Goal: Task Accomplishment & Management: Manage account settings

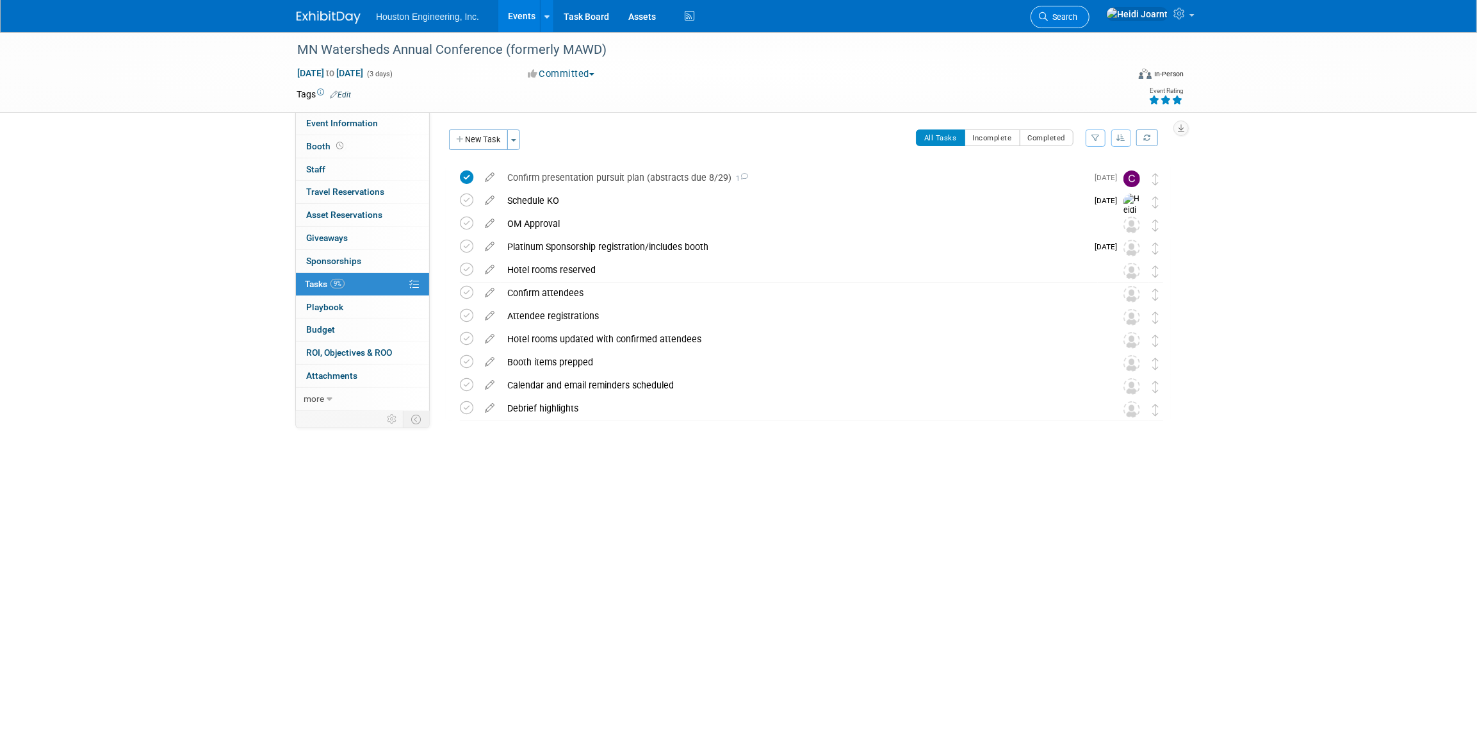
click at [1078, 13] on span "Search" at bounding box center [1062, 17] width 29 height 10
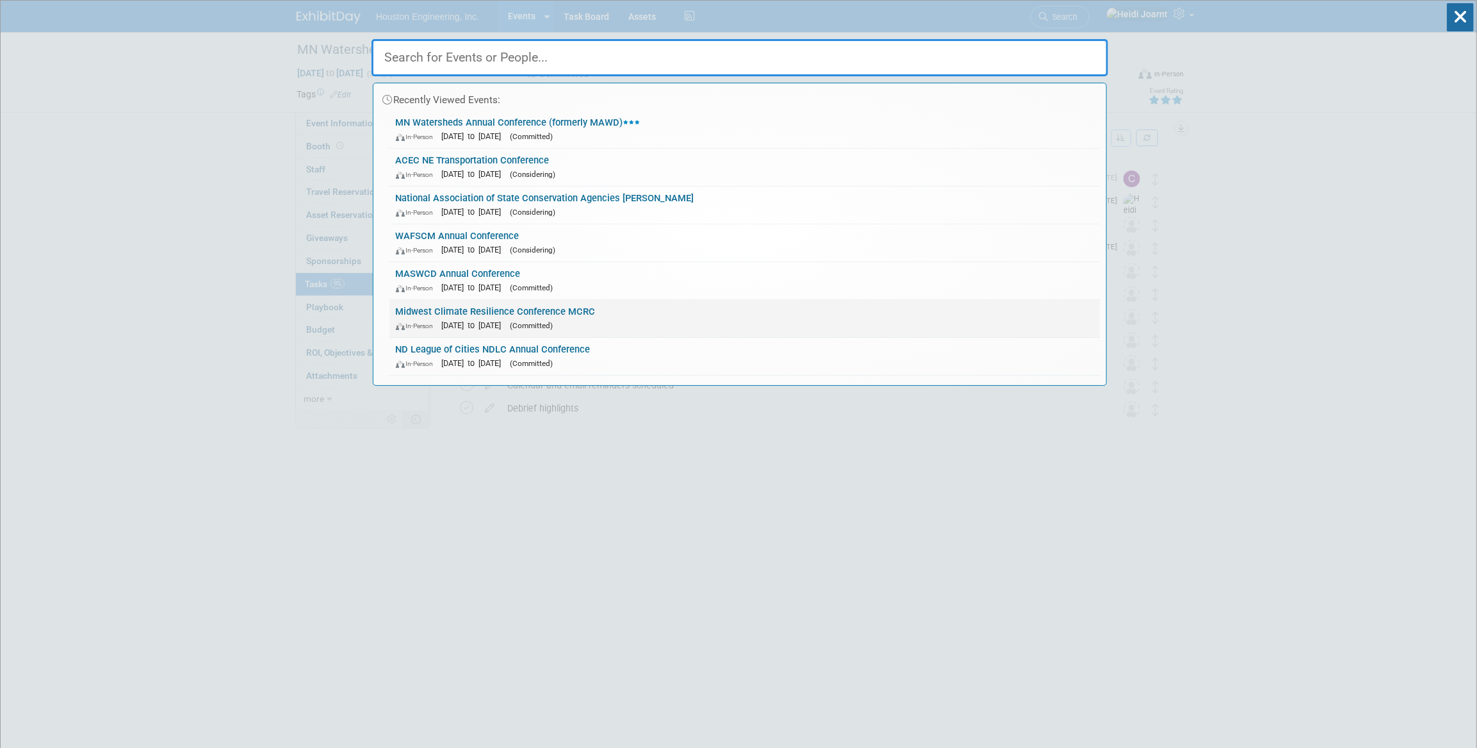
click at [642, 306] on link "Midwest Climate Resilience Conference MCRC In-Person Oct 20, 2025 to Oct 22, 20…" at bounding box center [745, 318] width 711 height 37
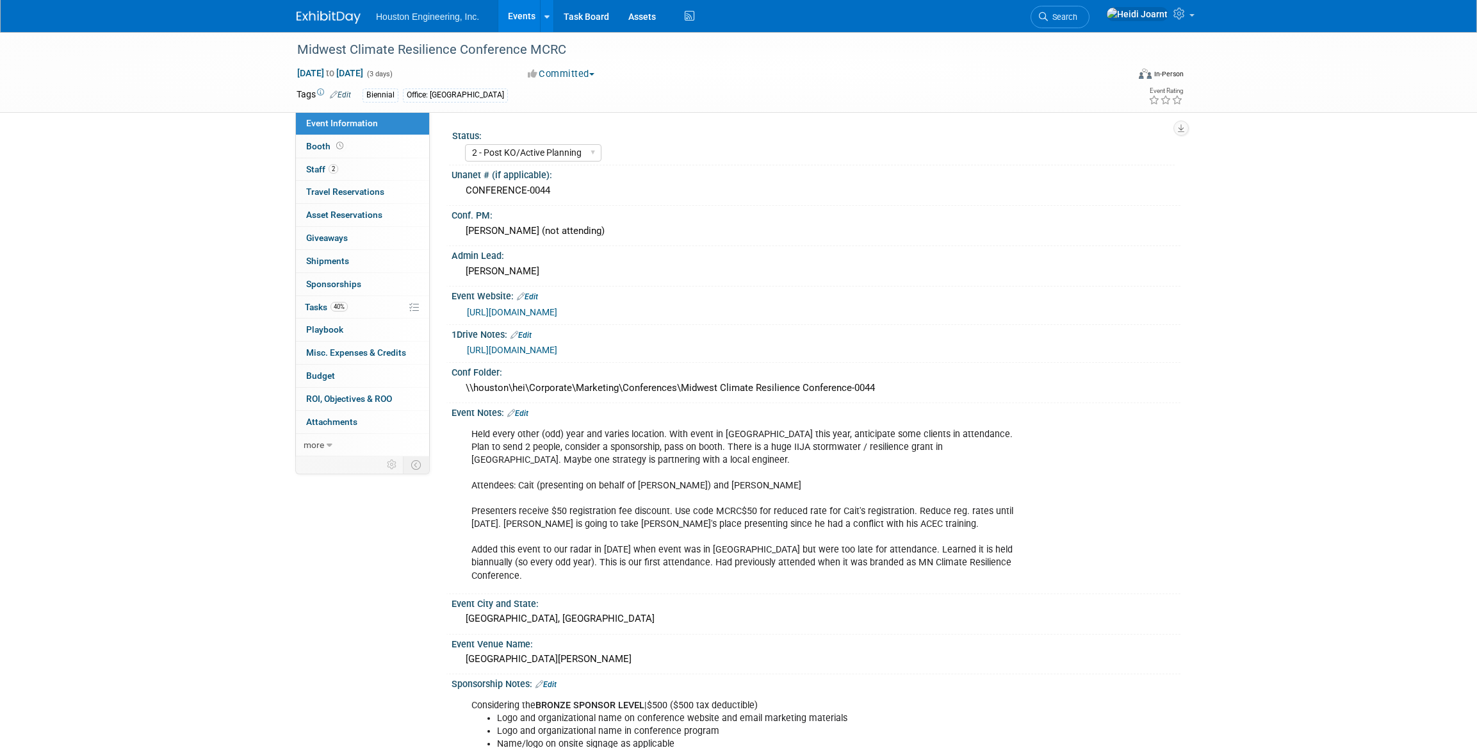
select select "2 - Post KO/Active Planning"
select select "Yes"
select select "Environmental"
click at [356, 307] on link "40% Tasks 40%" at bounding box center [362, 307] width 133 height 22
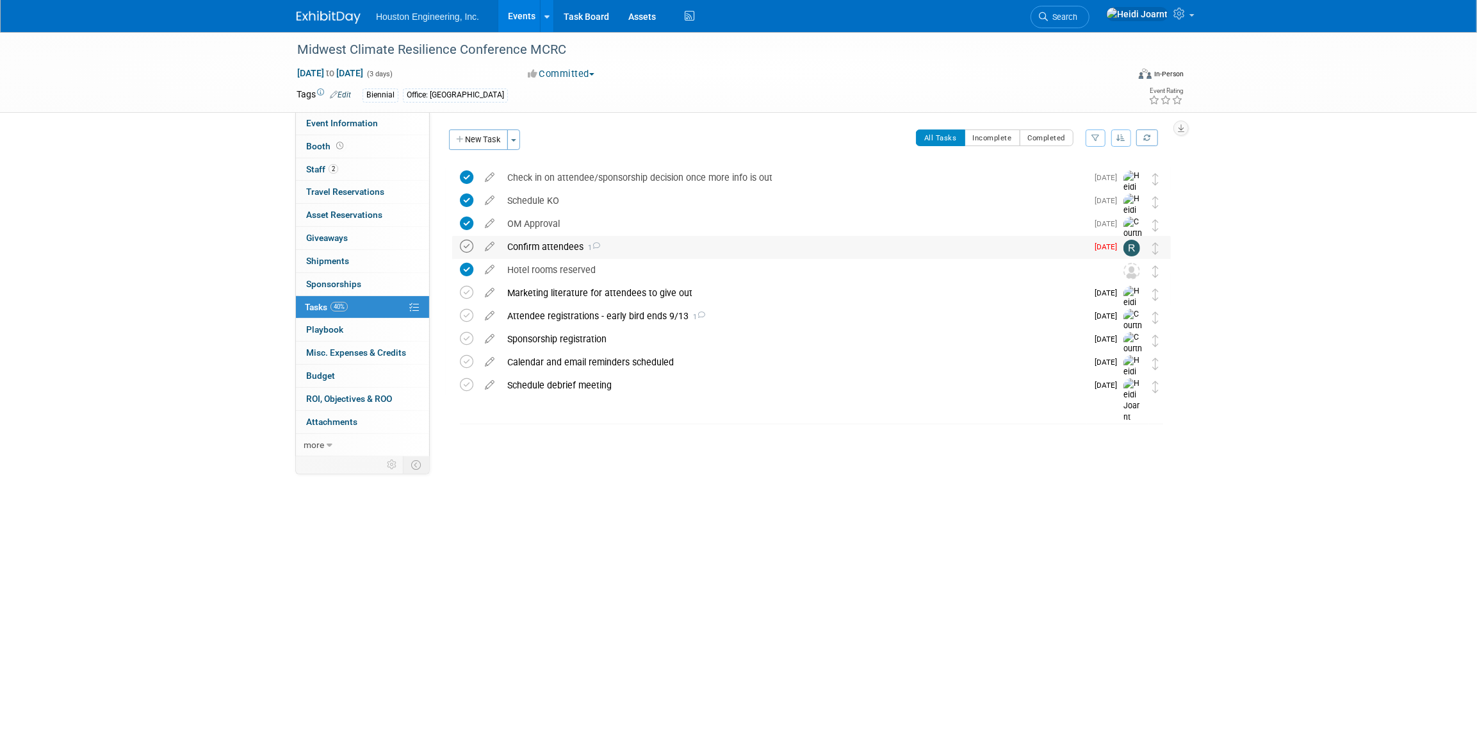
click at [463, 248] on icon at bounding box center [466, 246] width 13 height 13
click at [711, 317] on div "Attendee registrations - early bird ends 9/13 1" at bounding box center [794, 316] width 586 height 22
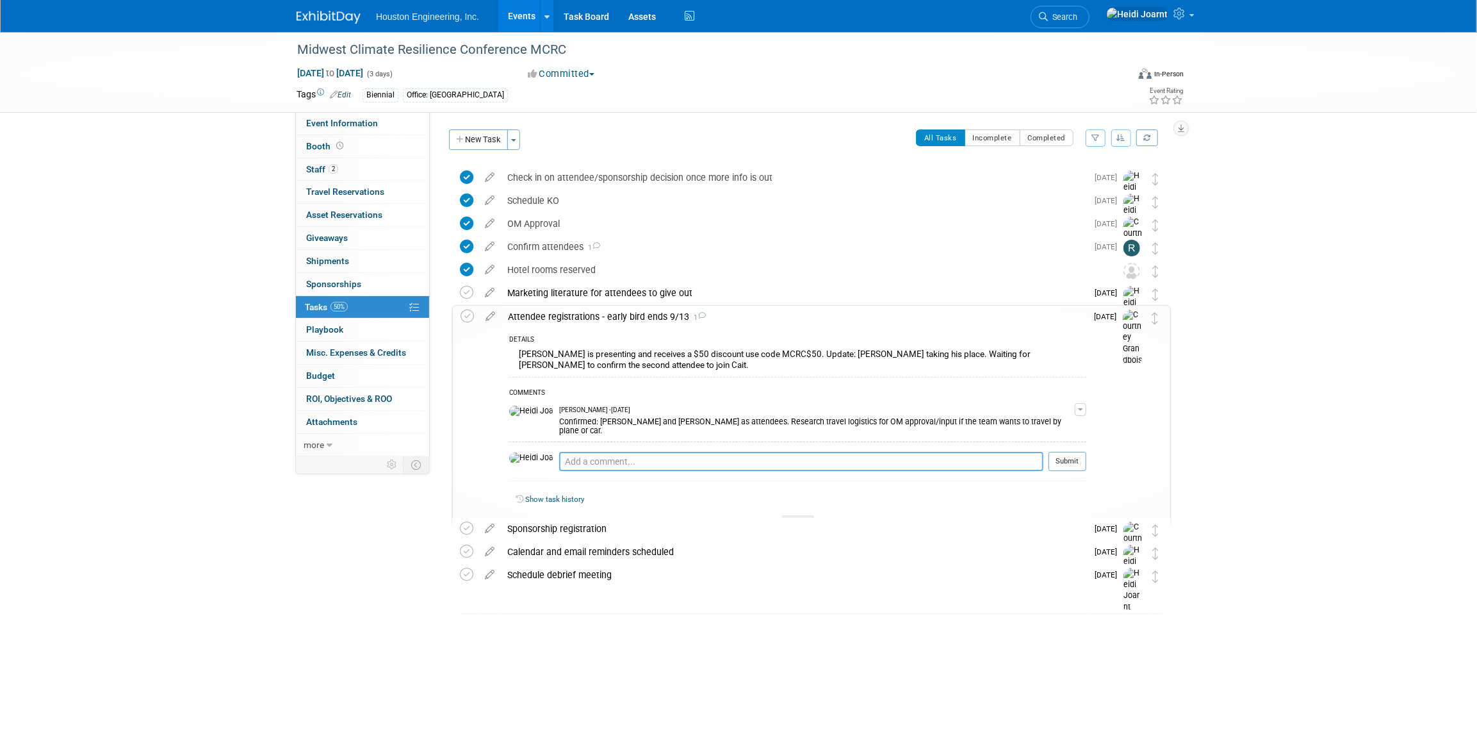
click at [625, 452] on textarea at bounding box center [801, 461] width 484 height 19
type textarea "Alex was confirmed, feel free to complete registration for the two attendees wh…"
click at [1064, 454] on button "Submit" at bounding box center [1068, 461] width 38 height 19
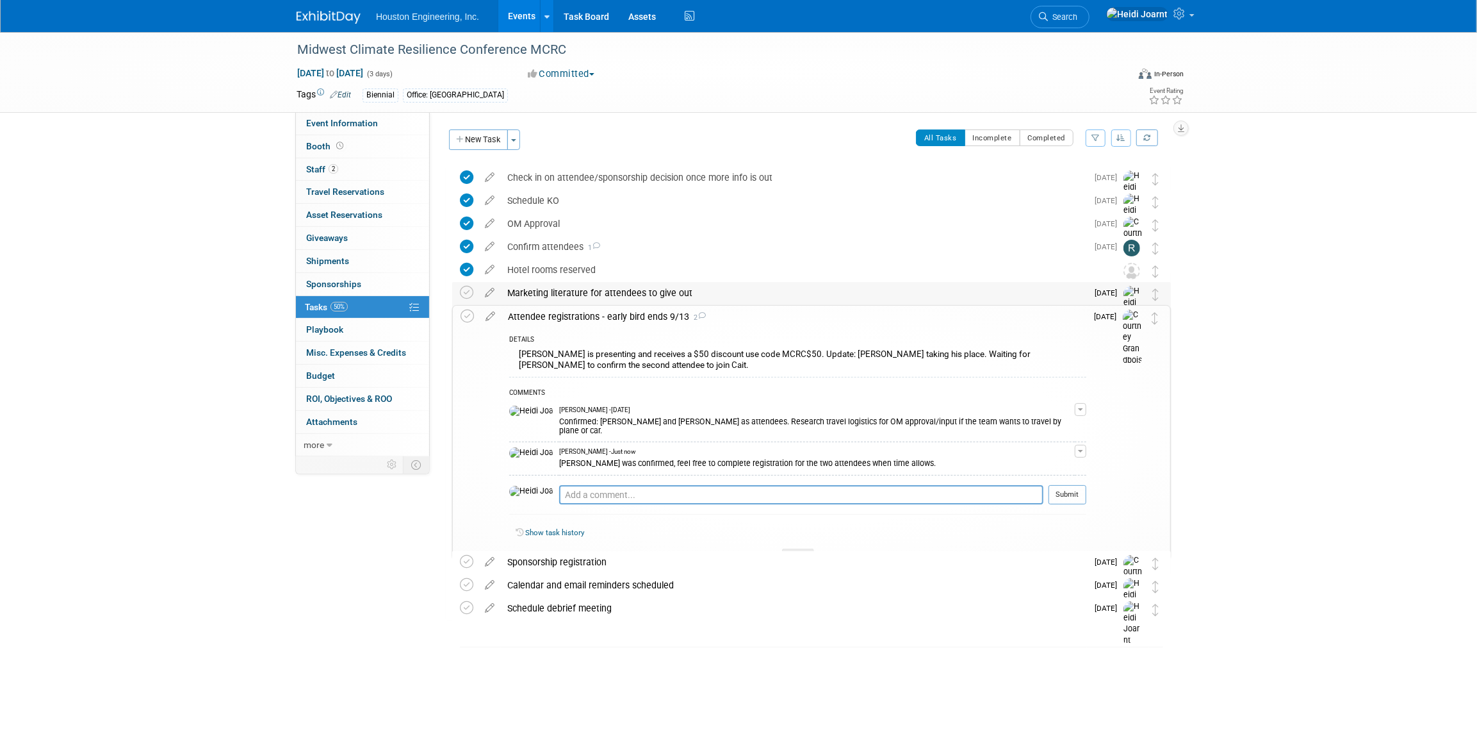
click at [630, 297] on div "Marketing literature for attendees to give out" at bounding box center [794, 293] width 586 height 22
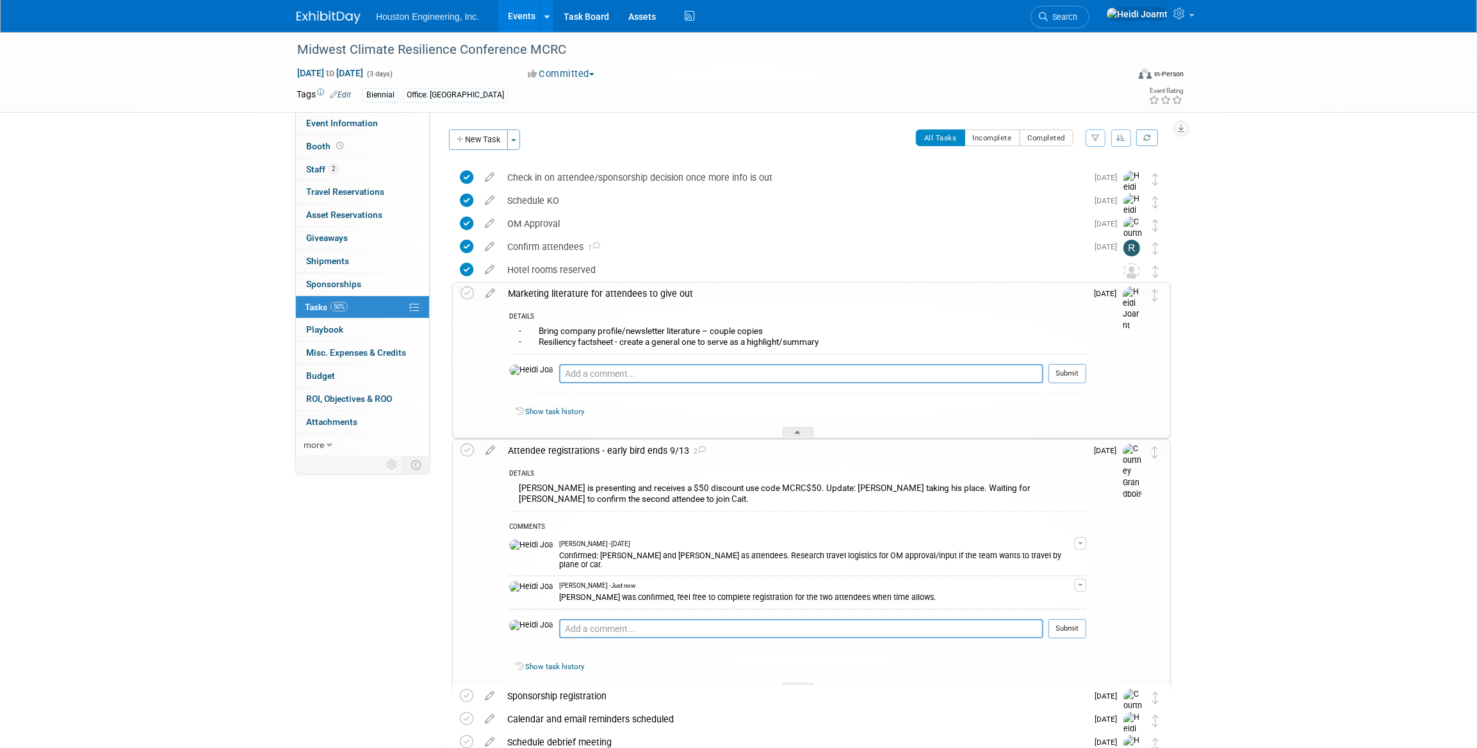
click at [622, 295] on div "Marketing literature for attendees to give out" at bounding box center [794, 294] width 585 height 22
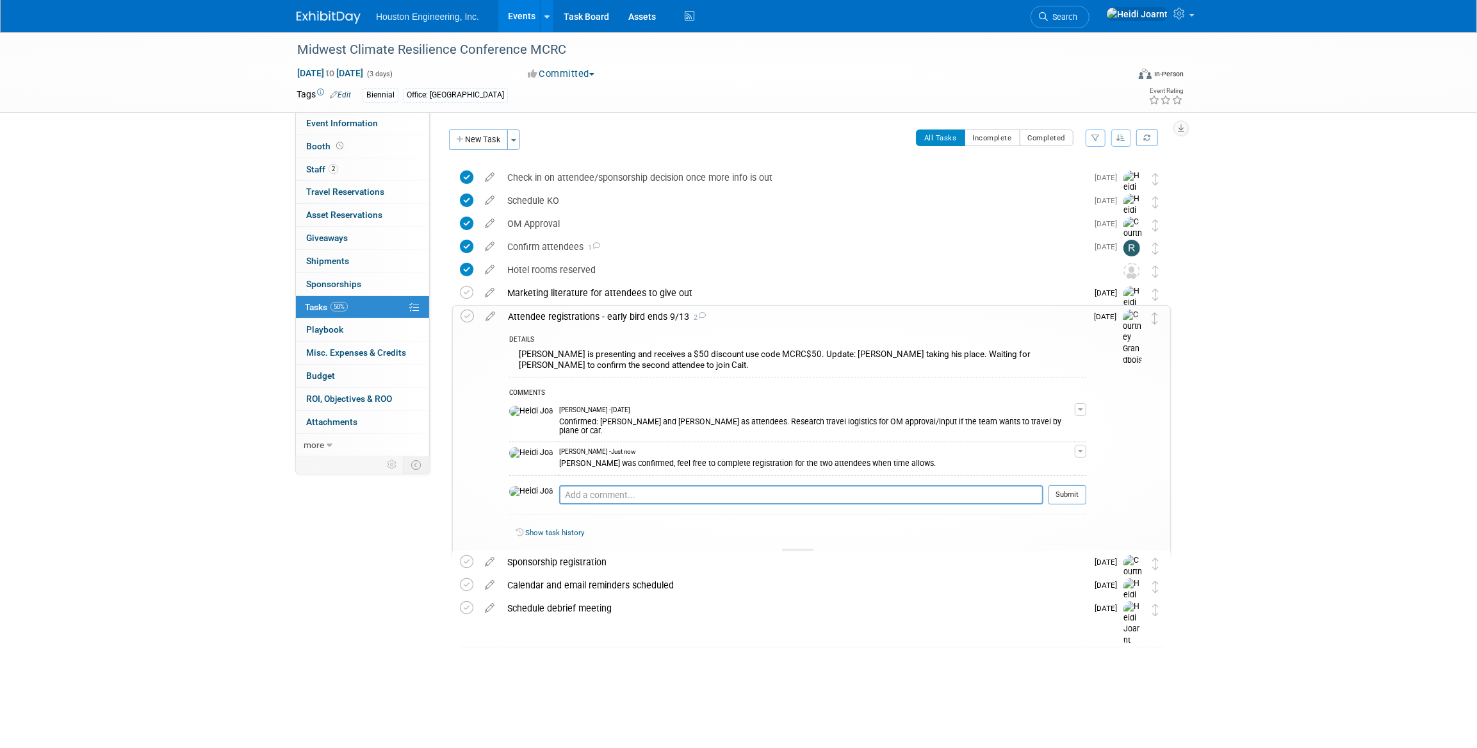
click at [640, 317] on div "Attendee registrations - early bird ends 9/13 2" at bounding box center [794, 317] width 585 height 22
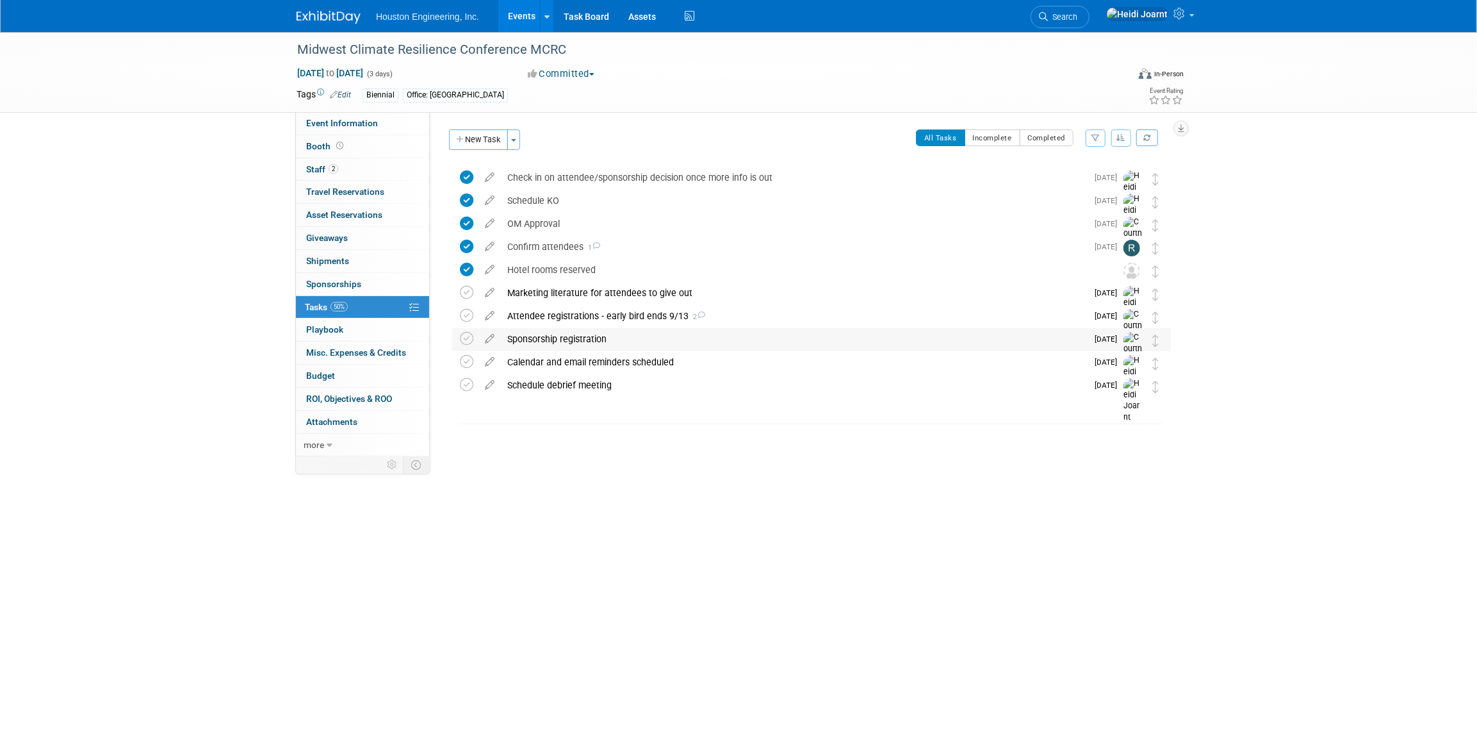
click at [636, 338] on div "Sponsorship registration" at bounding box center [794, 339] width 586 height 22
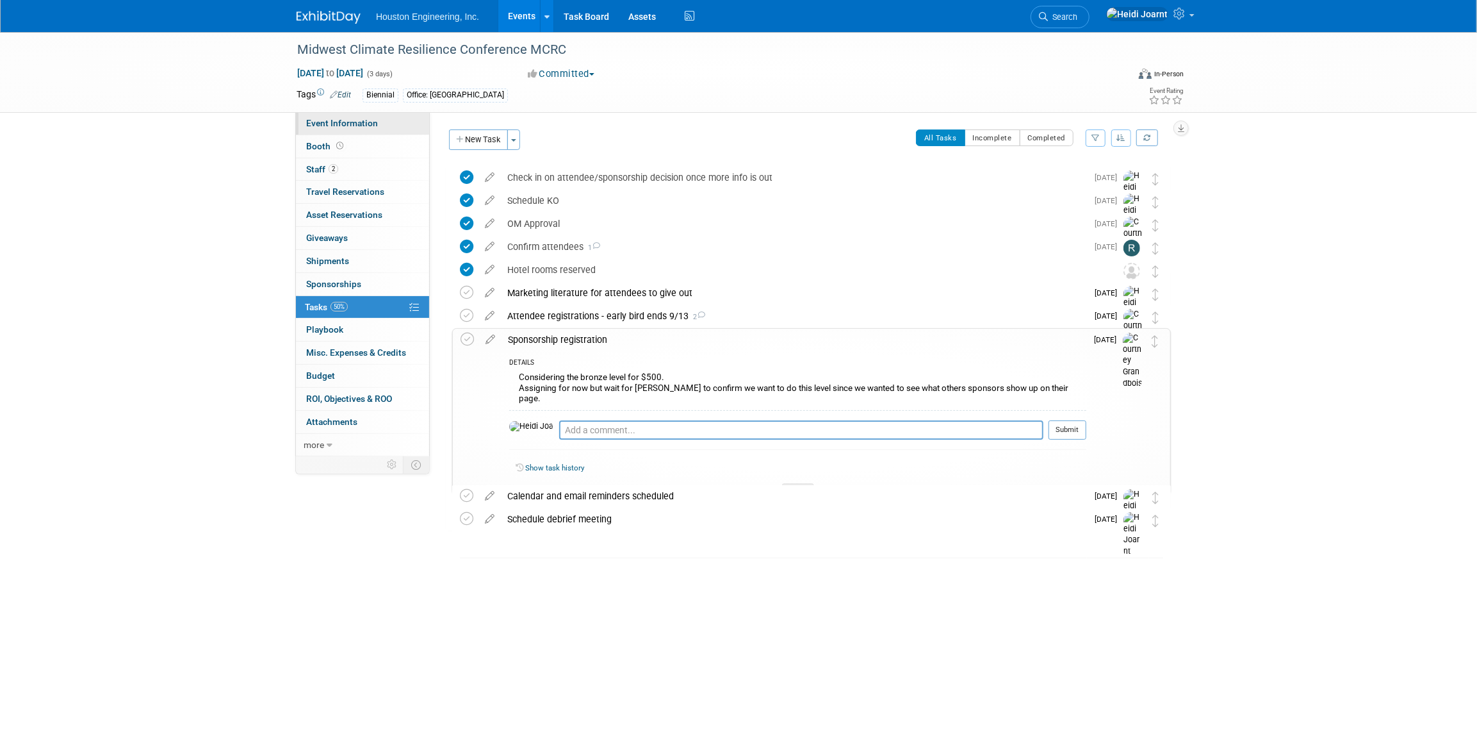
click at [352, 125] on span "Event Information" at bounding box center [342, 123] width 72 height 10
select select "2 - Post KO/Active Planning"
select select "Yes"
select select "Environmental"
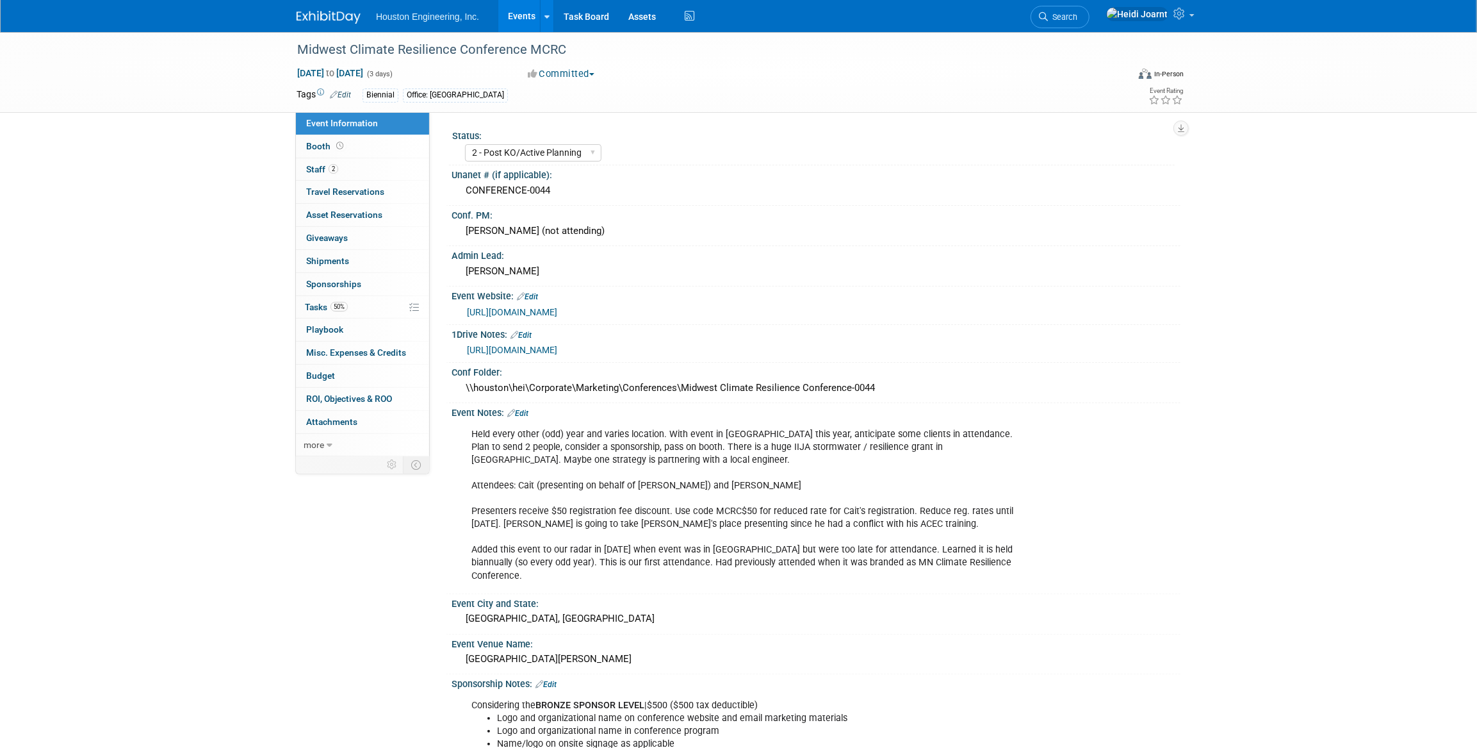
click at [556, 312] on link "https://mcrc.umn.edu/attend" at bounding box center [512, 312] width 90 height 10
click at [359, 296] on link "50% Tasks 50%" at bounding box center [362, 307] width 133 height 22
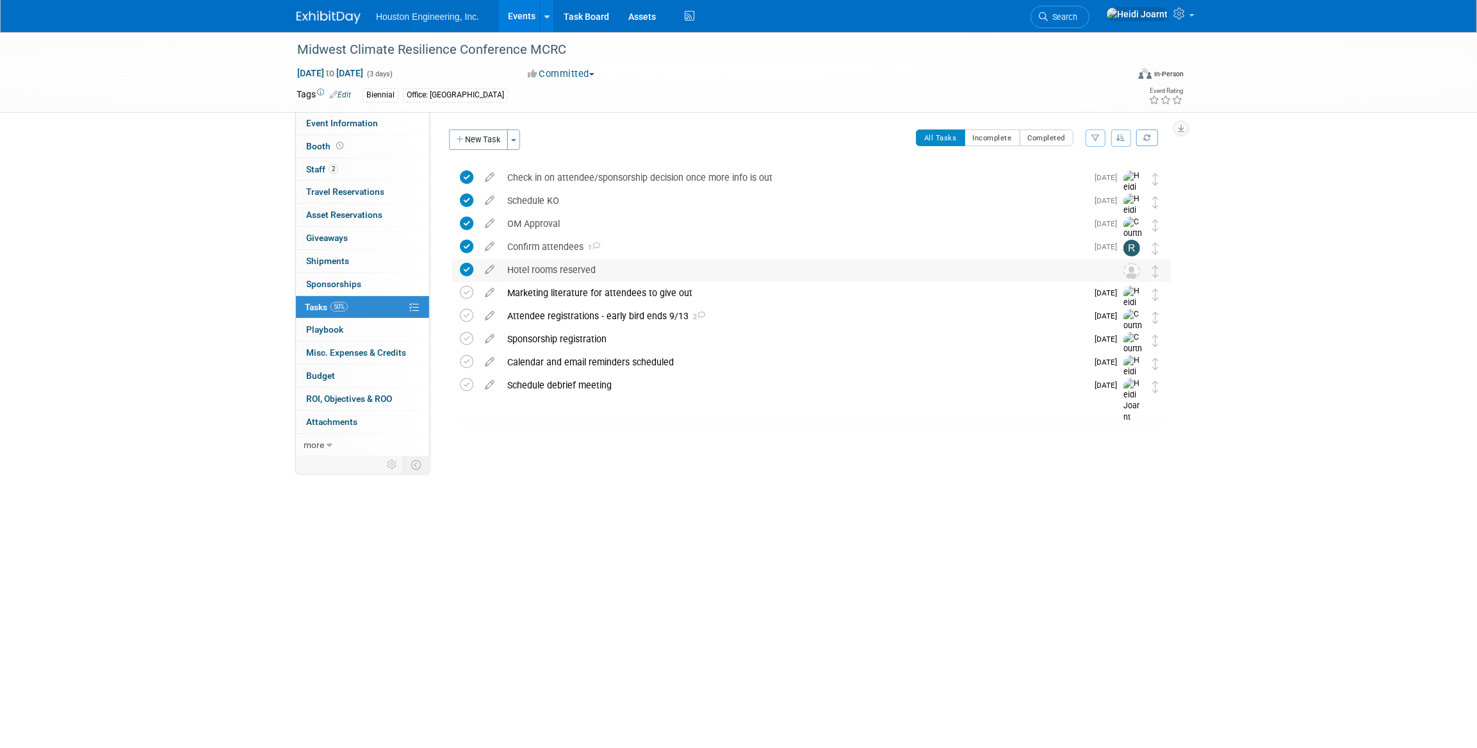
click at [622, 270] on div "Hotel rooms reserved" at bounding box center [799, 270] width 597 height 22
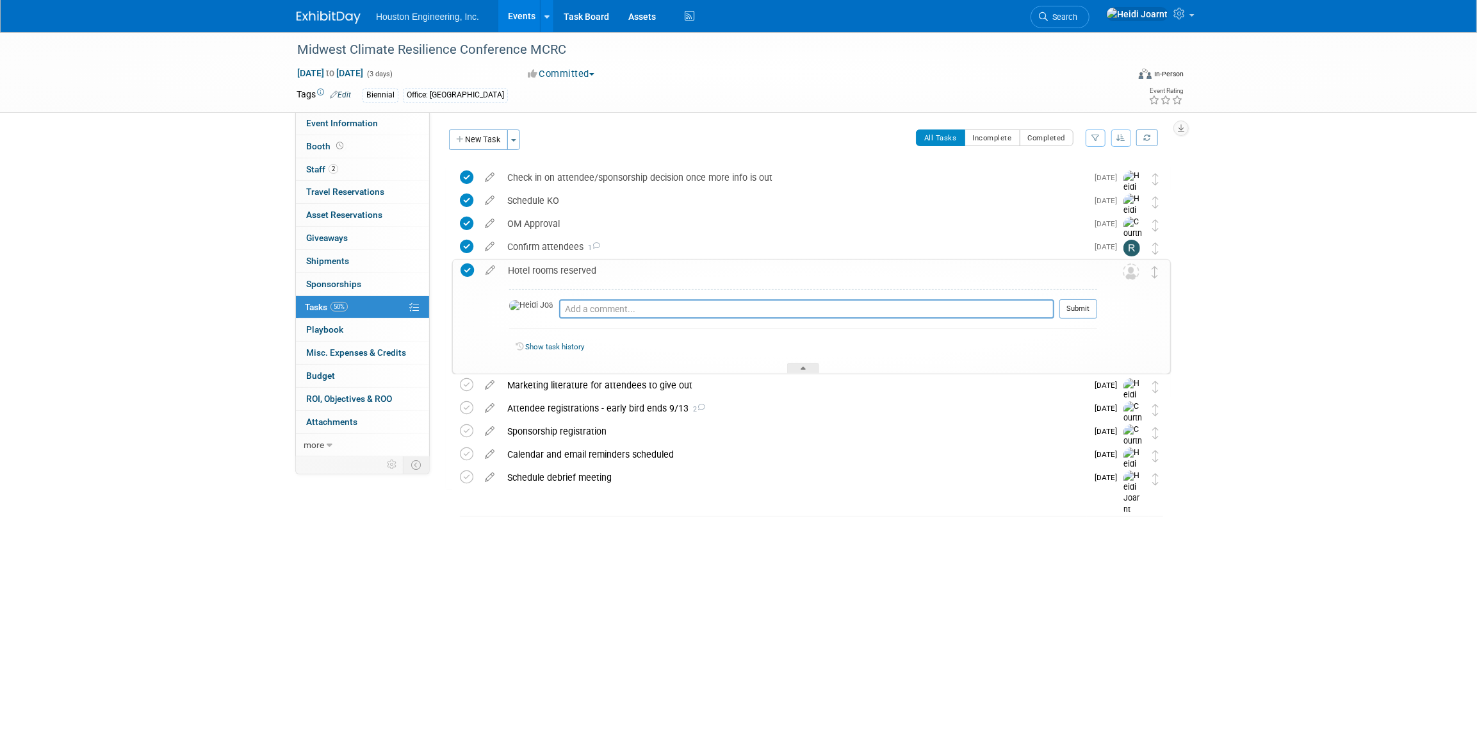
click at [622, 270] on div "Hotel rooms reserved" at bounding box center [800, 270] width 596 height 22
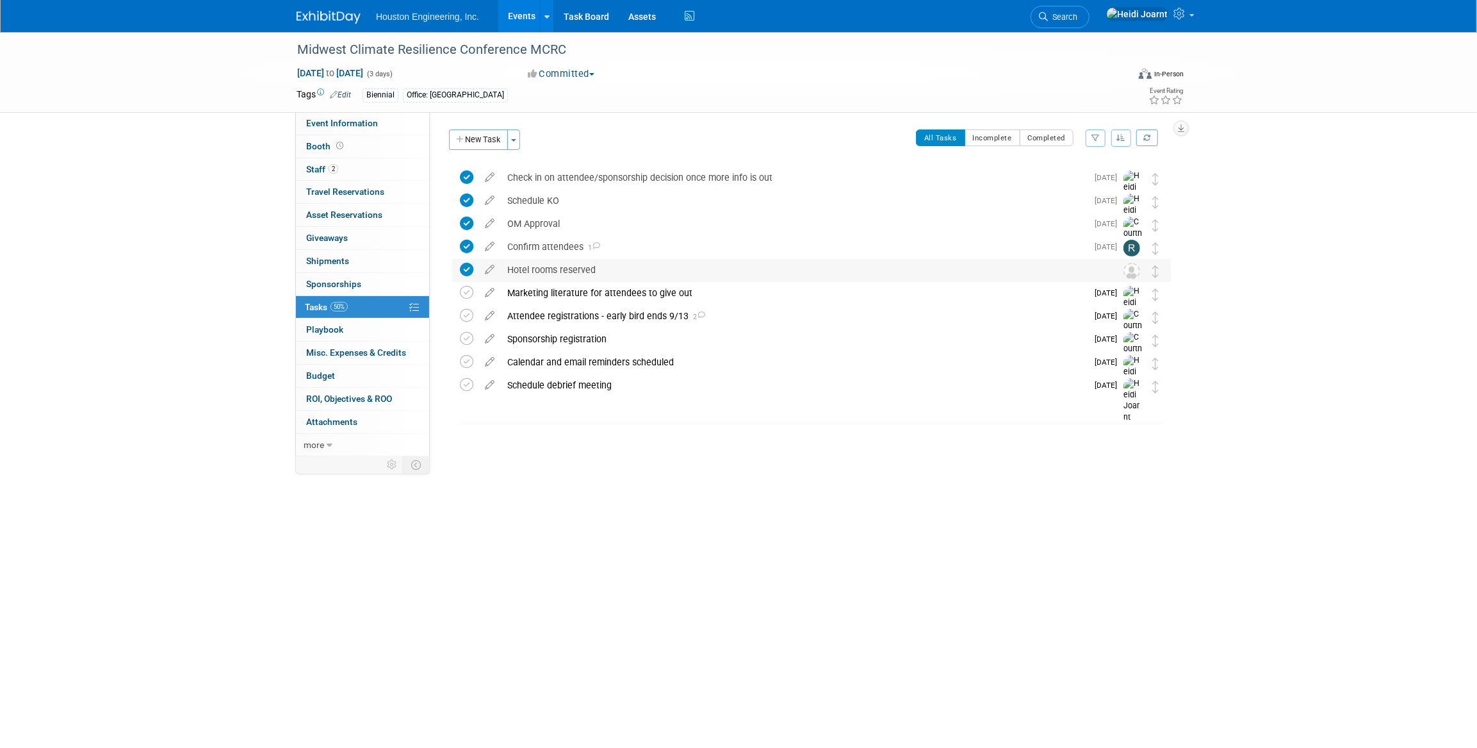
click at [634, 269] on div "Hotel rooms reserved" at bounding box center [799, 270] width 597 height 22
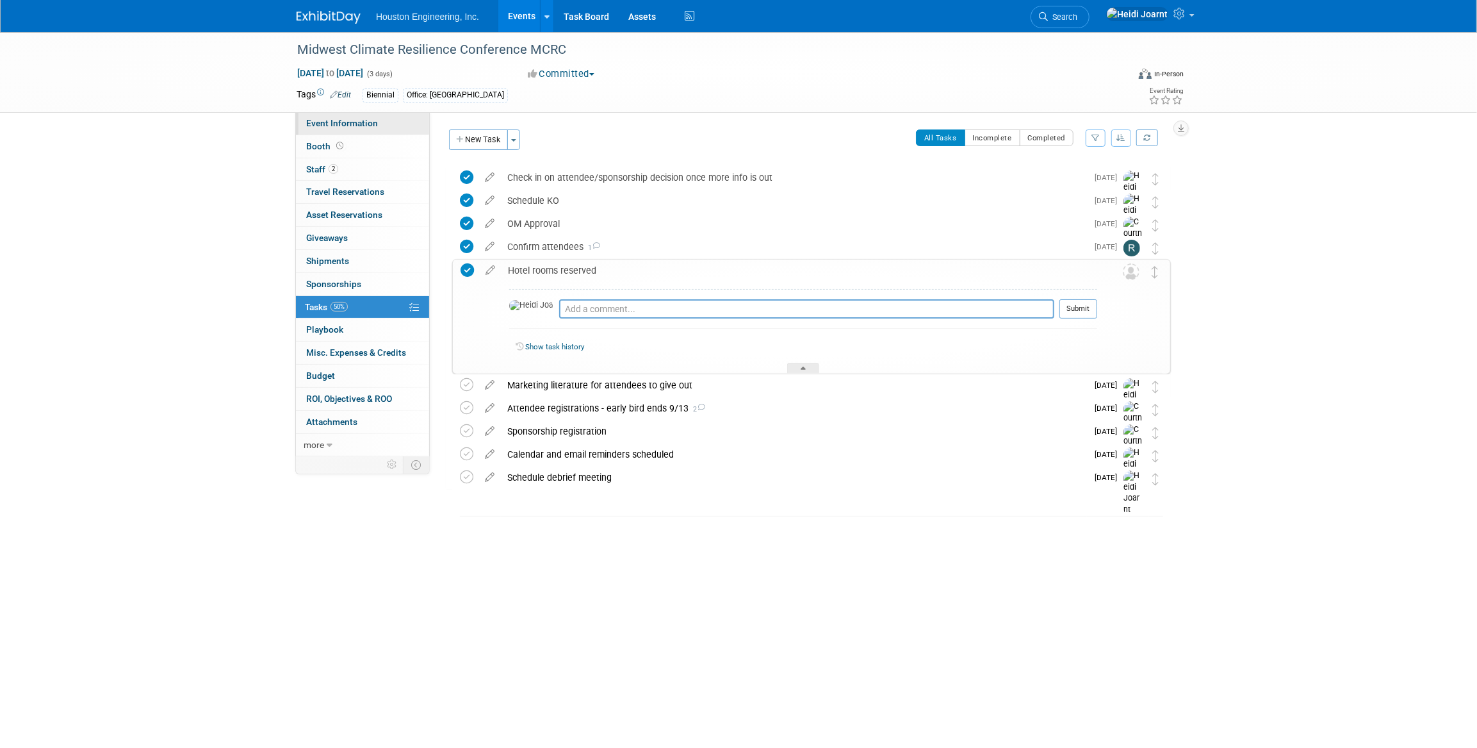
click at [387, 128] on link "Event Information" at bounding box center [362, 123] width 133 height 22
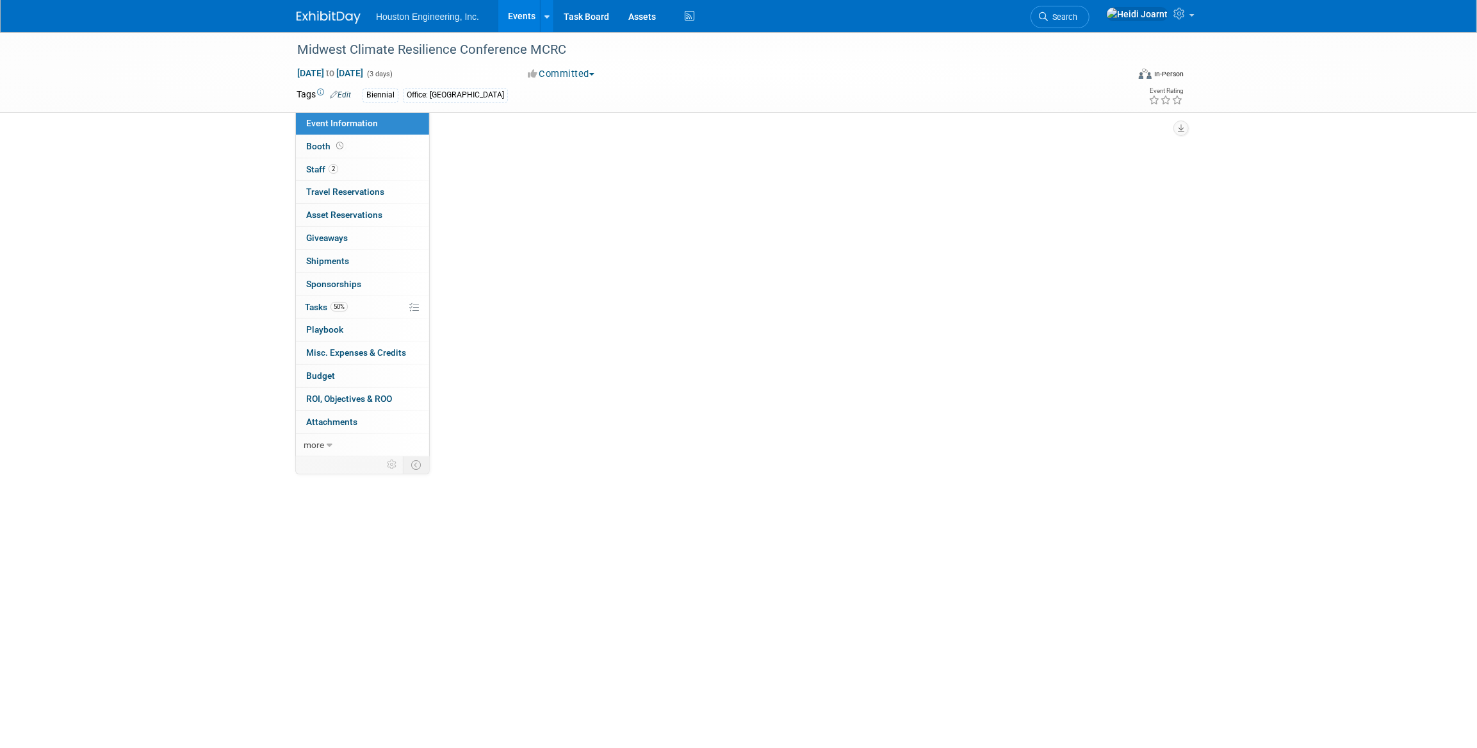
select select "2 - Post KO/Active Planning"
select select "Yes"
select select "Environmental"
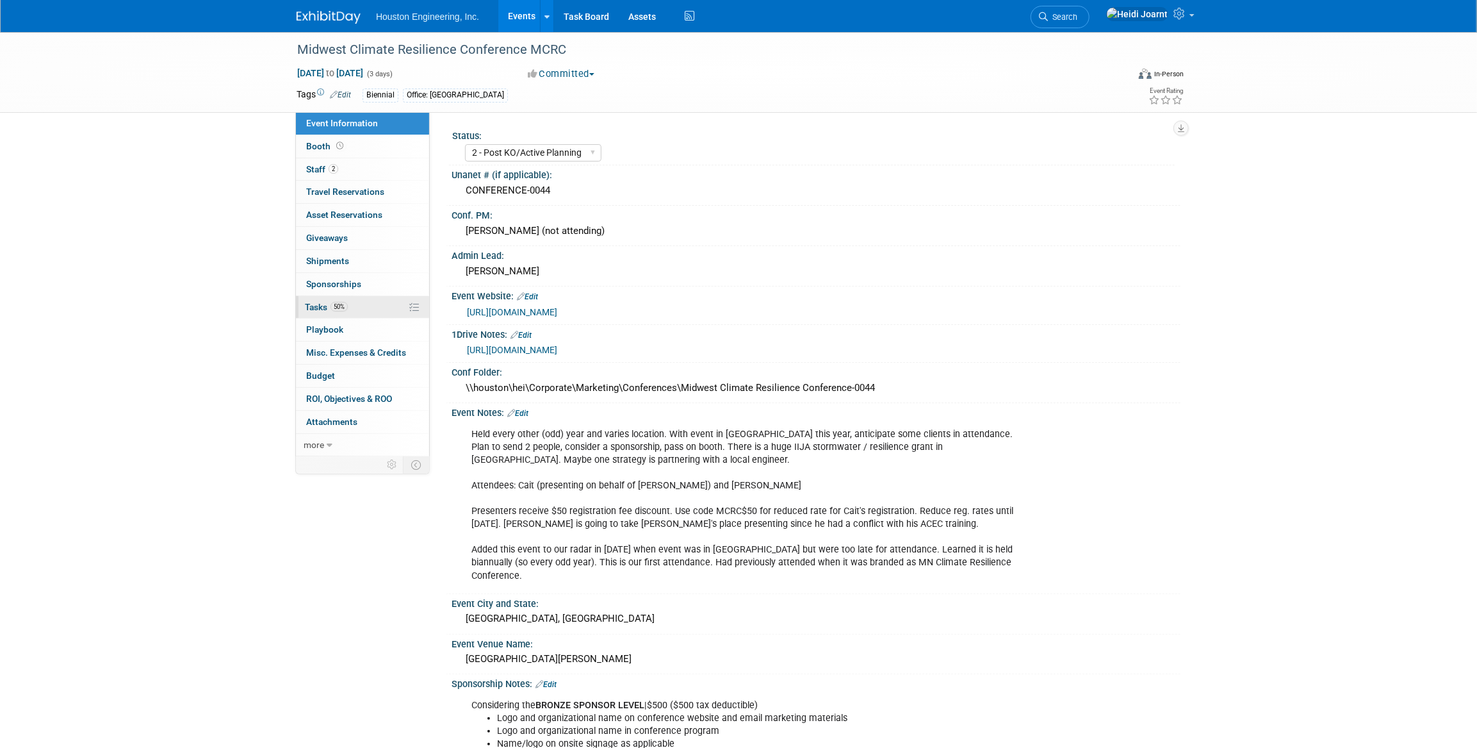
click at [356, 312] on link "50% Tasks 50%" at bounding box center [362, 307] width 133 height 22
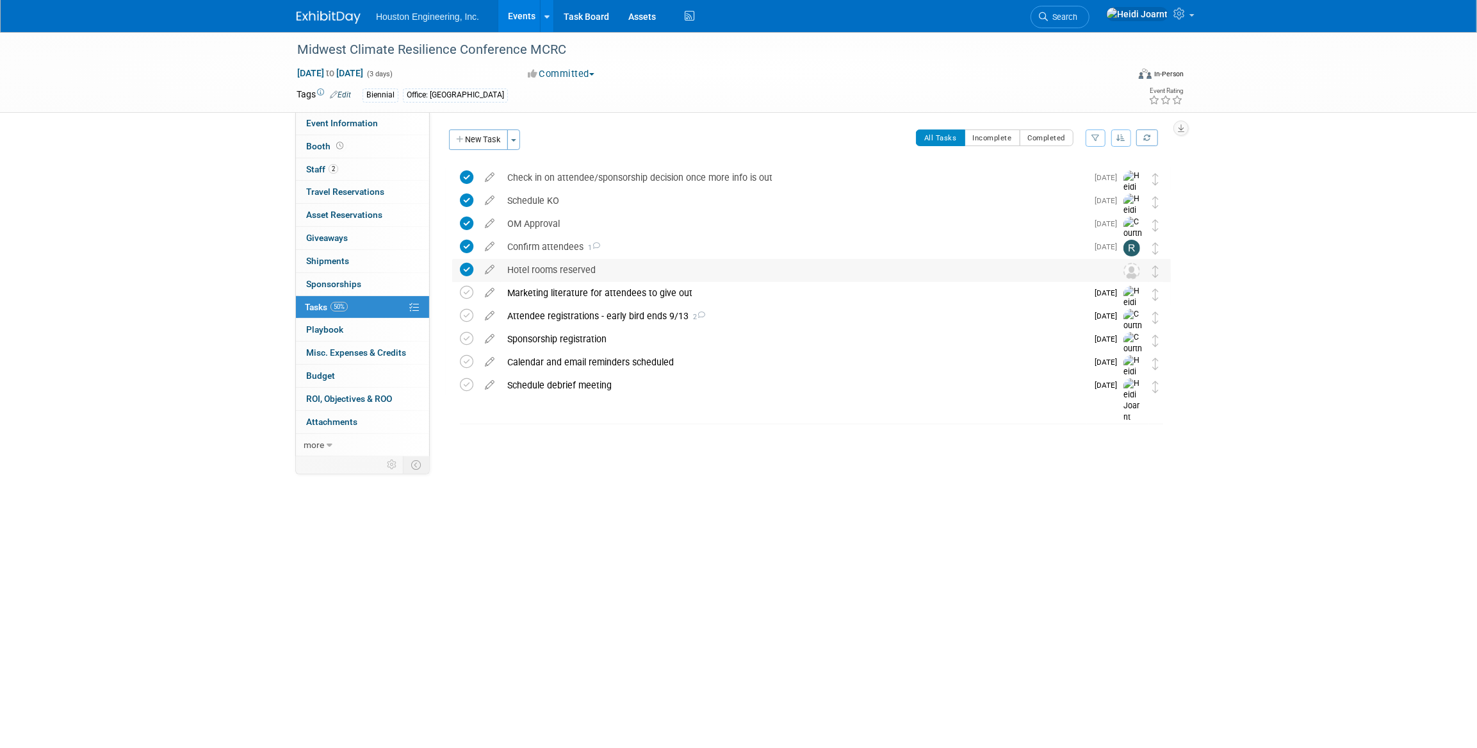
click at [565, 280] on div "Hotel rooms reserved" at bounding box center [799, 270] width 597 height 22
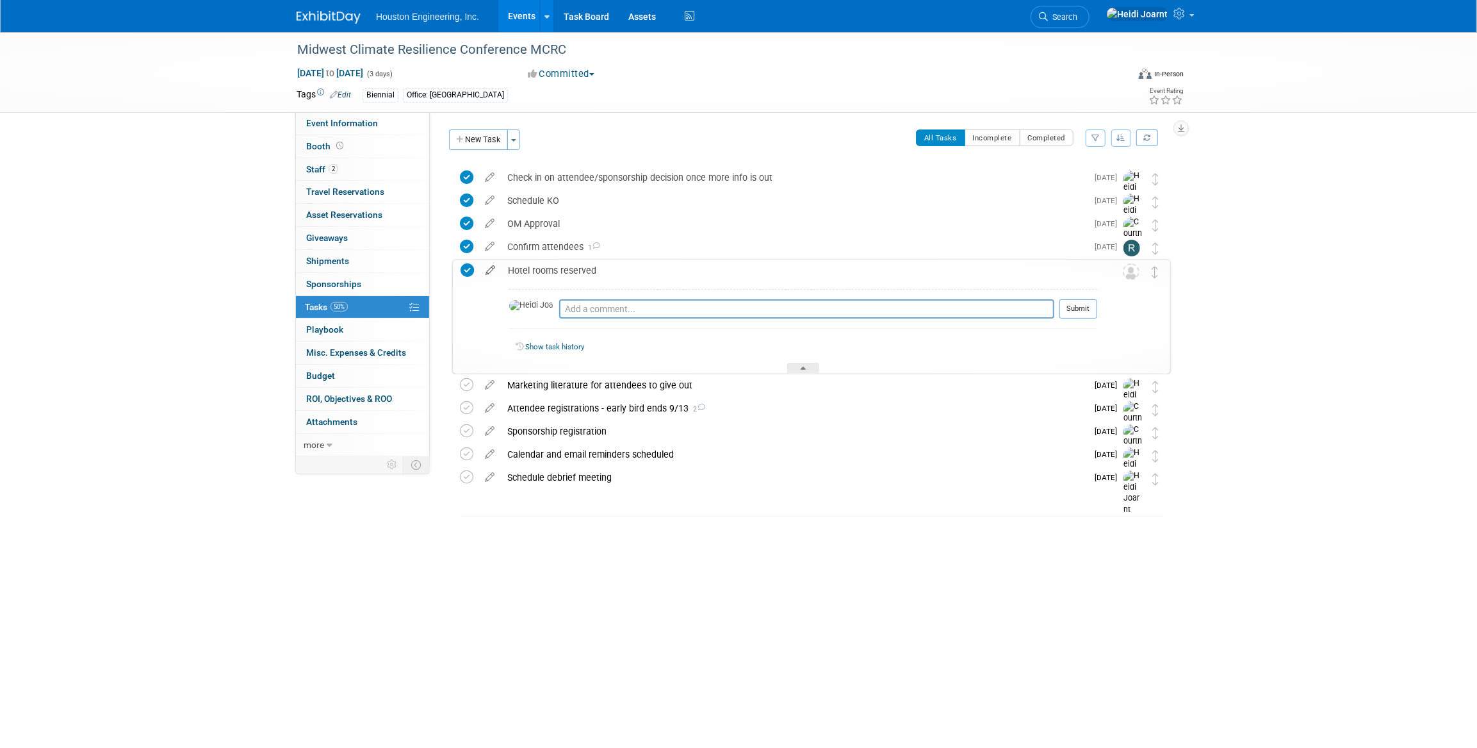
click at [492, 272] on icon at bounding box center [490, 267] width 22 height 16
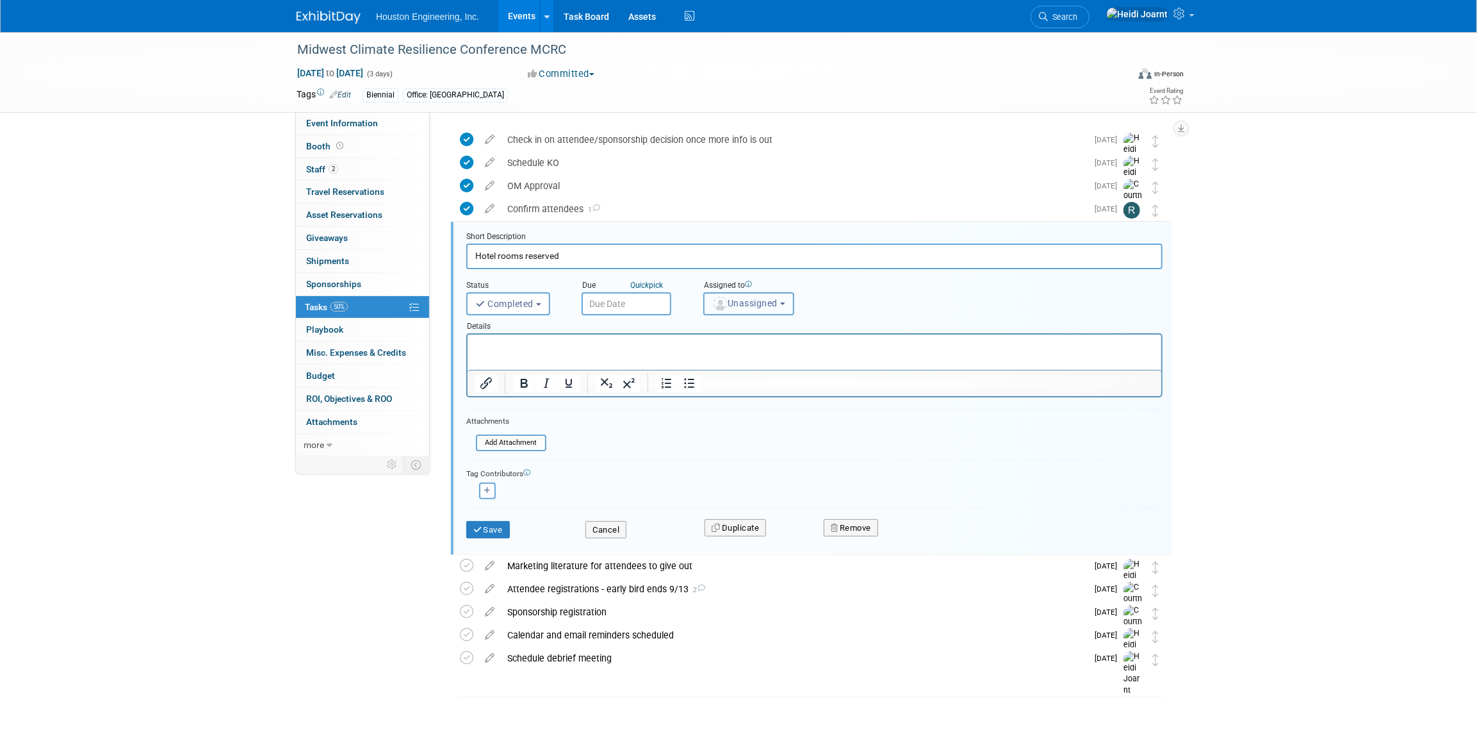
click at [737, 300] on span "Unassigned" at bounding box center [744, 303] width 65 height 10
click at [745, 325] on input "text" at bounding box center [795, 335] width 177 height 22
type input "court"
click at [770, 361] on label "[PERSON_NAME]" at bounding box center [778, 361] width 134 height 21
click at [706, 361] on input "[PERSON_NAME]" at bounding box center [702, 360] width 8 height 8
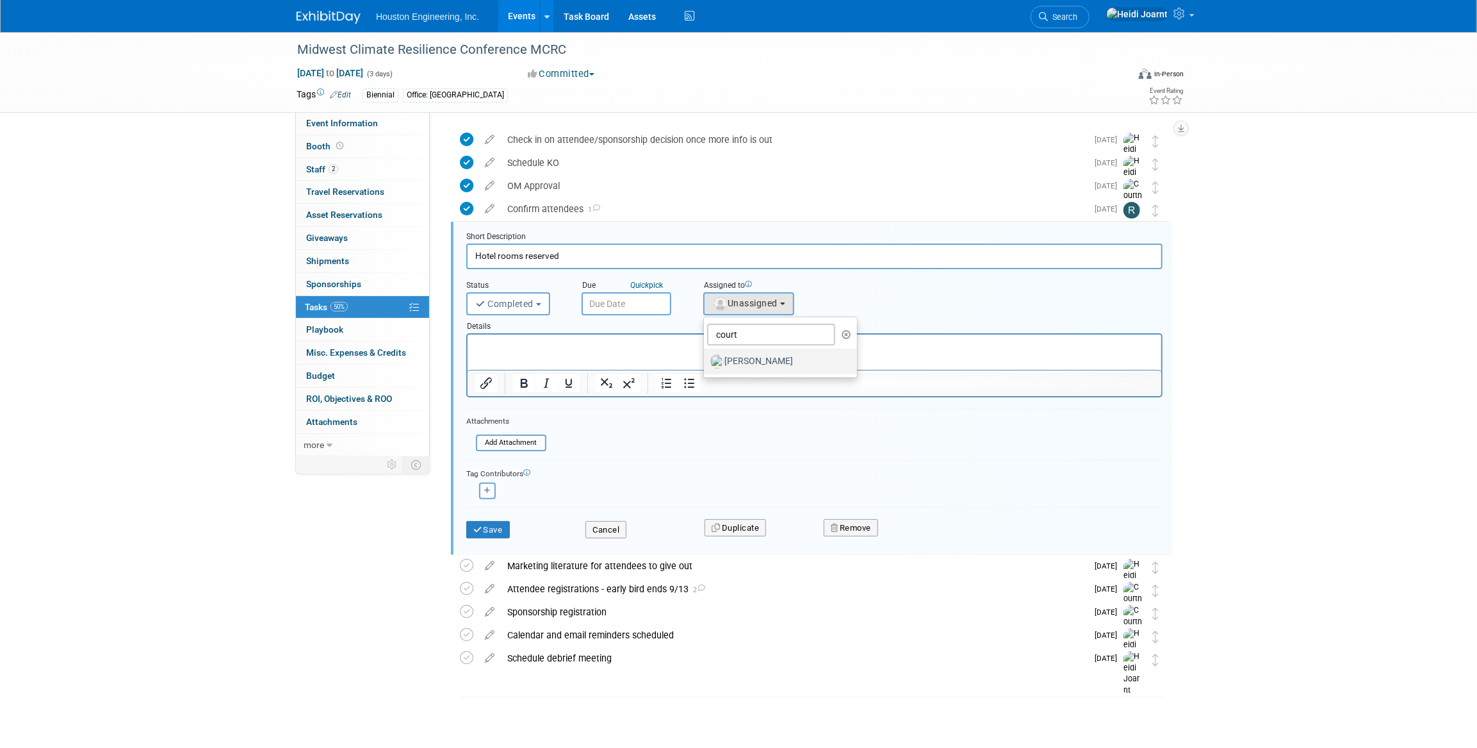
select select "60f40a7f-77ae-4a37-bf03-cdfd13c17c6d"
click at [689, 349] on p "Rich Text Area. Press ALT-0 for help." at bounding box center [814, 346] width 679 height 12
click at [506, 532] on button "Save" at bounding box center [488, 530] width 44 height 18
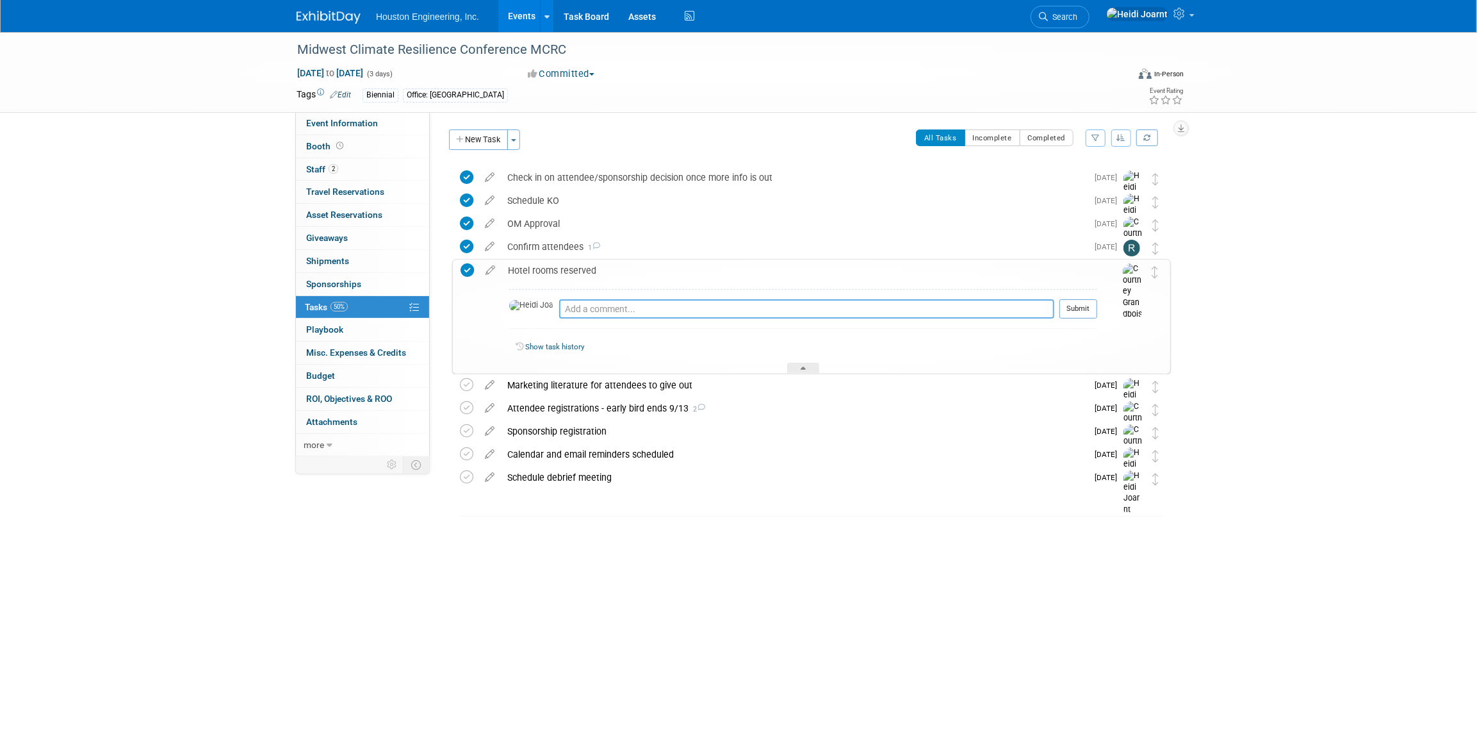
click at [592, 310] on textarea at bounding box center [806, 308] width 495 height 19
type textarea "This was marked as completed but just wanted to flag if we need to update the r…"
click at [1089, 315] on button "Submit" at bounding box center [1079, 308] width 38 height 19
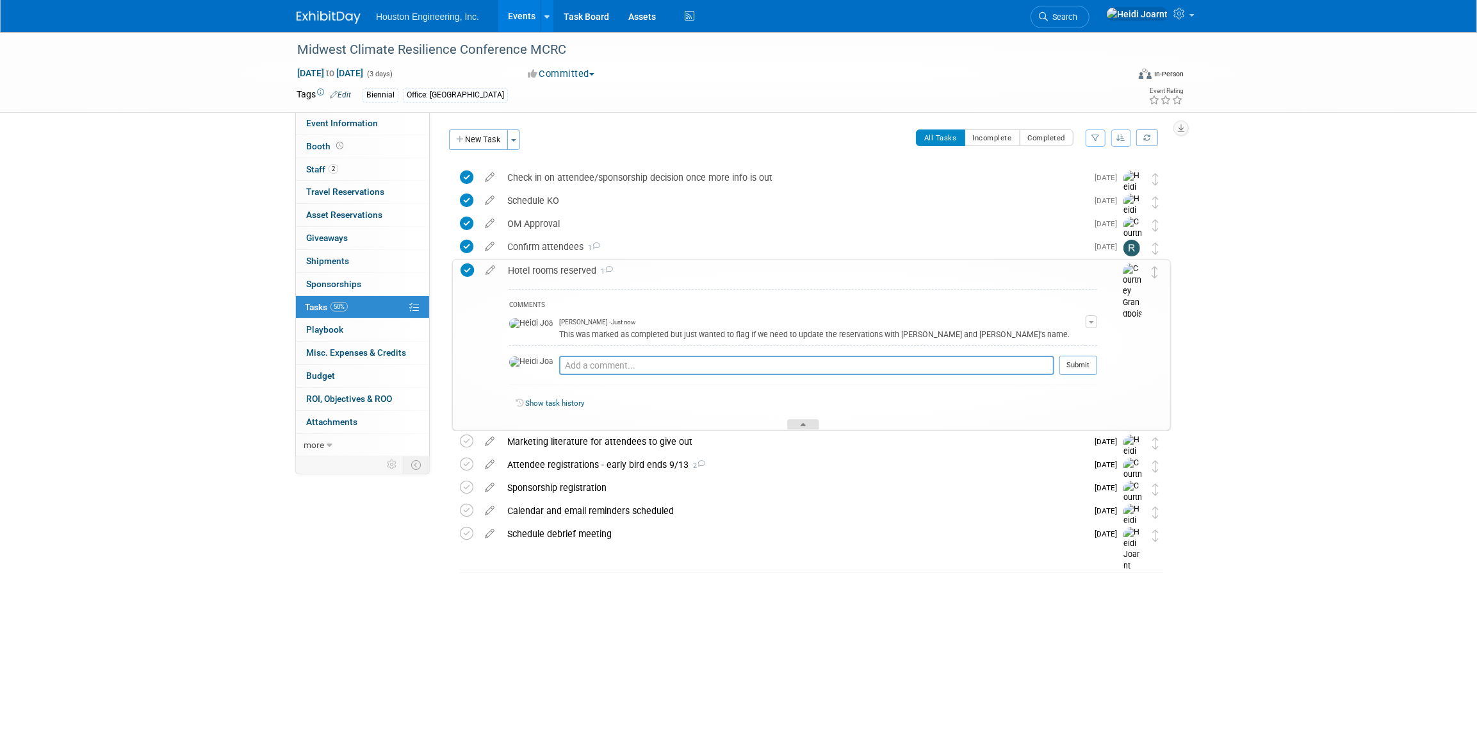
click at [798, 427] on div at bounding box center [803, 424] width 32 height 11
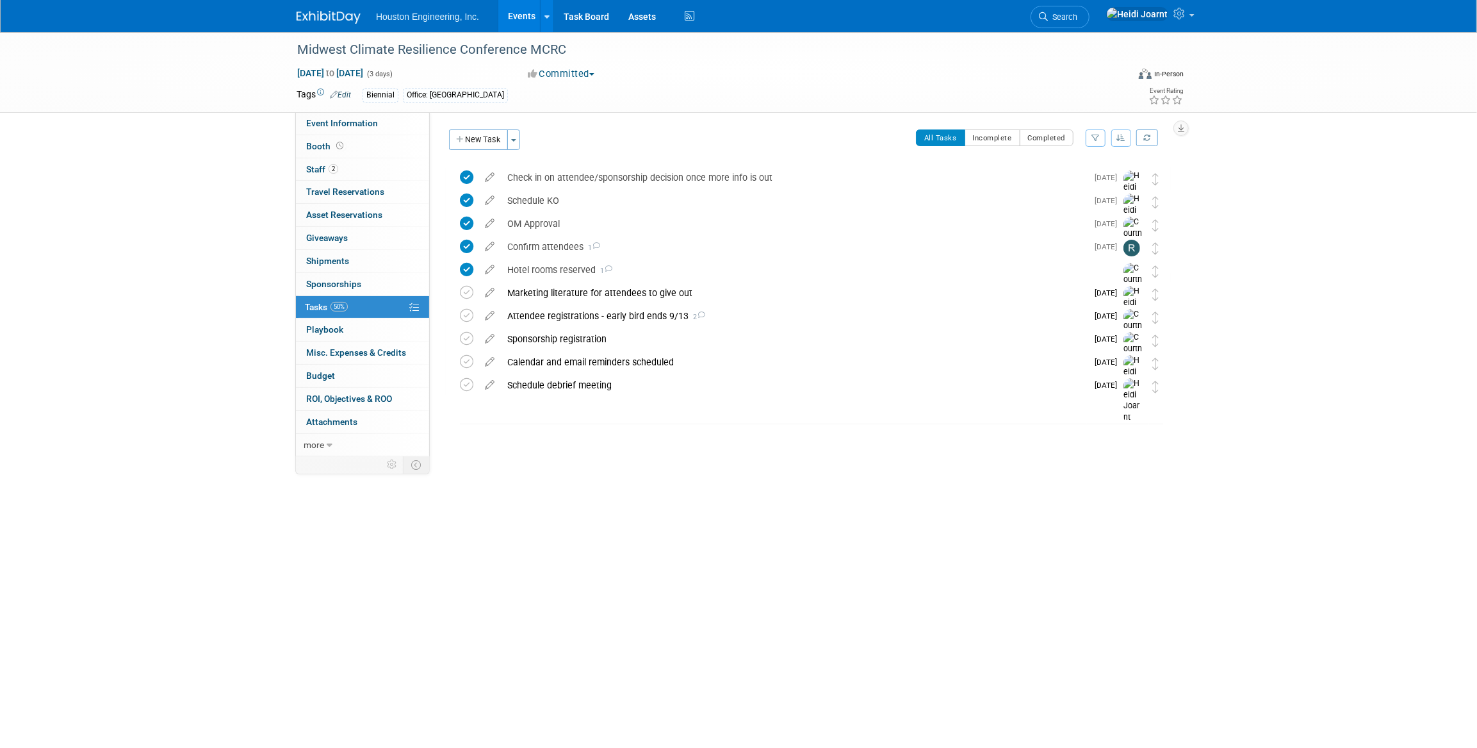
click at [523, 14] on link "Events" at bounding box center [521, 16] width 47 height 32
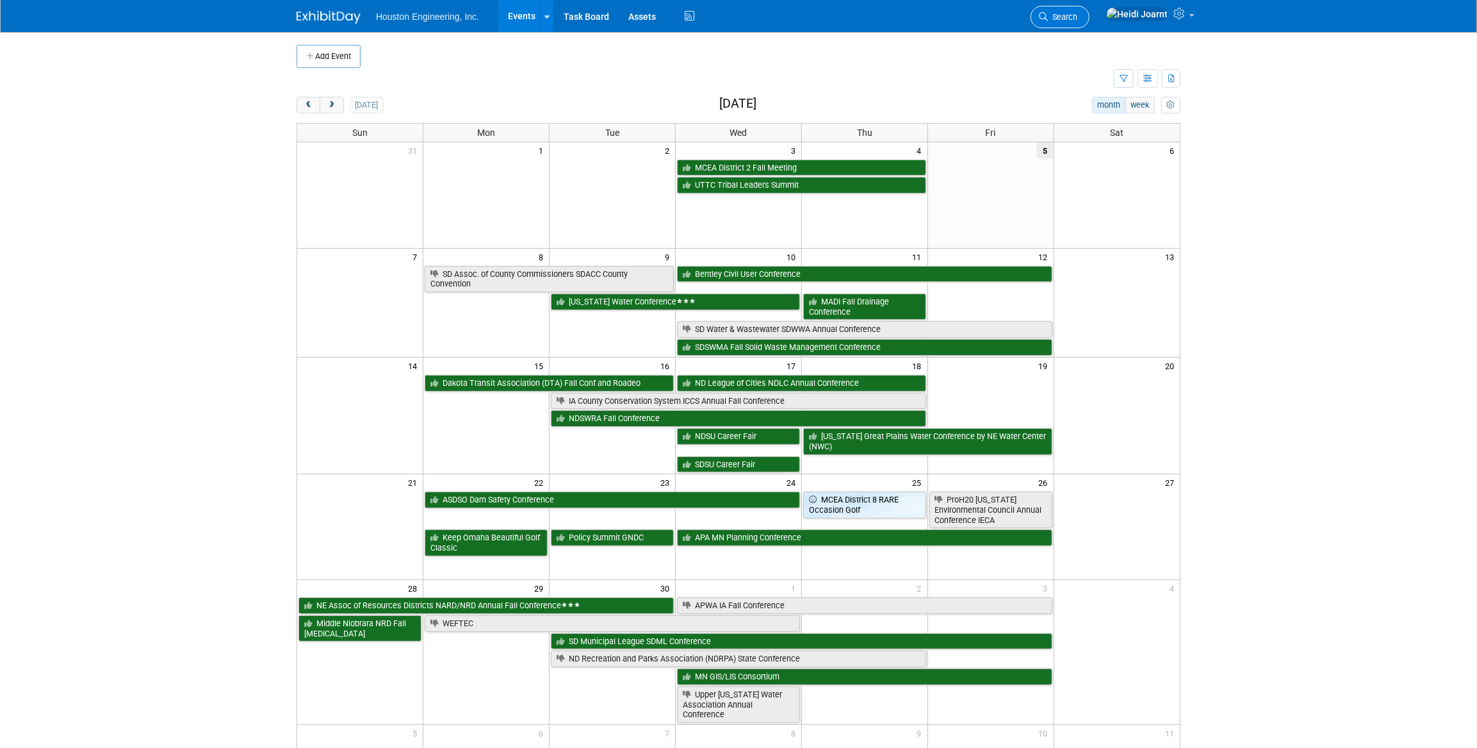
click at [1078, 15] on span "Search" at bounding box center [1062, 17] width 29 height 10
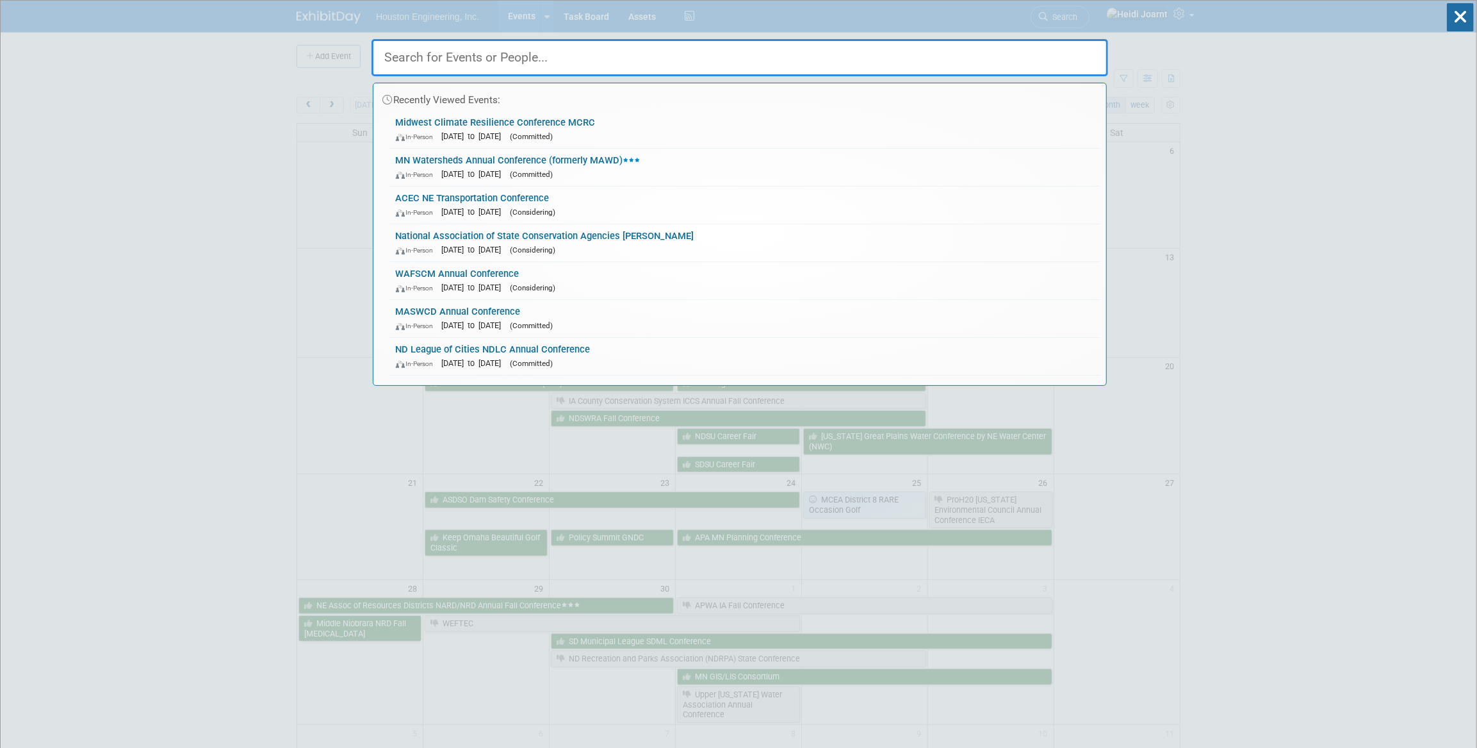
click at [960, 60] on input "text" at bounding box center [740, 57] width 737 height 37
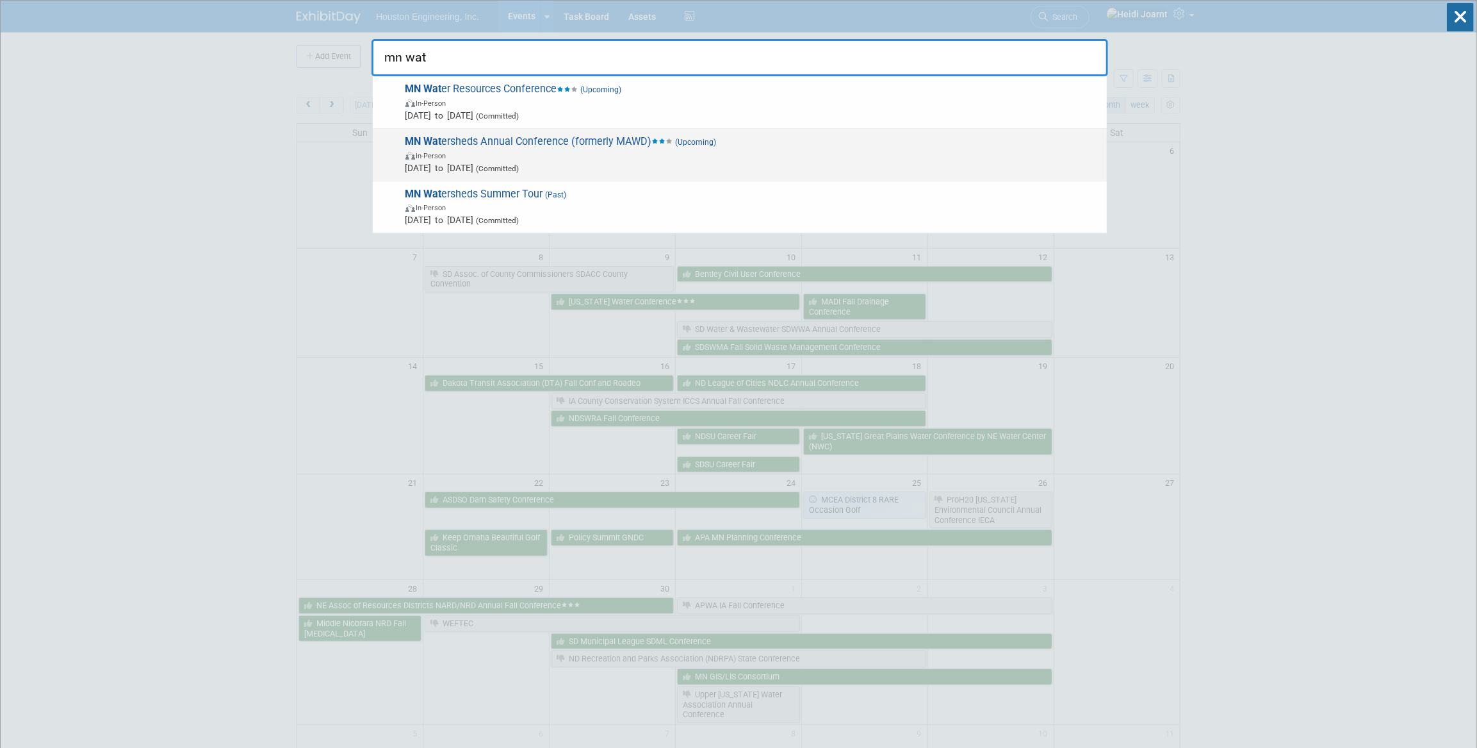
type input "mn wat"
click at [618, 158] on span "In-Person" at bounding box center [753, 155] width 695 height 13
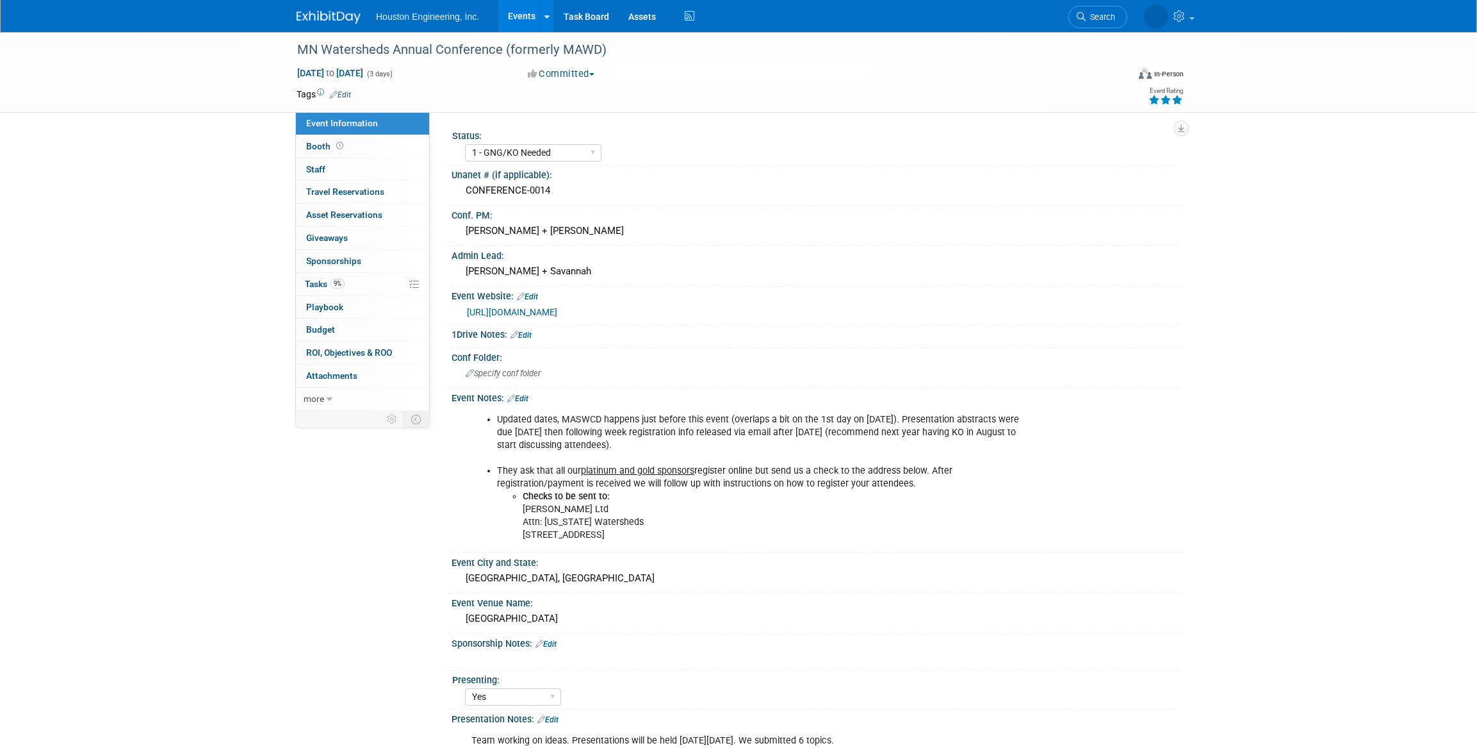
select select "1 - GNG/KO Needed"
select select "Yes"
select select "Water Resources"
click at [331, 172] on link "0 Staff 0" at bounding box center [362, 169] width 133 height 22
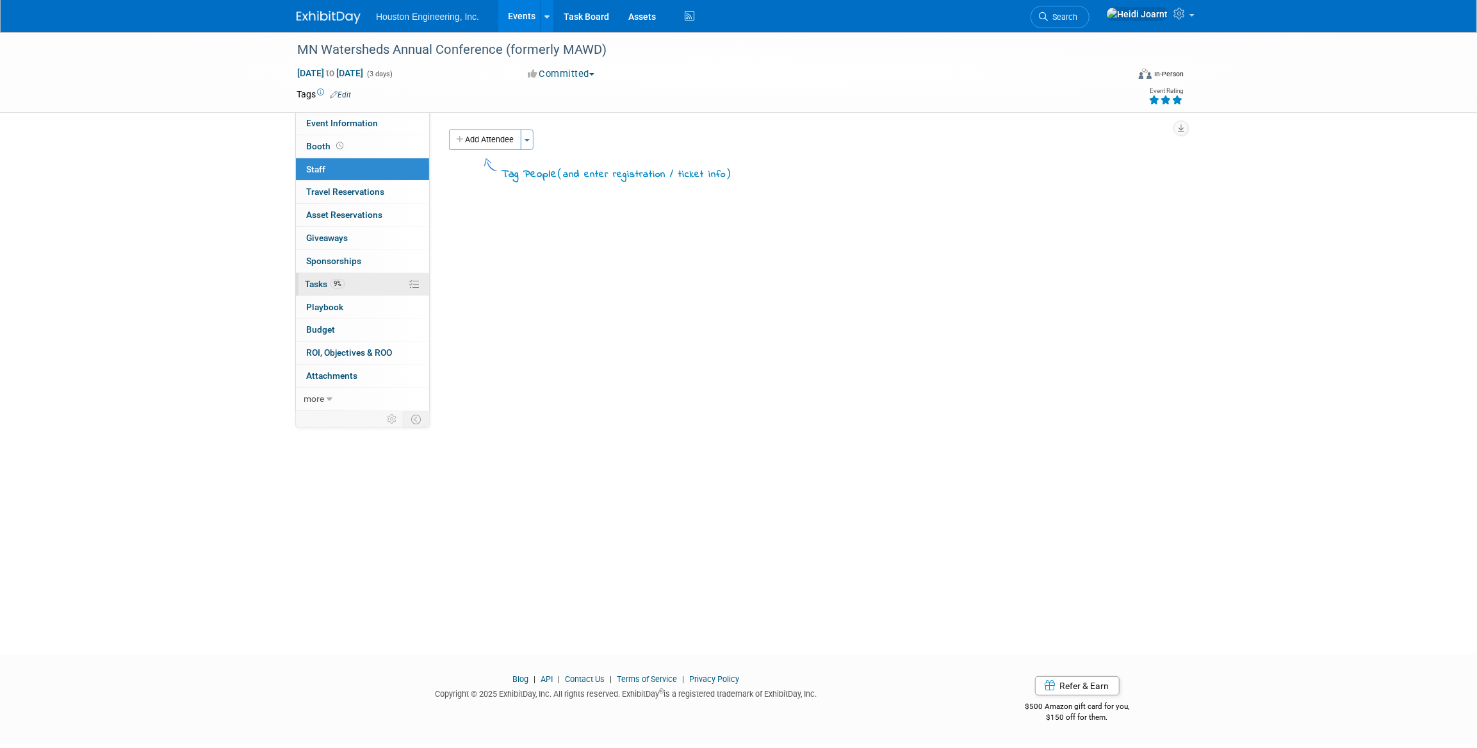
click at [357, 279] on link "9% Tasks 9%" at bounding box center [362, 284] width 133 height 22
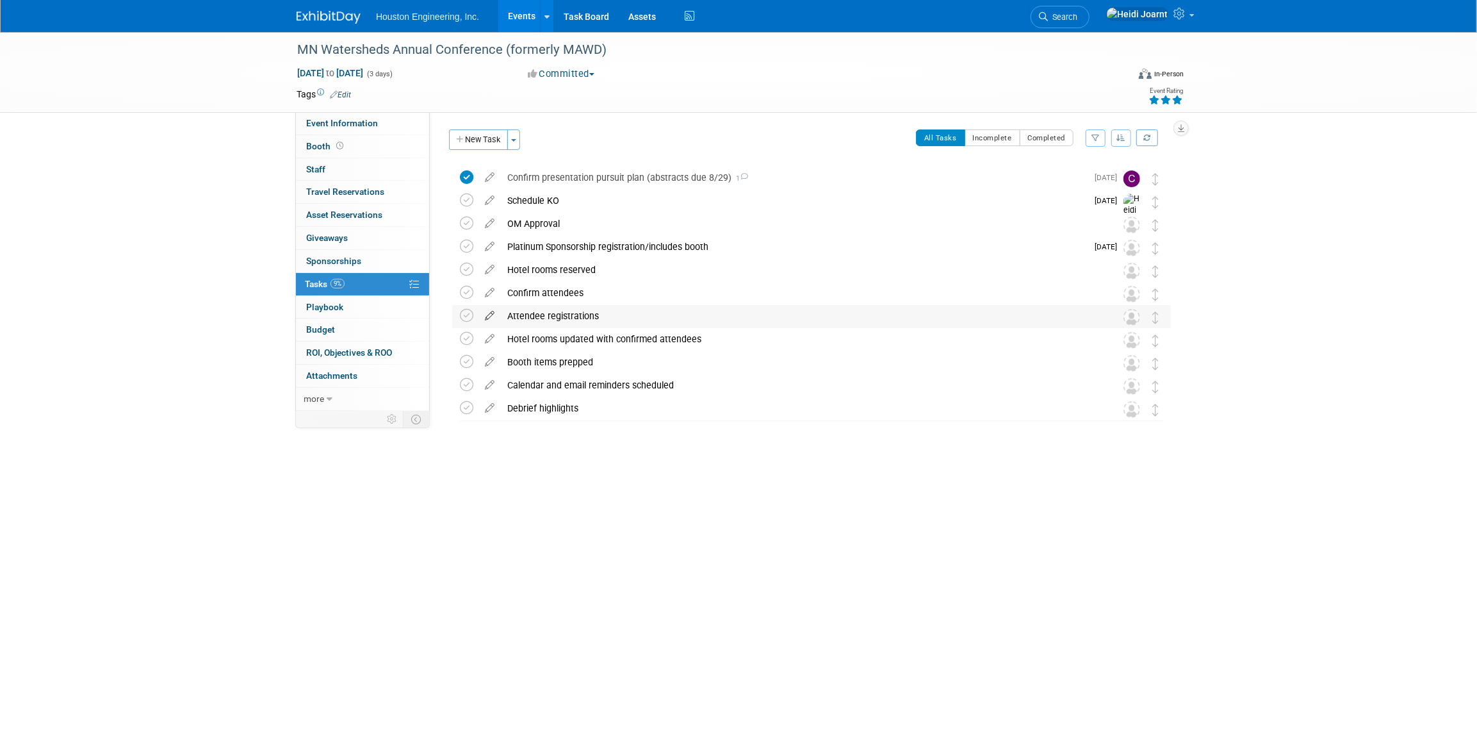
click at [488, 313] on icon at bounding box center [490, 313] width 22 height 16
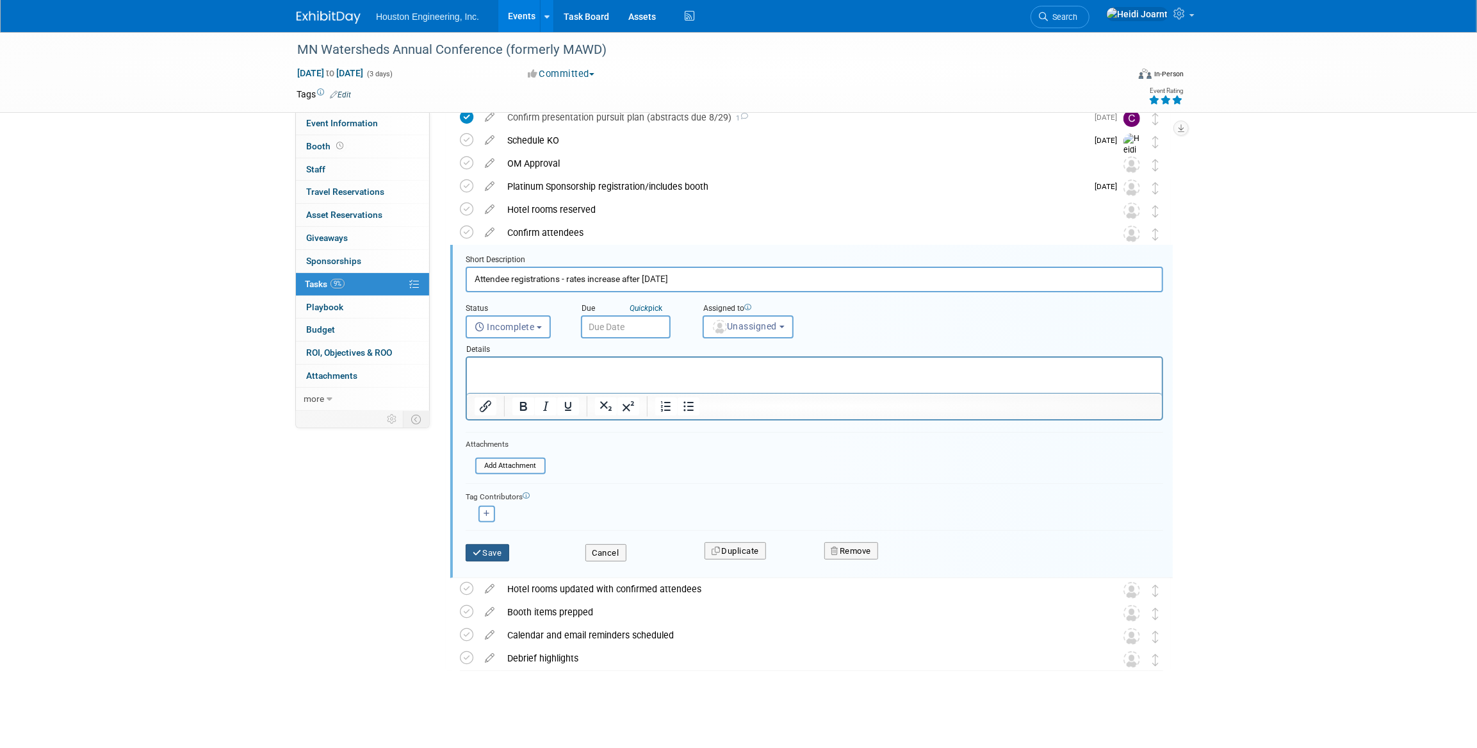
type input "Attendee registrations - rates increase after Nov 19"
click at [507, 557] on button "Save" at bounding box center [488, 553] width 44 height 18
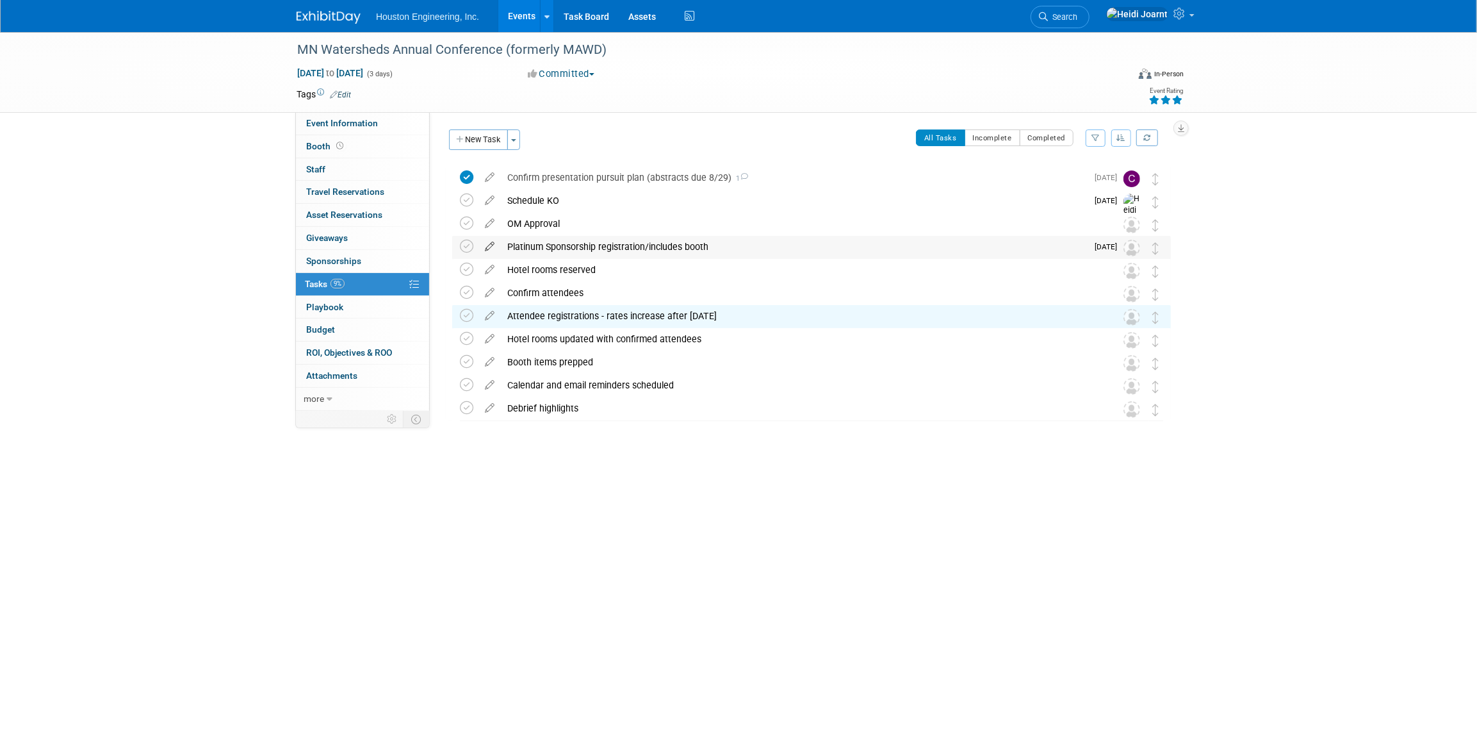
click at [496, 249] on icon at bounding box center [490, 244] width 22 height 16
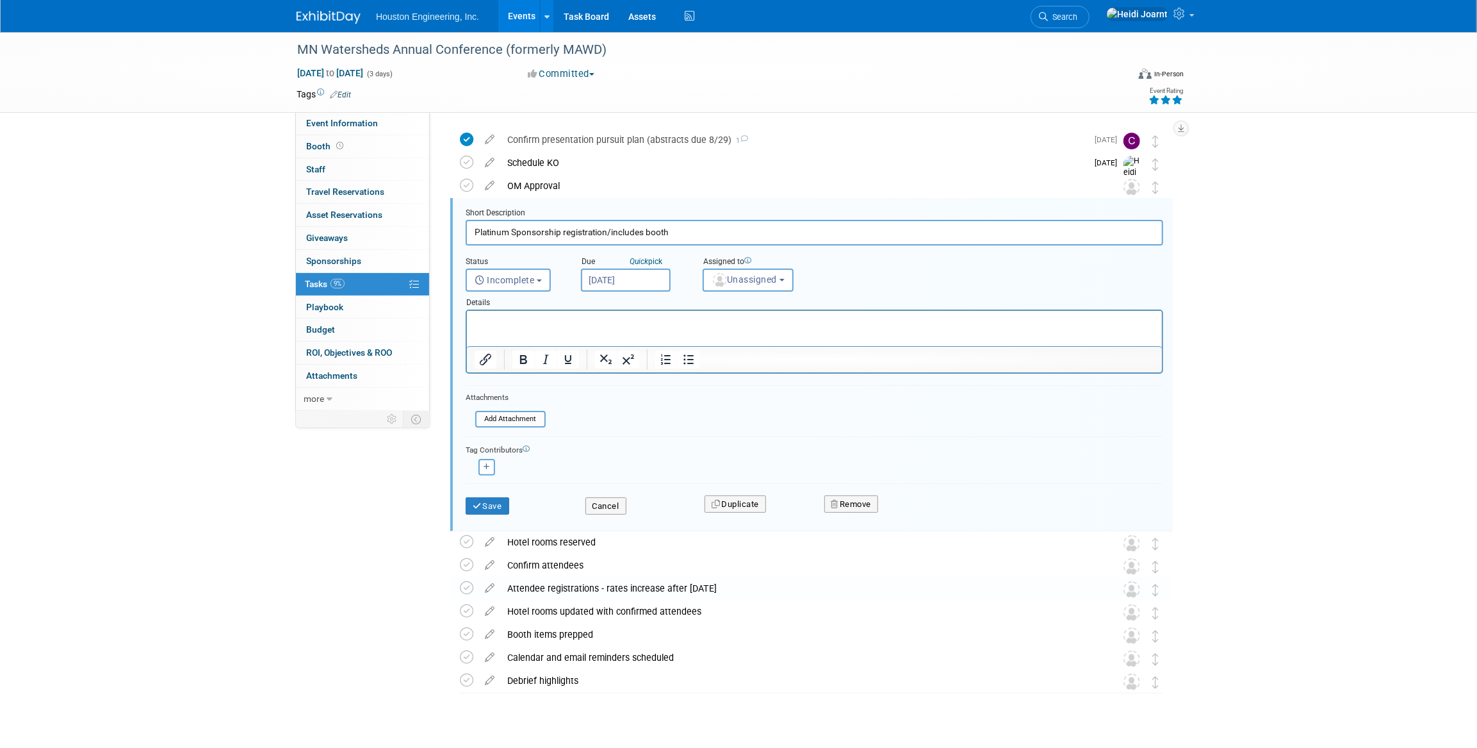
scroll to position [47, 0]
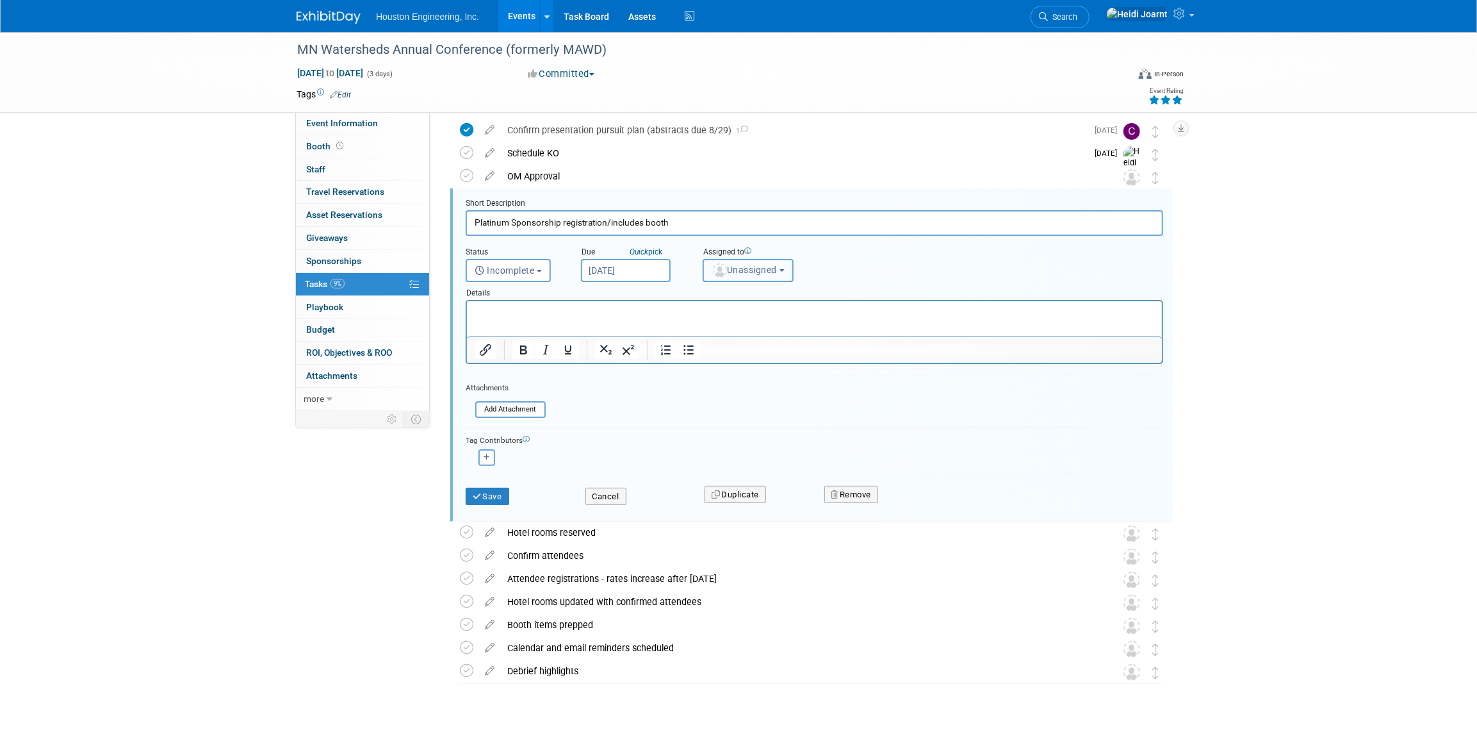
click at [743, 270] on span "Unassigned" at bounding box center [744, 270] width 65 height 10
click at [752, 295] on input "text" at bounding box center [795, 301] width 177 height 22
type input "court"
click at [759, 333] on label "[PERSON_NAME]" at bounding box center [777, 328] width 134 height 21
click at [705, 331] on input "[PERSON_NAME]" at bounding box center [701, 326] width 8 height 8
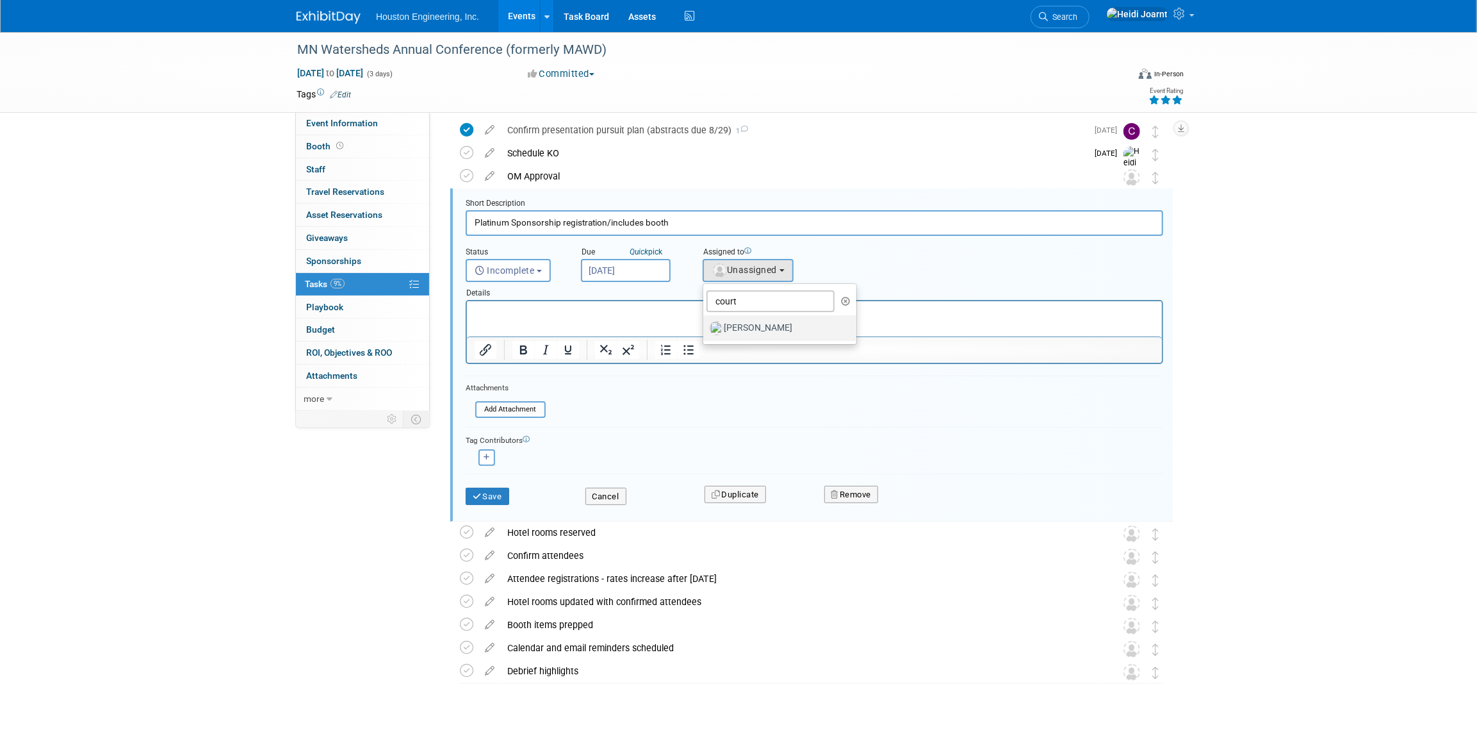
select select "60f40a7f-77ae-4a37-bf03-cdfd13c17c6d"
click at [673, 311] on p "Rich Text Area. Press ALT-0 for help." at bounding box center [814, 312] width 680 height 12
click at [491, 495] on button "Save" at bounding box center [488, 497] width 44 height 18
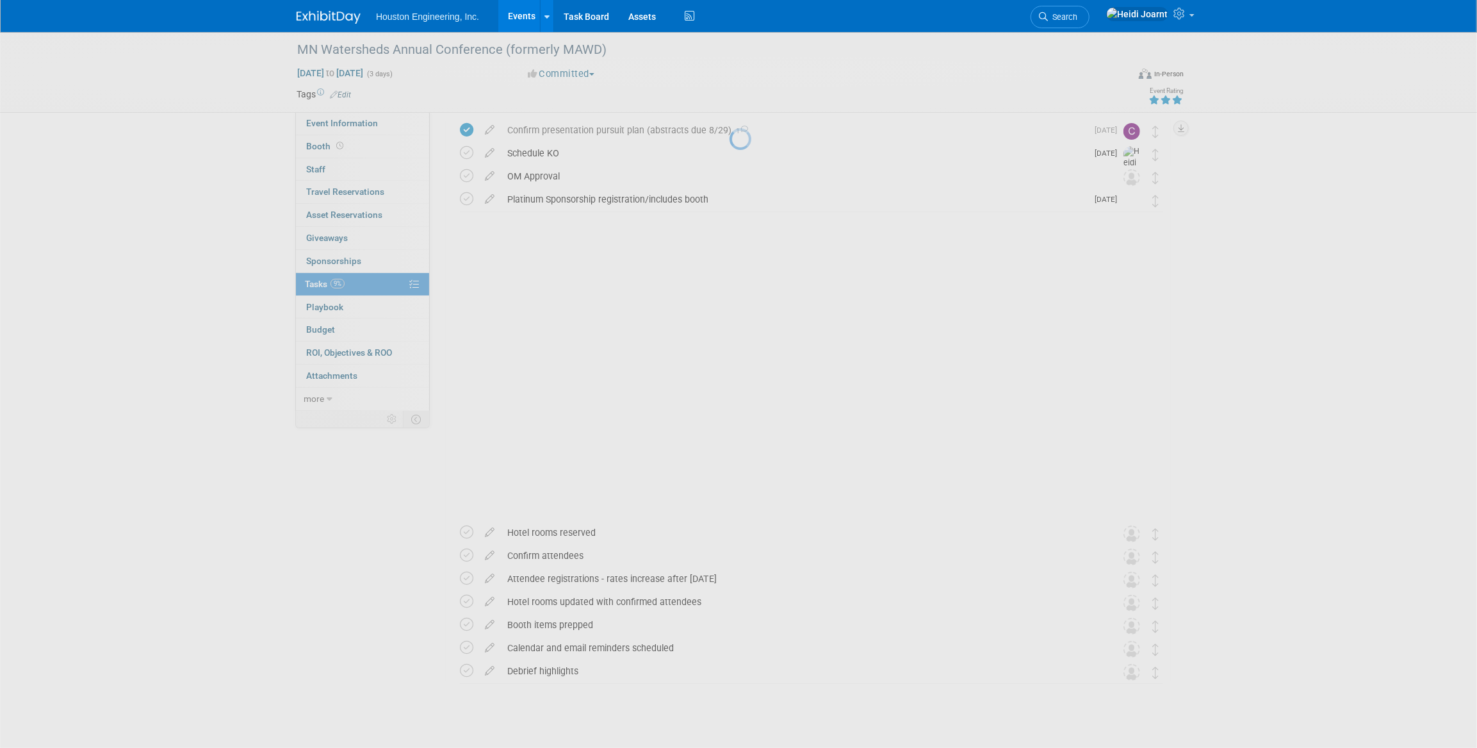
scroll to position [0, 0]
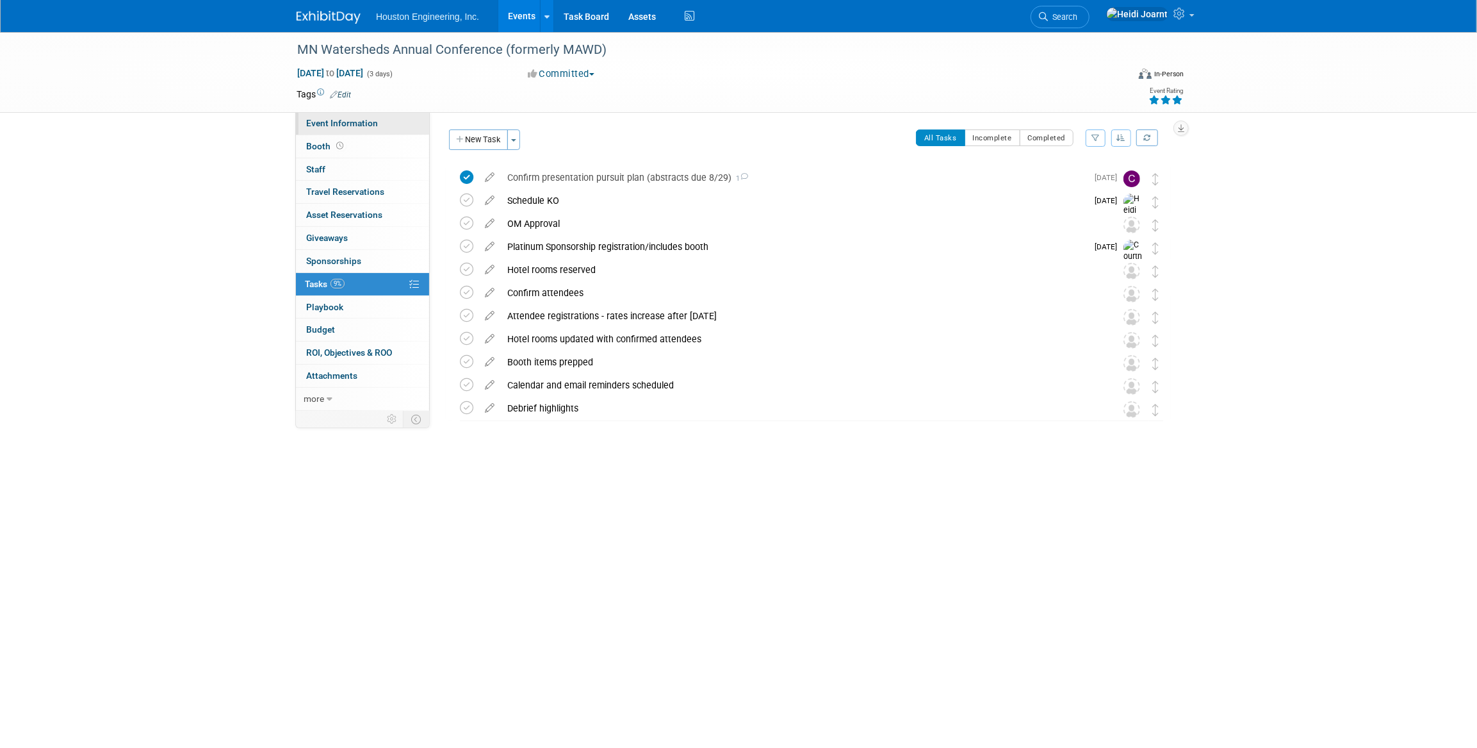
click at [330, 119] on span "Event Information" at bounding box center [342, 123] width 72 height 10
select select "1 - GNG/KO Needed"
select select "Yes"
select select "Water Resources"
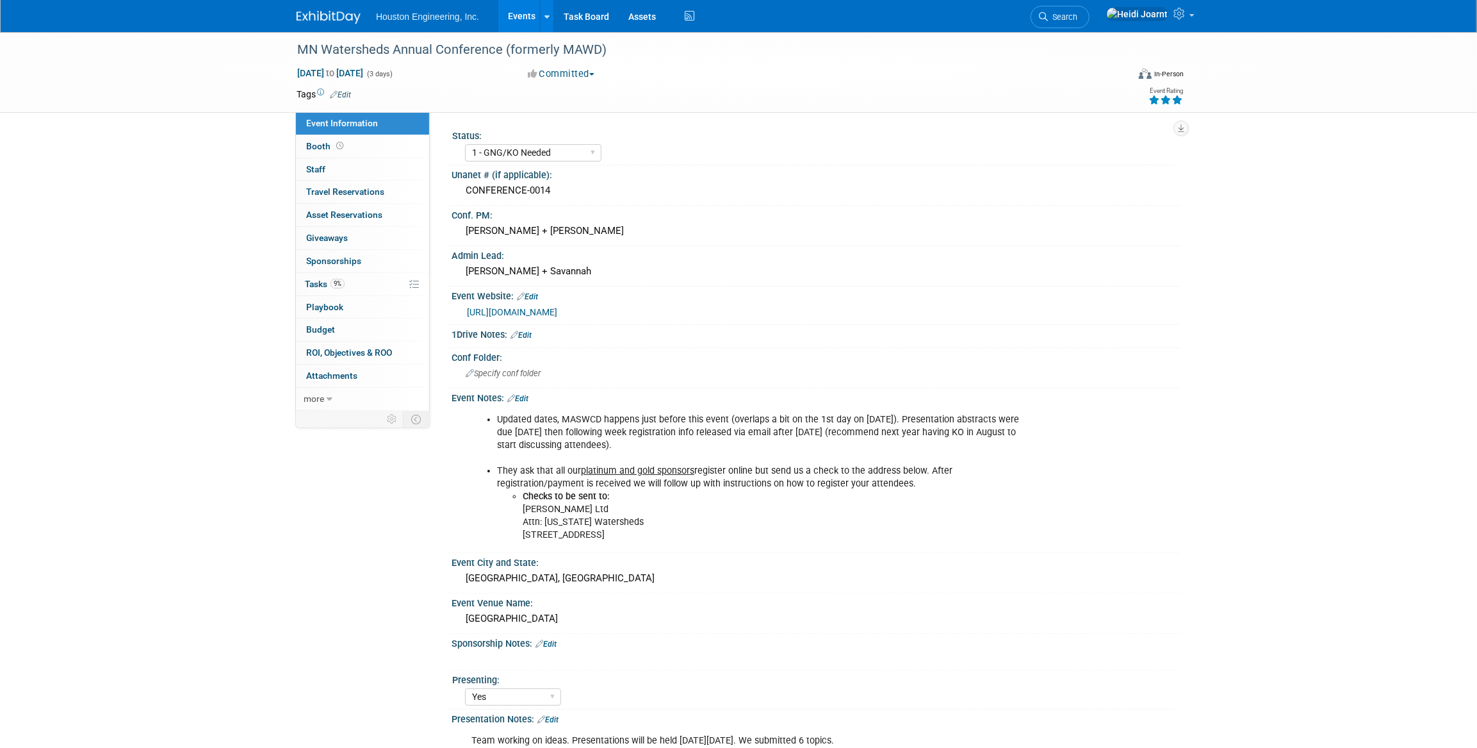
click at [518, 396] on link "Edit" at bounding box center [517, 398] width 21 height 9
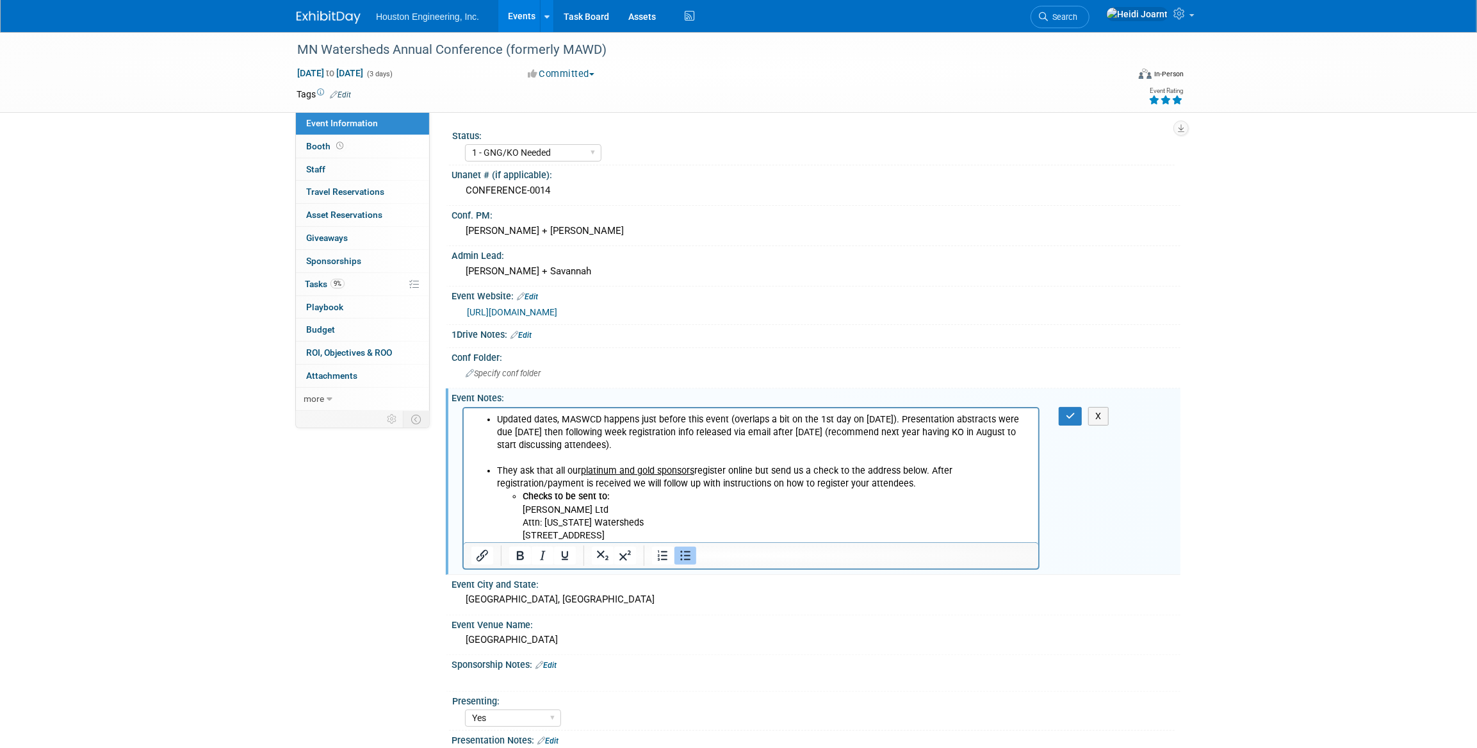
click at [613, 442] on li "Updated dates, MASWCD happens just before this event (overlaps a bit on the 1st…" at bounding box center [764, 432] width 534 height 38
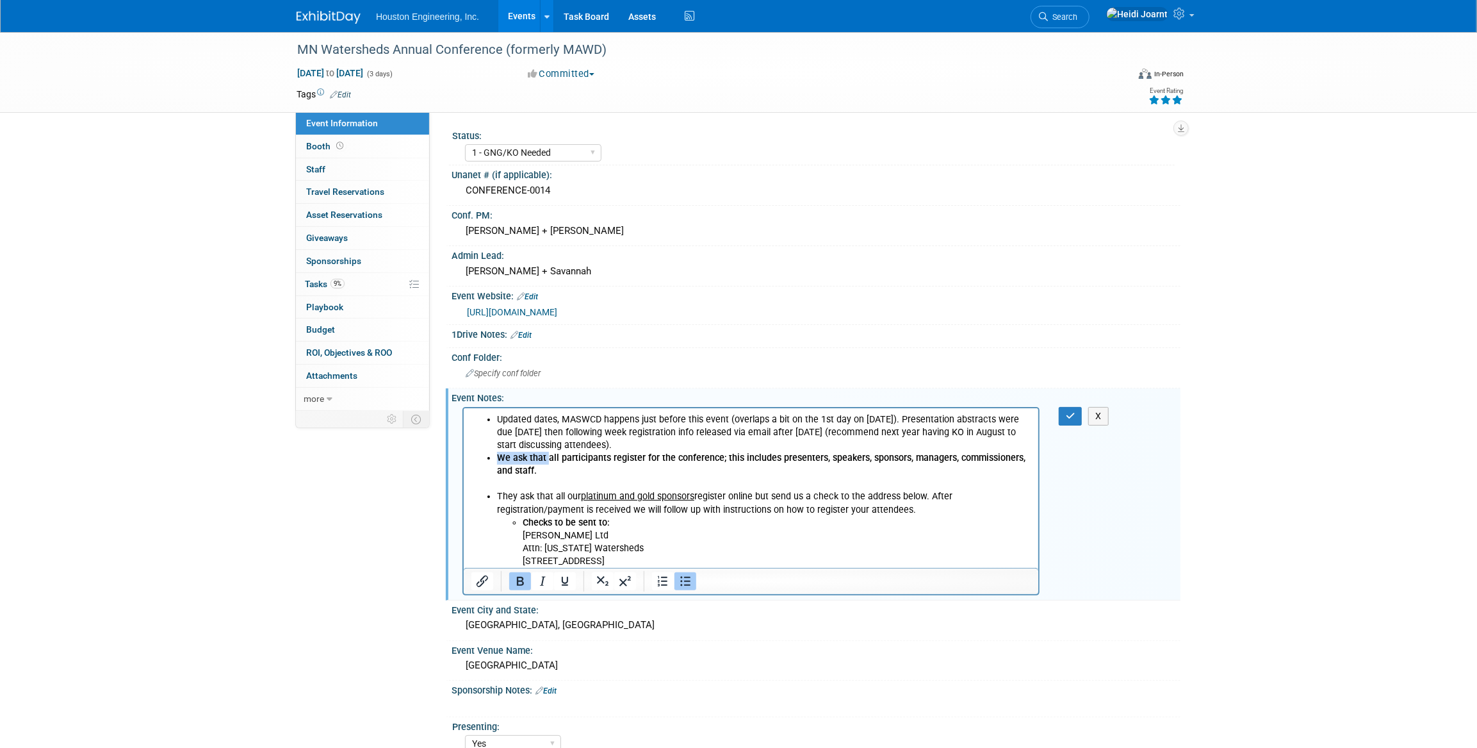
drag, startPoint x: 548, startPoint y: 456, endPoint x: 500, endPoint y: 456, distance: 48.1
click at [500, 456] on b "We ask that all participants register for the conference; this includes present…" at bounding box center [761, 464] width 529 height 24
drag, startPoint x: 555, startPoint y: 475, endPoint x: 478, endPoint y: 459, distance: 78.7
click at [478, 459] on ul "Updated dates, MASWCD happens just before this event (overlaps a bit on the 1st…" at bounding box center [751, 445] width 560 height 64
click at [542, 463] on li "All participants must register for the conference; this includes presenters, sp…" at bounding box center [764, 464] width 534 height 26
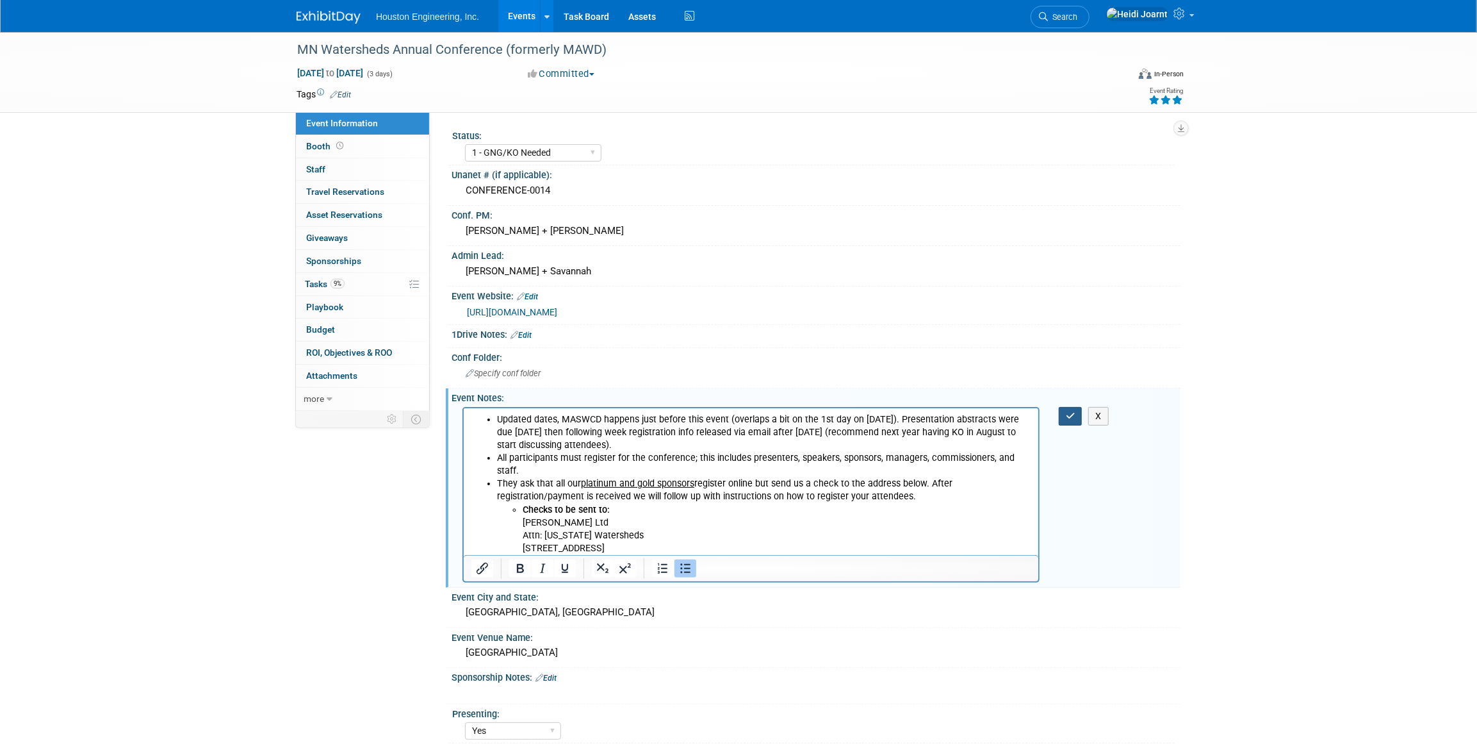
click at [1071, 418] on icon "button" at bounding box center [1071, 415] width 10 height 9
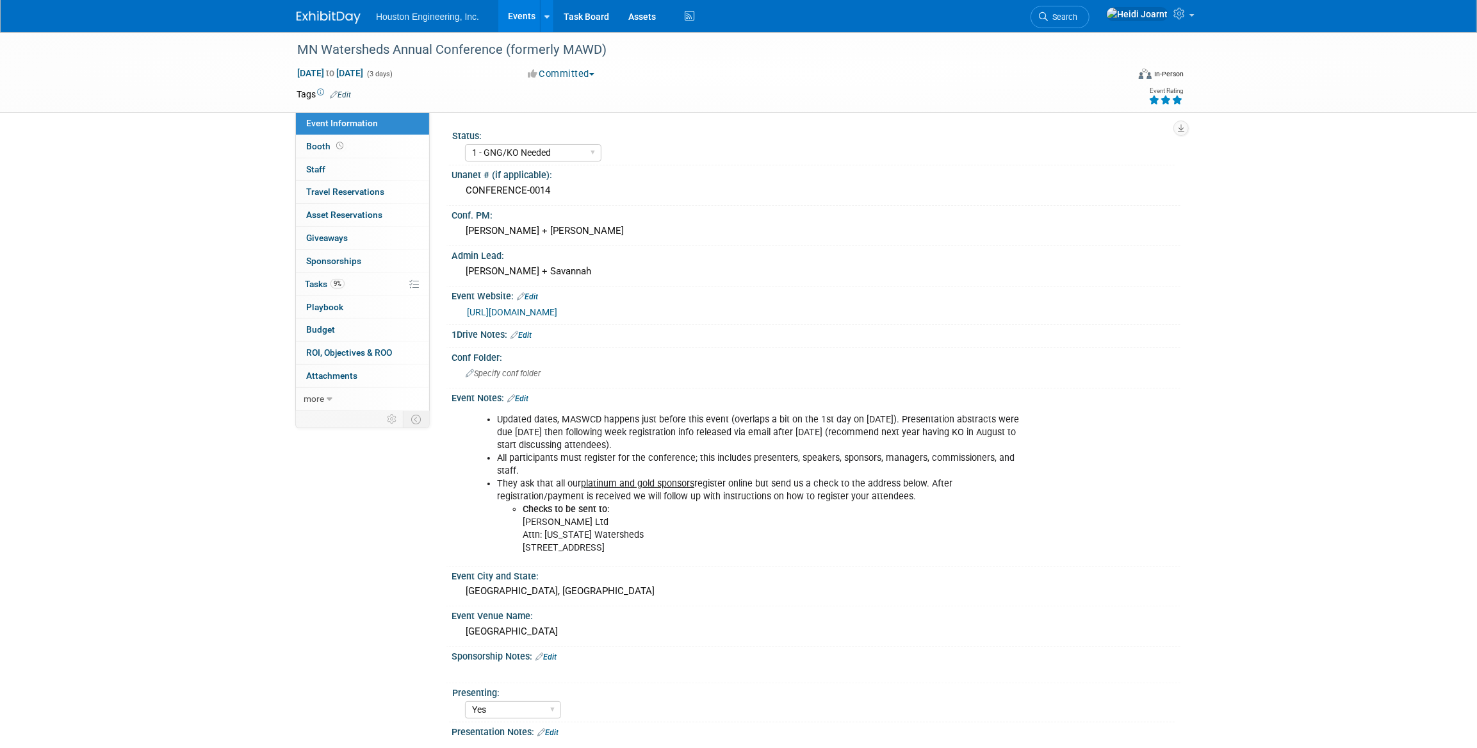
click at [550, 652] on link "Edit" at bounding box center [546, 656] width 21 height 9
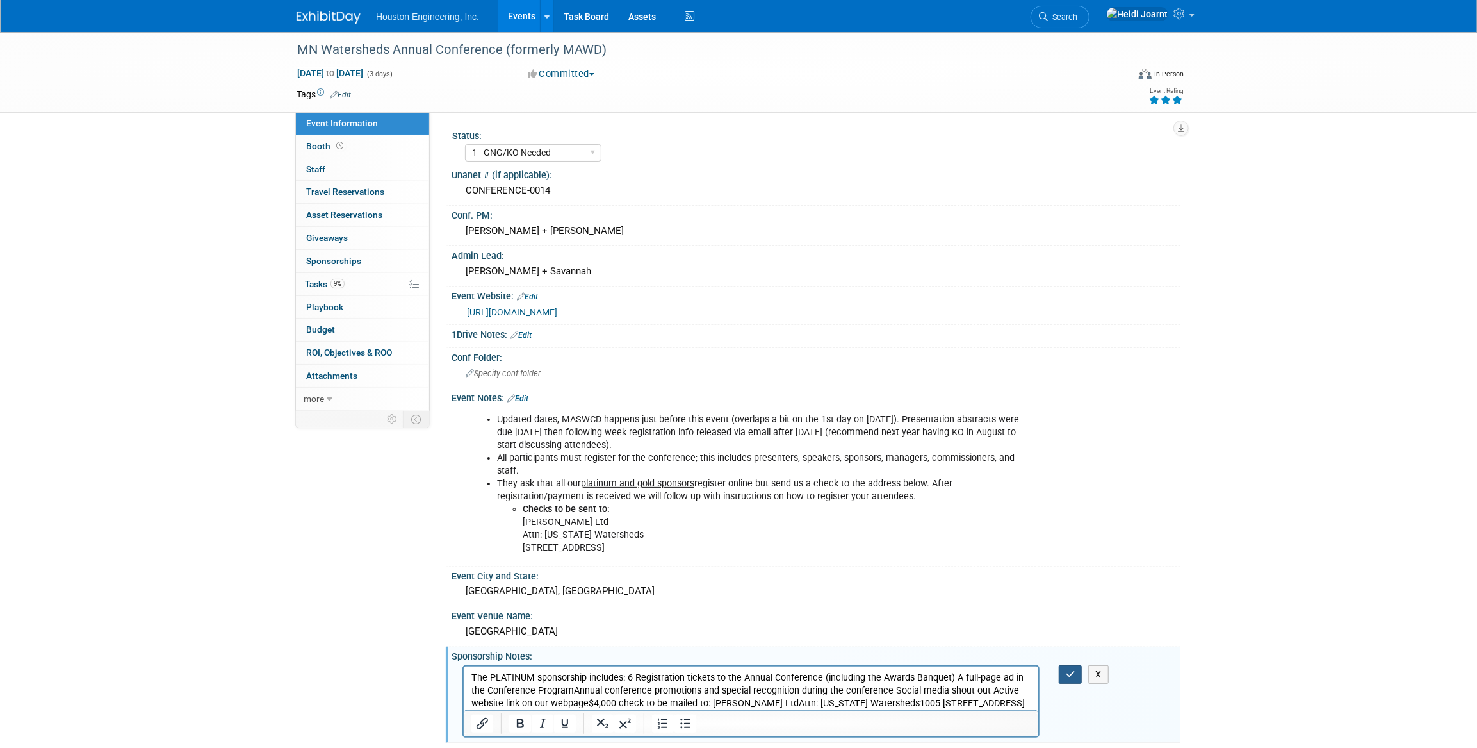
click at [1064, 665] on button "button" at bounding box center [1071, 674] width 24 height 19
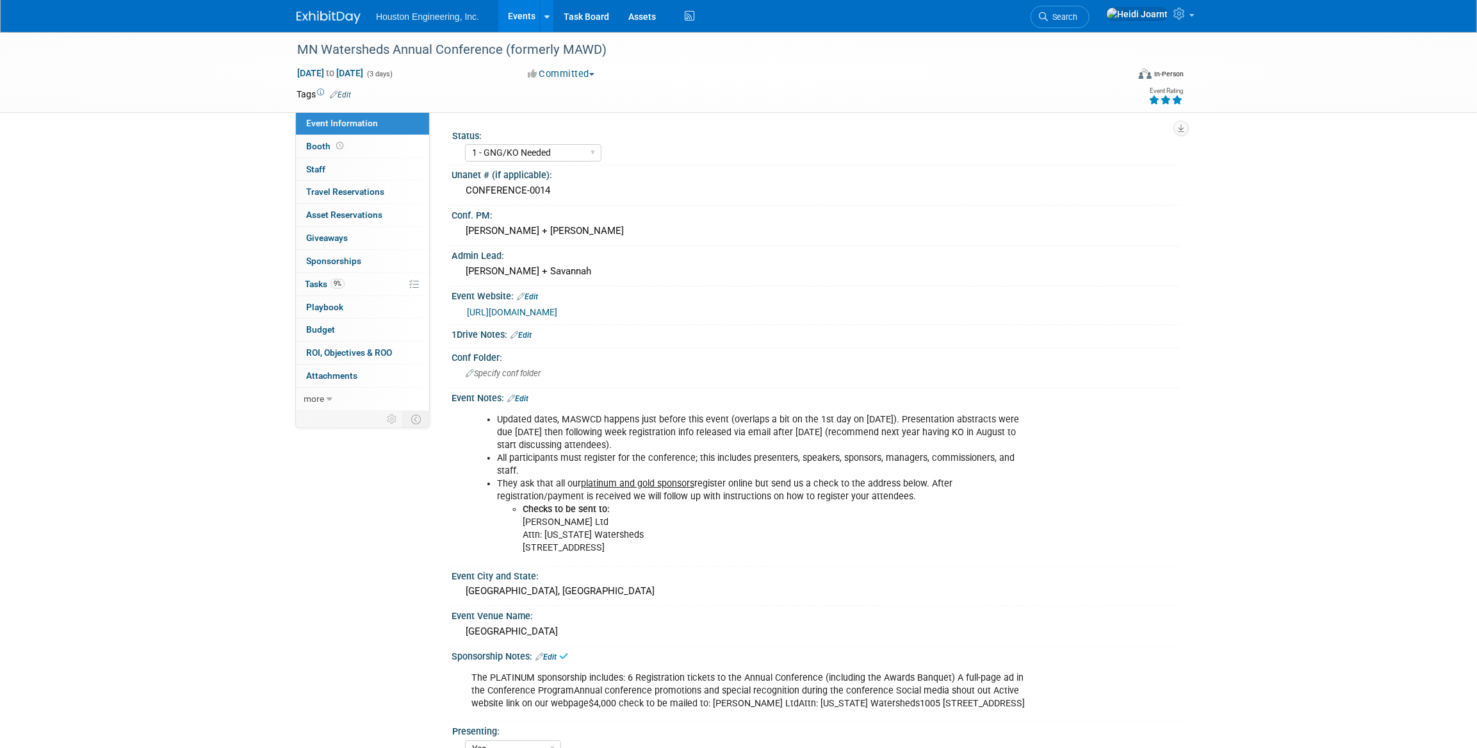
click at [548, 652] on link "Edit" at bounding box center [546, 656] width 21 height 9
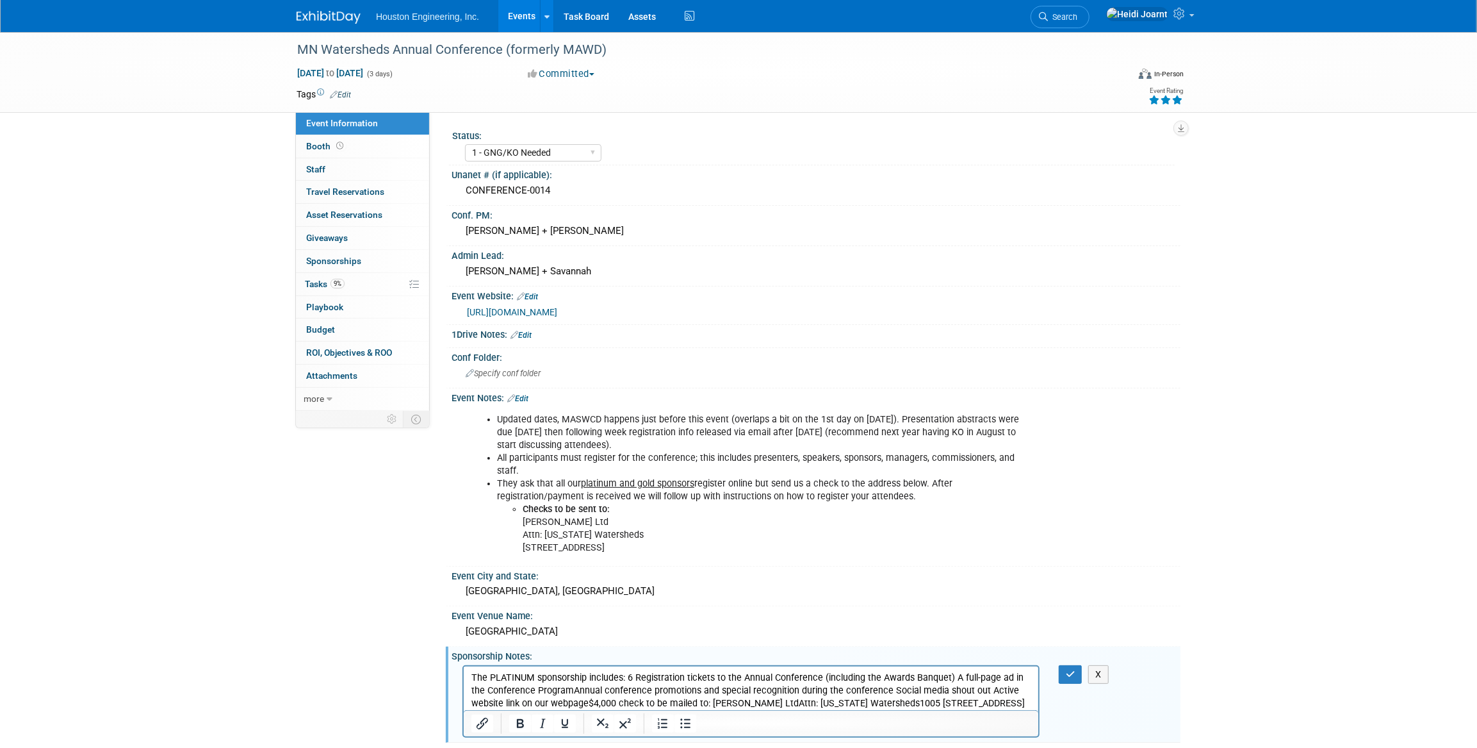
click at [627, 679] on p "The PLATINUM sponsorship includes: 6 Registration tickets to the Annual Confere…" at bounding box center [751, 690] width 560 height 38
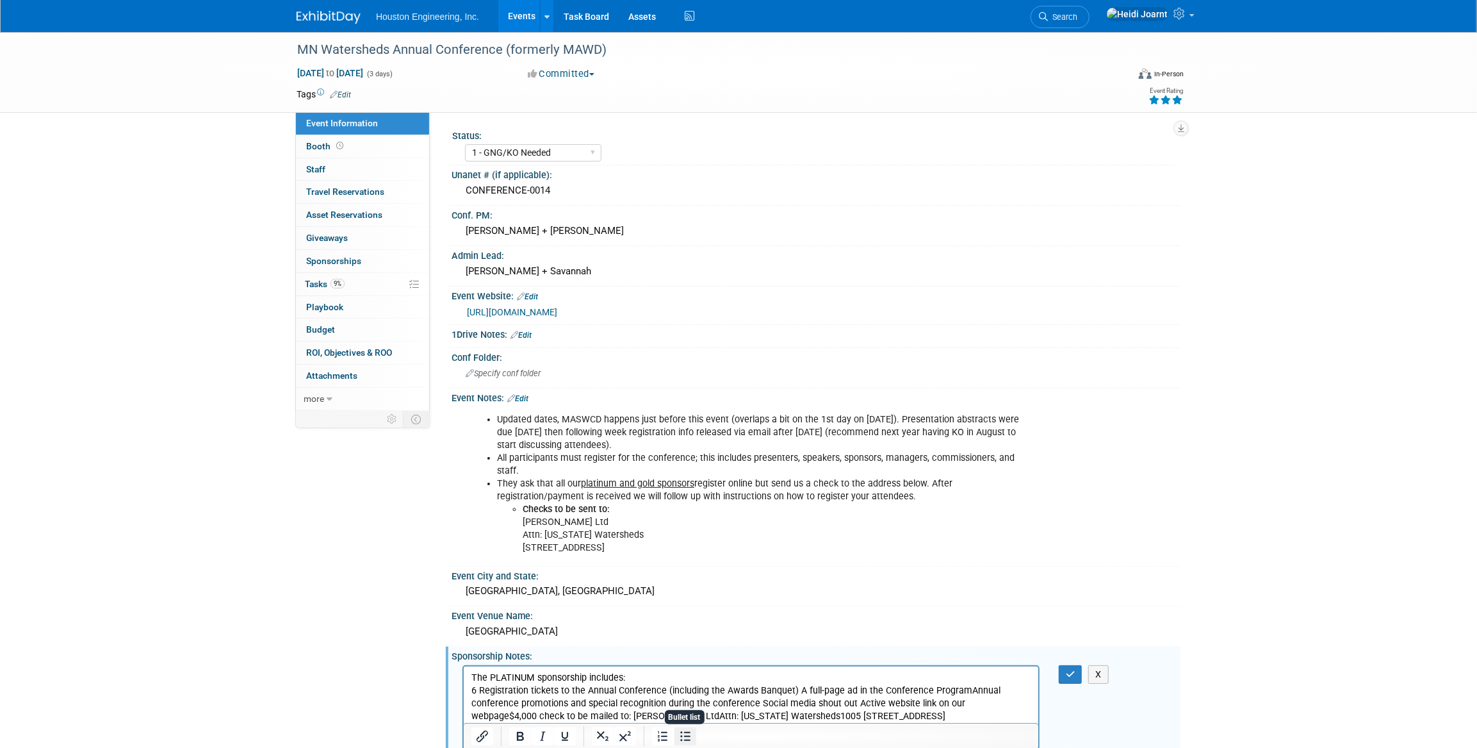
click at [682, 728] on icon "Bullet list" at bounding box center [685, 735] width 15 height 15
click at [822, 690] on li "6 Registration tickets to the Annual Conference (including the Awards Banquet) …" at bounding box center [764, 703] width 534 height 38
click at [666, 707] on li "A full-page ad in the Conference ProgramAnnual conference promotions and specia…" at bounding box center [764, 715] width 534 height 38
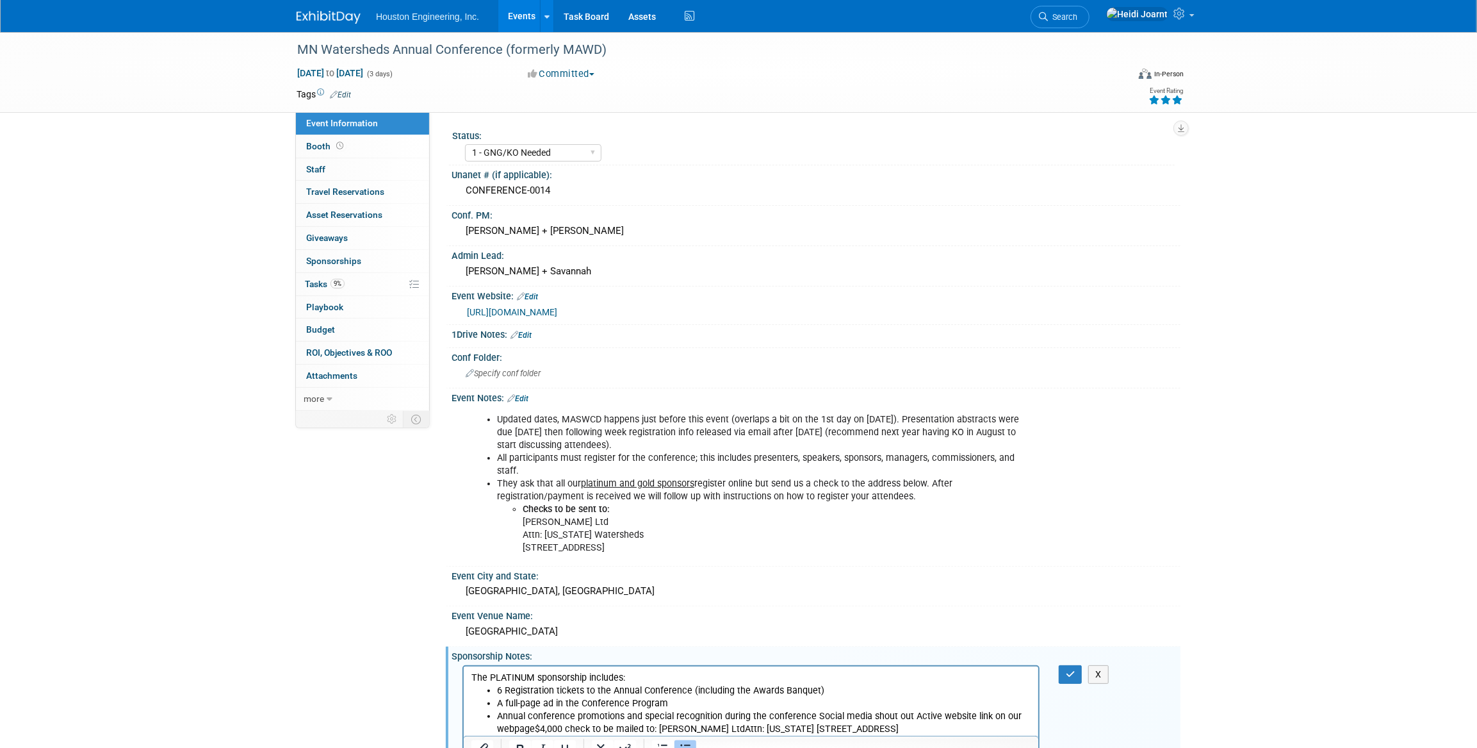
click at [812, 717] on li "Annual conference promotions and special recognition during the conference Soci…" at bounding box center [764, 722] width 534 height 26
click at [593, 729] on li "Social media shout out Active website link on our webpage$4,000 check to be mai…" at bounding box center [764, 735] width 534 height 26
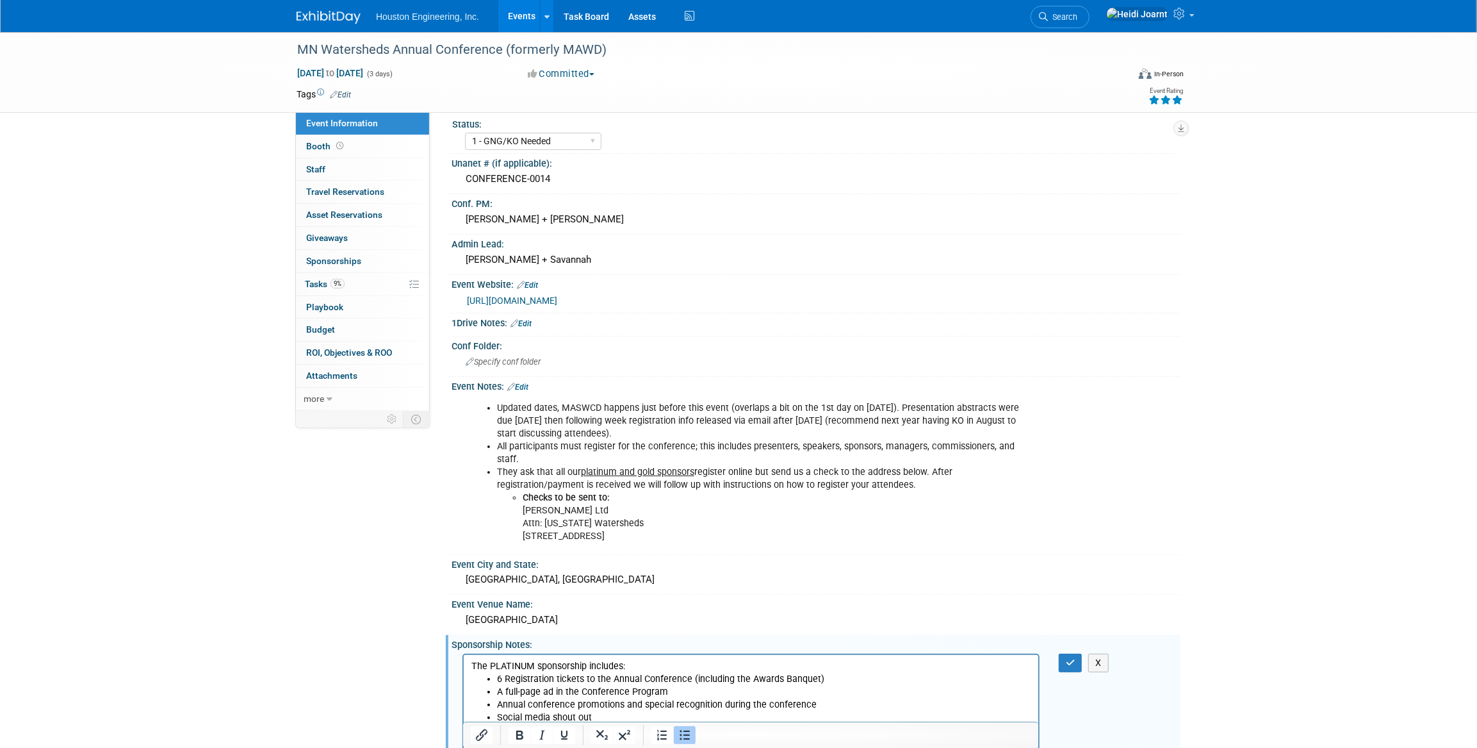
scroll to position [70, 0]
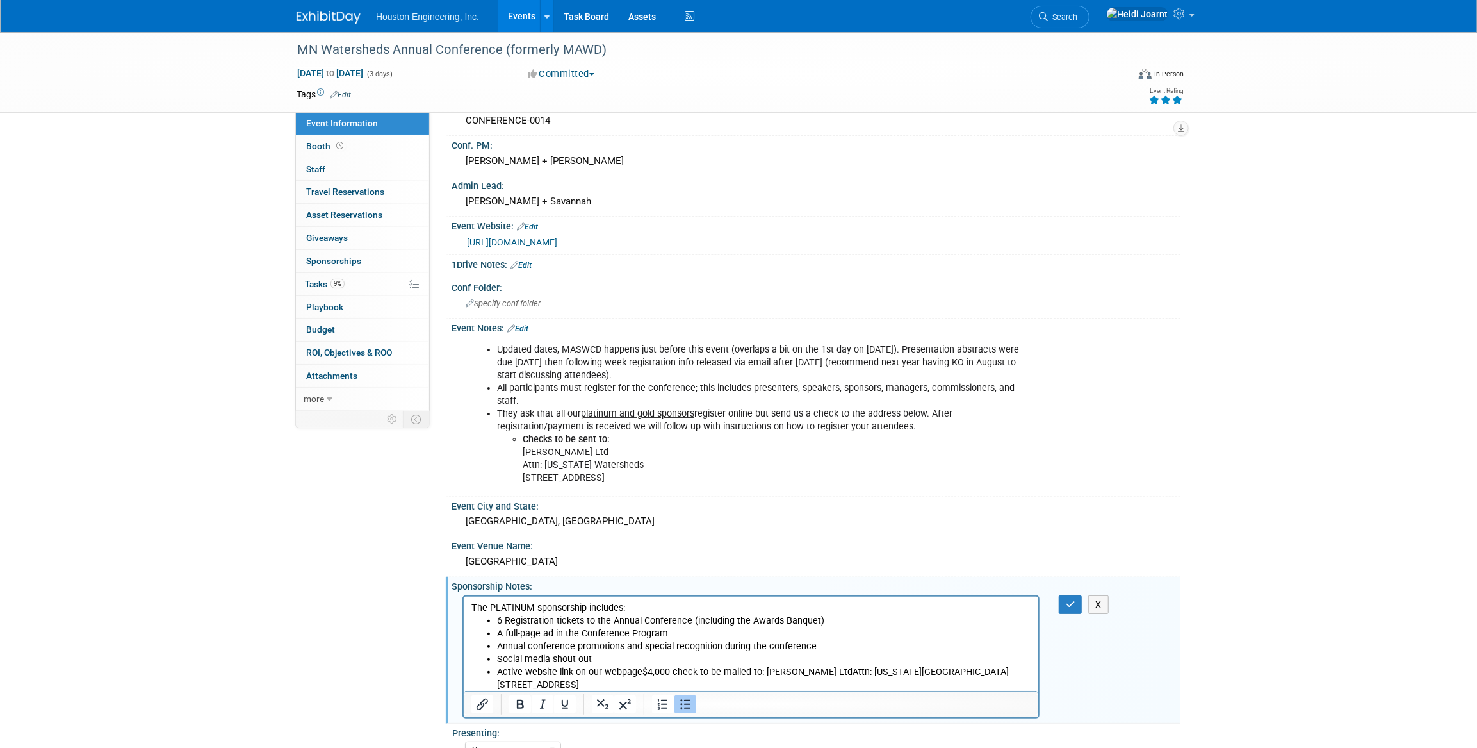
click at [642, 675] on li "Active website link on our webpage$4,000 check to be mailed to: Obremski LtdAtt…" at bounding box center [764, 678] width 534 height 26
click at [1069, 600] on icon "button" at bounding box center [1071, 604] width 10 height 9
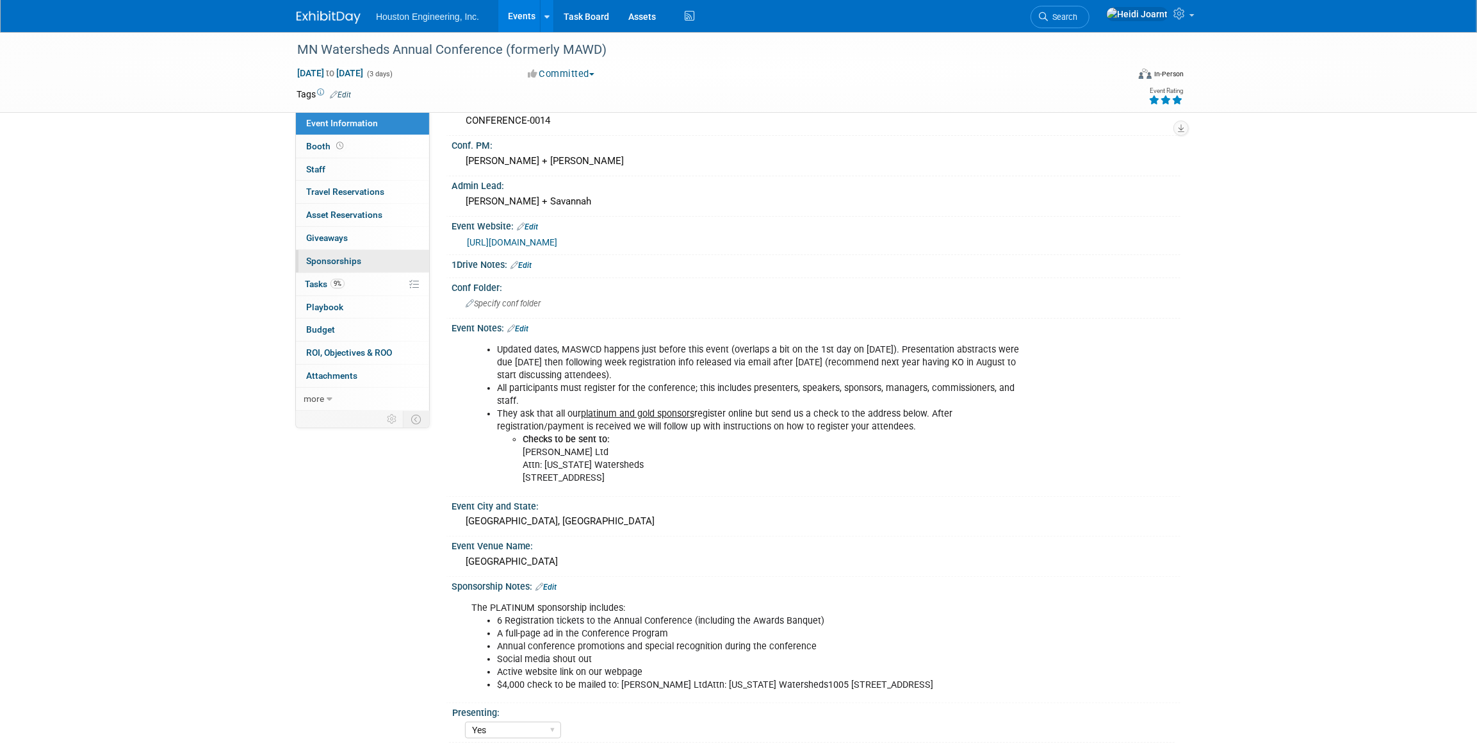
click at [359, 257] on span "Sponsorships 0" at bounding box center [333, 261] width 55 height 10
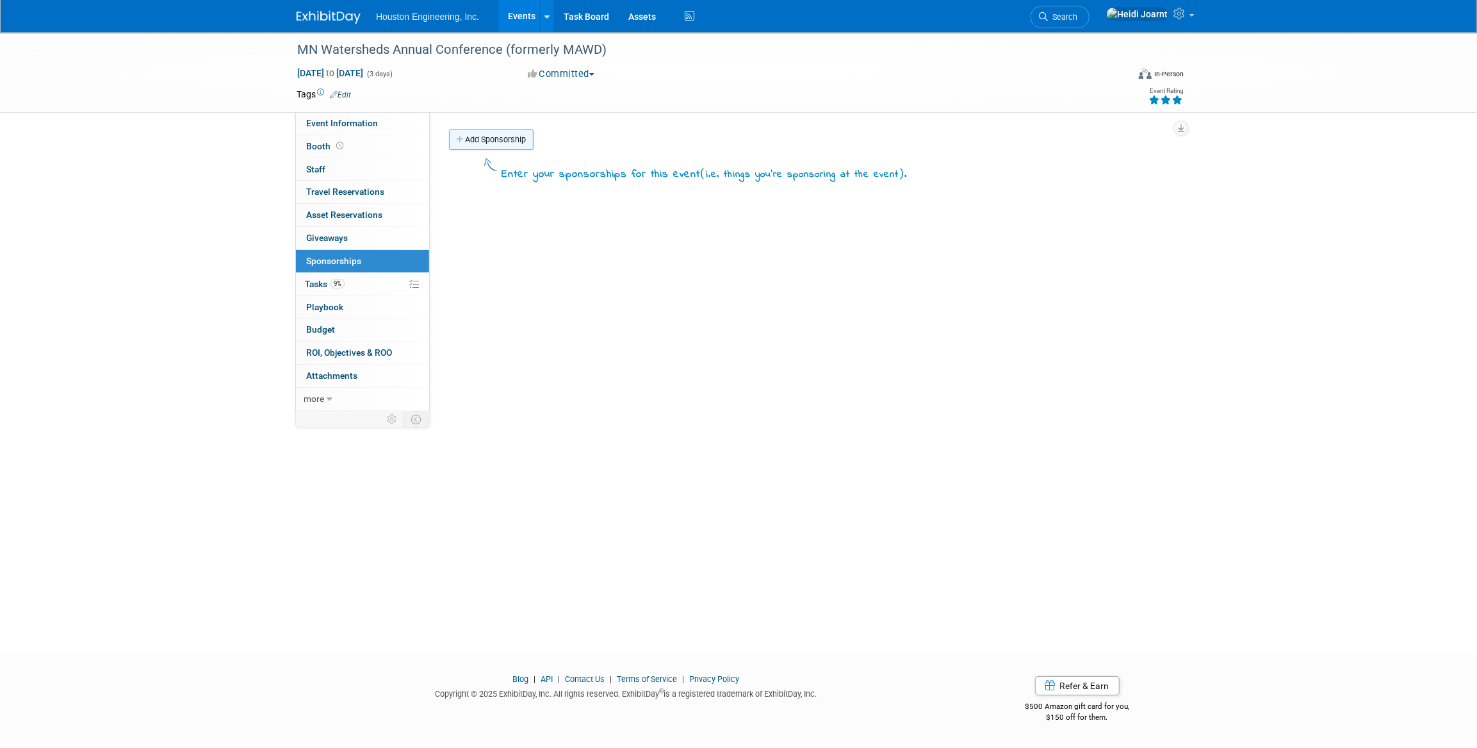
click at [514, 142] on link "Add Sponsorship" at bounding box center [491, 139] width 85 height 21
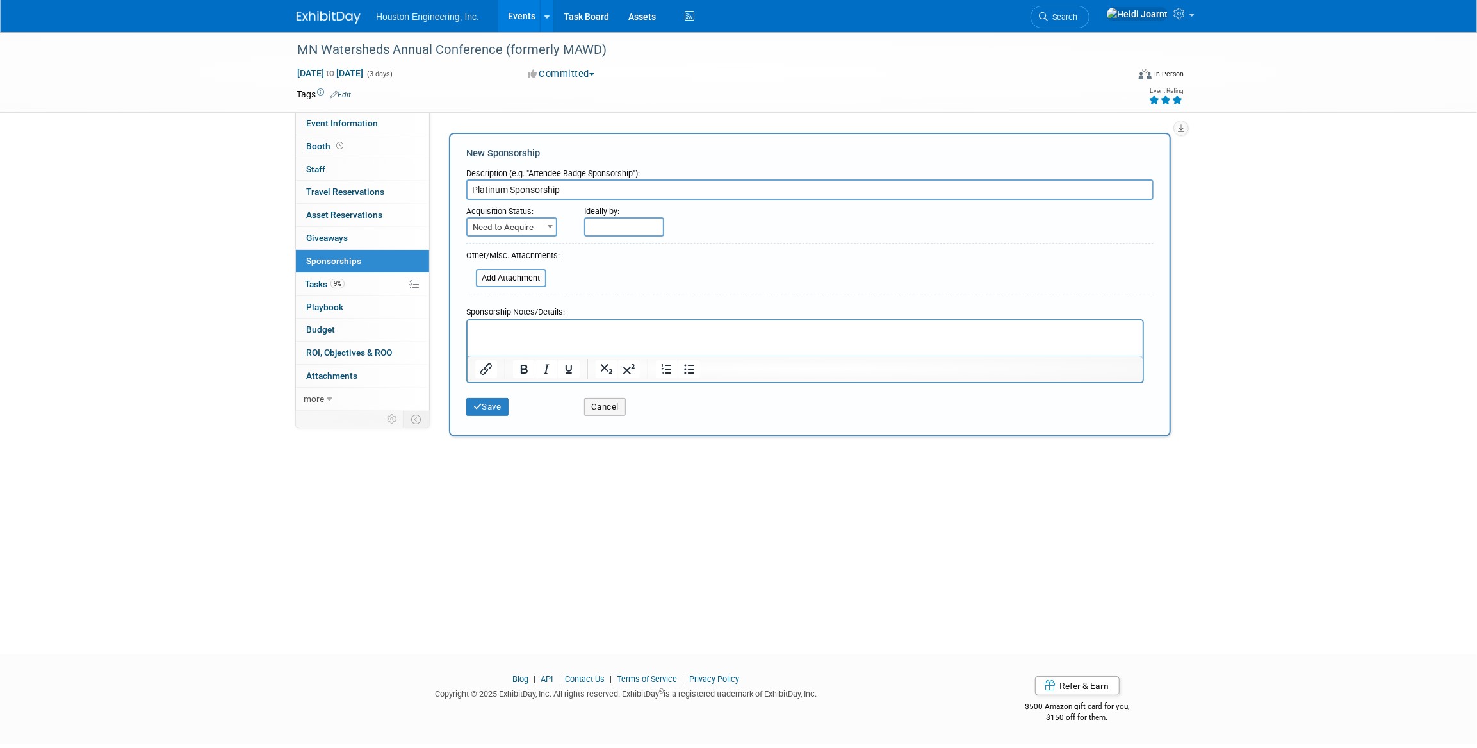
type input "Platinum Sponsorship"
click at [508, 225] on span "Need to Acquire" at bounding box center [512, 227] width 88 height 18
click at [509, 231] on span "Need to Acquire" at bounding box center [512, 227] width 88 height 18
click at [526, 234] on span "Need to Acquire" at bounding box center [512, 227] width 88 height 18
select select "2"
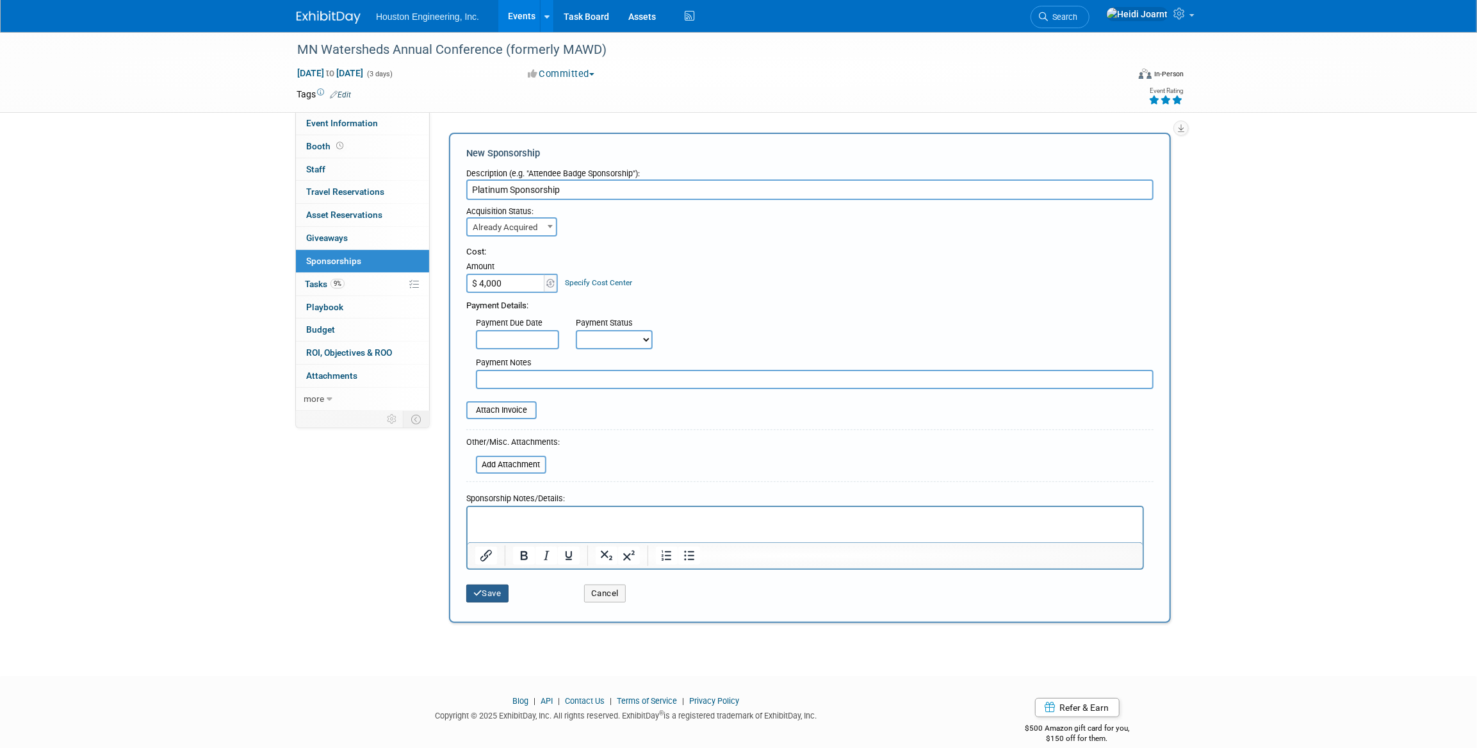
type input "$ 4,000.00"
click at [487, 584] on button "Save" at bounding box center [487, 593] width 42 height 18
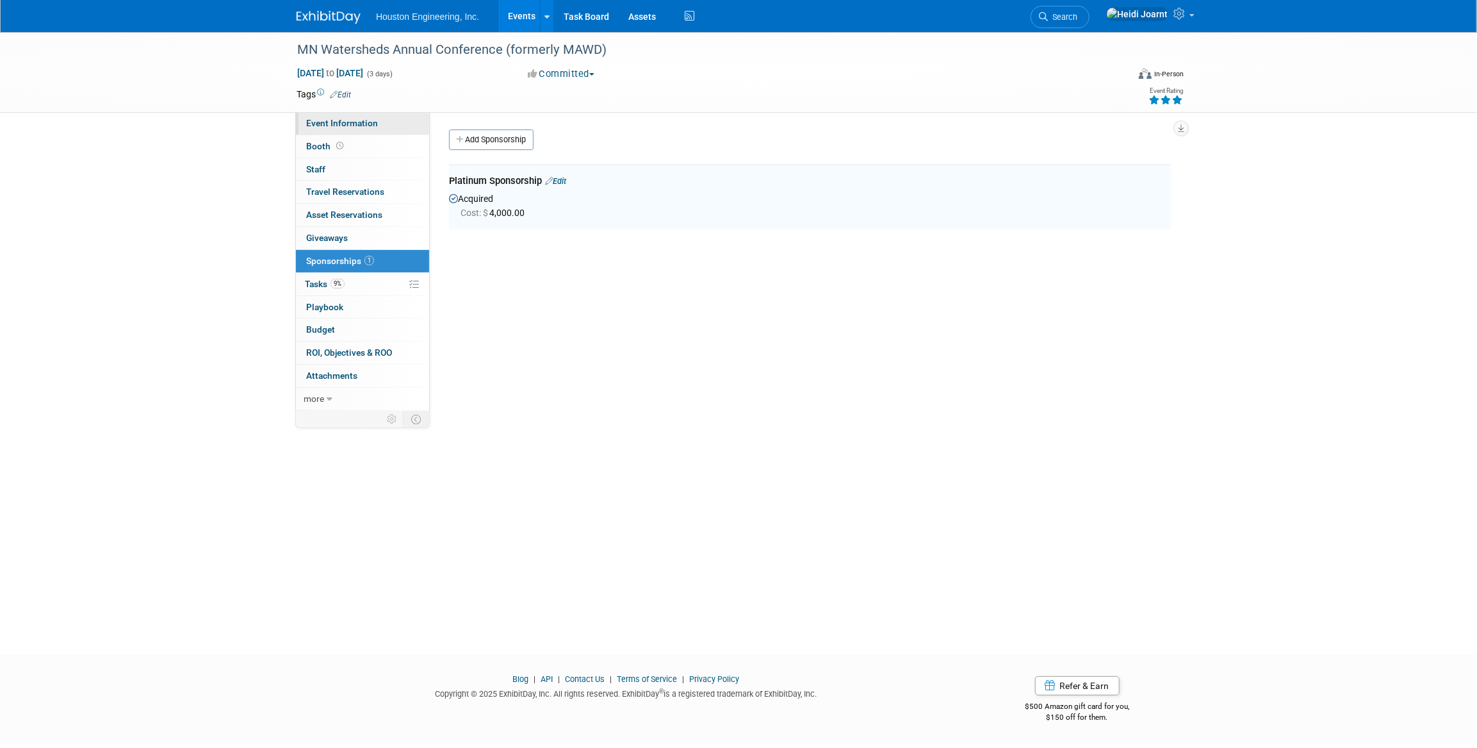
click at [374, 122] on span "Event Information" at bounding box center [342, 123] width 72 height 10
select select "1 - GNG/KO Needed"
select select "Yes"
select select "Water Resources"
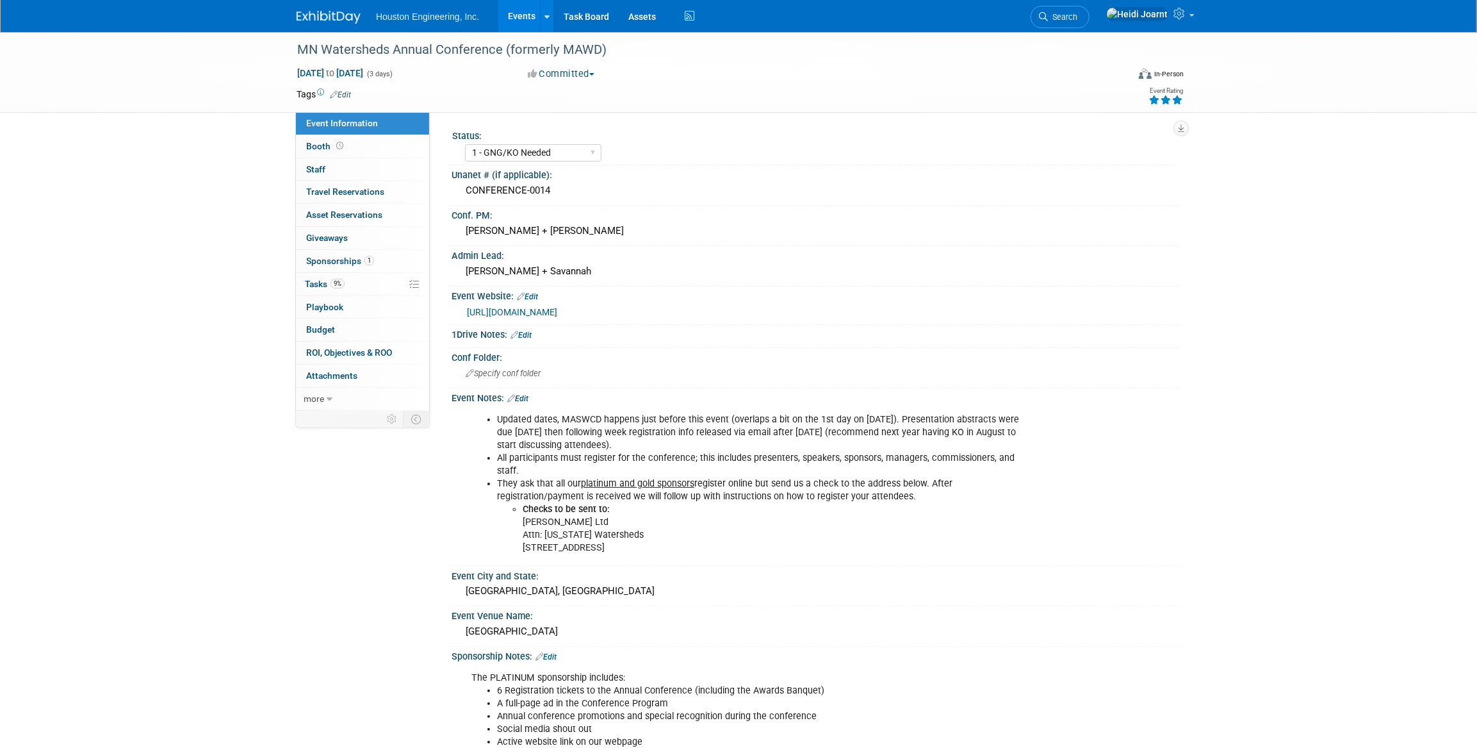
scroll to position [58, 0]
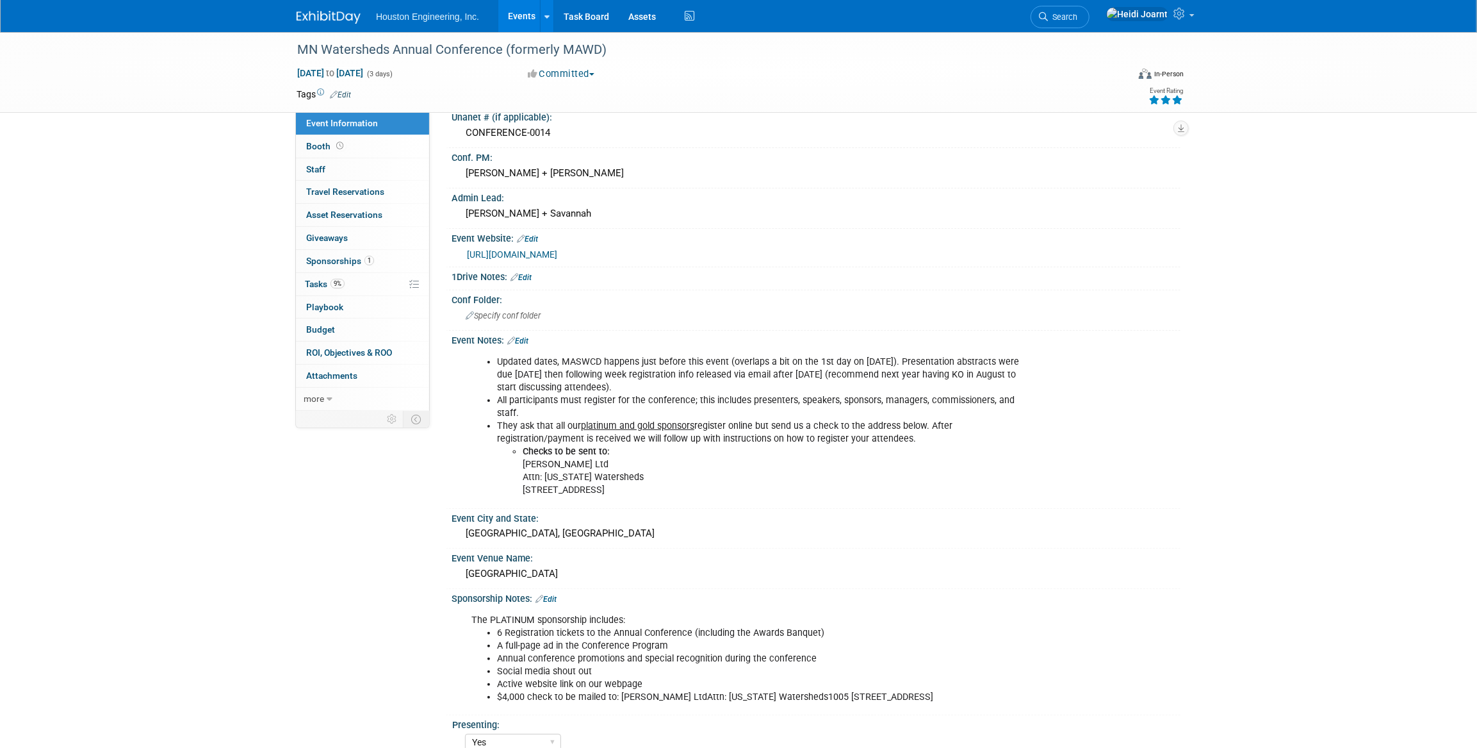
click at [556, 595] on link "Edit" at bounding box center [546, 599] width 21 height 9
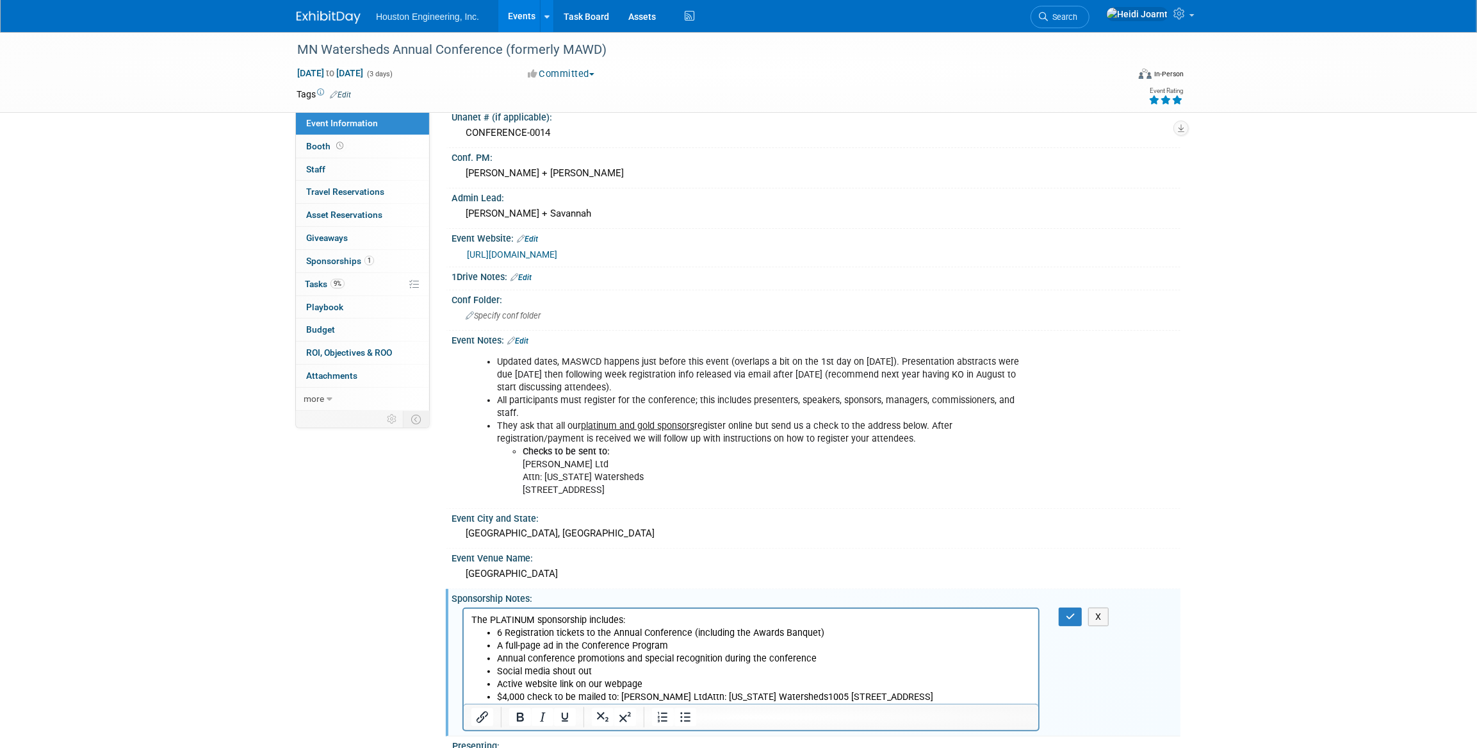
scroll to position [0, 0]
drag, startPoint x: 495, startPoint y: 633, endPoint x: 584, endPoint y: 630, distance: 88.5
click at [584, 630] on ul "6 Registration tickets to the Annual Conference (including the Awards Banquet) …" at bounding box center [751, 664] width 560 height 77
click at [702, 646] on li "A full-page ad in the Conference Program" at bounding box center [764, 645] width 534 height 13
click at [1066, 612] on icon "button" at bounding box center [1071, 616] width 10 height 9
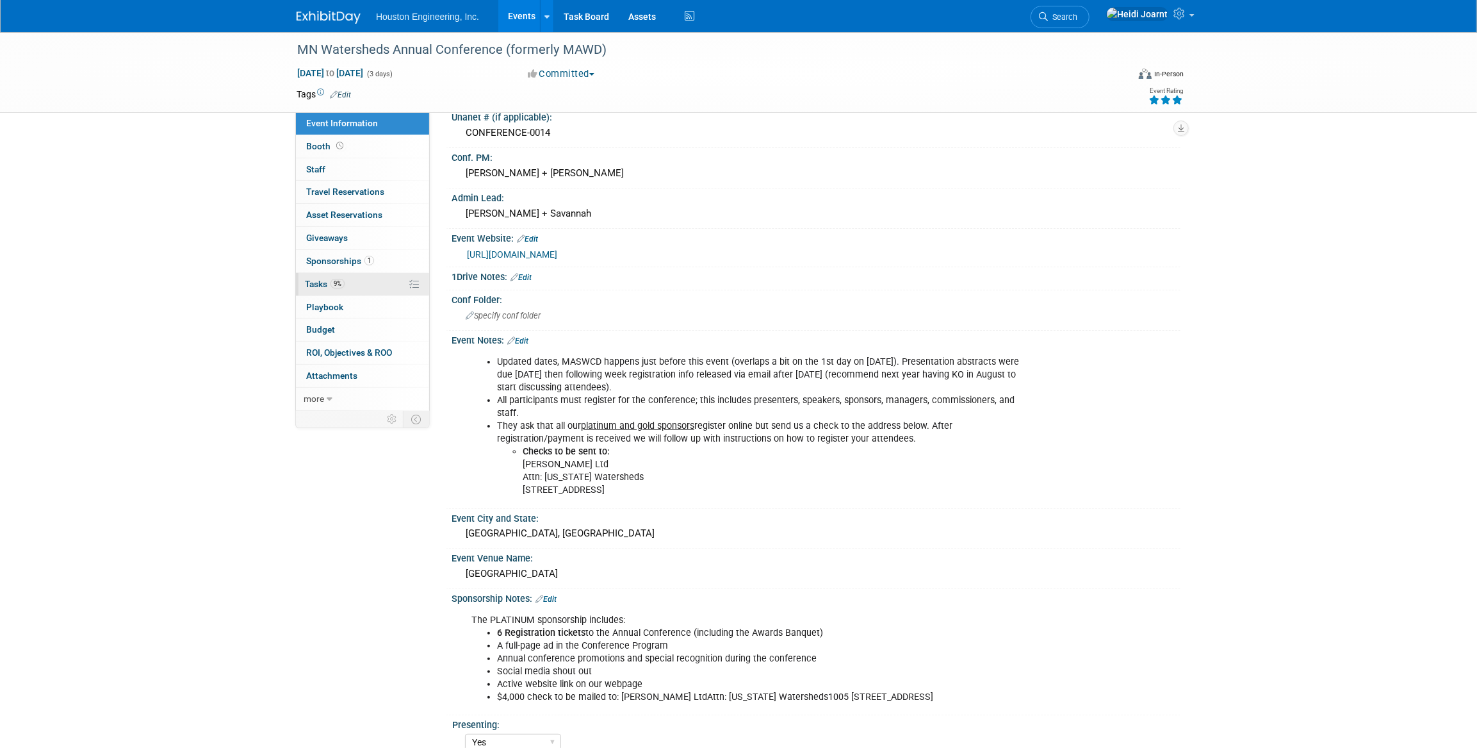
click at [346, 292] on link "9% Tasks 9%" at bounding box center [362, 284] width 133 height 22
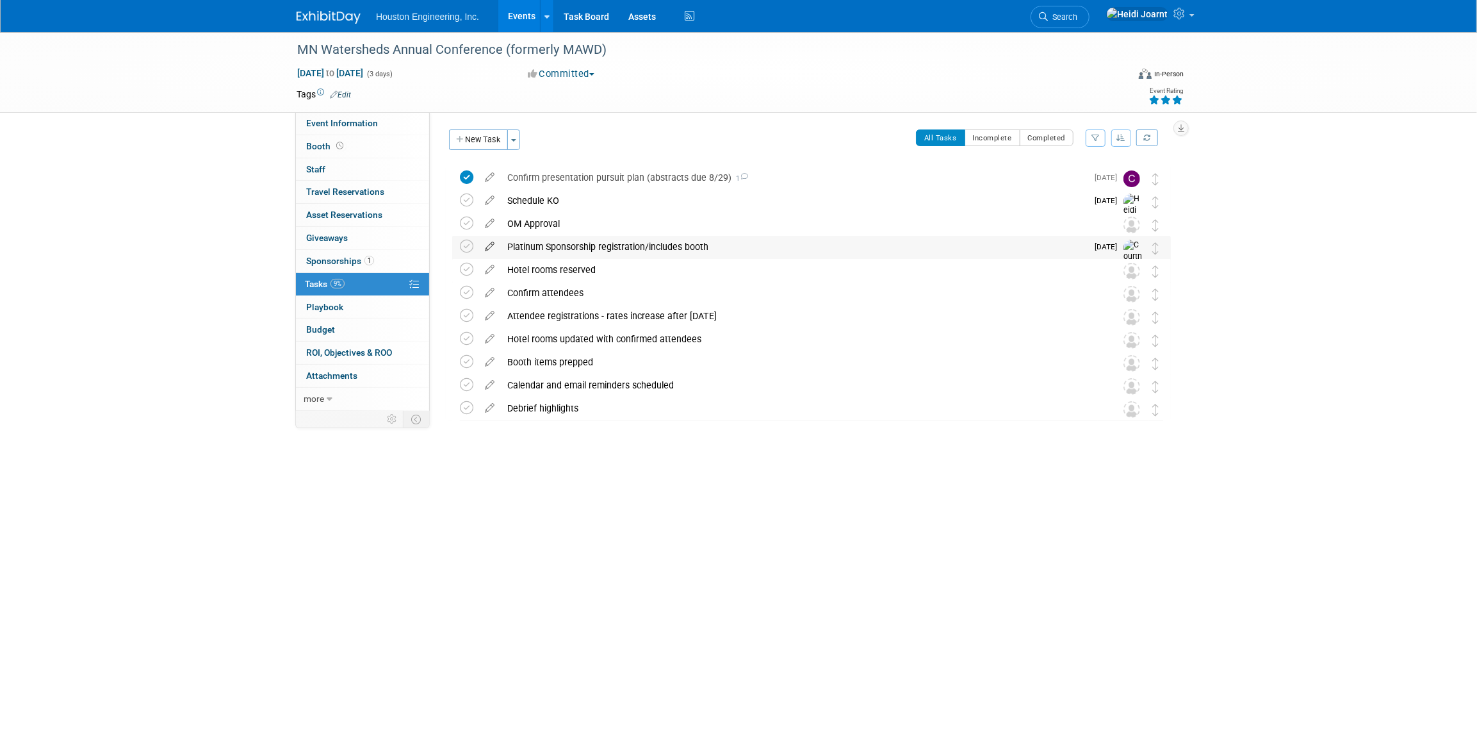
click at [486, 245] on icon at bounding box center [490, 244] width 22 height 16
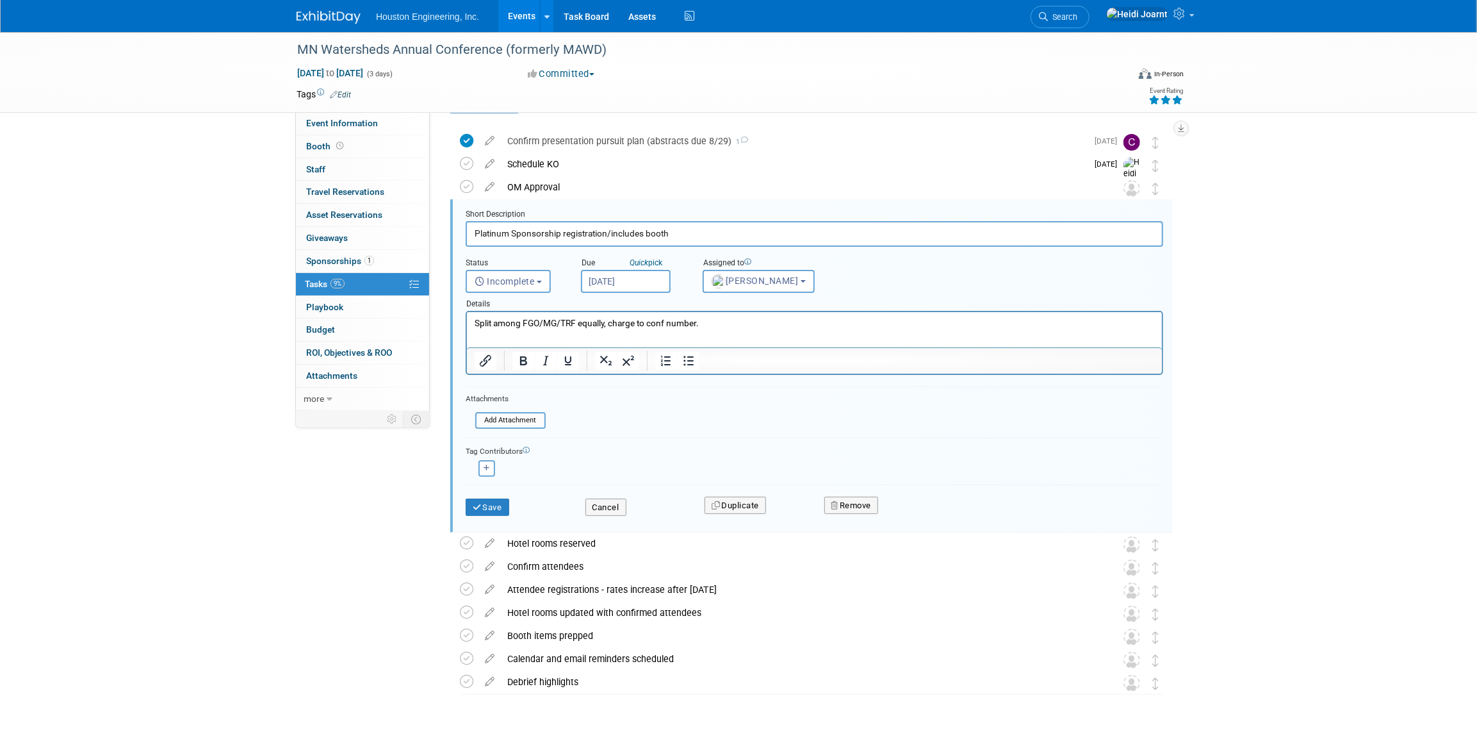
scroll to position [47, 0]
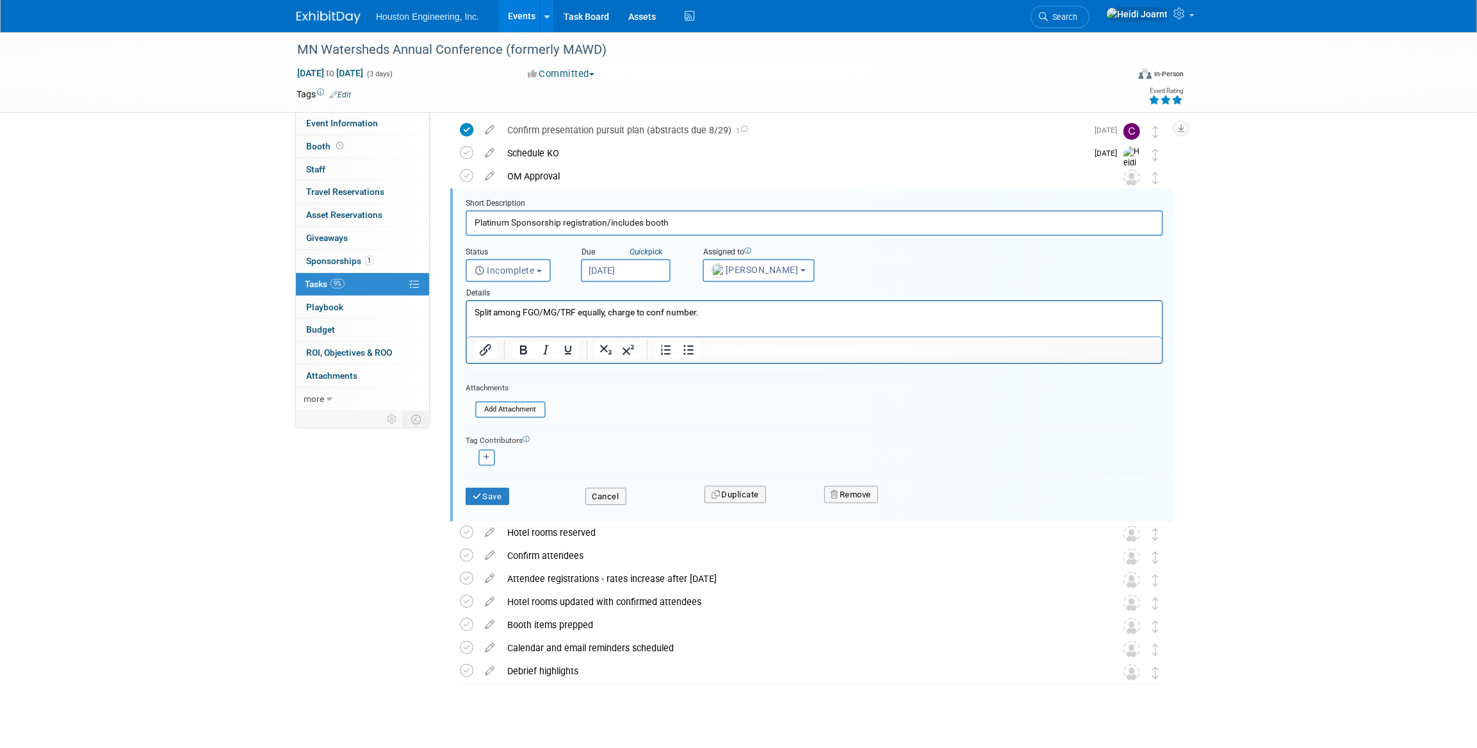
drag, startPoint x: 632, startPoint y: 219, endPoint x: 607, endPoint y: 219, distance: 24.3
click at [607, 219] on input "Platinum Sponsorship registration/includes booth" at bounding box center [815, 222] width 698 height 25
type input "Platinum Sponsorship registration"
click at [726, 306] on p "Split among FGO/MG/TRF equally, charge to conf number." at bounding box center [814, 312] width 680 height 12
click at [500, 493] on button "Save" at bounding box center [488, 497] width 44 height 18
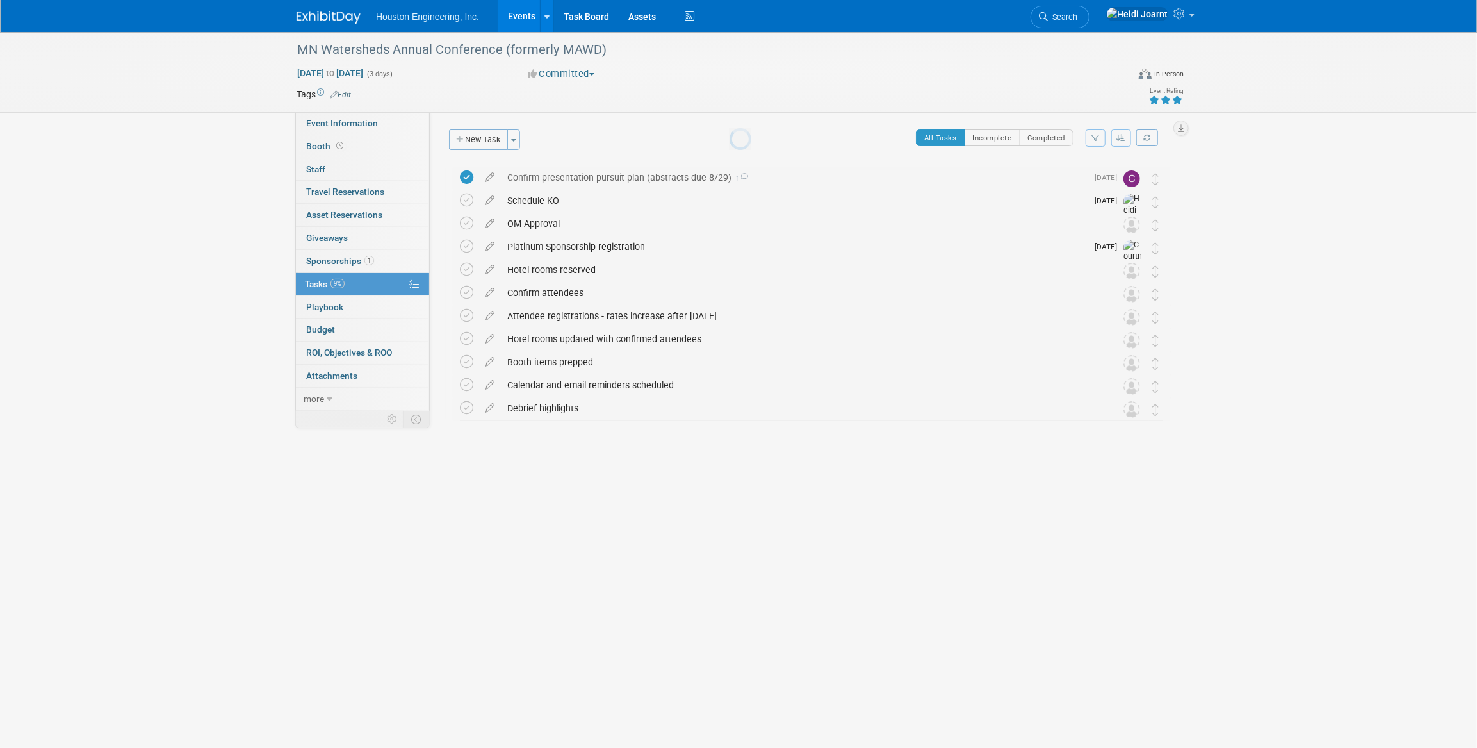
scroll to position [0, 0]
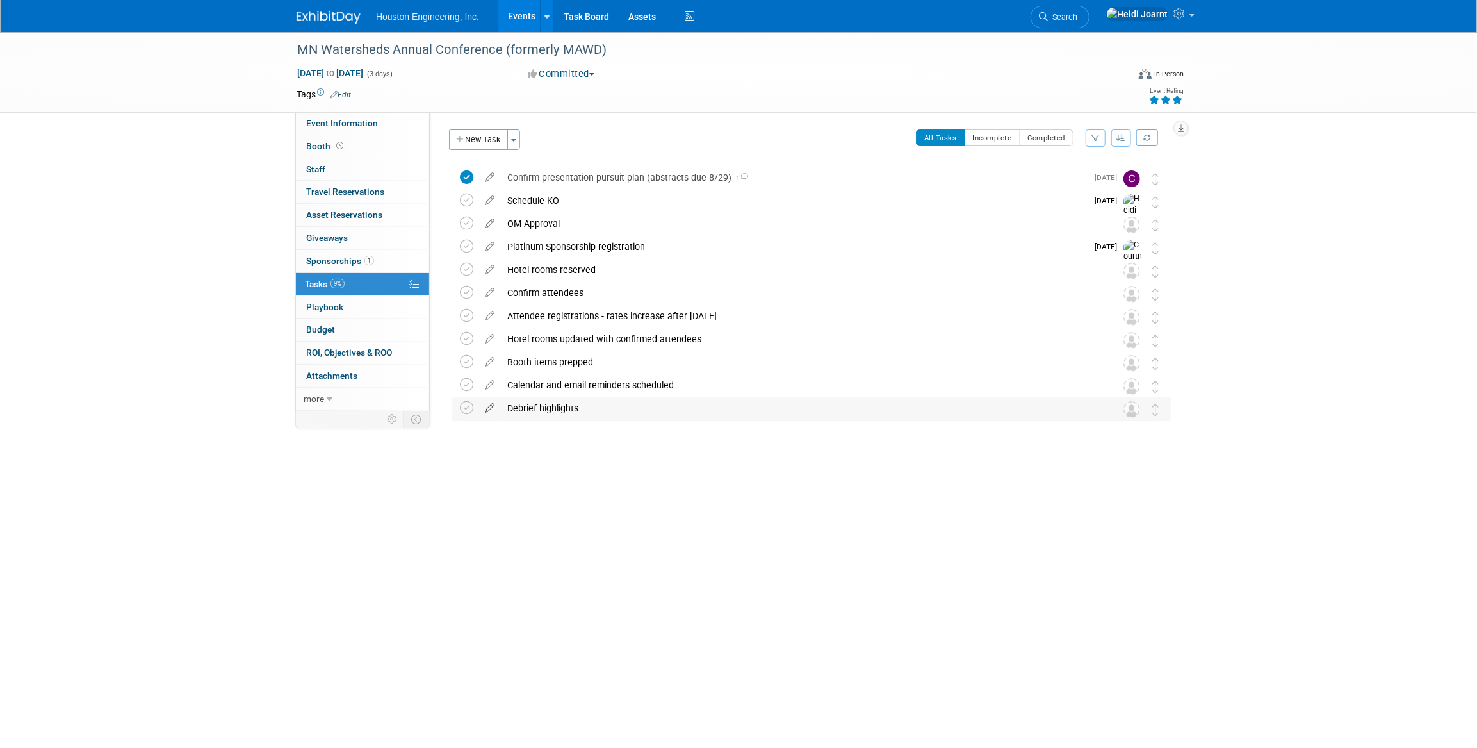
click at [494, 412] on icon at bounding box center [490, 405] width 22 height 16
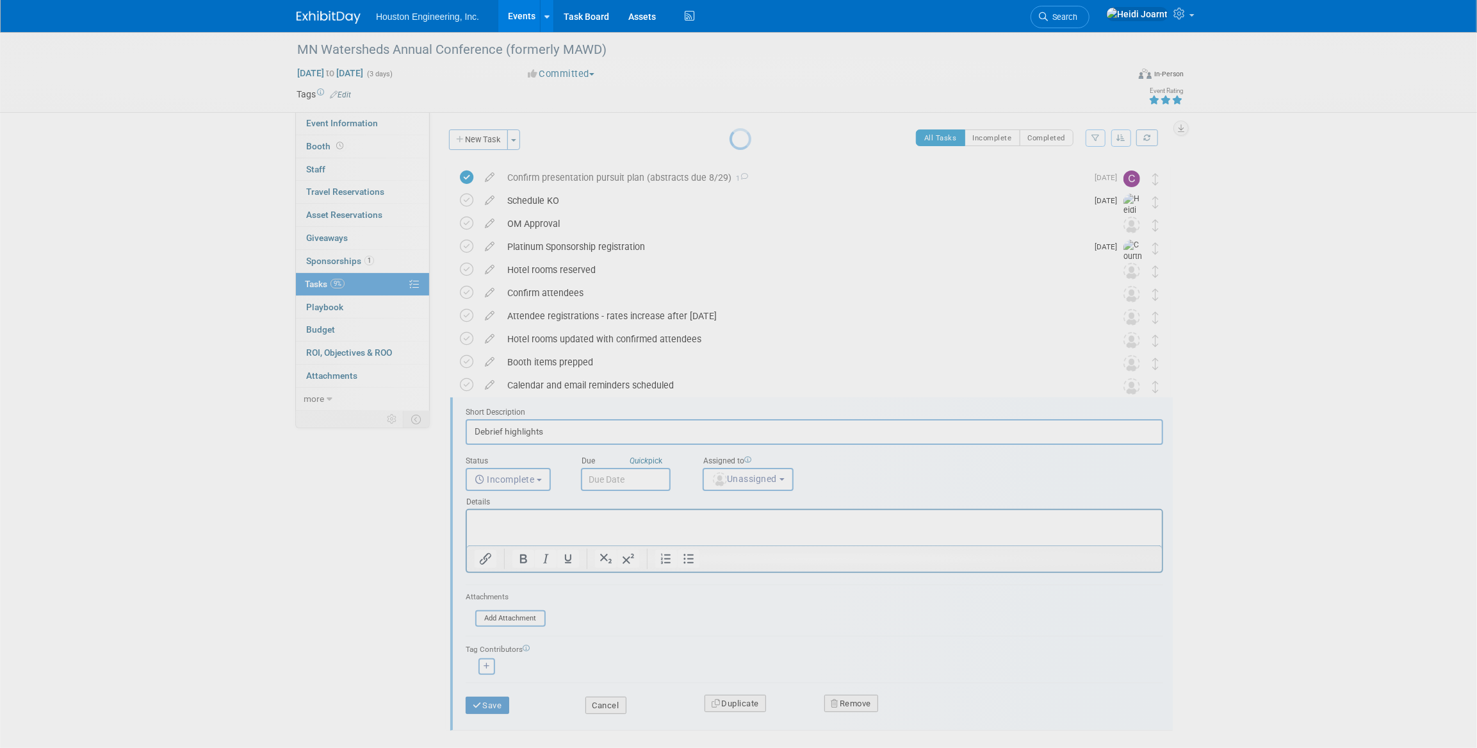
scroll to position [60, 0]
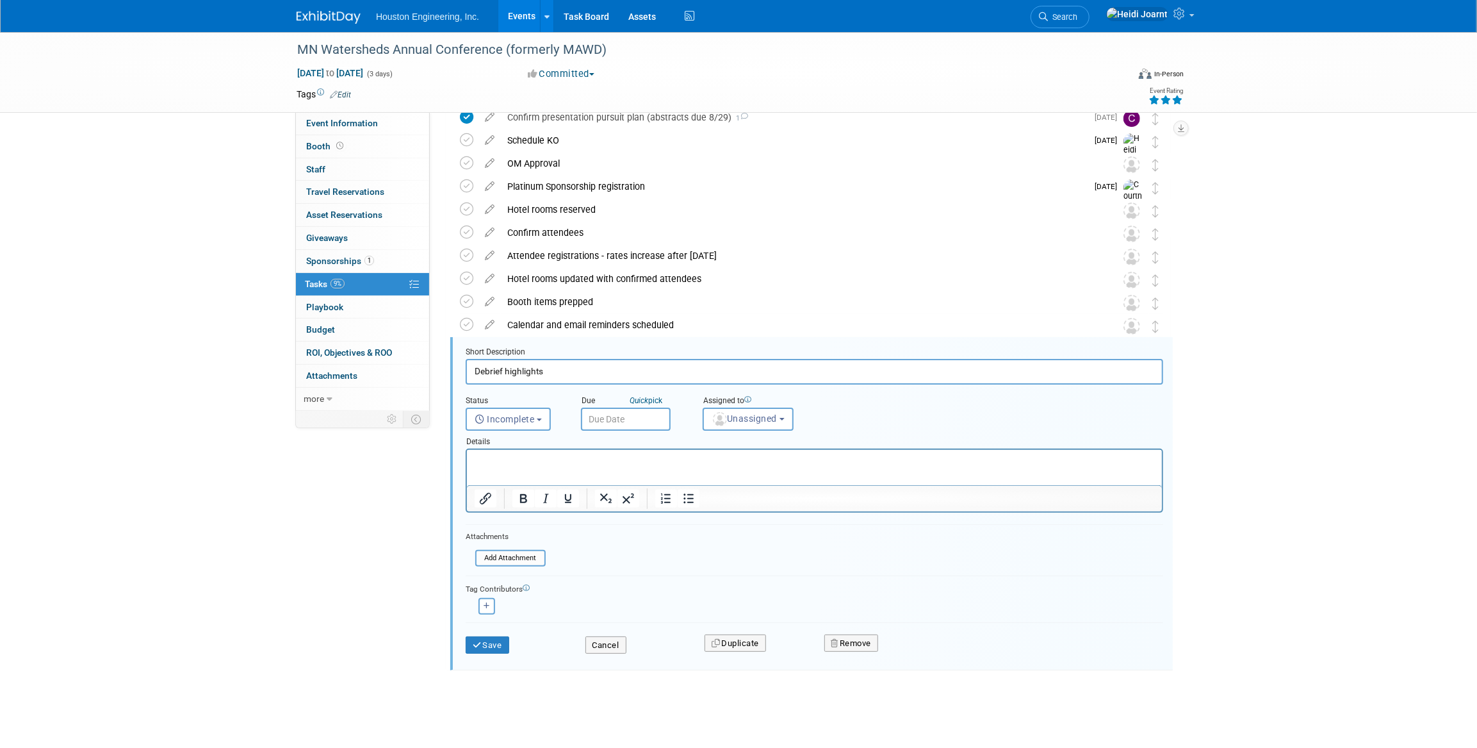
drag, startPoint x: 586, startPoint y: 374, endPoint x: 459, endPoint y: 365, distance: 127.1
click at [449, 366] on div "Short Description Debrief highlights Status <i class="far fa-clock" style="padd…" at bounding box center [808, 503] width 725 height 333
click at [598, 372] on input "Schedule/complete debrief form" at bounding box center [815, 371] width 698 height 25
type input "Schedule/complete debrief"
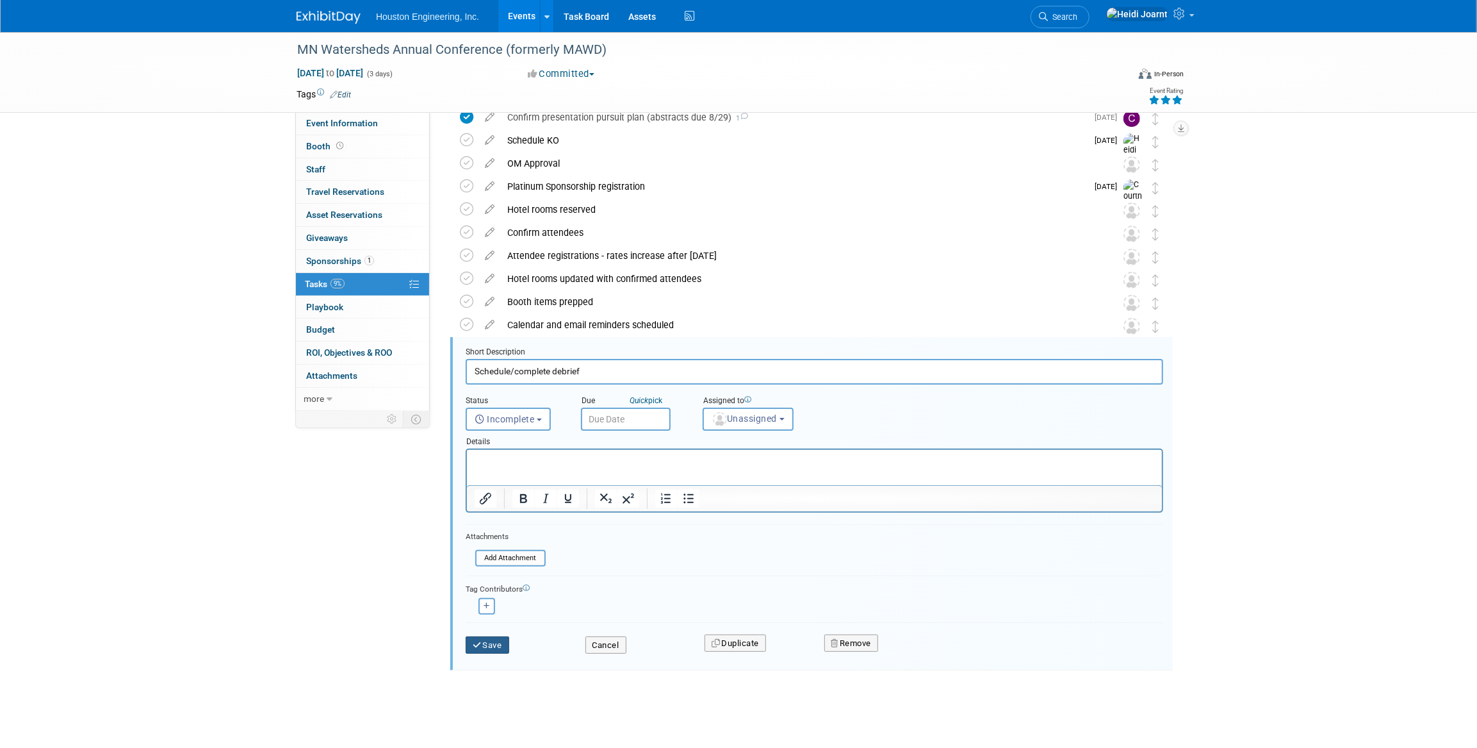
click at [487, 646] on button "Save" at bounding box center [488, 645] width 44 height 18
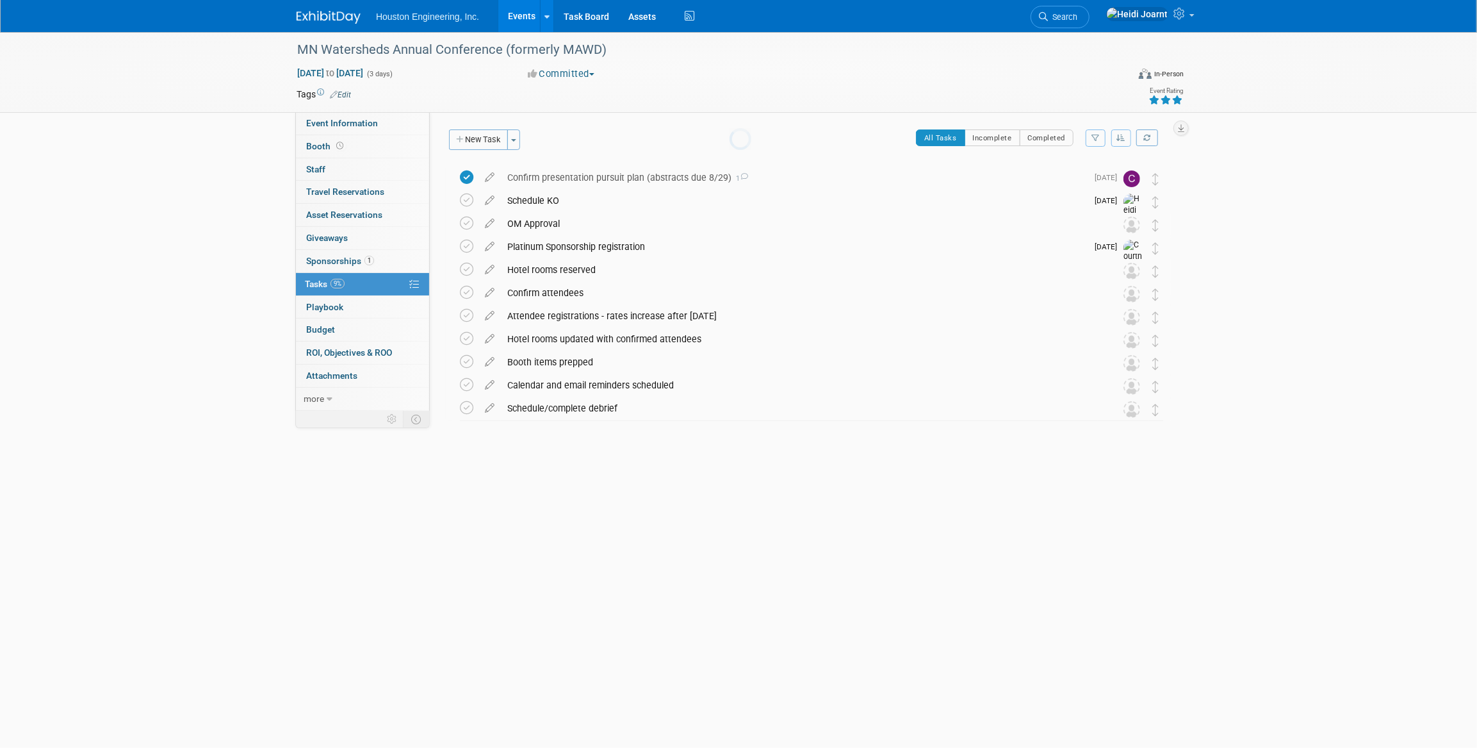
scroll to position [0, 0]
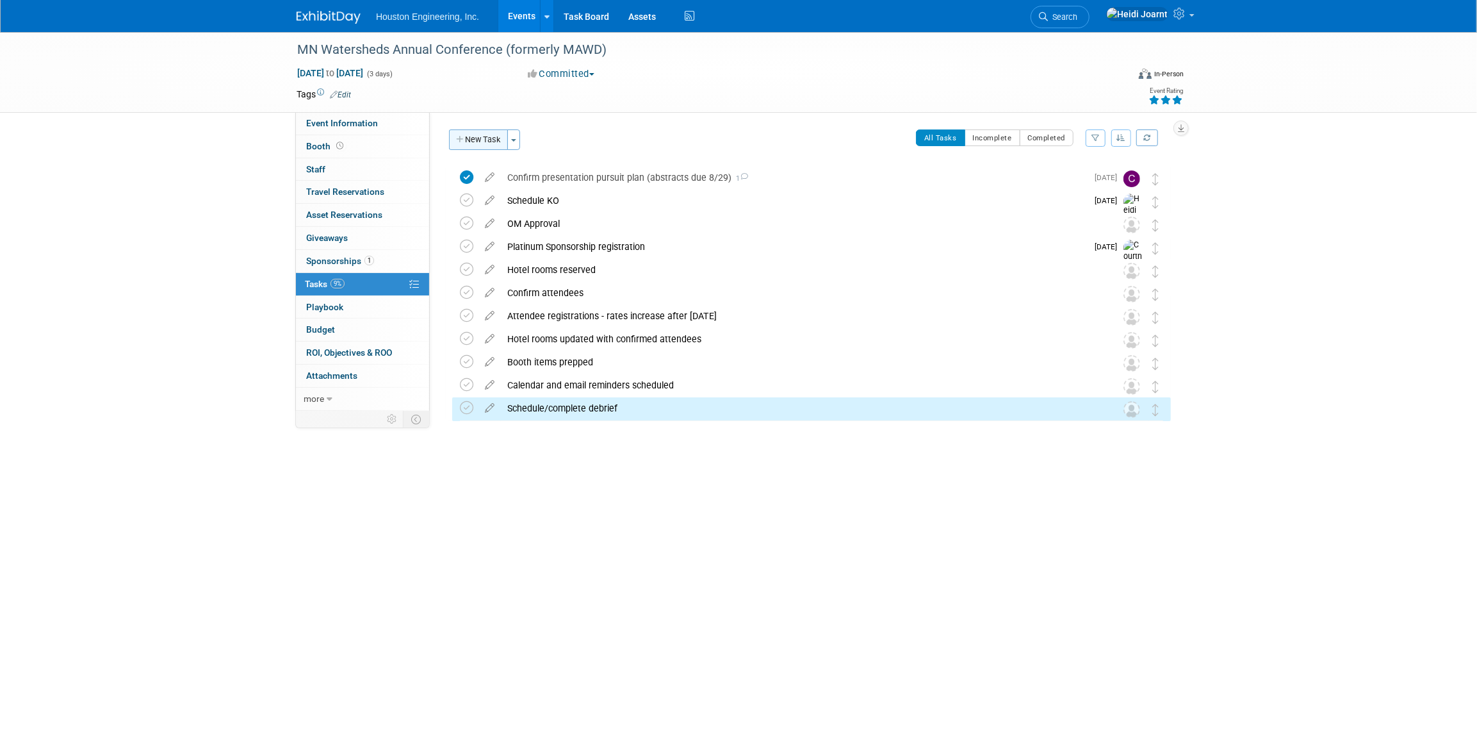
click at [481, 140] on button "New Task" at bounding box center [478, 139] width 59 height 21
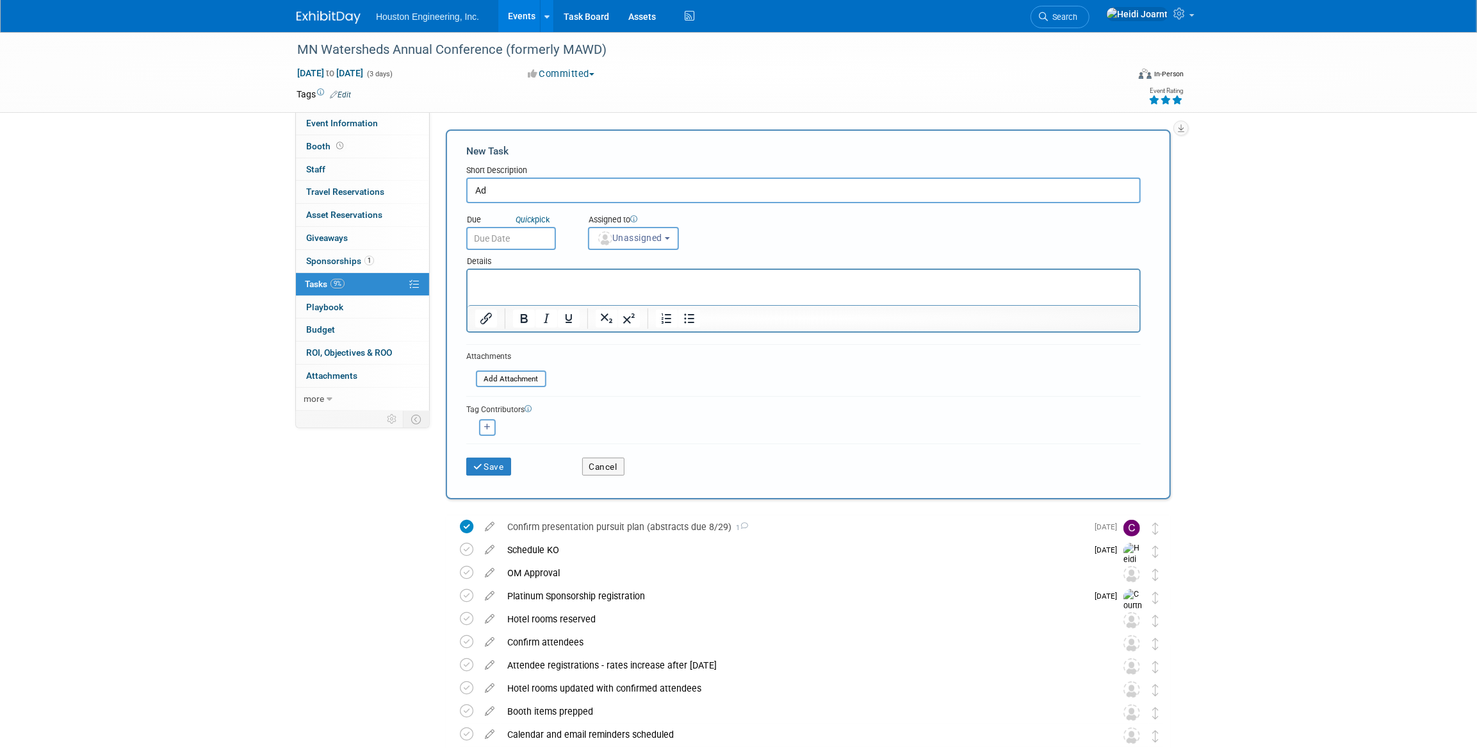
type input "A"
type input "Full page ad in program - typically due a month out"
click at [573, 288] on html at bounding box center [803, 279] width 672 height 18
click at [639, 240] on span "Unassigned" at bounding box center [629, 238] width 65 height 10
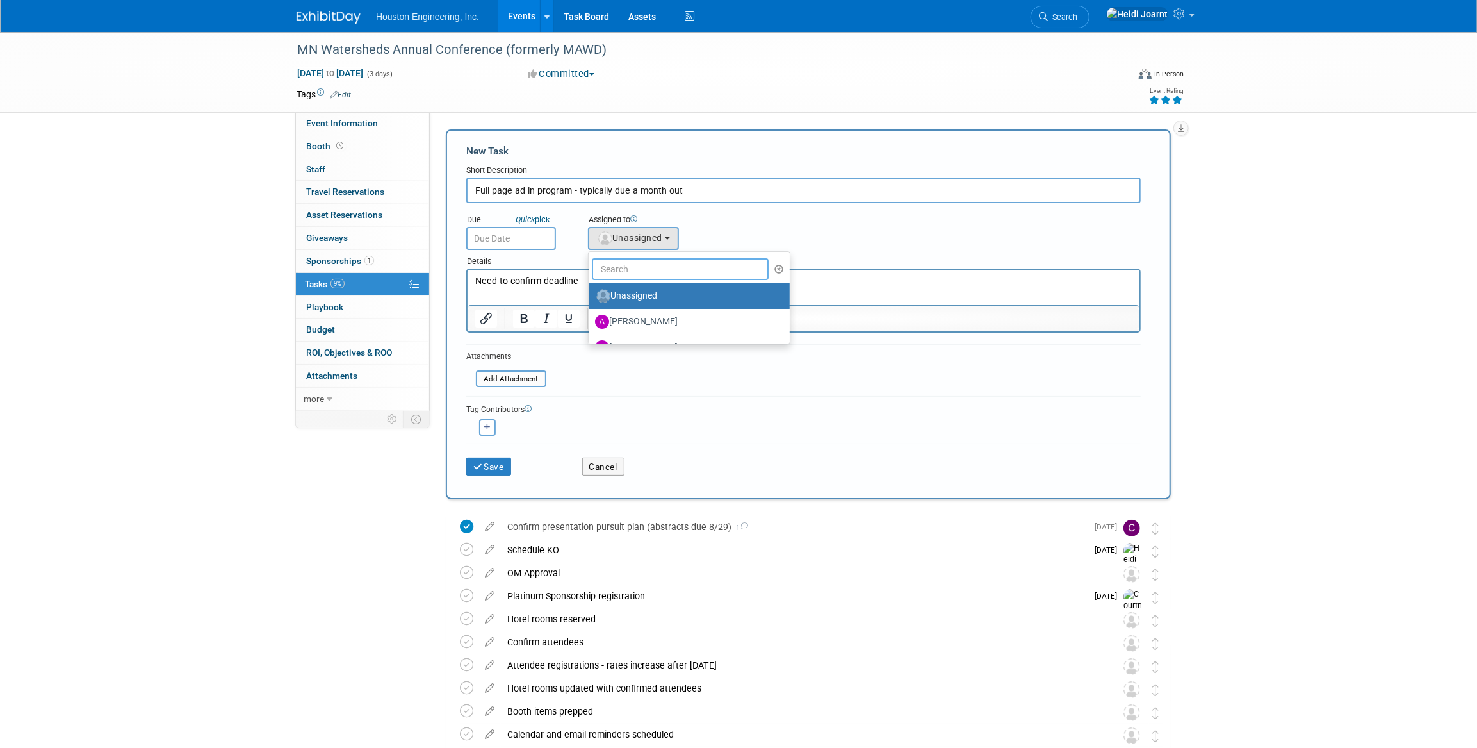
click at [647, 268] on input "text" at bounding box center [680, 269] width 177 height 22
type input "heidi"
click at [643, 295] on label "Heidi Joarnt (me)" at bounding box center [662, 296] width 134 height 21
click at [591, 295] on input "Heidi Joarnt (me)" at bounding box center [586, 294] width 8 height 8
select select "6d2580fd-cc23-403a-9f47-834f17e7f51f"
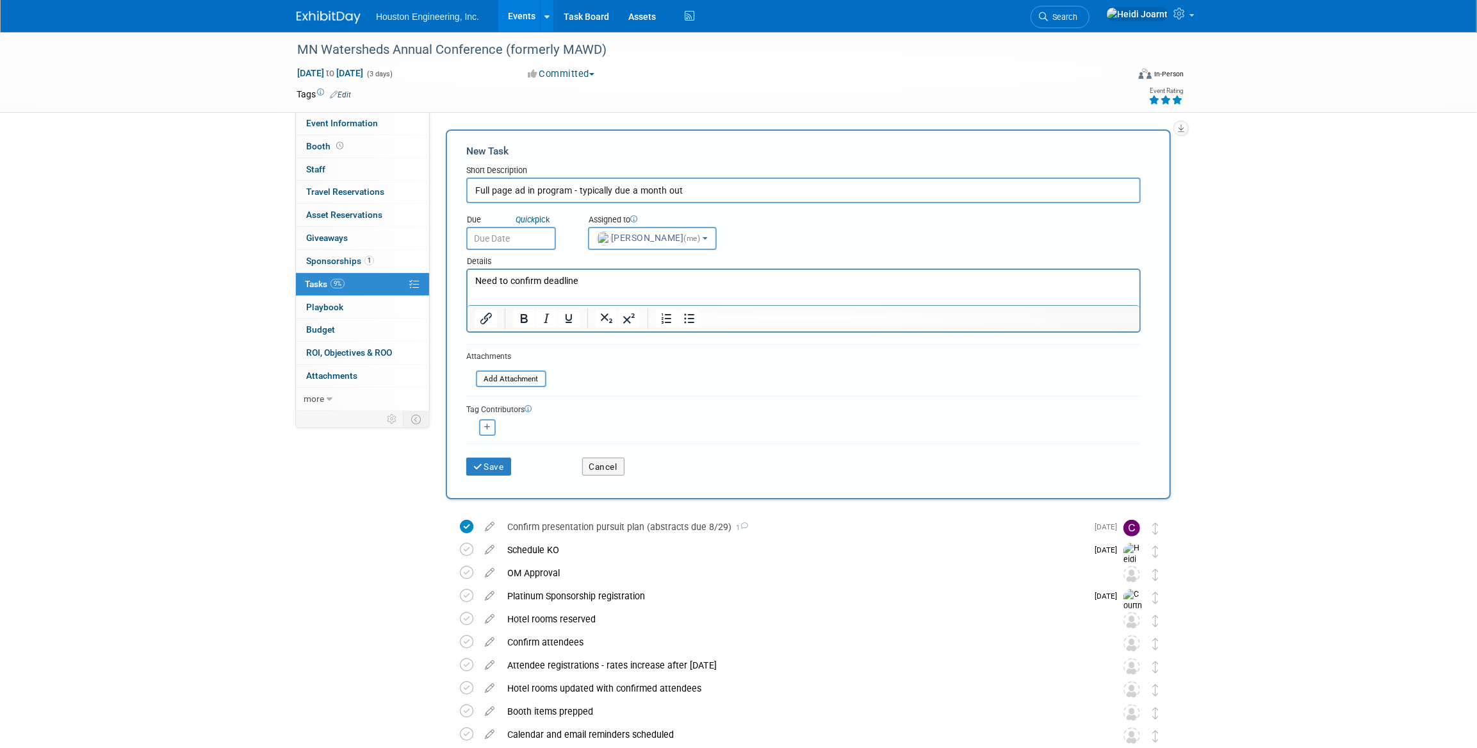
click at [524, 243] on input "text" at bounding box center [511, 238] width 90 height 23
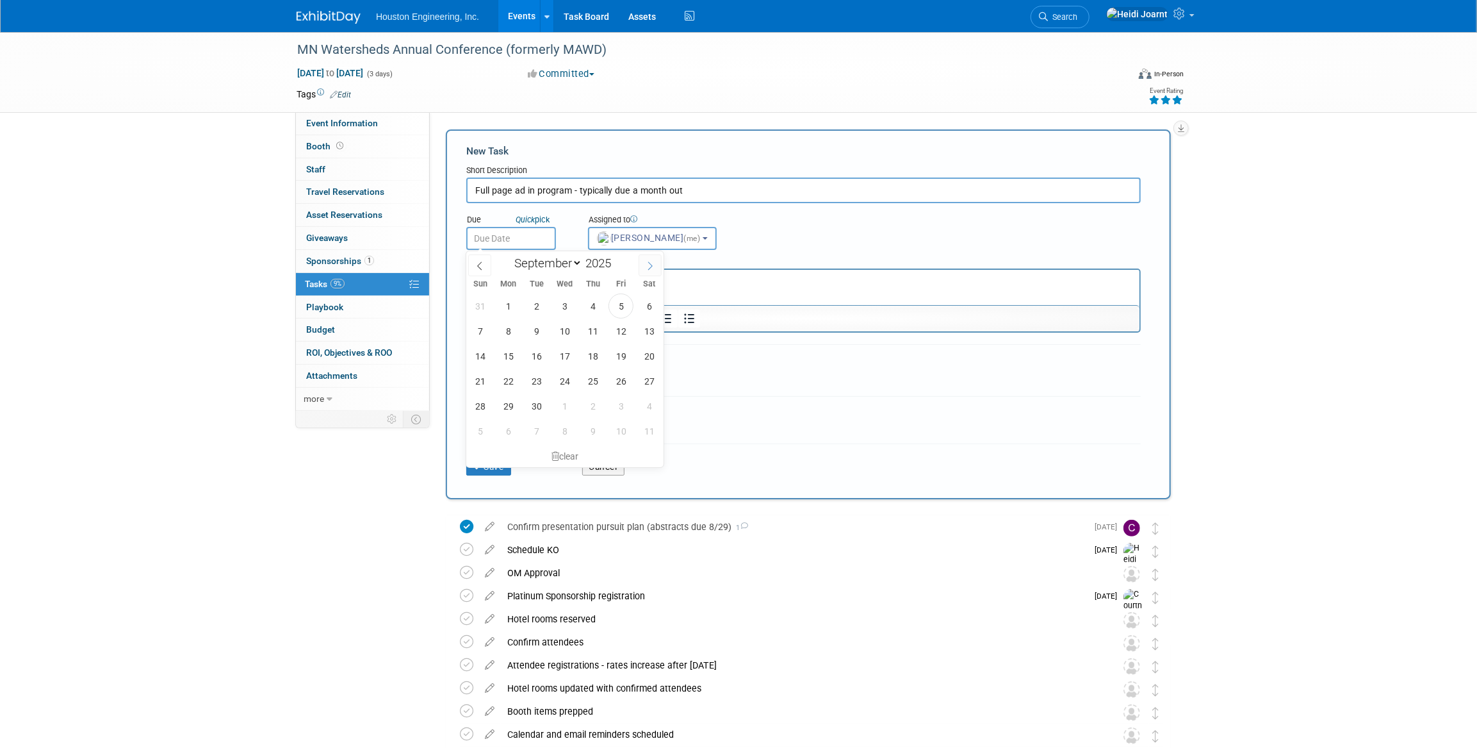
click at [647, 264] on icon at bounding box center [650, 265] width 9 height 9
click at [486, 271] on span at bounding box center [479, 265] width 23 height 22
select select "9"
click at [506, 382] on span "20" at bounding box center [508, 380] width 25 height 25
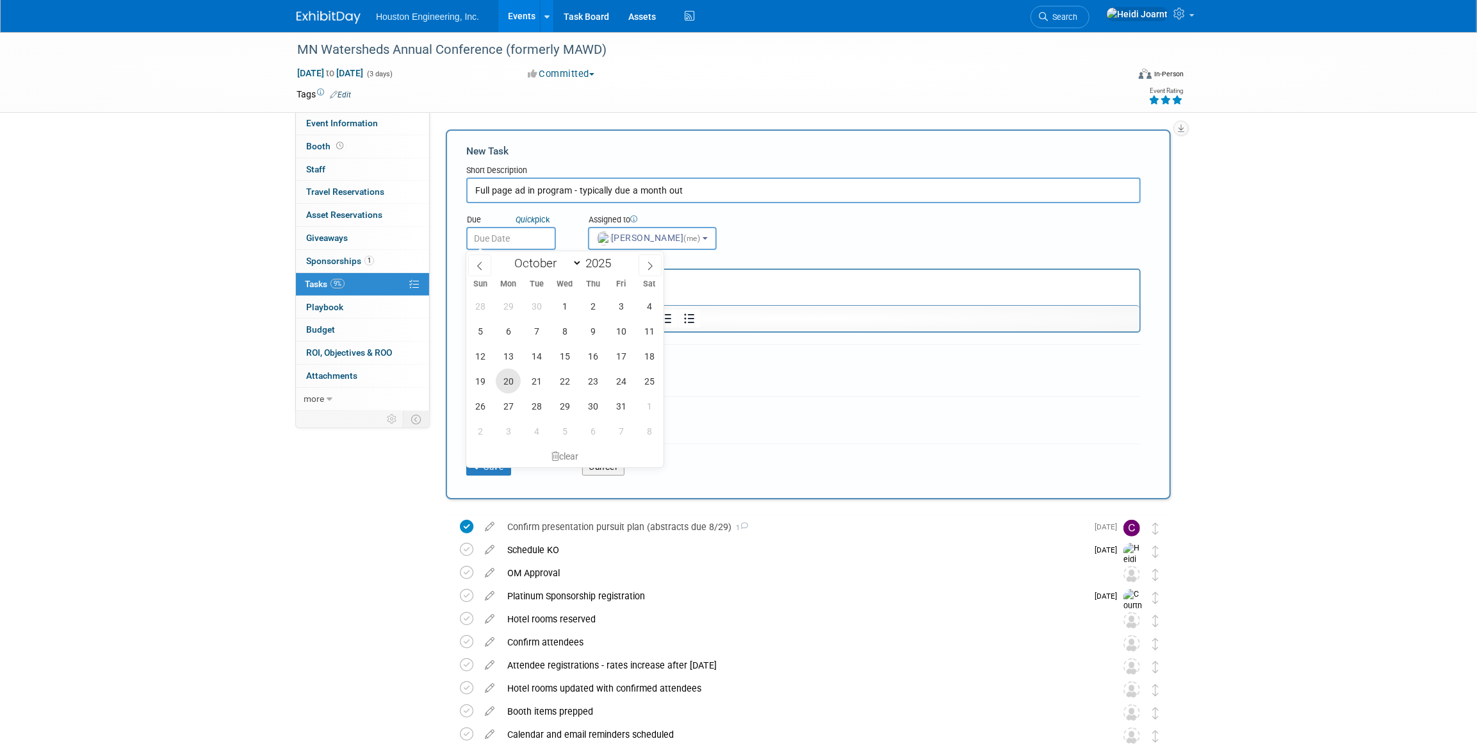
type input "Oct 20, 2025"
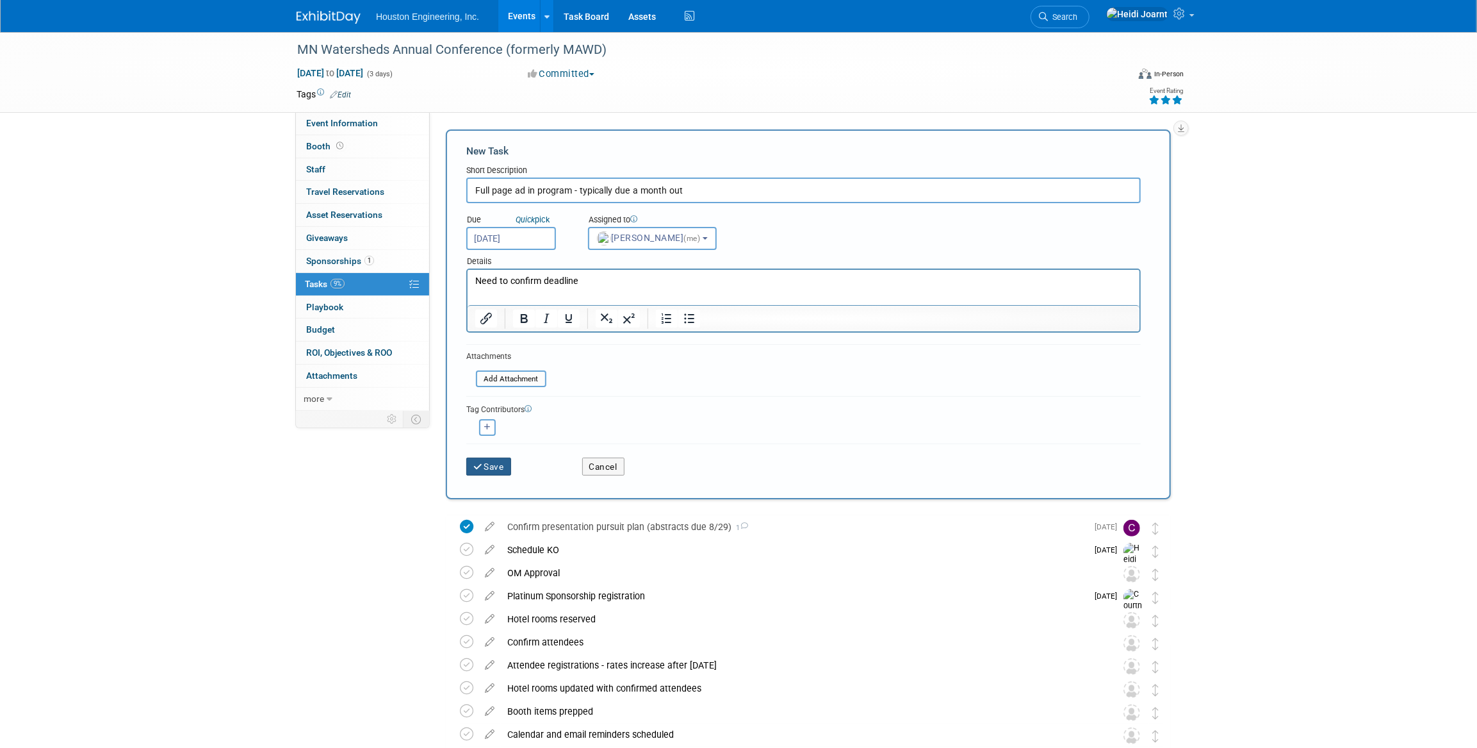
click at [493, 461] on button "Save" at bounding box center [488, 466] width 45 height 18
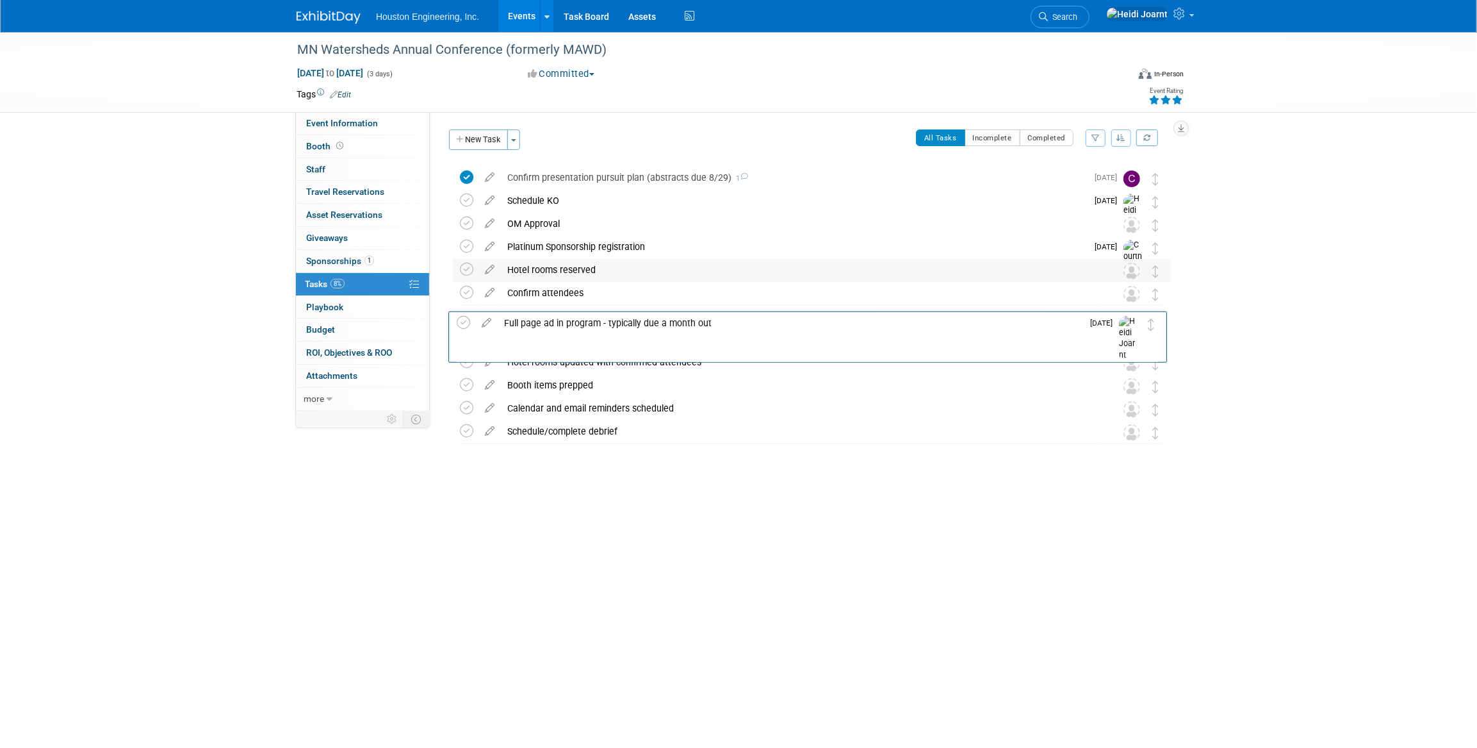
drag, startPoint x: 1153, startPoint y: 183, endPoint x: 819, endPoint y: 272, distance: 345.7
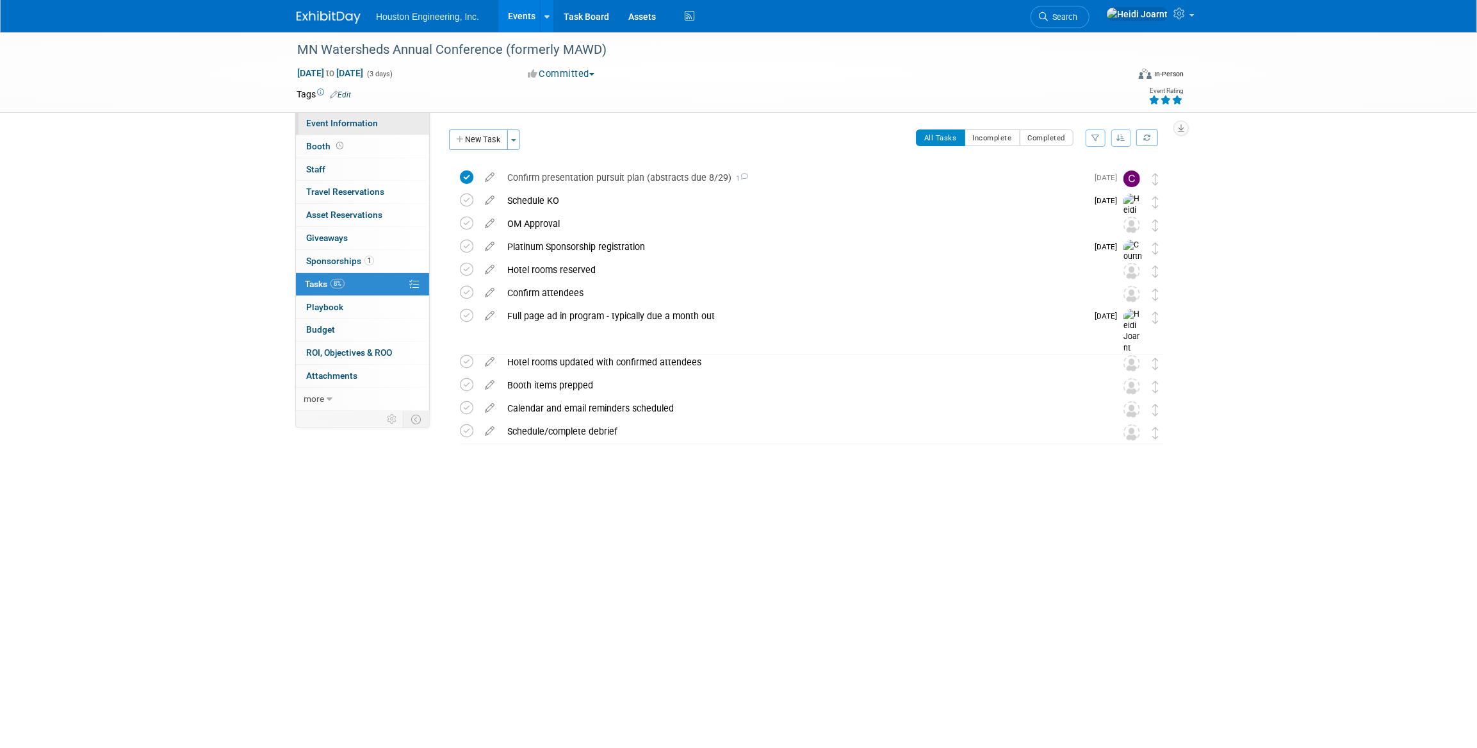
click at [340, 119] on span "Event Information" at bounding box center [342, 123] width 72 height 10
select select "1 - GNG/KO Needed"
select select "Yes"
select select "Water Resources"
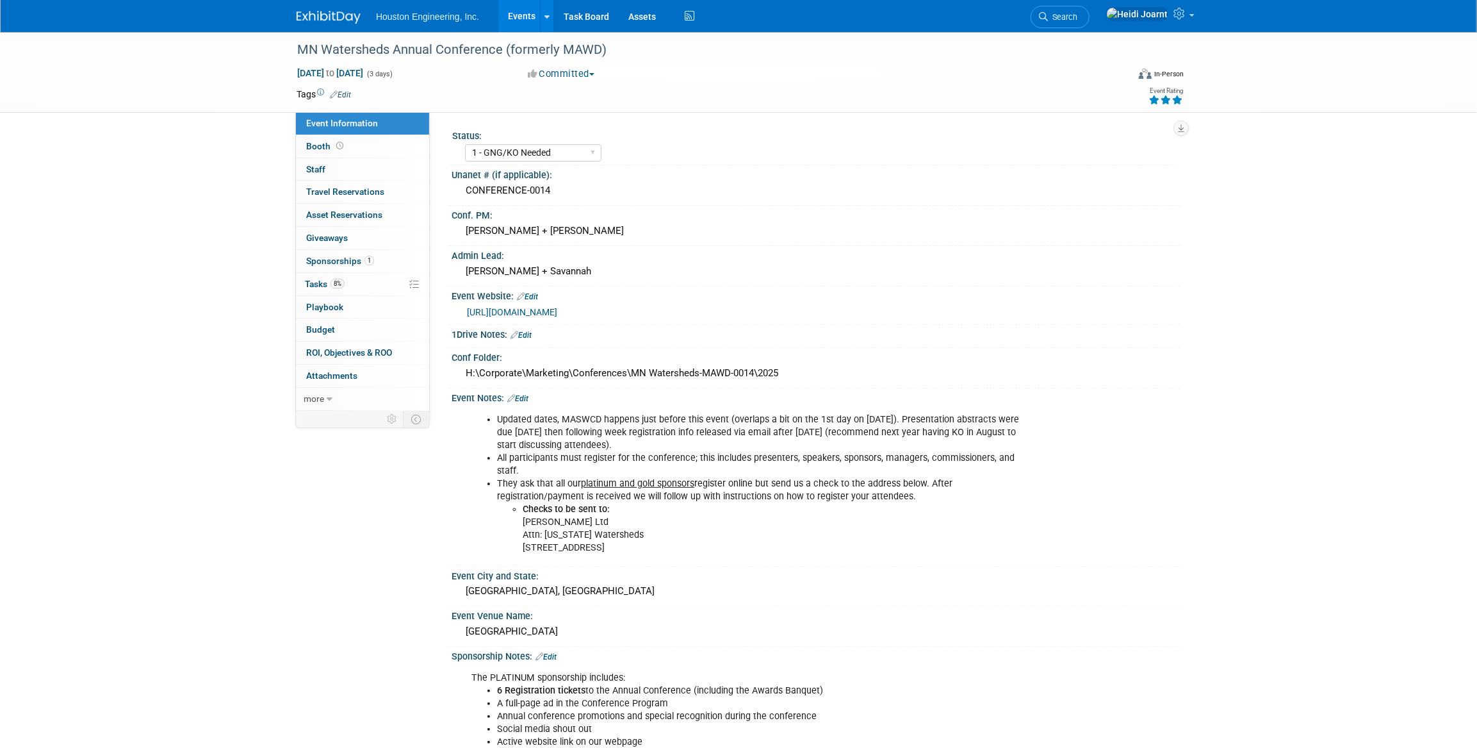
click at [522, 397] on link "Edit" at bounding box center [517, 398] width 21 height 9
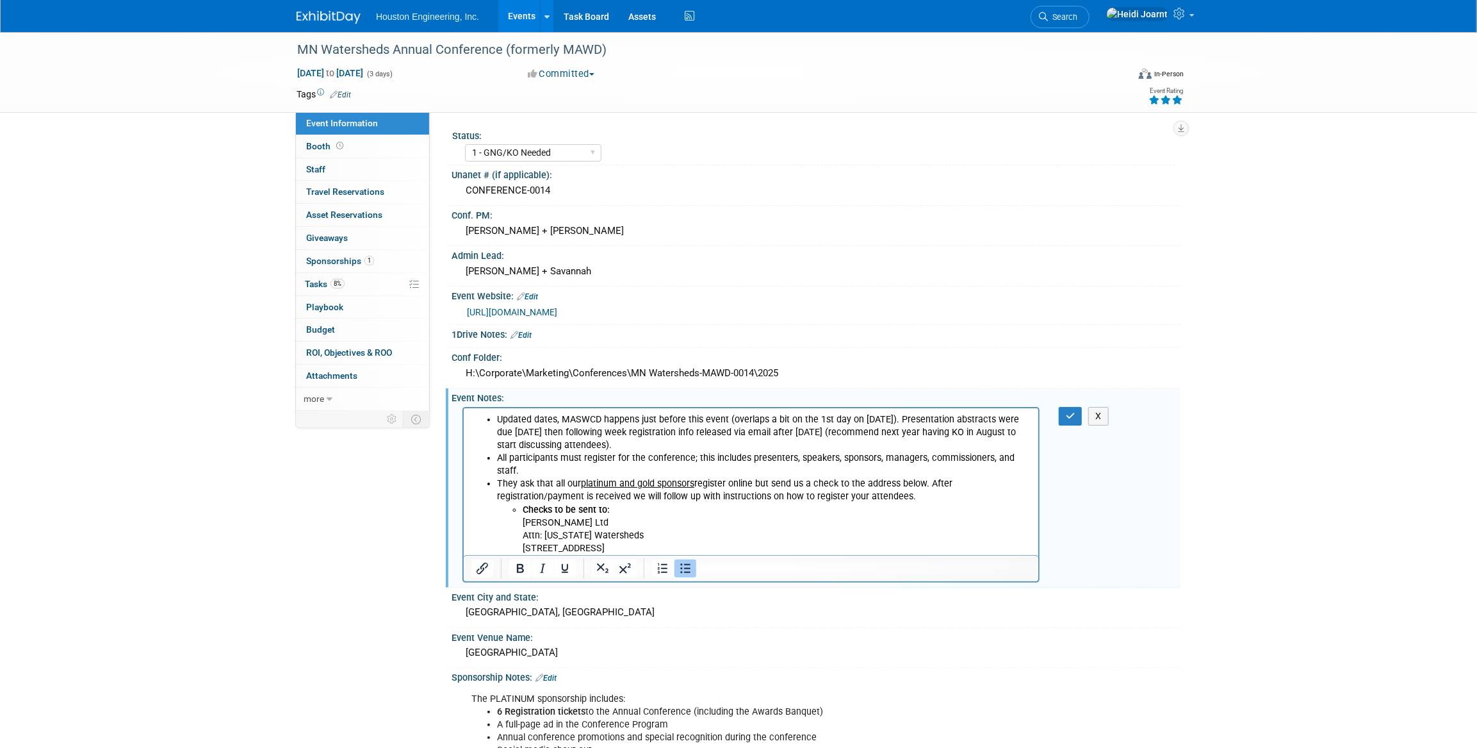
click at [609, 445] on li "Updated dates, MASWCD happens just before this event (overlaps a bit on the 1st…" at bounding box center [764, 432] width 534 height 38
click at [567, 468] on li "All participants must register for the conference; this includes presenters, sp…" at bounding box center [764, 464] width 534 height 26
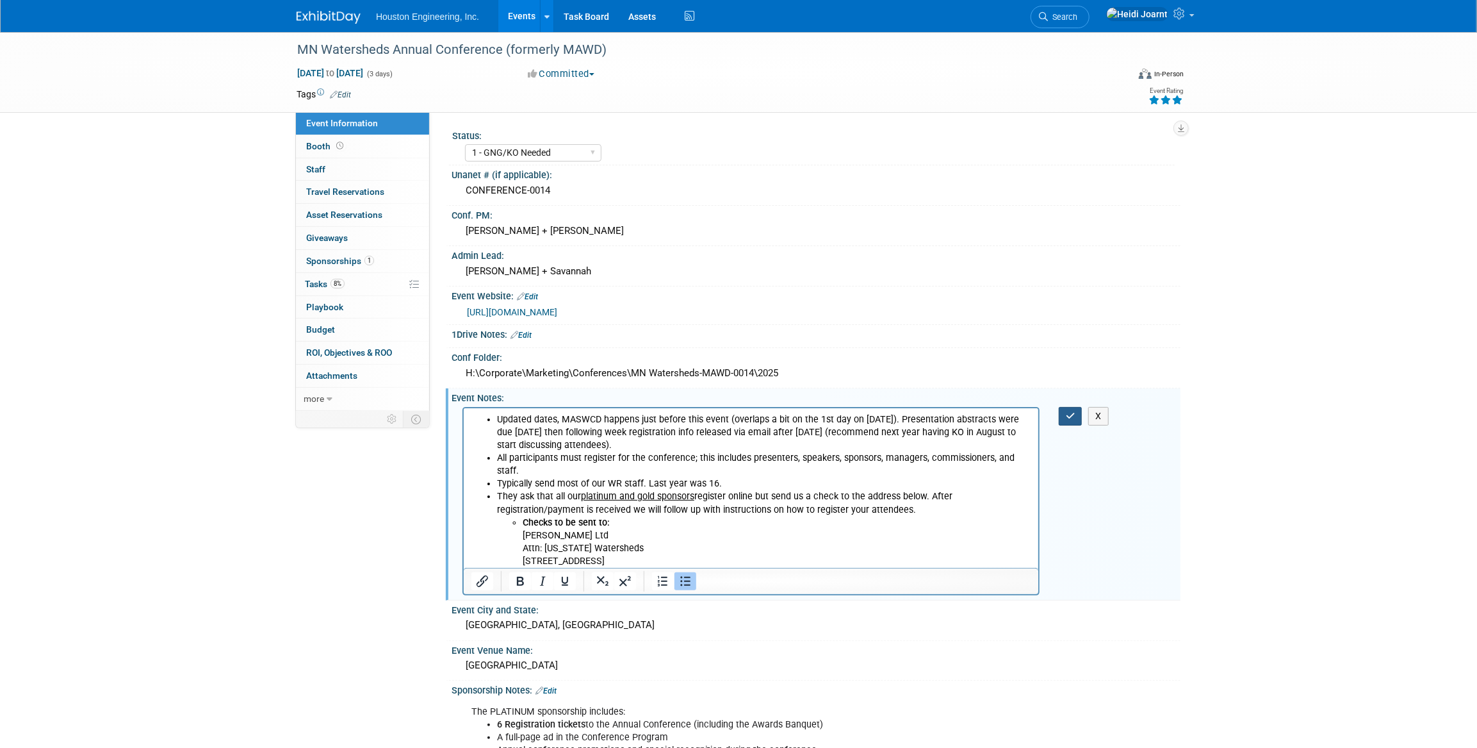
click at [1068, 411] on icon "button" at bounding box center [1071, 415] width 10 height 9
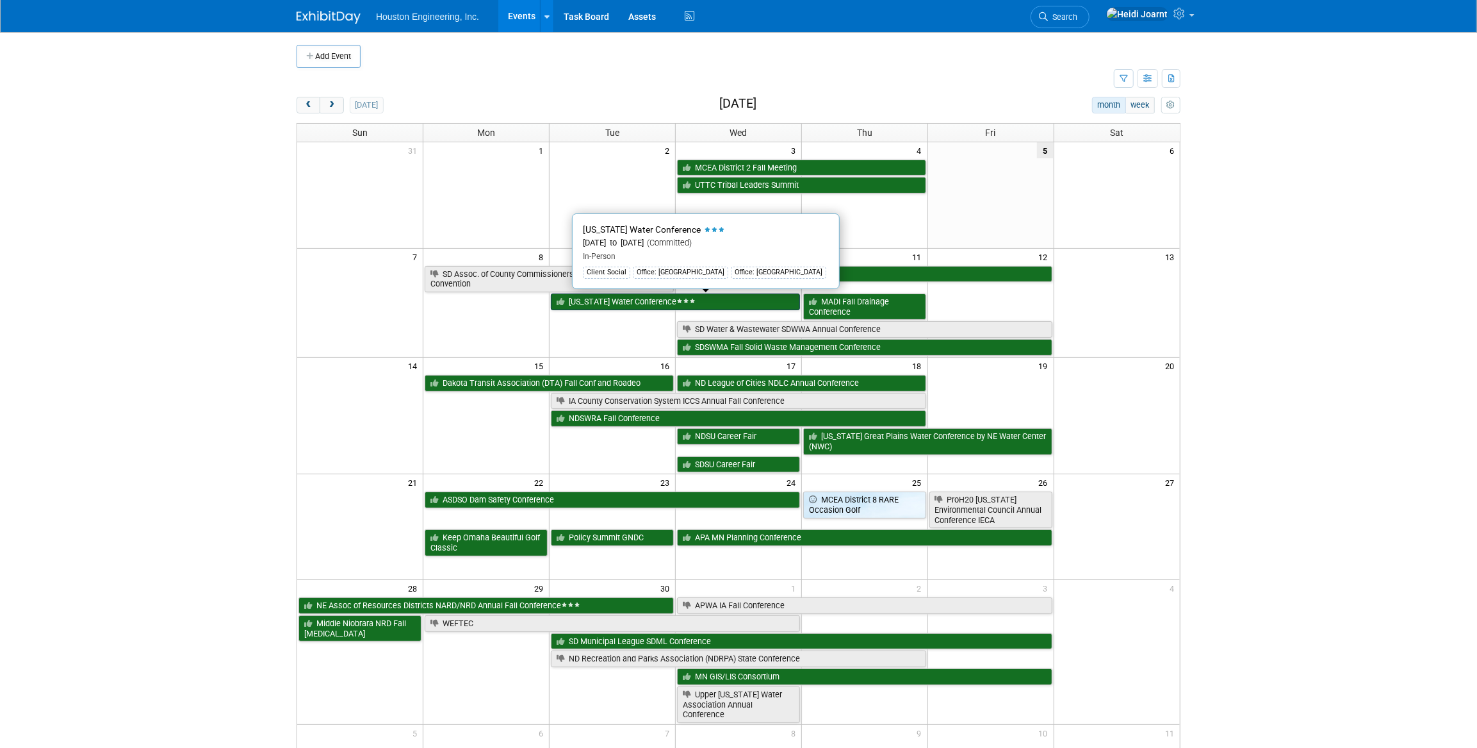
click at [595, 305] on link "[US_STATE] Water Conference" at bounding box center [675, 301] width 249 height 17
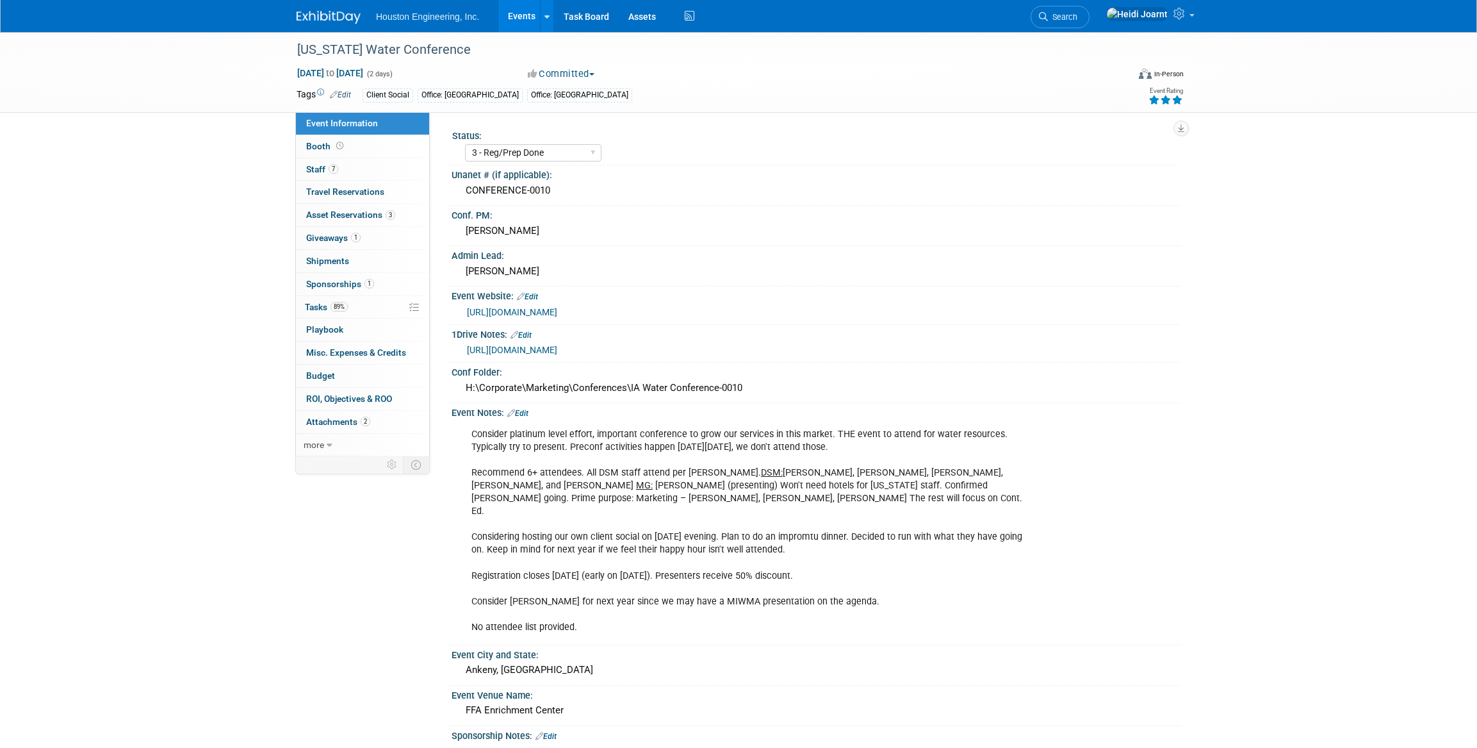
select select "3 - Reg/Prep Done"
select select "Yes"
select select "Water Resources"
click at [1090, 21] on link "Search" at bounding box center [1060, 17] width 59 height 22
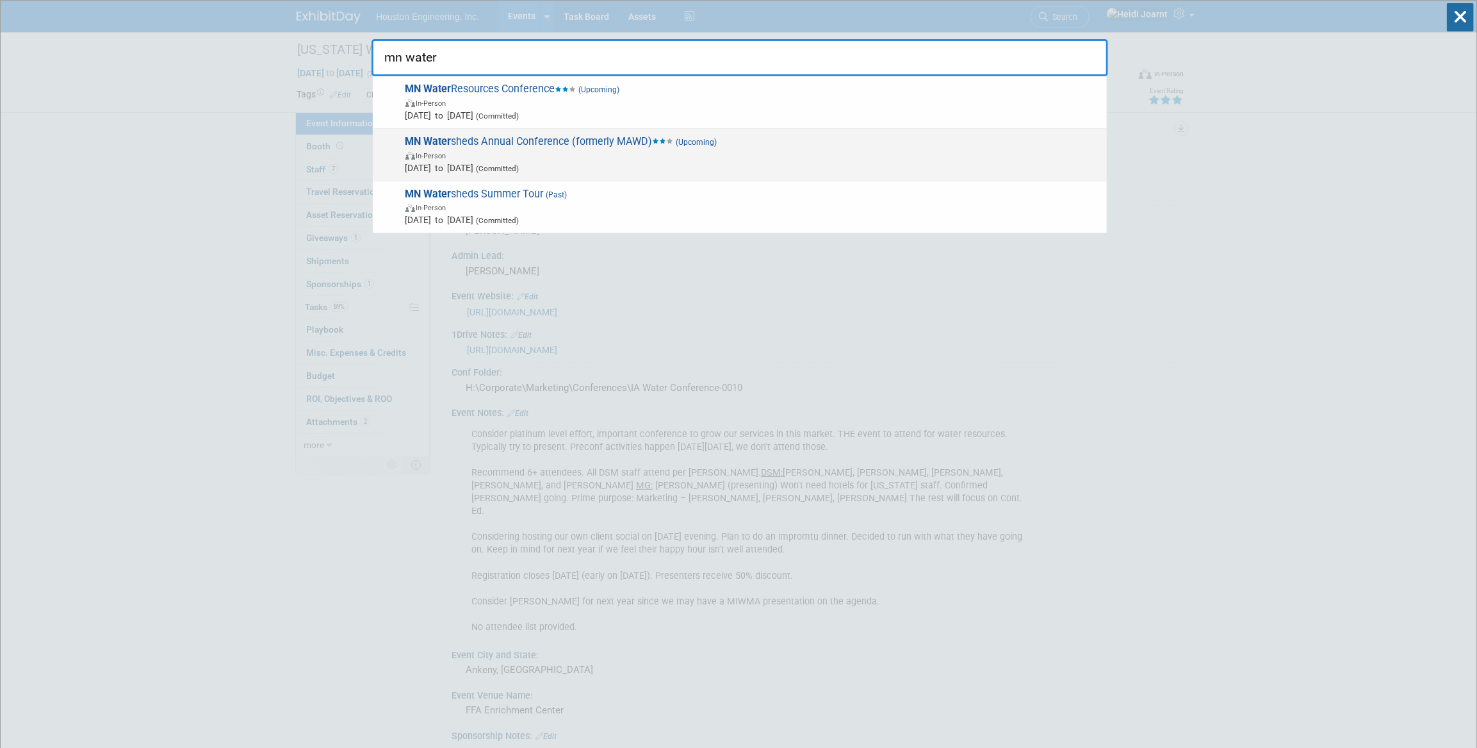
type input "mn water"
click at [616, 156] on span "In-Person" at bounding box center [753, 155] width 695 height 13
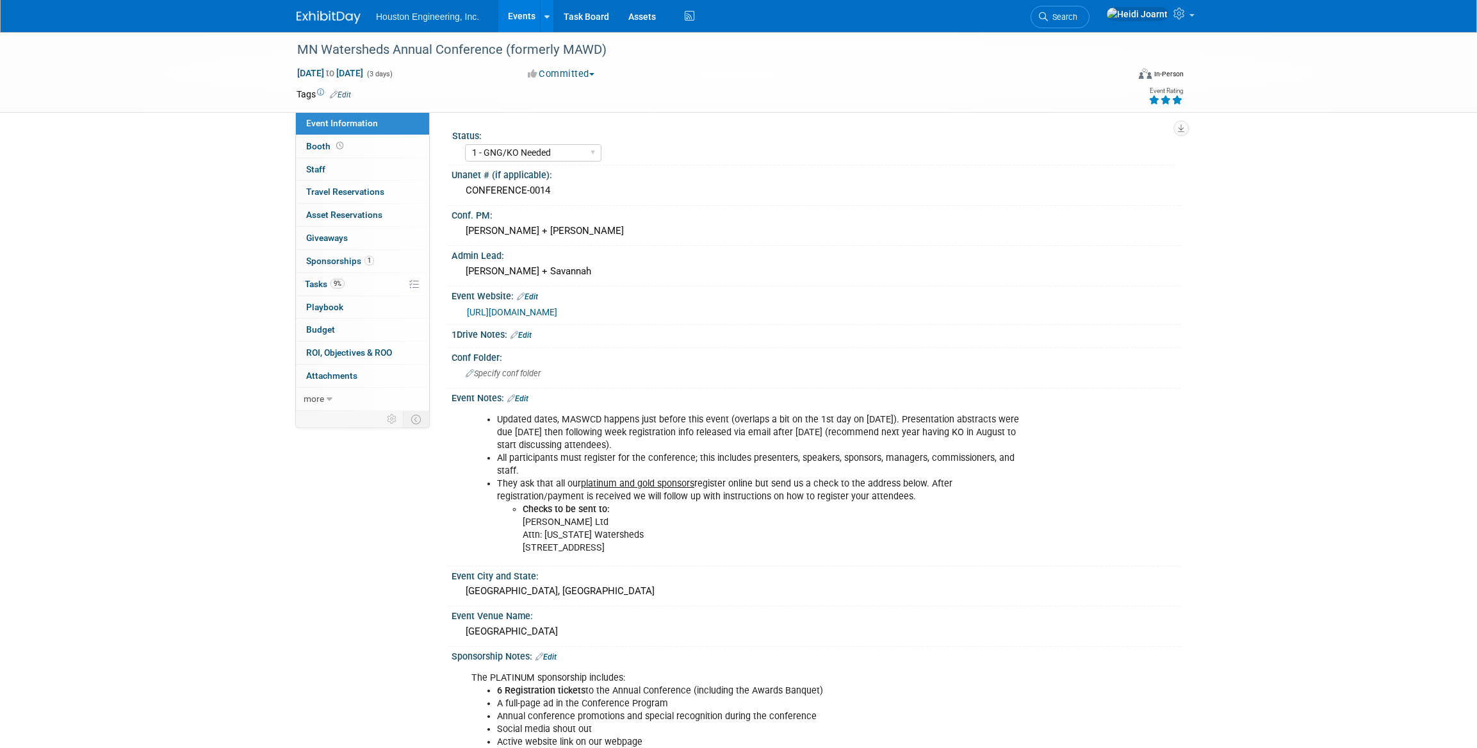
select select "1 - GNG/KO Needed"
select select "Yes"
select select "Water Resources"
click at [550, 369] on div "Specify conf folder" at bounding box center [816, 373] width 710 height 20
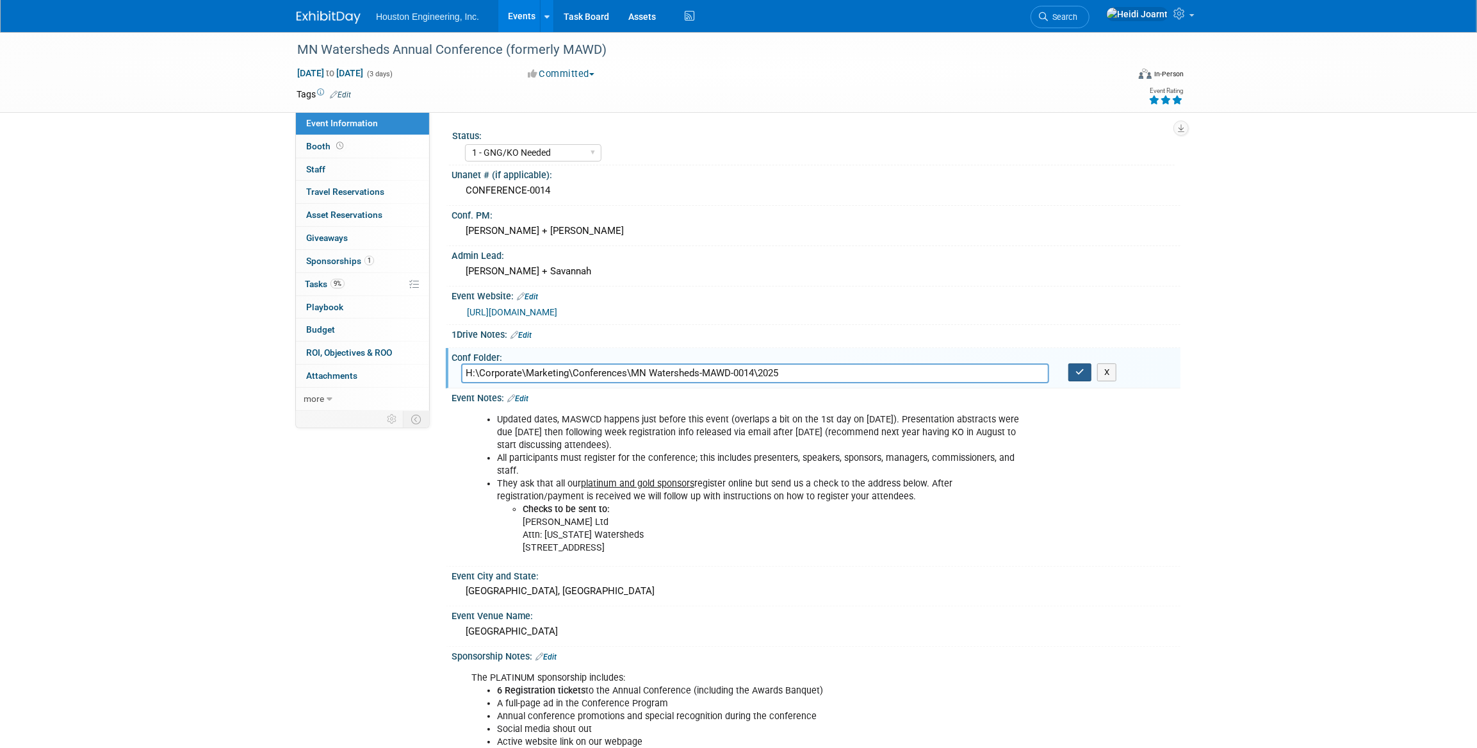
type input "H:\Corporate\Marketing\Conferences\MN Watersheds-MAWD-0014\2025"
click at [1087, 373] on button "button" at bounding box center [1080, 372] width 23 height 18
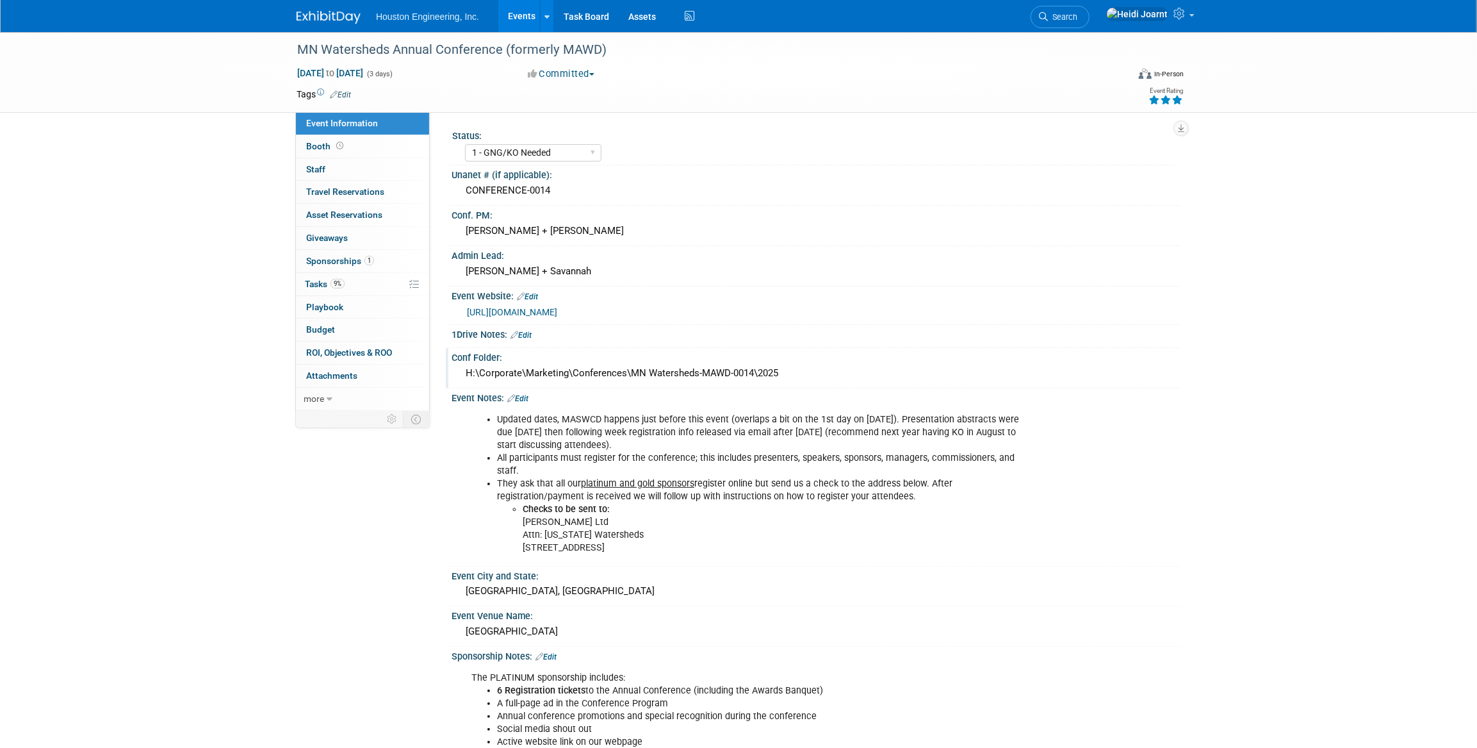
click at [557, 311] on link "https://www.mnwatersheds.com/annual-conference" at bounding box center [512, 312] width 90 height 10
click at [363, 172] on link "0 Staff 0" at bounding box center [362, 169] width 133 height 22
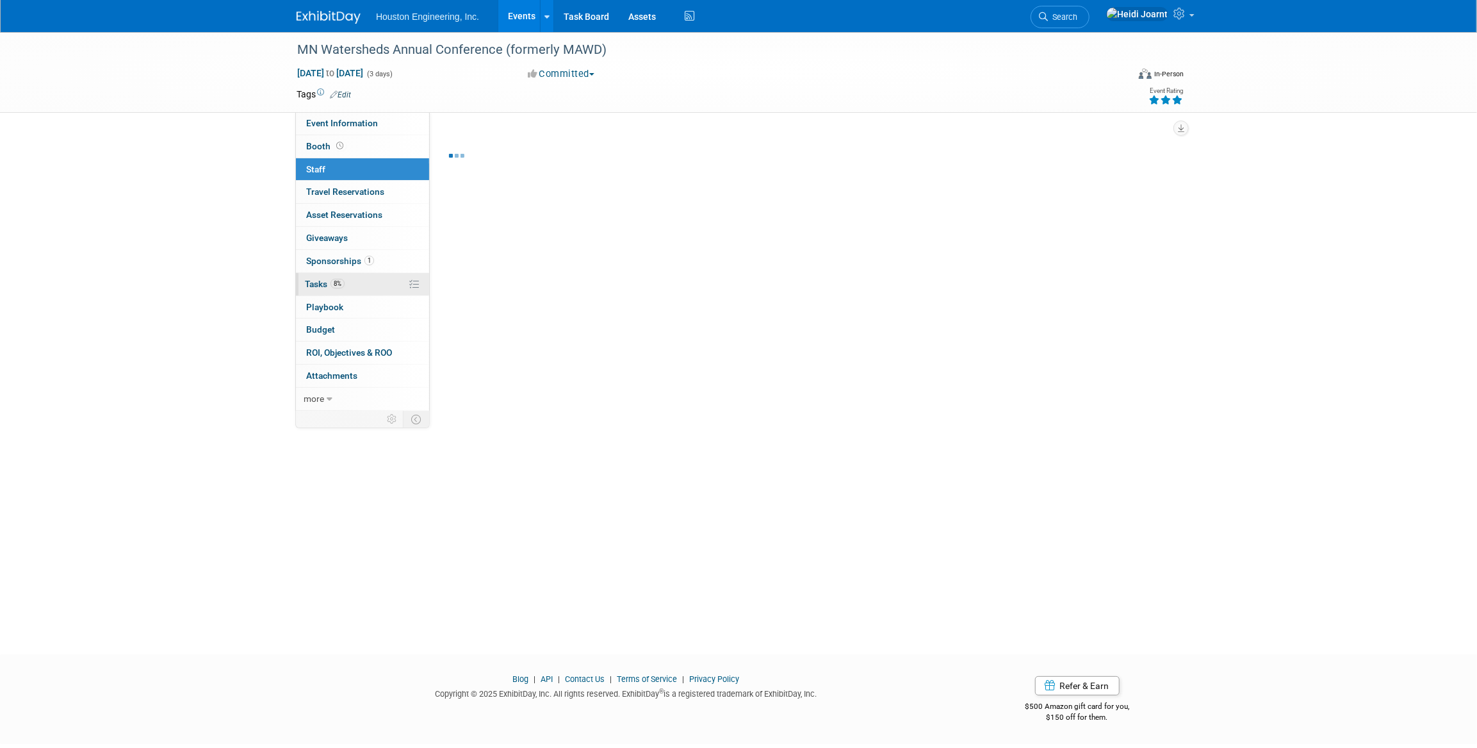
click at [356, 281] on link "8% Tasks 8%" at bounding box center [362, 284] width 133 height 22
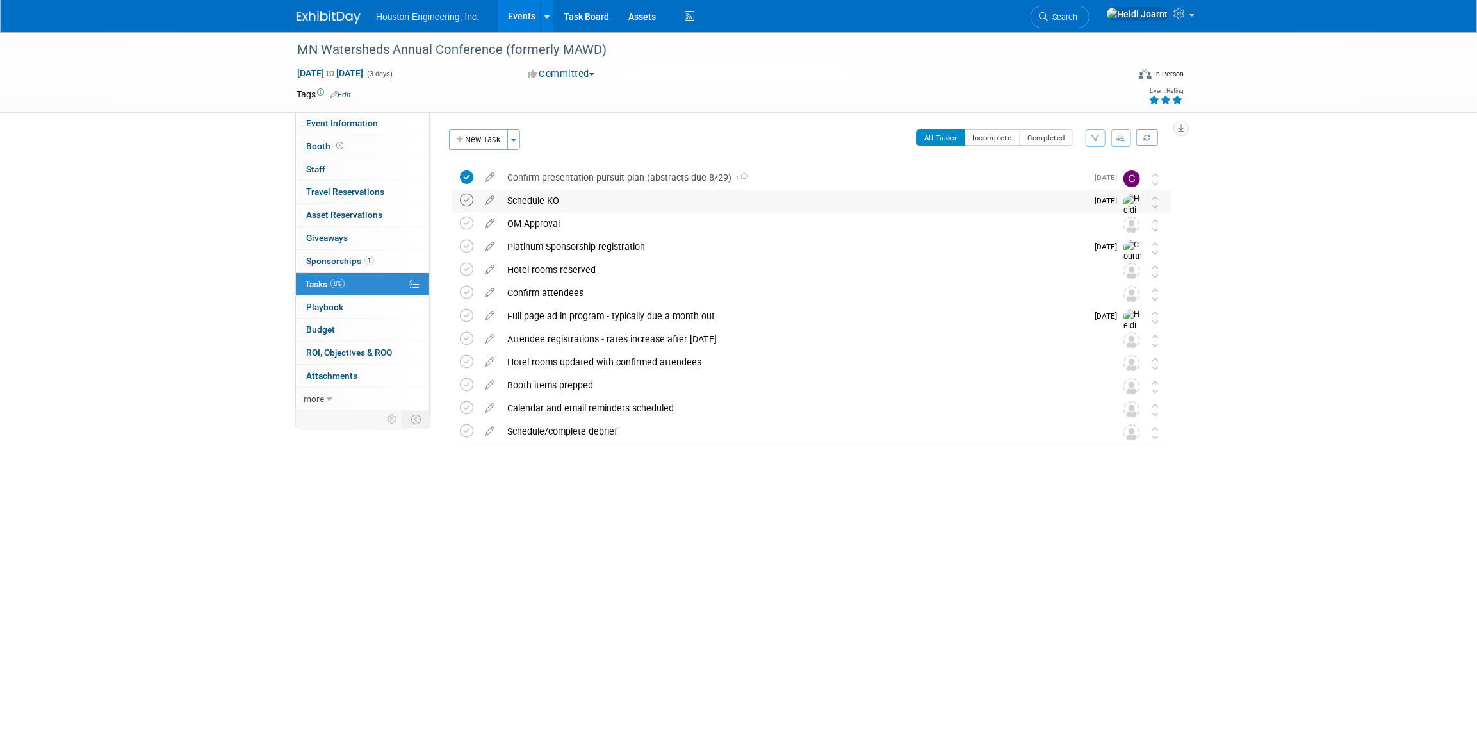
click at [464, 203] on icon at bounding box center [466, 199] width 13 height 13
click at [573, 202] on div "Schedule KO" at bounding box center [794, 201] width 586 height 22
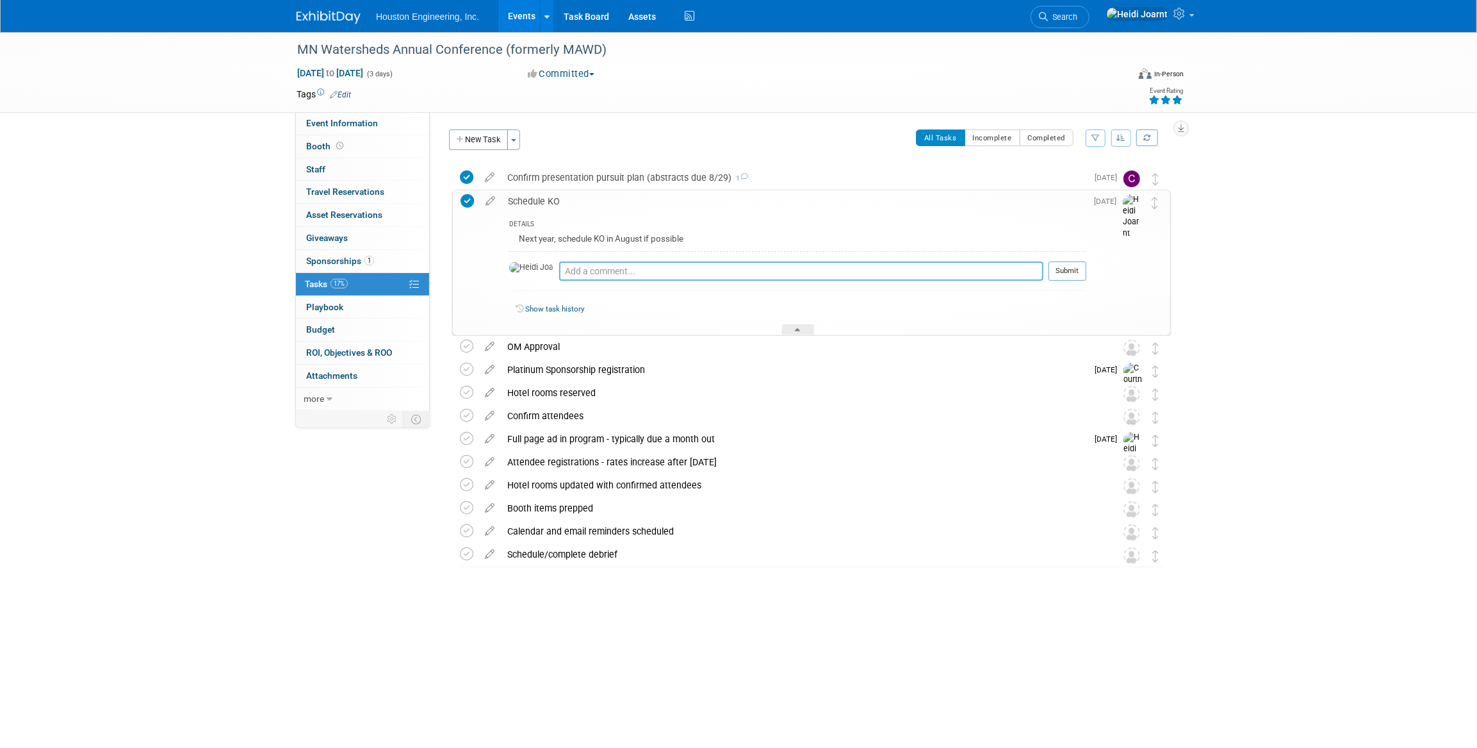
click at [582, 276] on textarea at bounding box center [801, 270] width 484 height 19
type textarea "Scheduled for 9/9"
click at [1069, 280] on div at bounding box center [1068, 285] width 38 height 10
click at [1071, 275] on button "Submit" at bounding box center [1068, 270] width 38 height 19
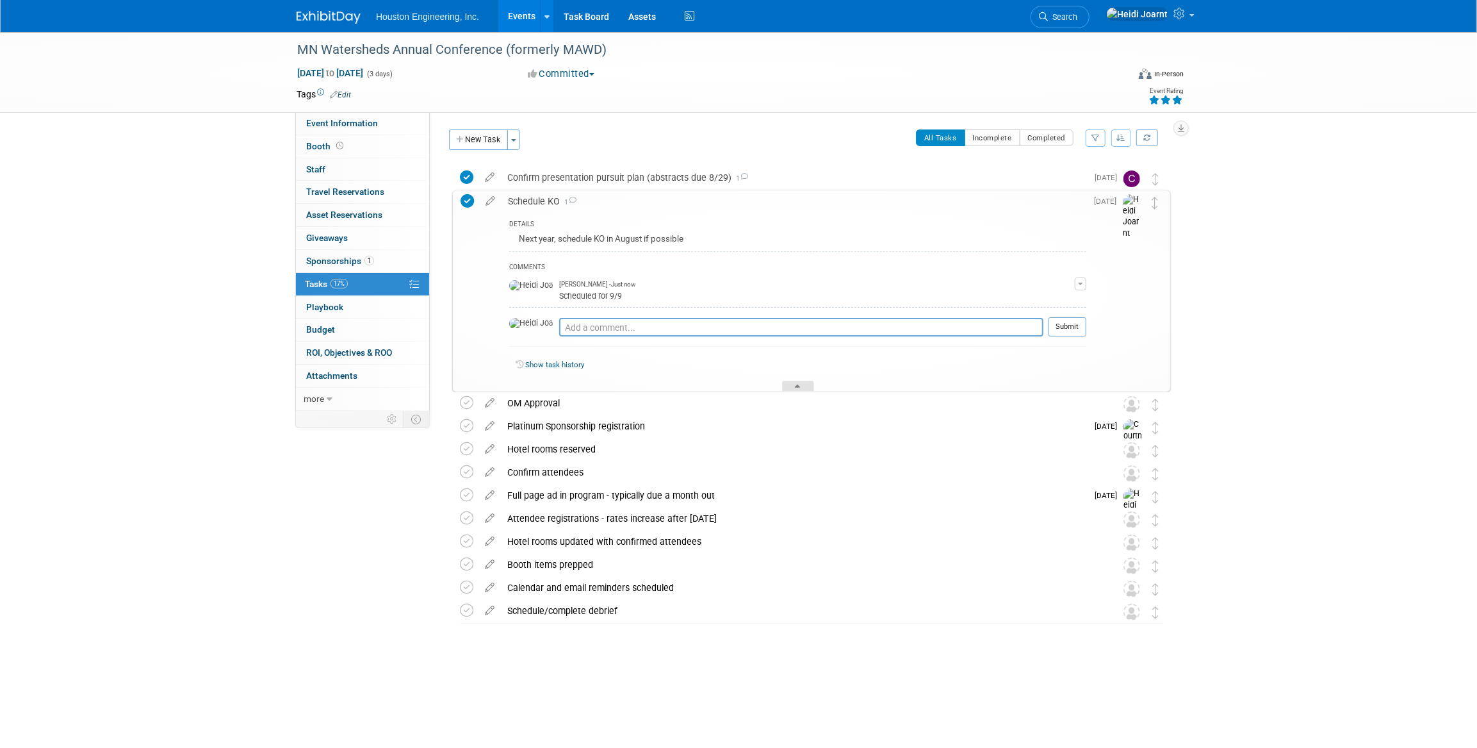
click at [791, 381] on div at bounding box center [798, 386] width 32 height 11
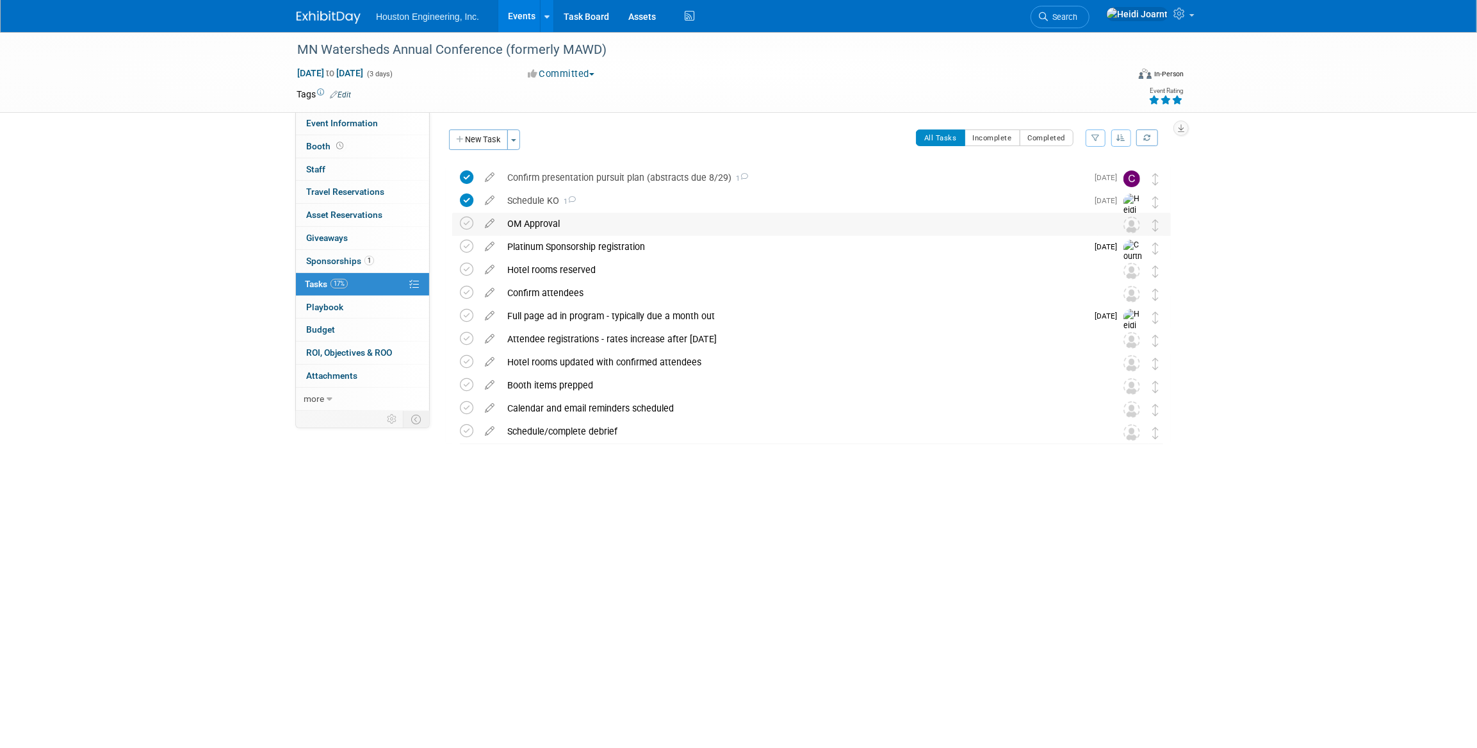
click at [572, 227] on div "OM Approval" at bounding box center [799, 224] width 597 height 22
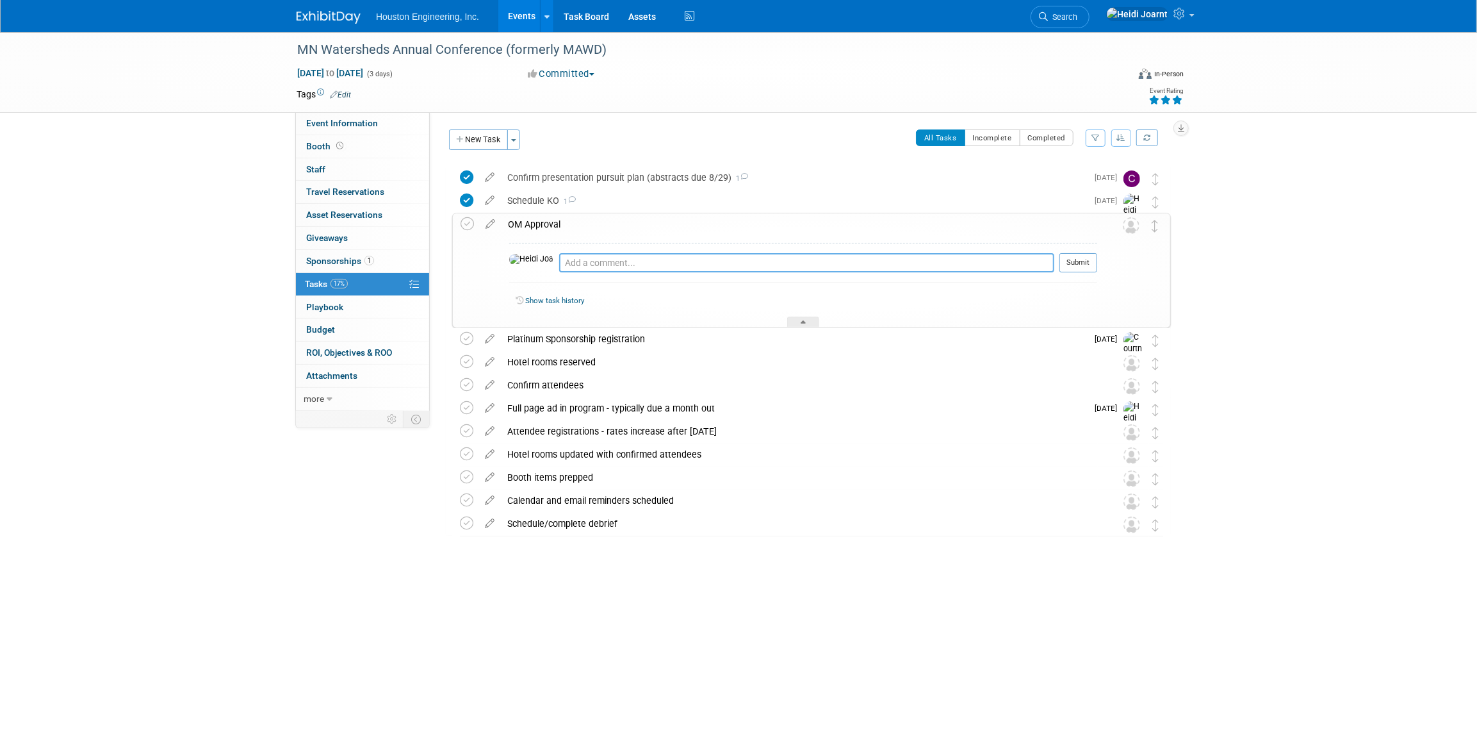
click at [594, 255] on textarea at bounding box center [806, 262] width 495 height 19
type textarea "OMs already approved of the sponsorship cost-share. Need to confirm their appro…"
click at [1074, 263] on button "Submit" at bounding box center [1079, 262] width 38 height 19
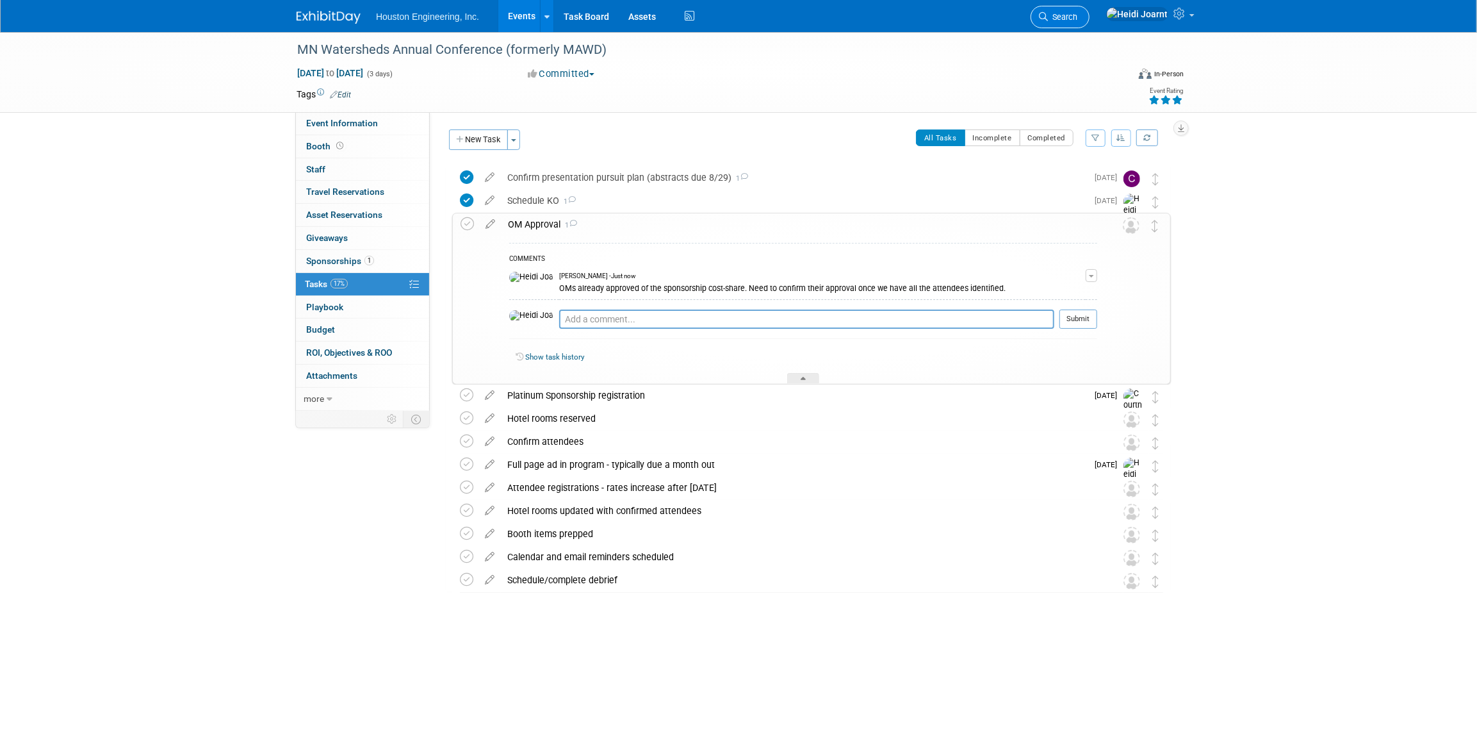
click at [1081, 10] on link "Search" at bounding box center [1060, 17] width 59 height 22
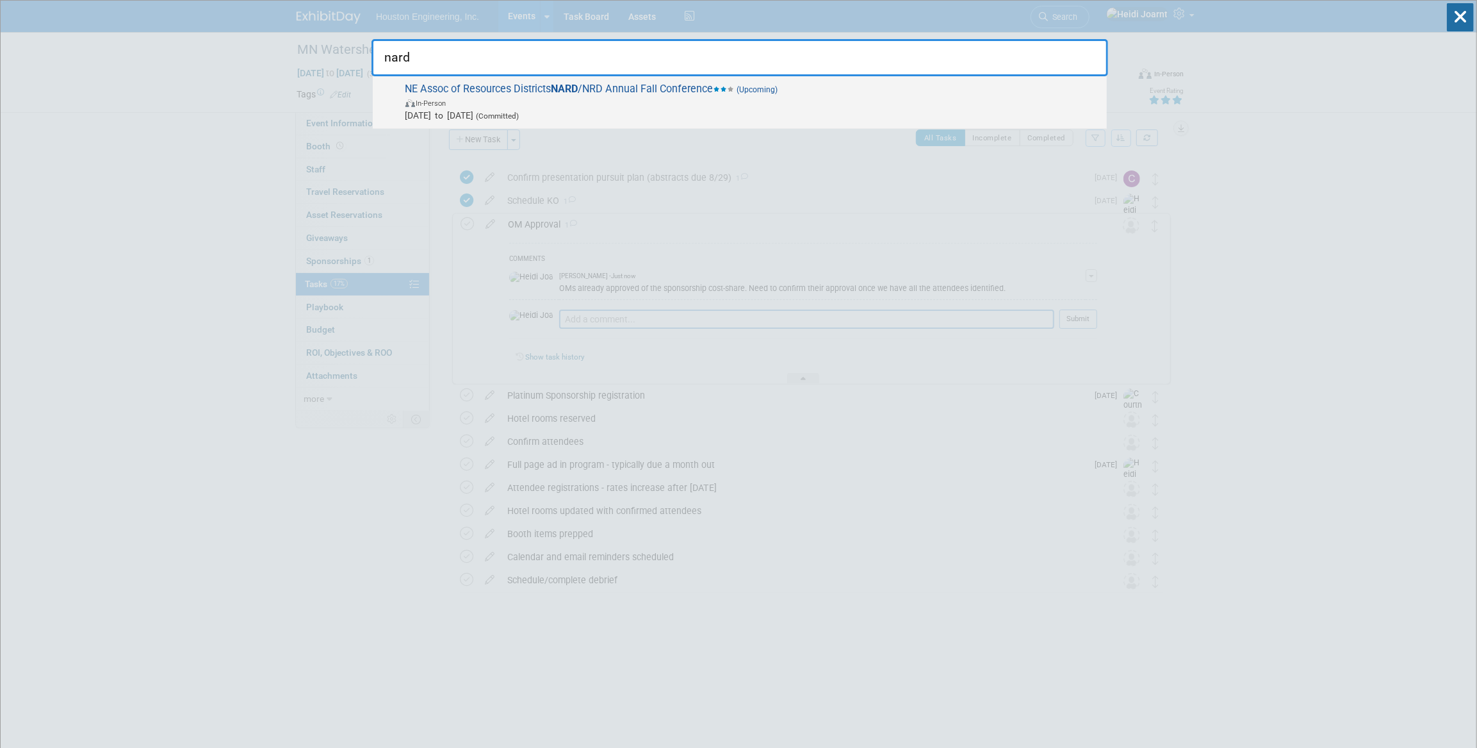
type input "nard"
click at [702, 94] on span "NE Assoc of Resources Districts NARD /NRD Annual Fall Conference (Upcoming) In-…" at bounding box center [751, 102] width 699 height 39
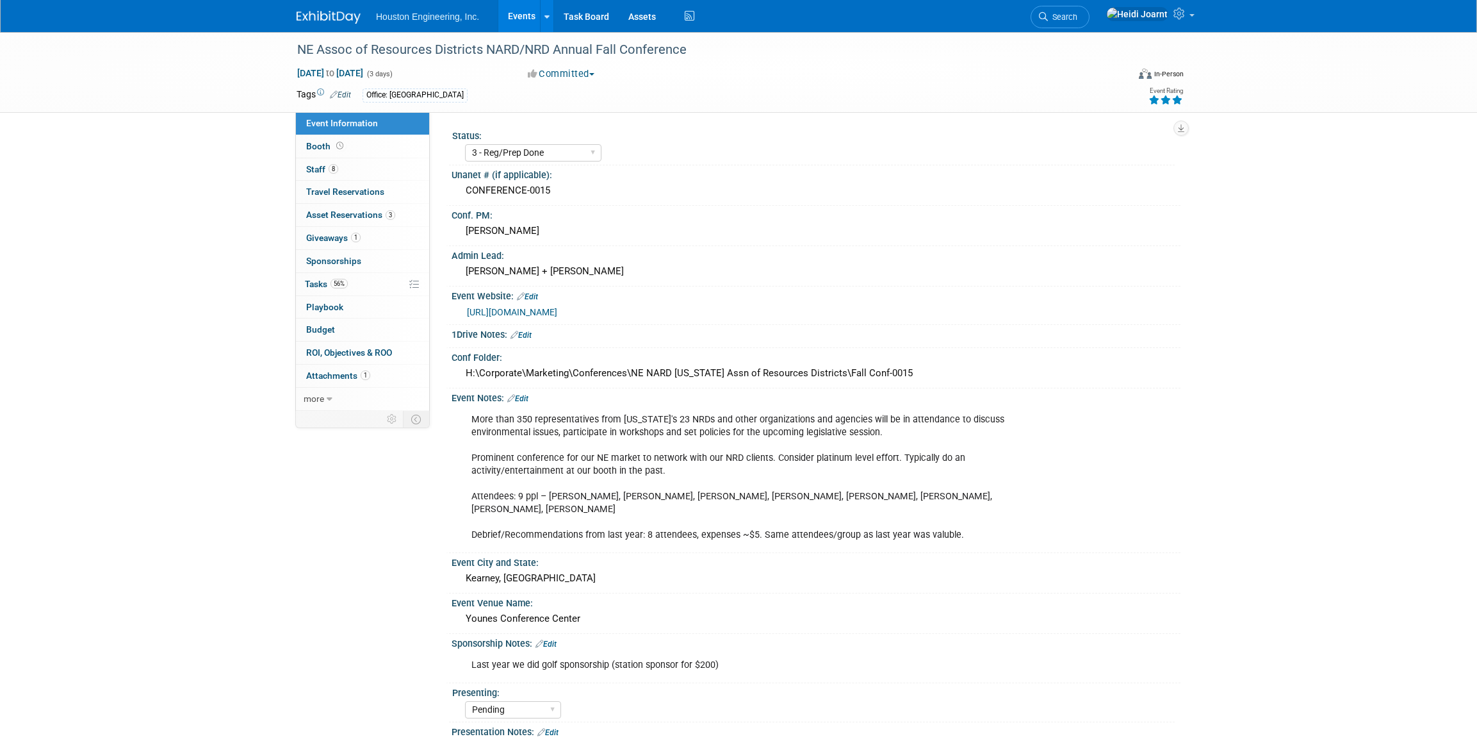
select select "3 - Reg/Prep Done"
select select "Pending"
select select "Water Resources"
click at [344, 167] on link "8 Staff 8" at bounding box center [362, 169] width 133 height 22
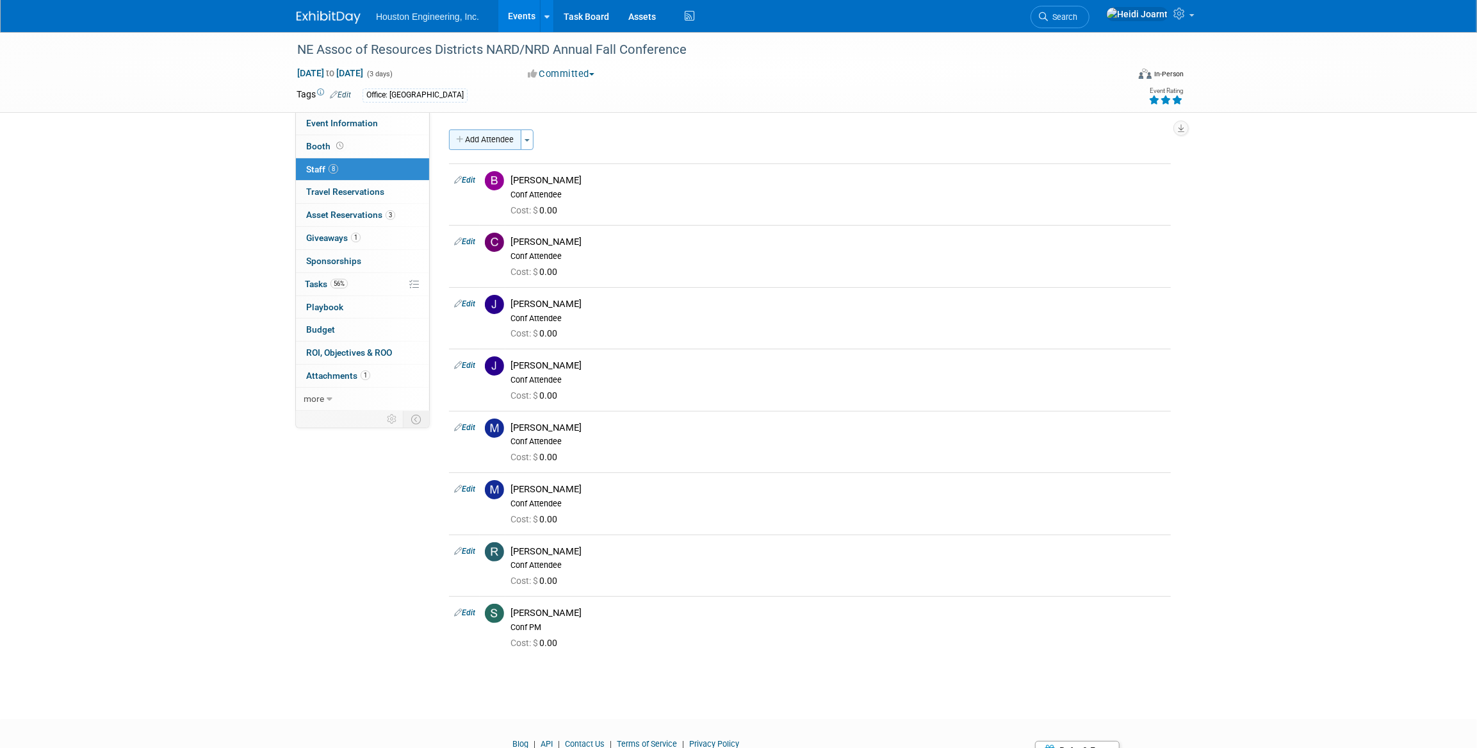
click at [502, 144] on button "Add Attendee" at bounding box center [485, 139] width 72 height 21
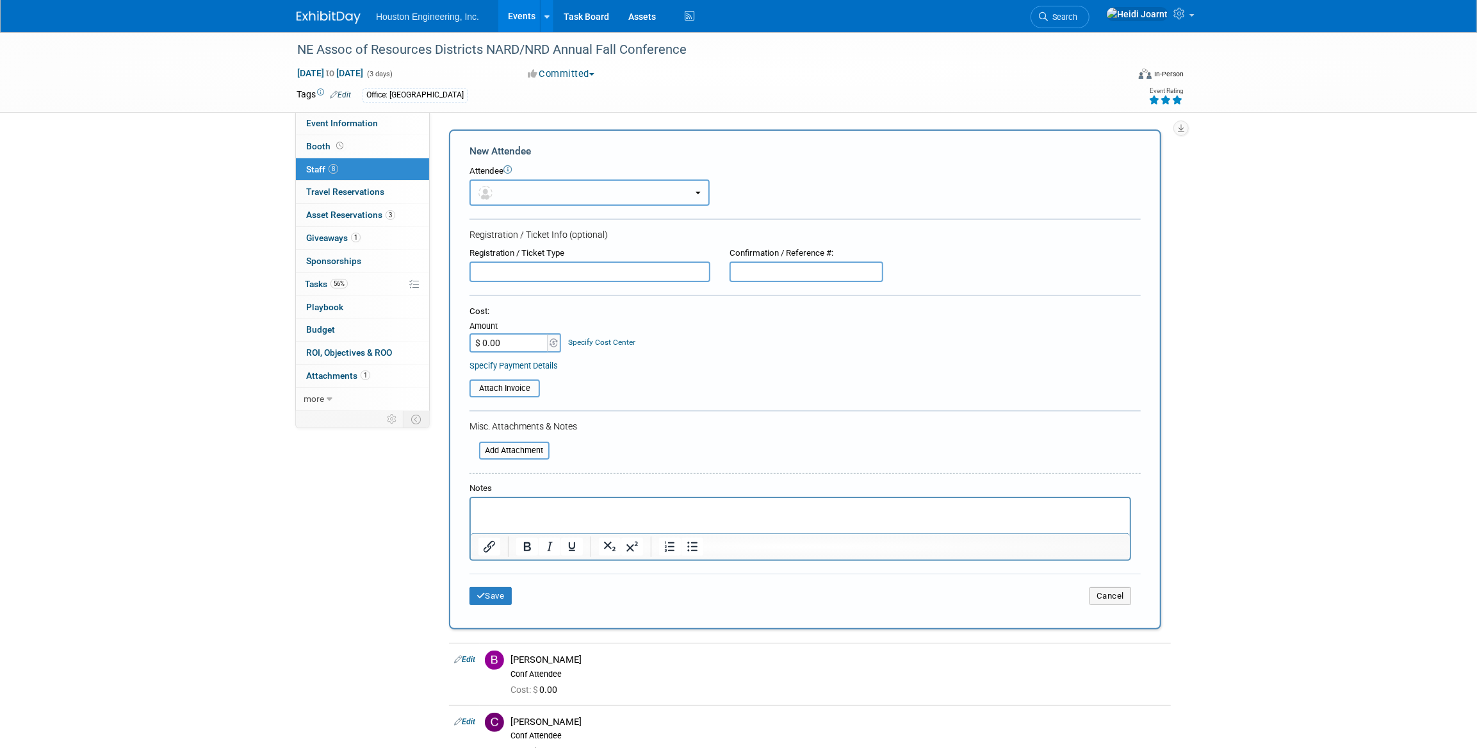
click at [531, 196] on button "button" at bounding box center [590, 192] width 240 height 26
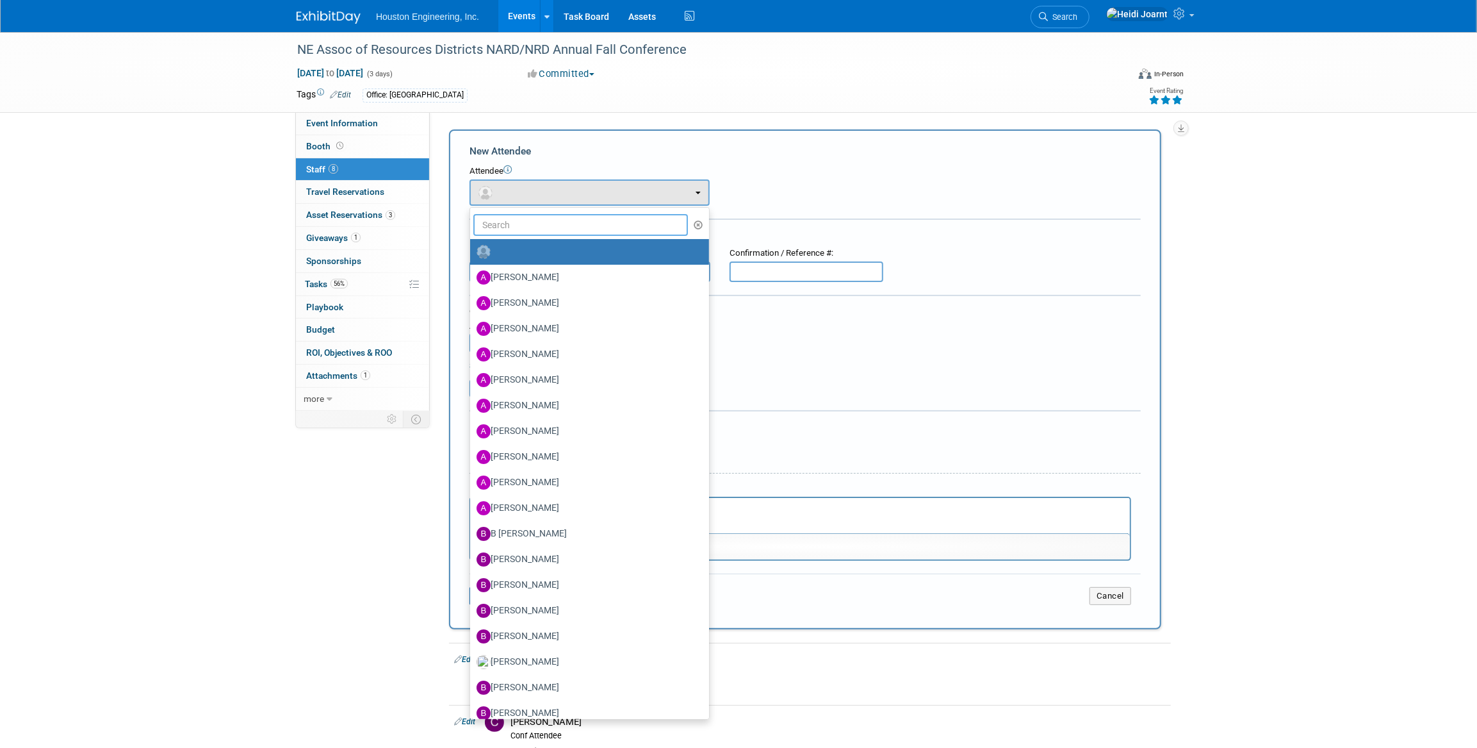
click at [539, 229] on input "text" at bounding box center [580, 225] width 215 height 22
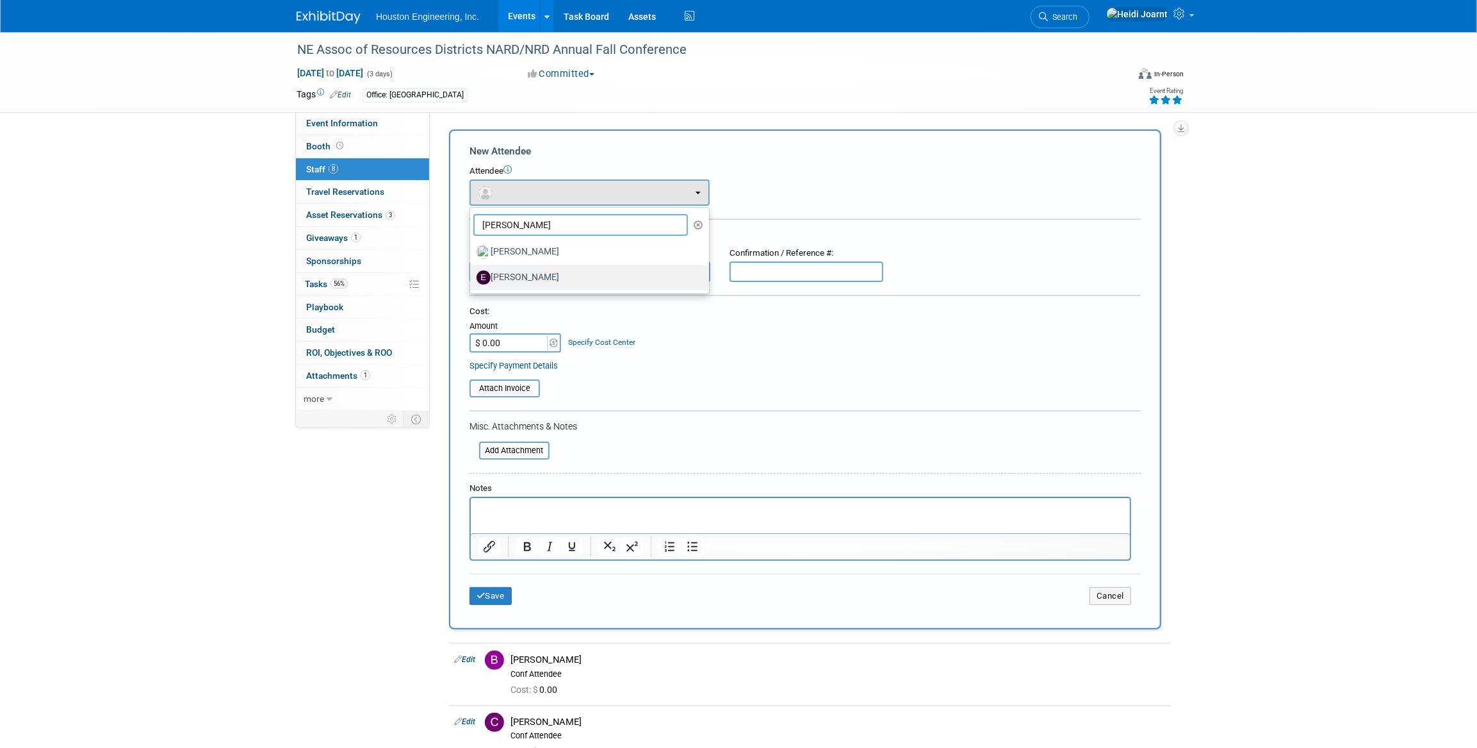
type input "[PERSON_NAME]"
click at [540, 268] on label "[PERSON_NAME]" at bounding box center [587, 277] width 220 height 21
click at [472, 272] on input "[PERSON_NAME]" at bounding box center [468, 276] width 8 height 8
select select "14e93f6a-0233-4e02-a3bc-af4adba5d49b"
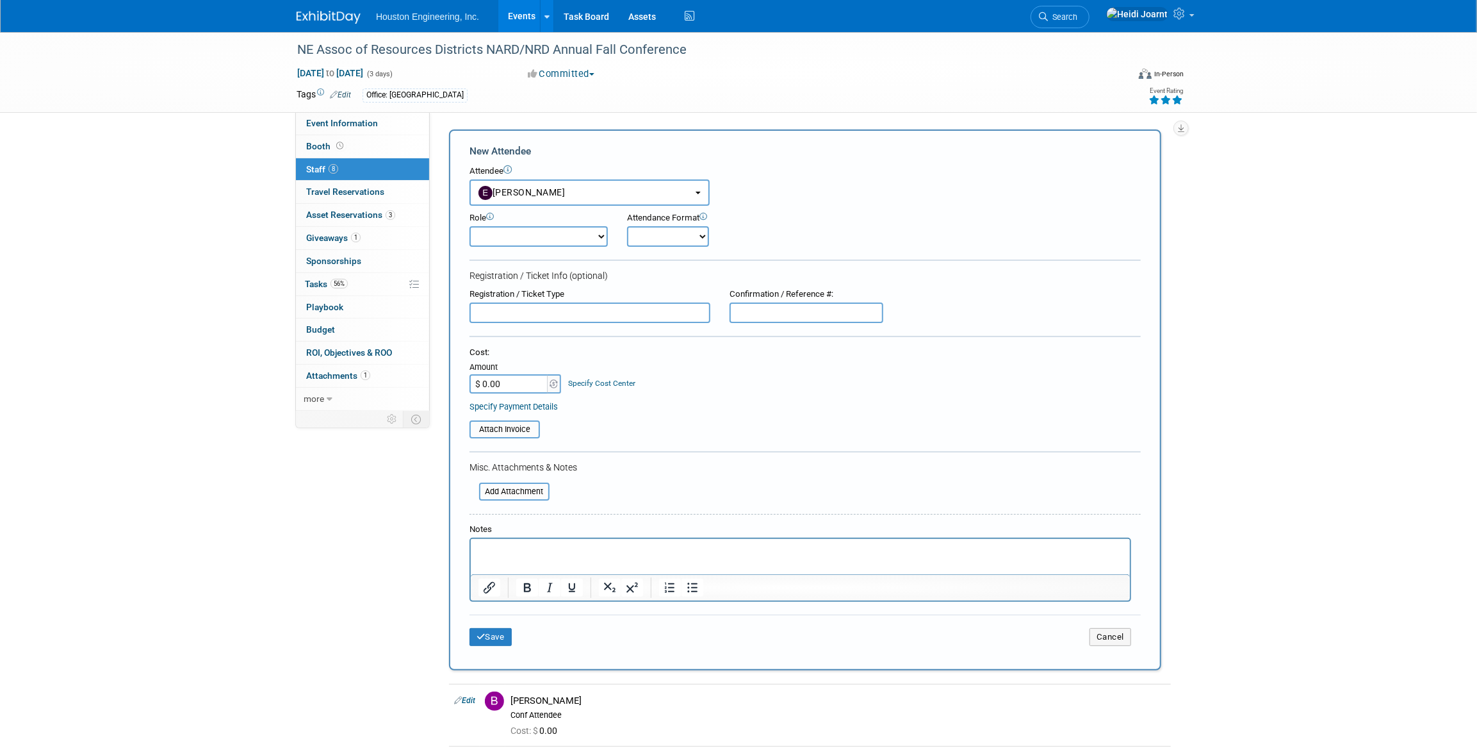
click at [538, 247] on form "New Attendee Attendee <img src="[URL][DOMAIN_NAME]" style="width: 22px; height:…" at bounding box center [805, 399] width 671 height 511
click at [543, 240] on select "Conf Attendee Conf PM Demonstrator Host Planner Presenter Sales Representative" at bounding box center [539, 236] width 138 height 21
select select "200"
click at [470, 226] on select "Conf Attendee Conf PM Demonstrator Host Planner Presenter Sales Representative" at bounding box center [539, 236] width 138 height 21
click at [498, 640] on button "Save" at bounding box center [491, 637] width 42 height 18
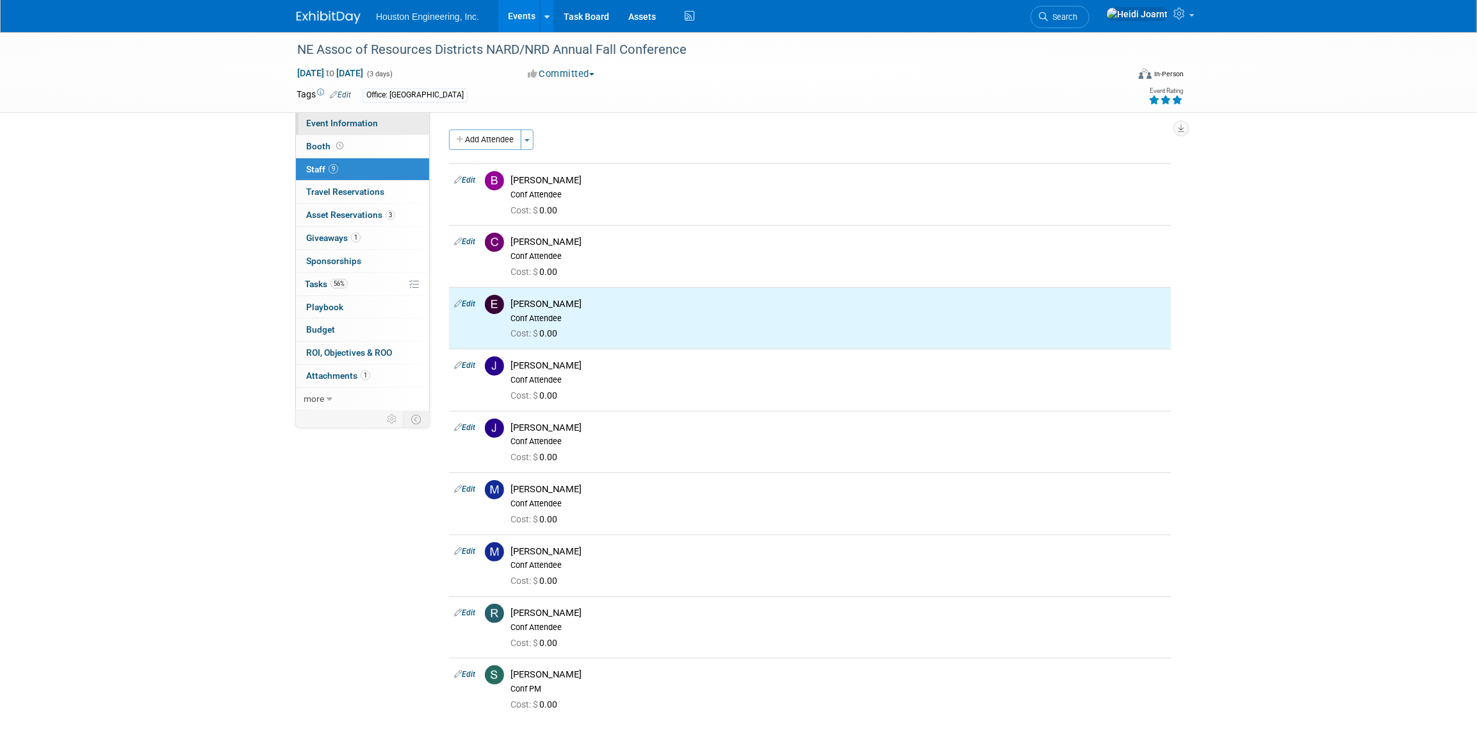
click at [339, 119] on span "Event Information" at bounding box center [342, 123] width 72 height 10
select select "3 - Reg/Prep Done"
select select "Pending"
select select "Water Resources"
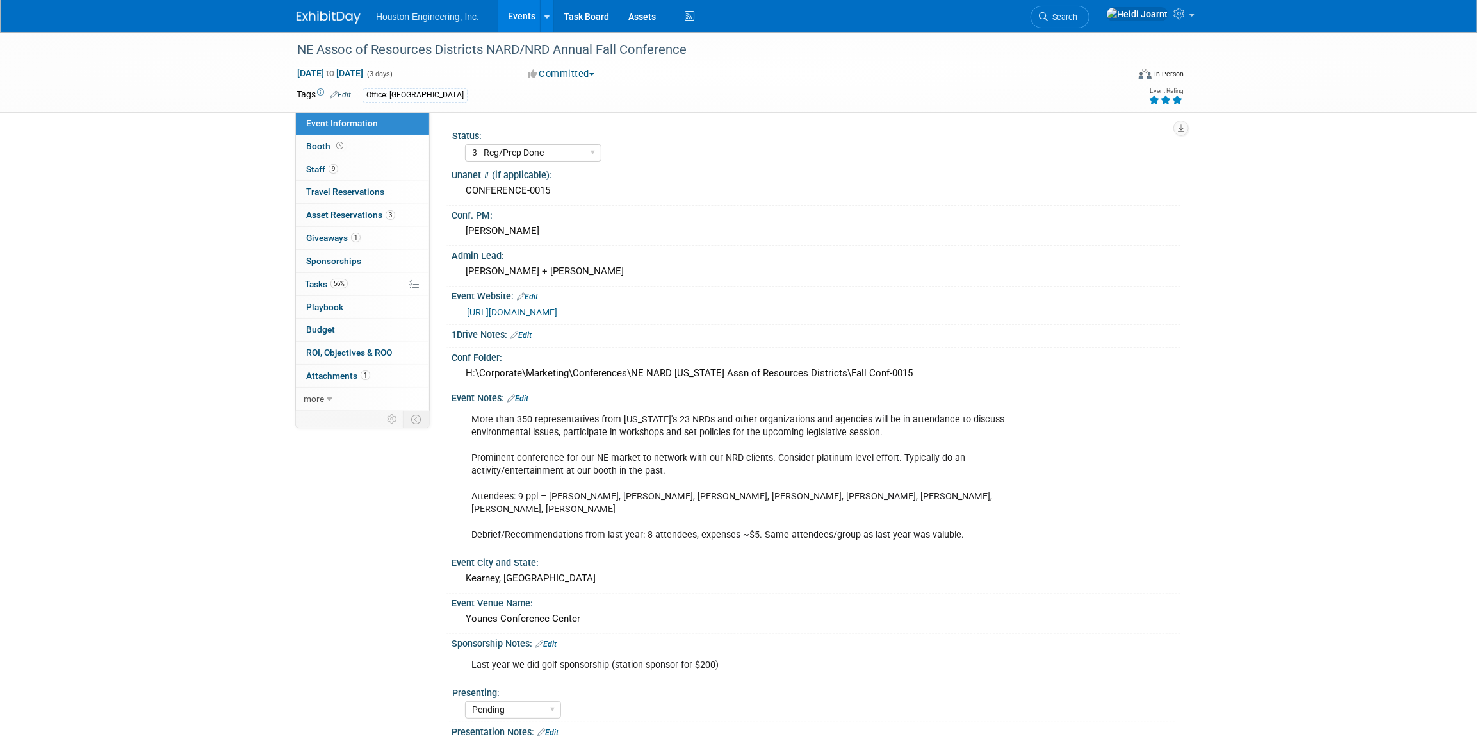
click at [520, 7] on link "Events" at bounding box center [521, 16] width 47 height 32
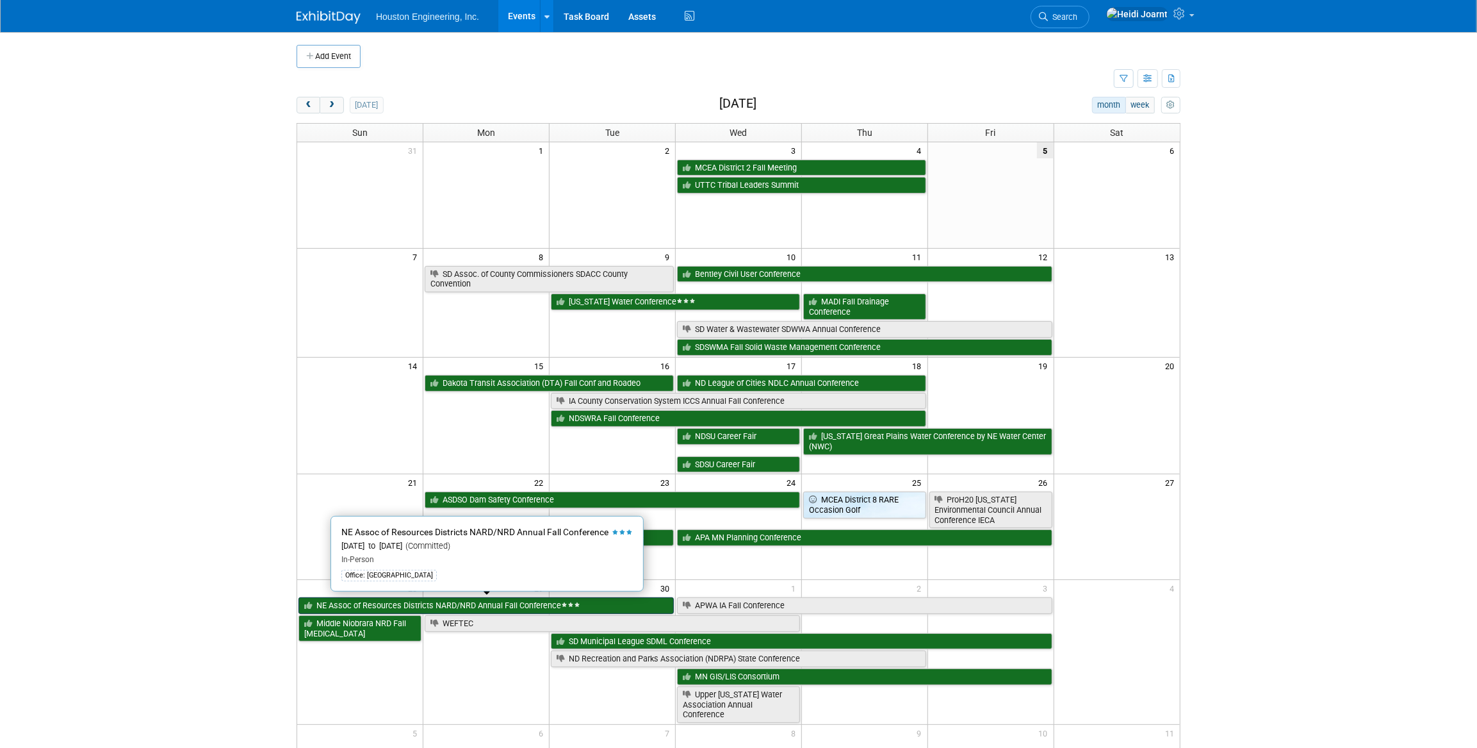
click at [386, 602] on link "NE Assoc of Resources Districts NARD/NRD Annual Fall Conference" at bounding box center [486, 605] width 375 height 17
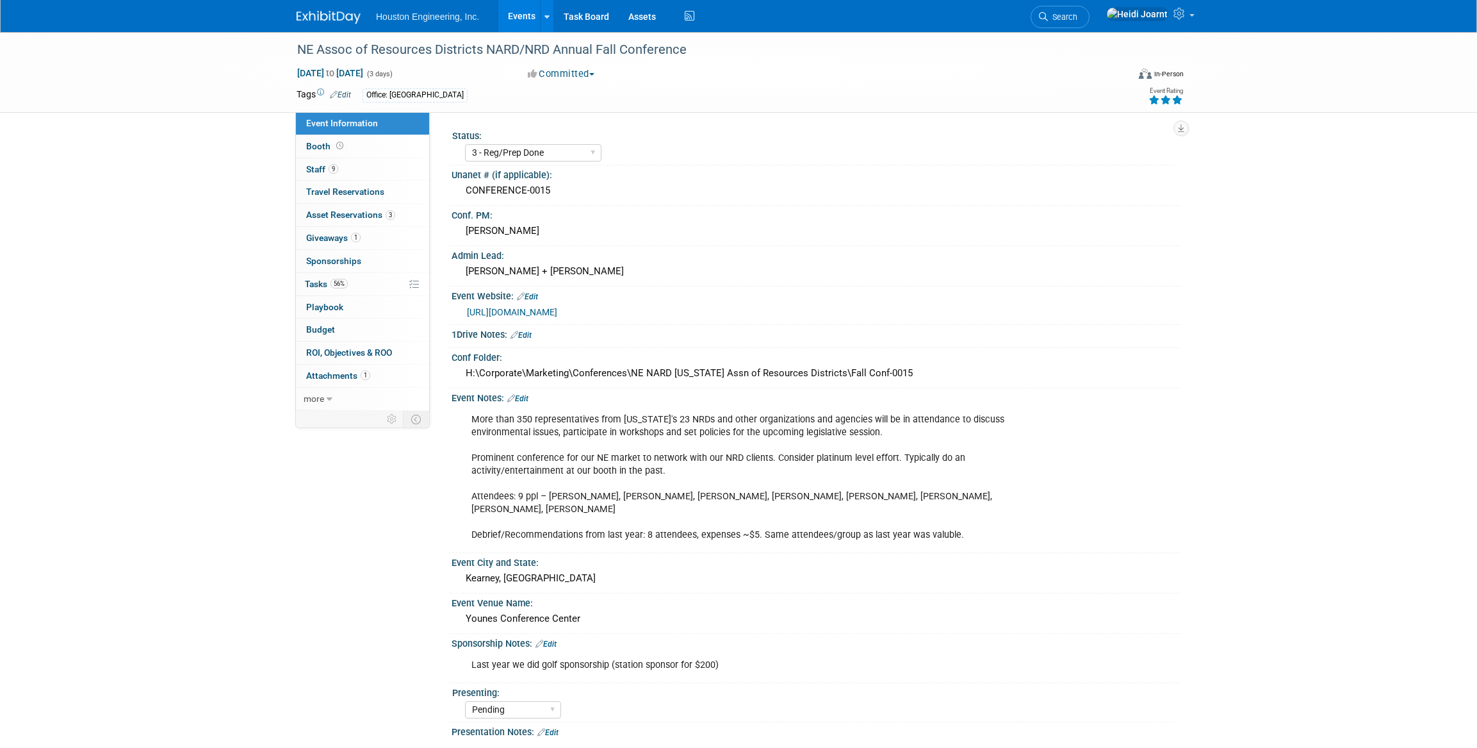
select select "3 - Reg/Prep Done"
select select "Pending"
select select "Water Resources"
click at [380, 212] on span "Asset Reservations 3" at bounding box center [350, 215] width 89 height 10
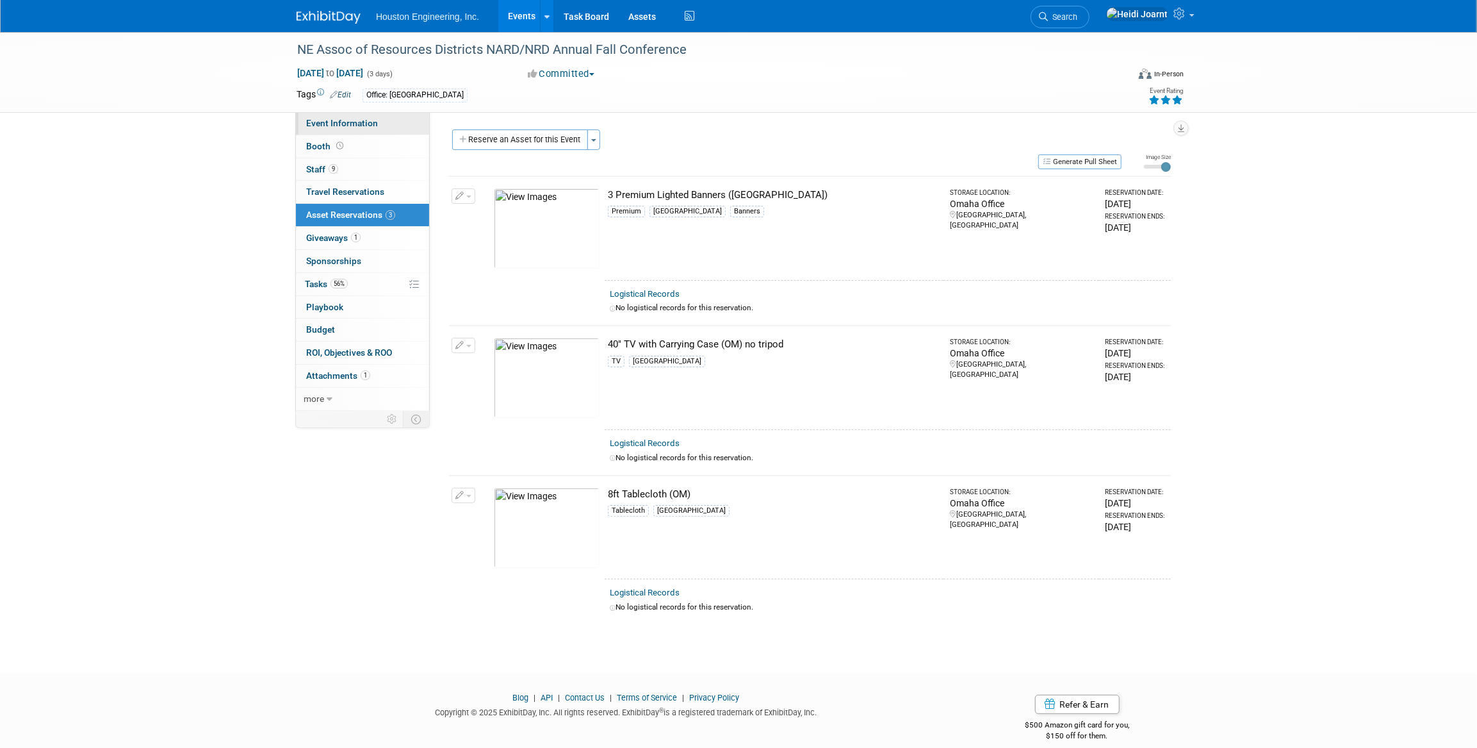
click at [352, 118] on span "Event Information" at bounding box center [342, 123] width 72 height 10
select select "3 - Reg/Prep Done"
select select "Pending"
select select "Water Resources"
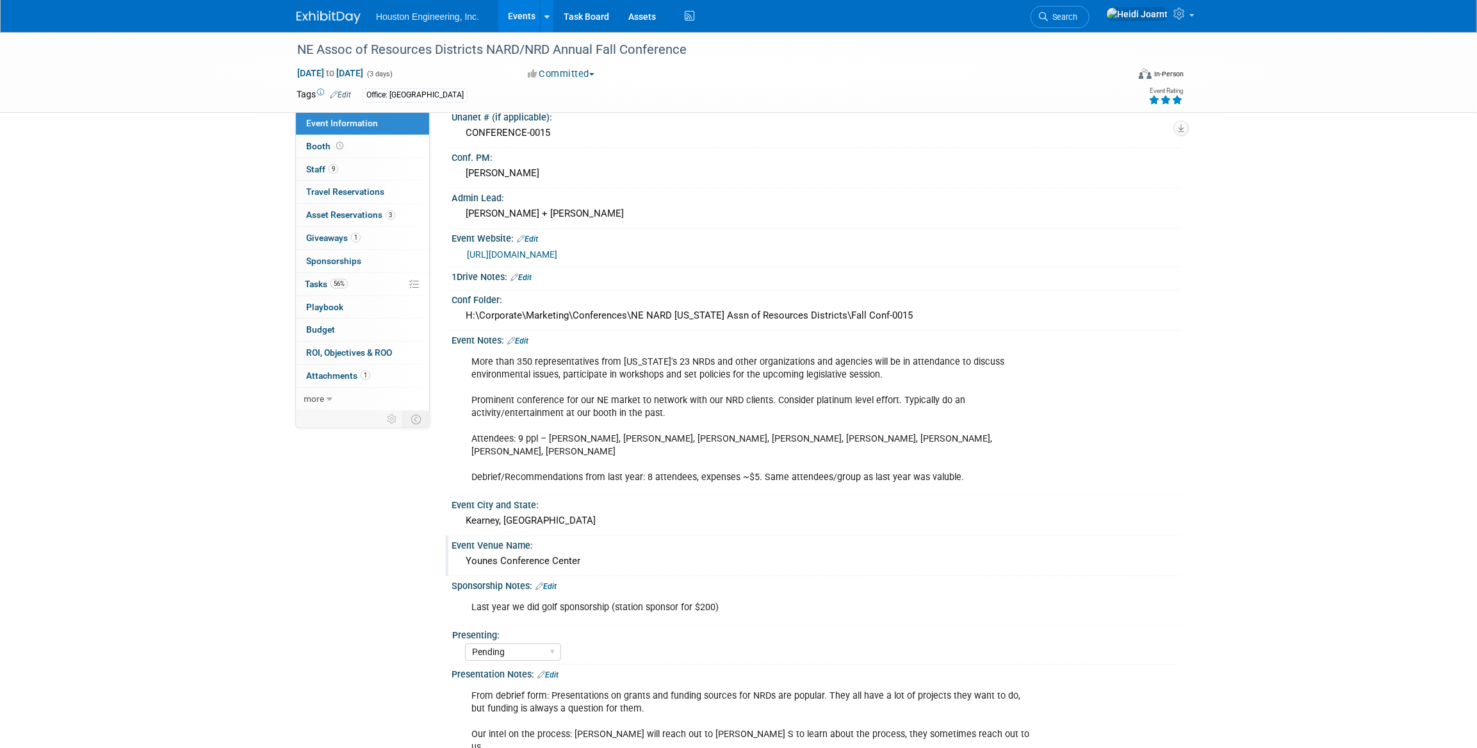
scroll to position [233, 0]
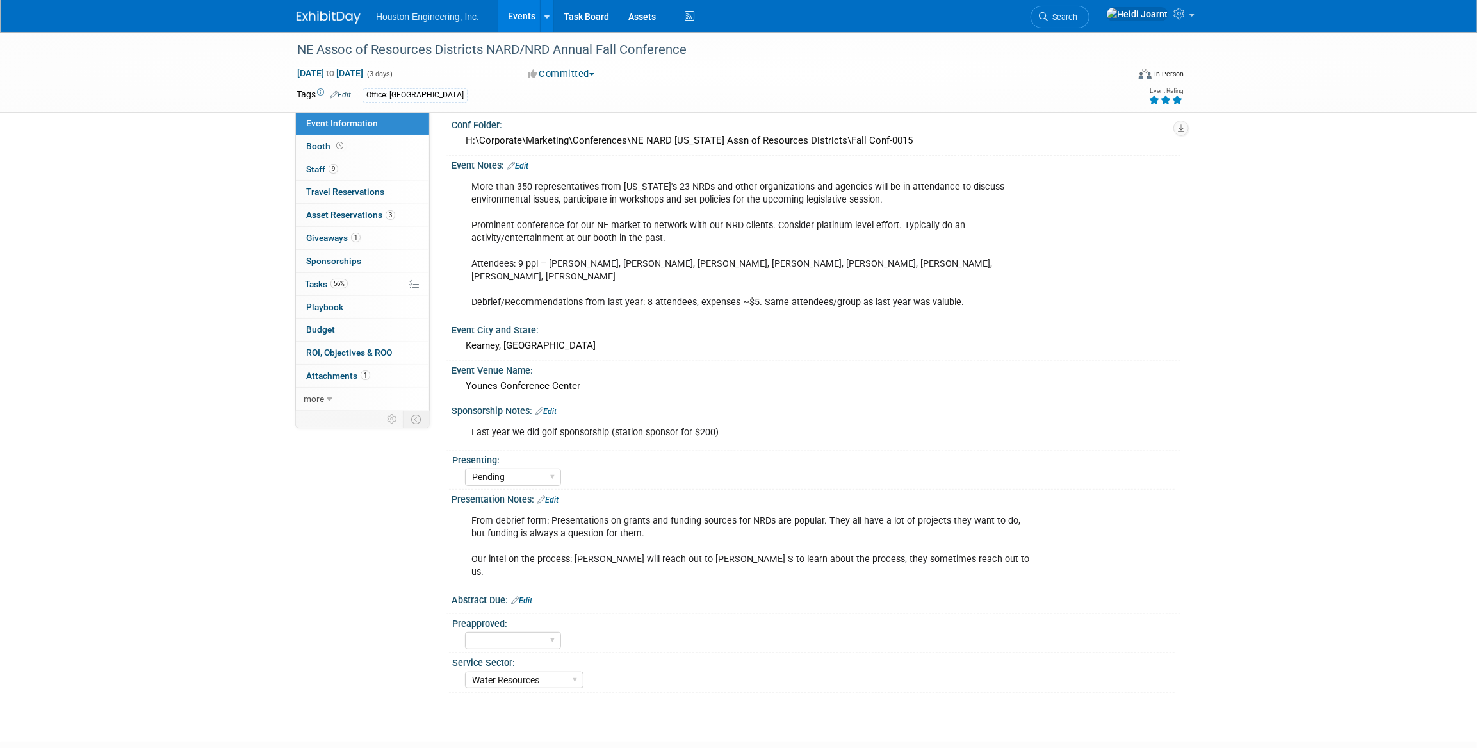
click at [513, 10] on link "Events" at bounding box center [521, 16] width 47 height 32
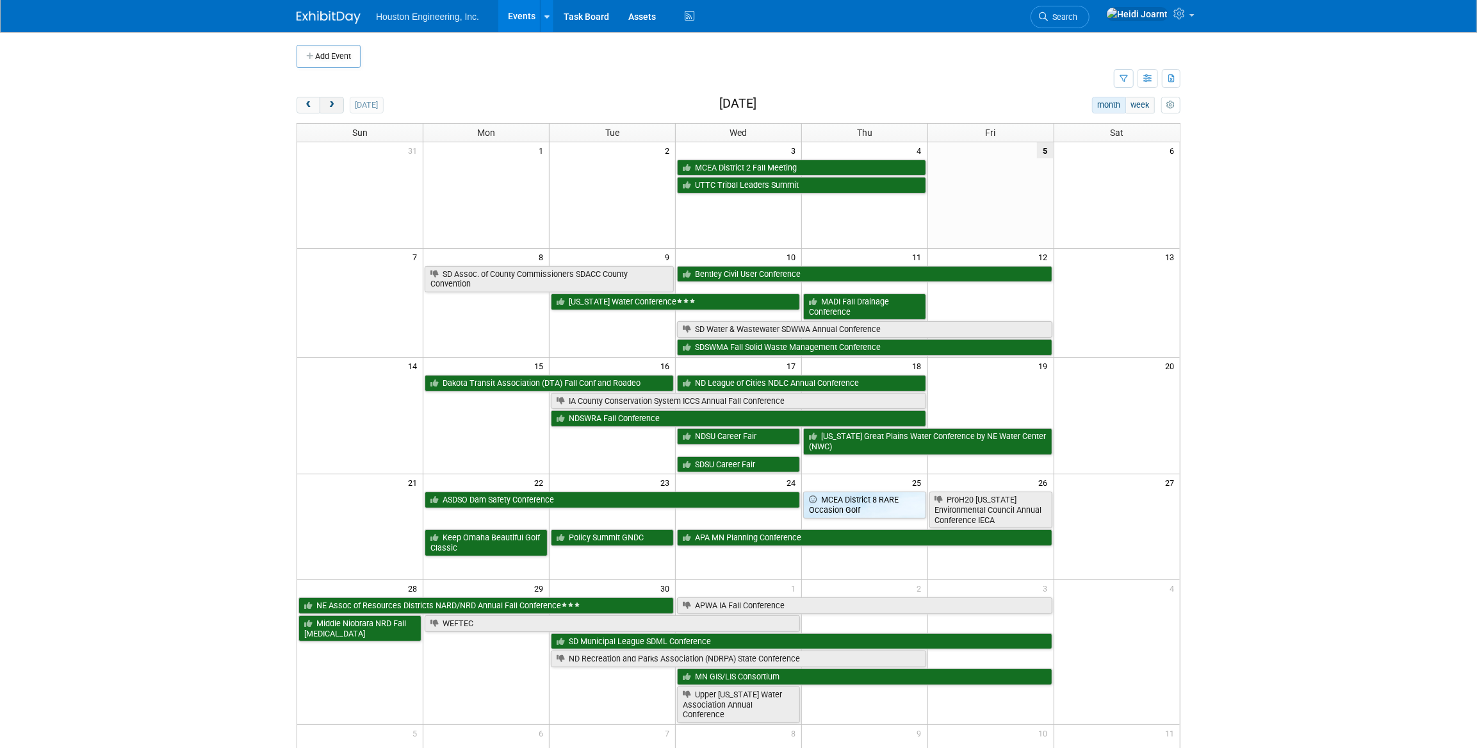
click at [331, 108] on span "next" at bounding box center [332, 105] width 10 height 8
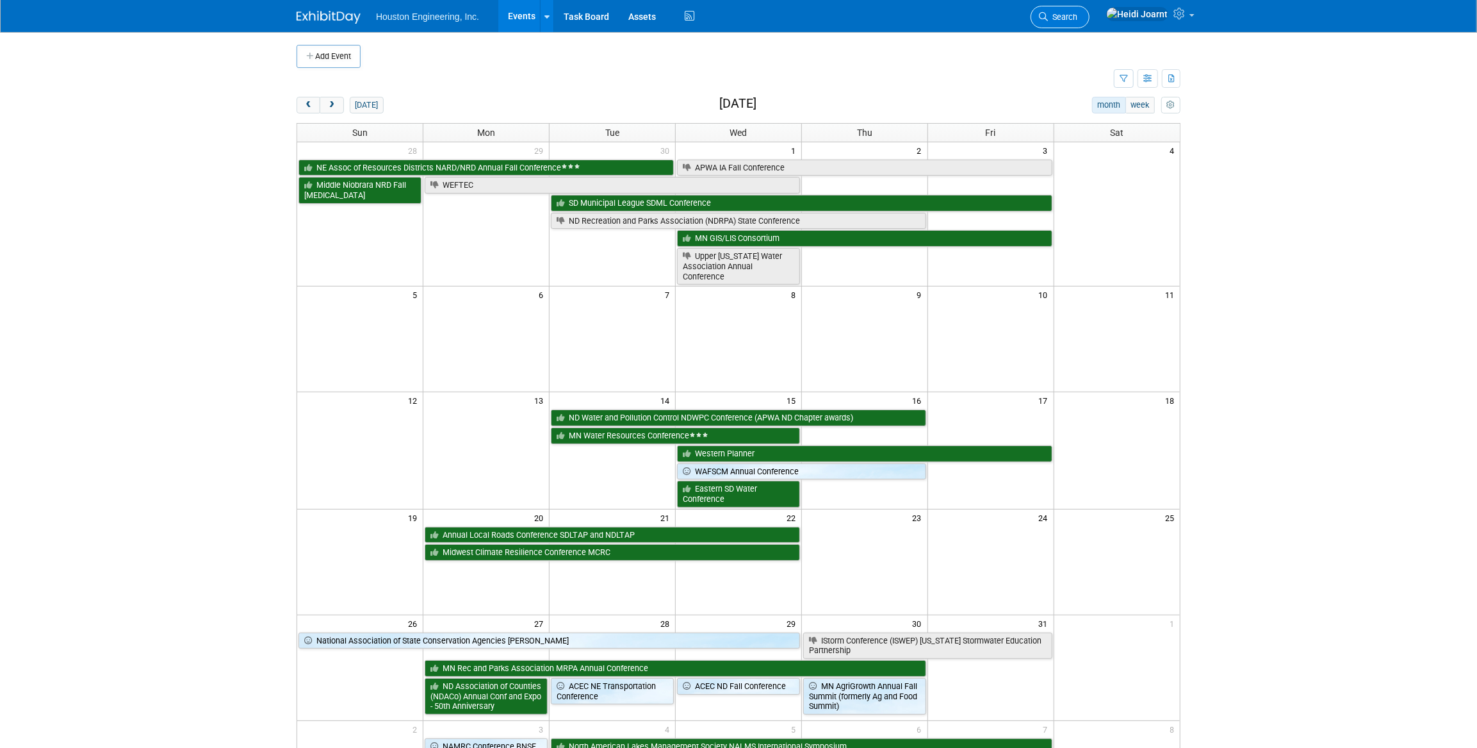
click at [1090, 12] on link "Search" at bounding box center [1060, 17] width 59 height 22
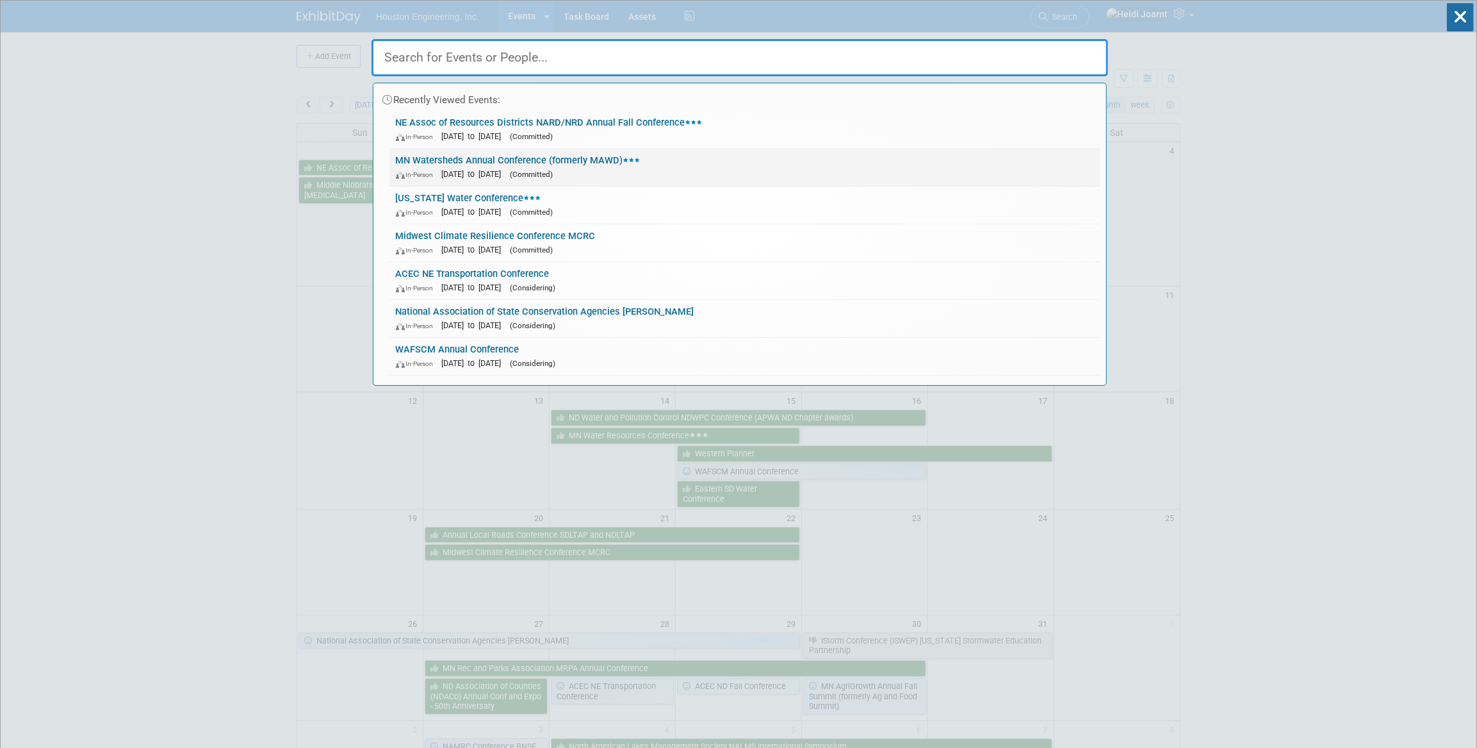
click at [664, 165] on link "MN Watersheds Annual Conference (formerly MAWD) In-Person Dec 3, 2025 to Dec 5,…" at bounding box center [745, 167] width 711 height 37
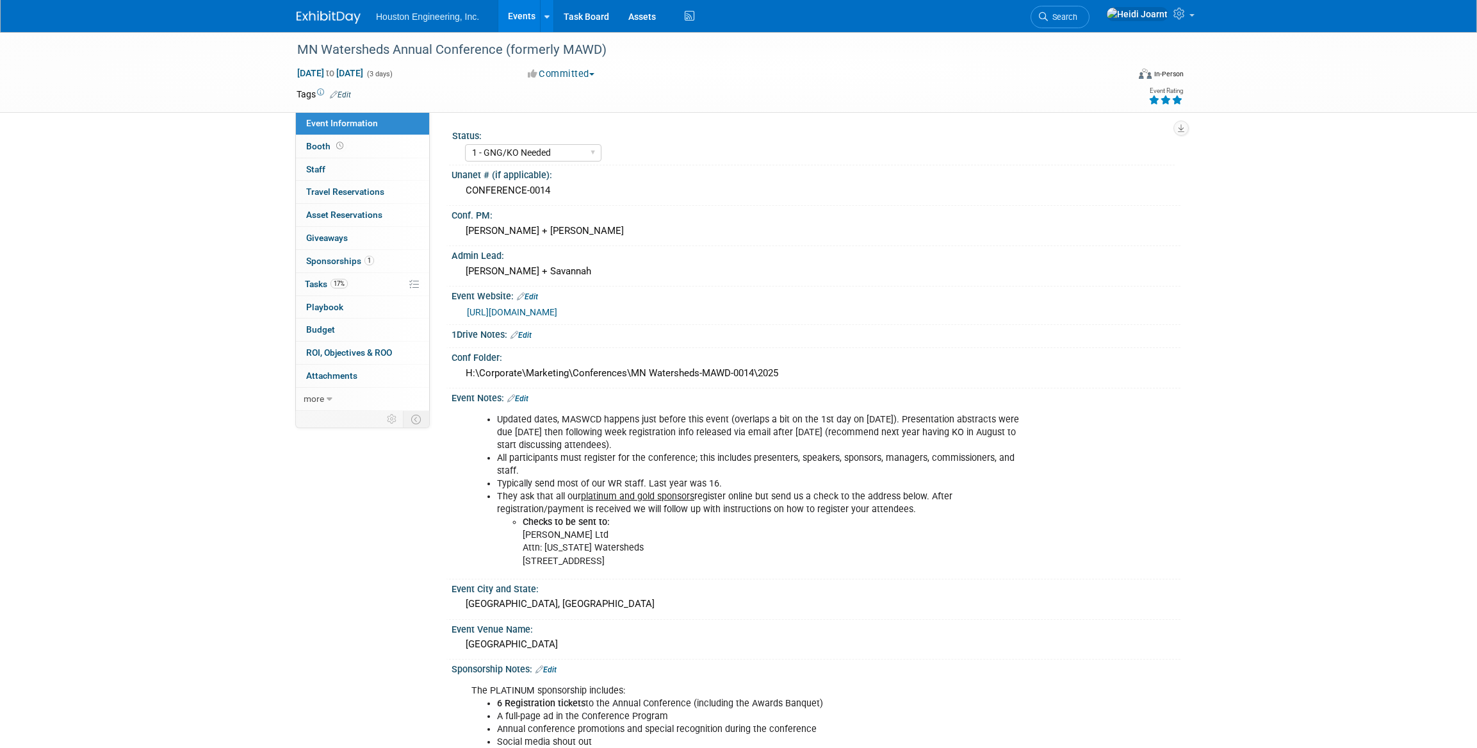
select select "1 - GNG/KO Needed"
select select "Yes"
select select "Water Resources"
click at [366, 284] on link "17% Tasks 17%" at bounding box center [362, 284] width 133 height 22
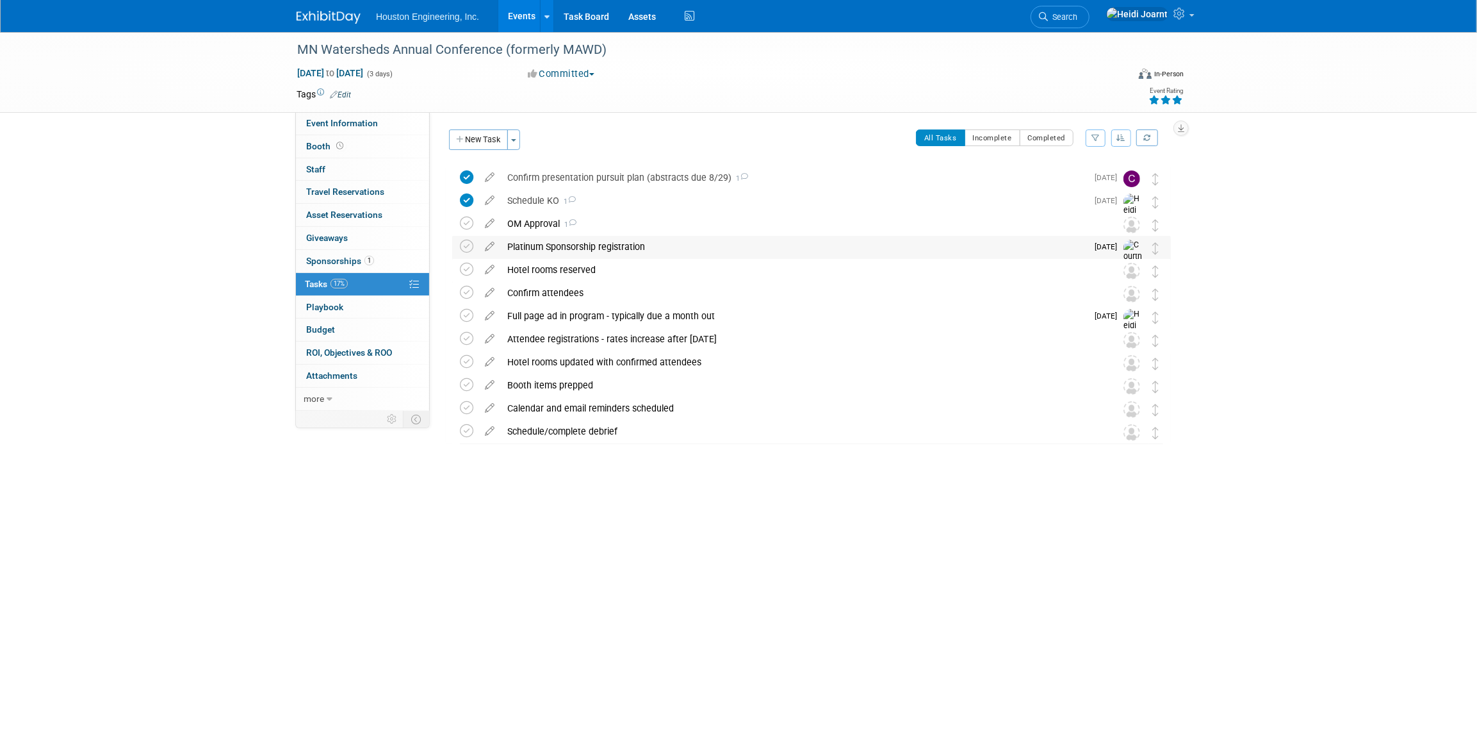
click at [666, 244] on div "Platinum Sponsorship registration" at bounding box center [794, 247] width 586 height 22
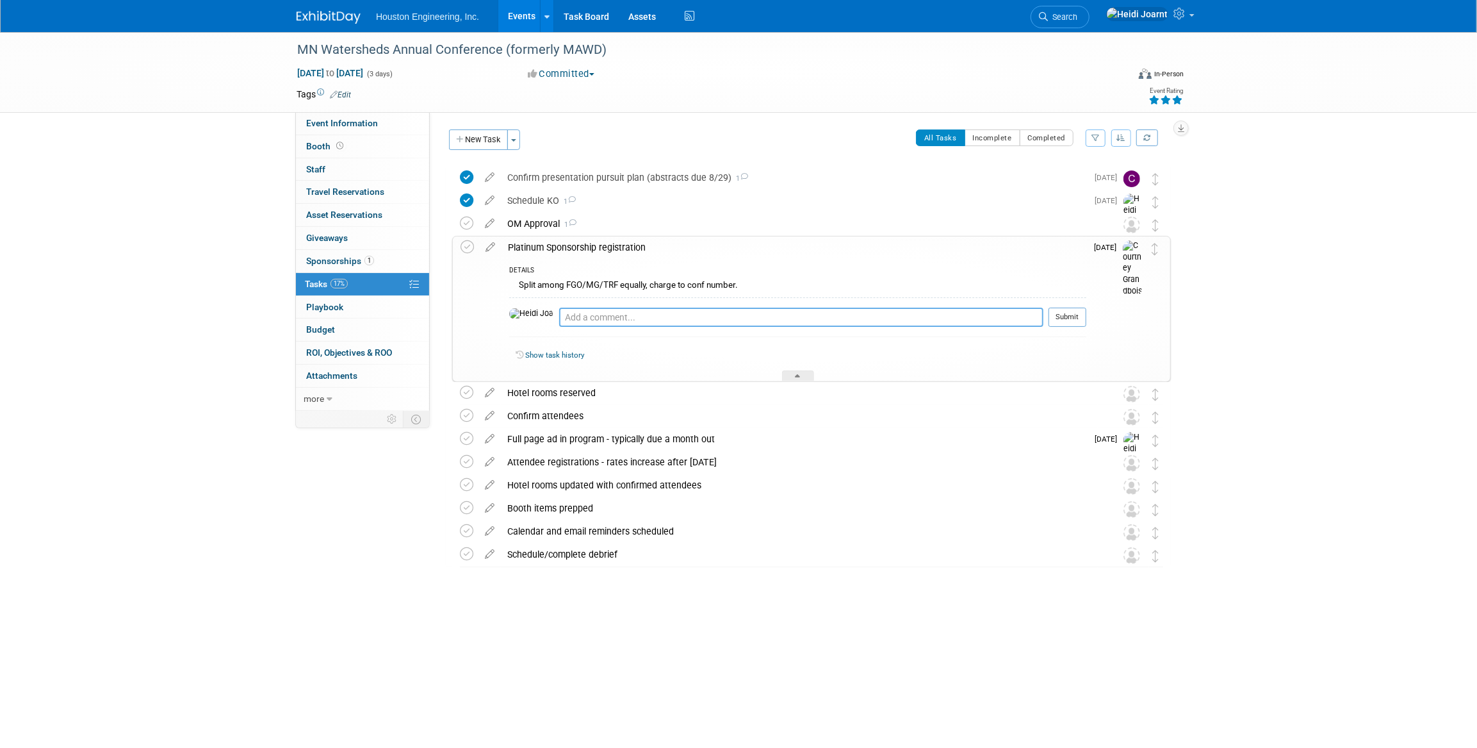
click at [661, 320] on textarea at bounding box center [801, 317] width 484 height 19
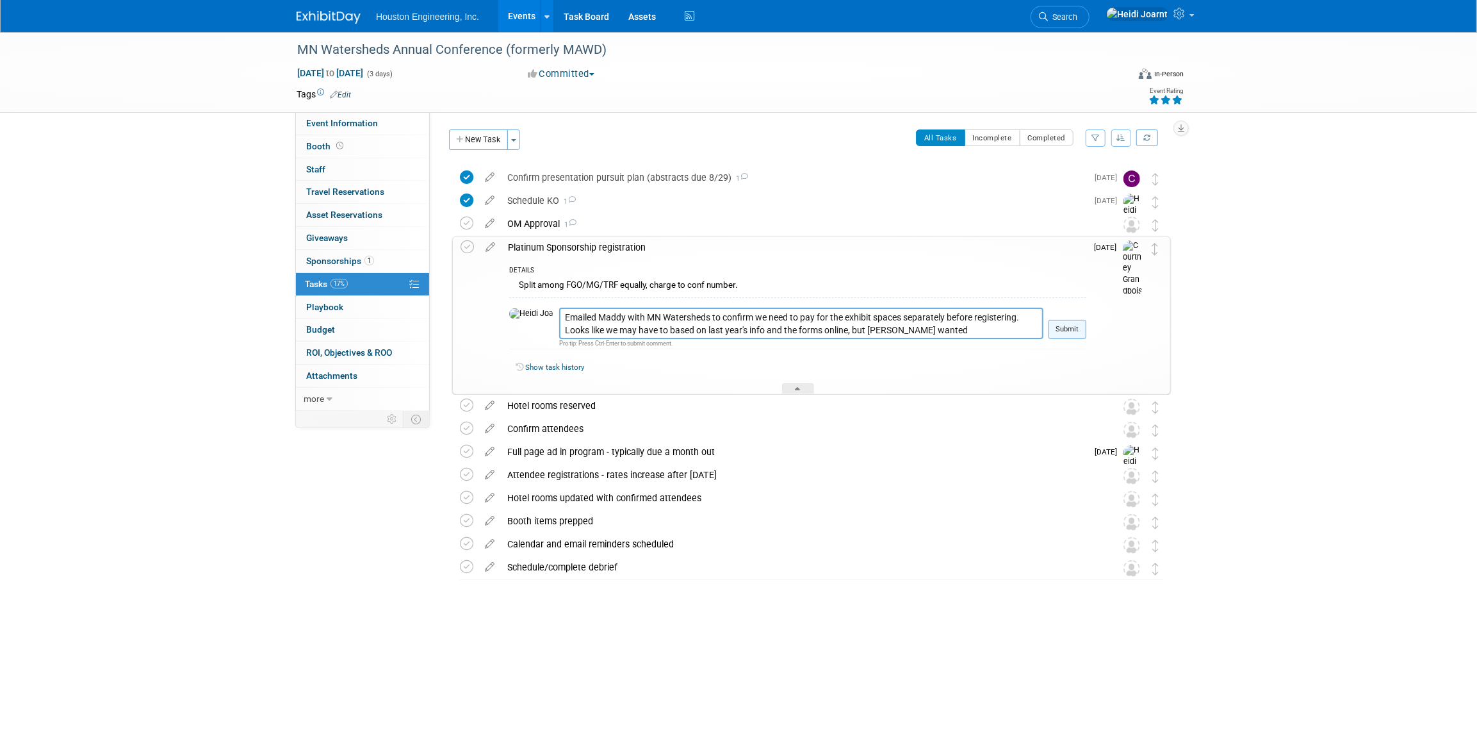
type textarea "Emailed Maddy with MN Watersheds to confirm we need to pay for the exhibit spac…"
click at [1086, 334] on button "Submit" at bounding box center [1068, 329] width 38 height 19
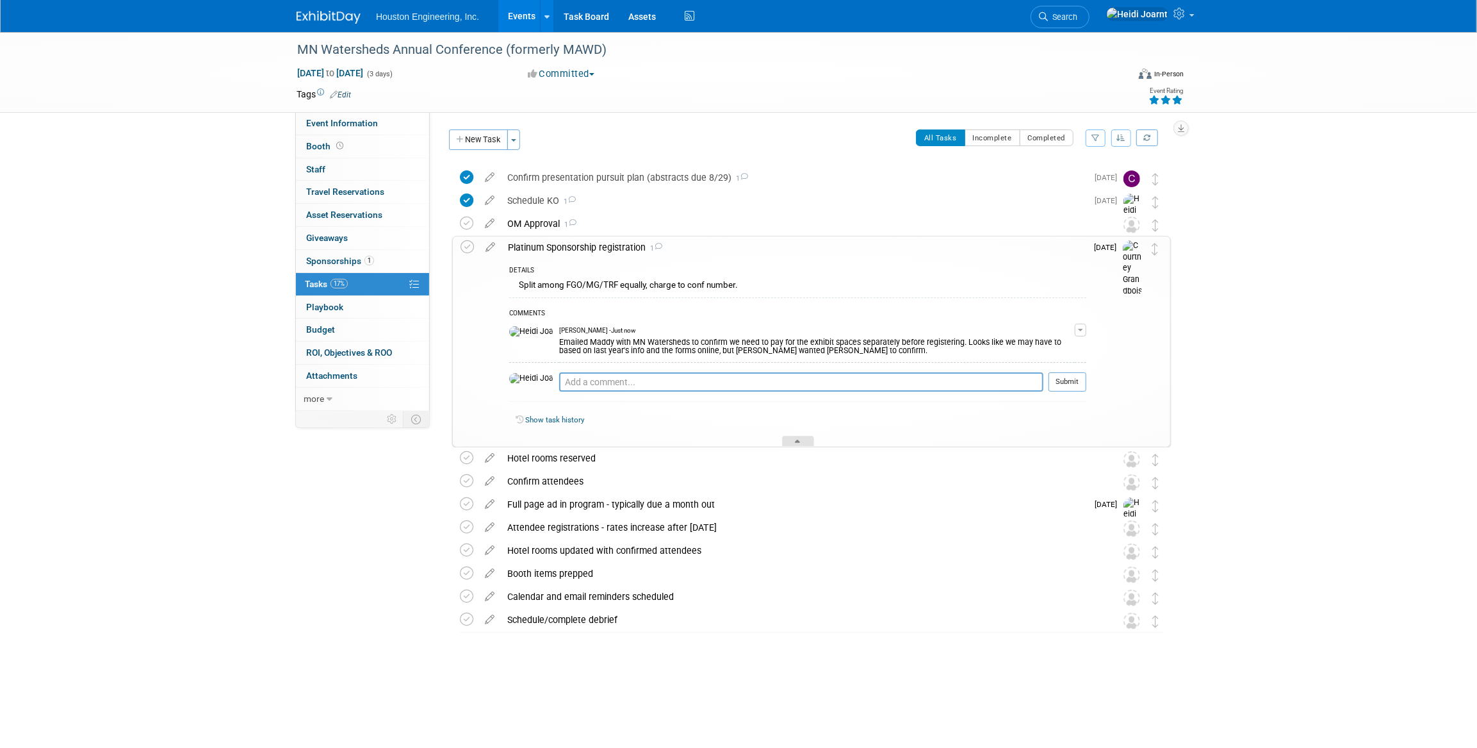
click at [811, 442] on div at bounding box center [798, 441] width 32 height 11
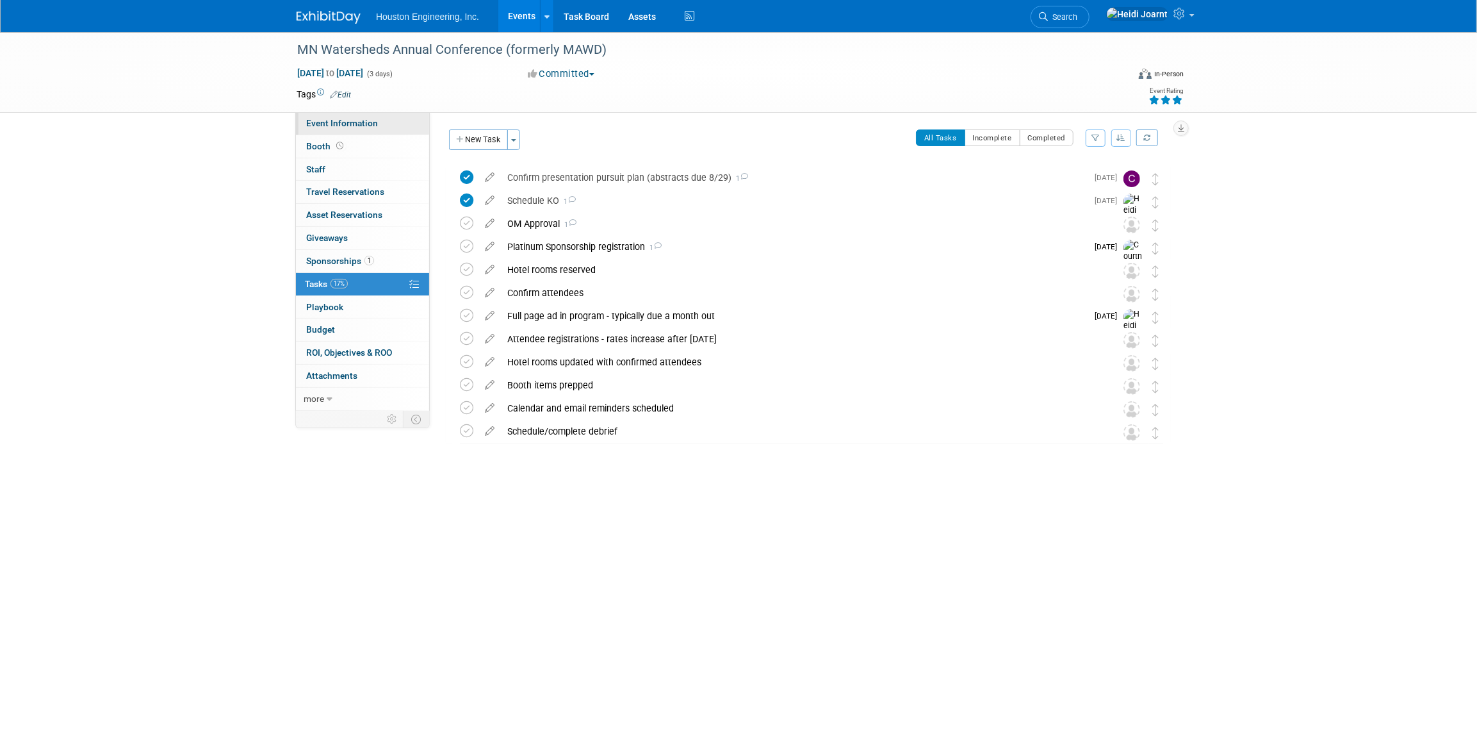
click at [337, 131] on link "Event Information" at bounding box center [362, 123] width 133 height 22
select select "1 - GNG/KO Needed"
select select "Yes"
select select "Water Resources"
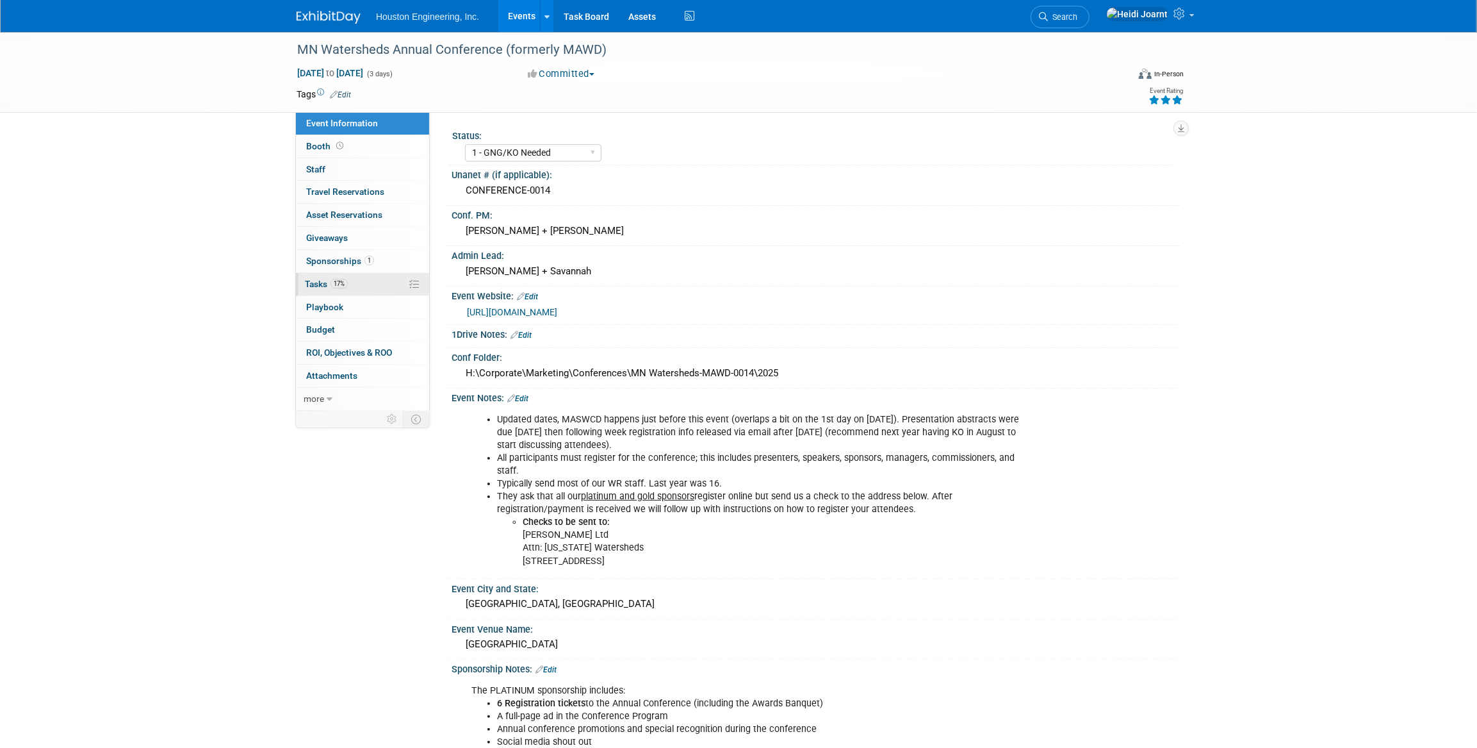
click at [356, 289] on link "17% Tasks 17%" at bounding box center [362, 284] width 133 height 22
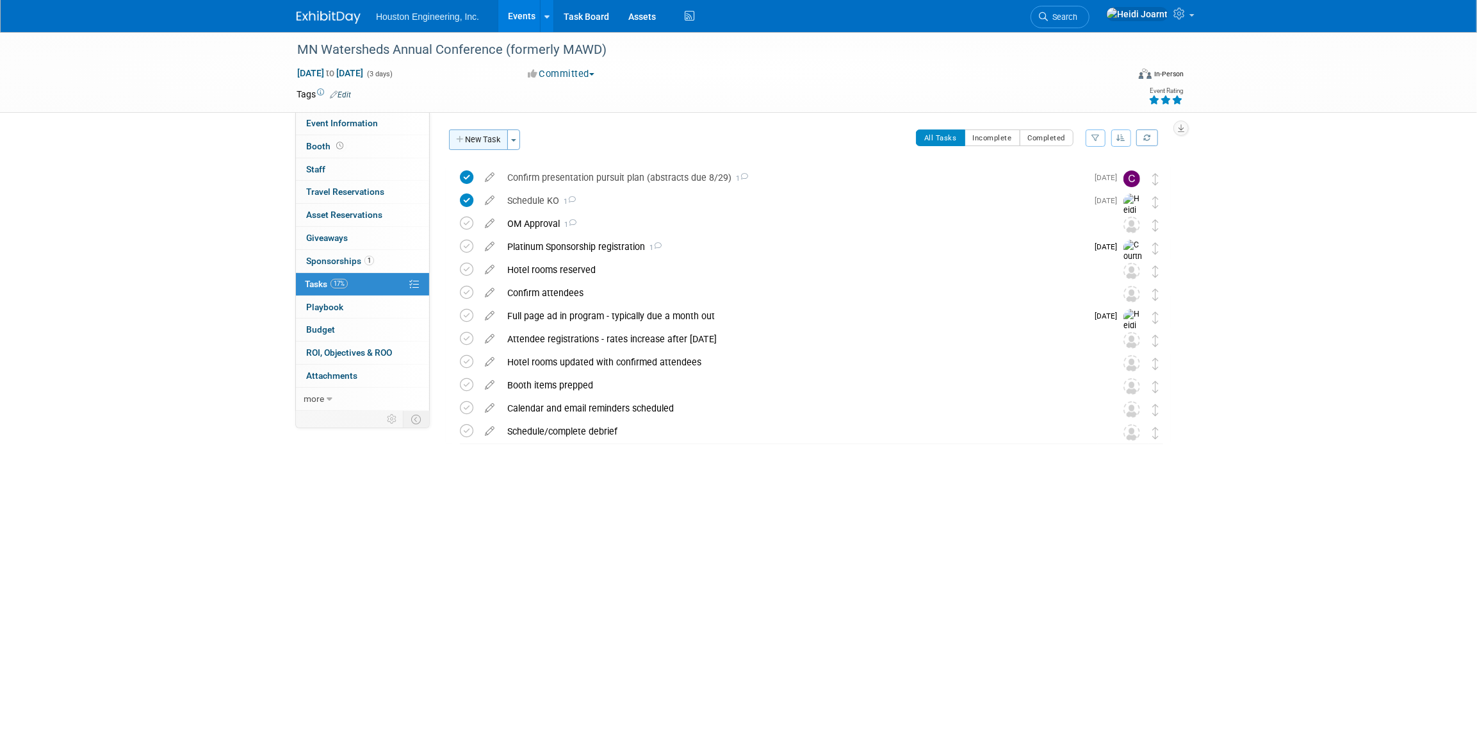
click at [497, 141] on button "New Task" at bounding box center [478, 139] width 59 height 21
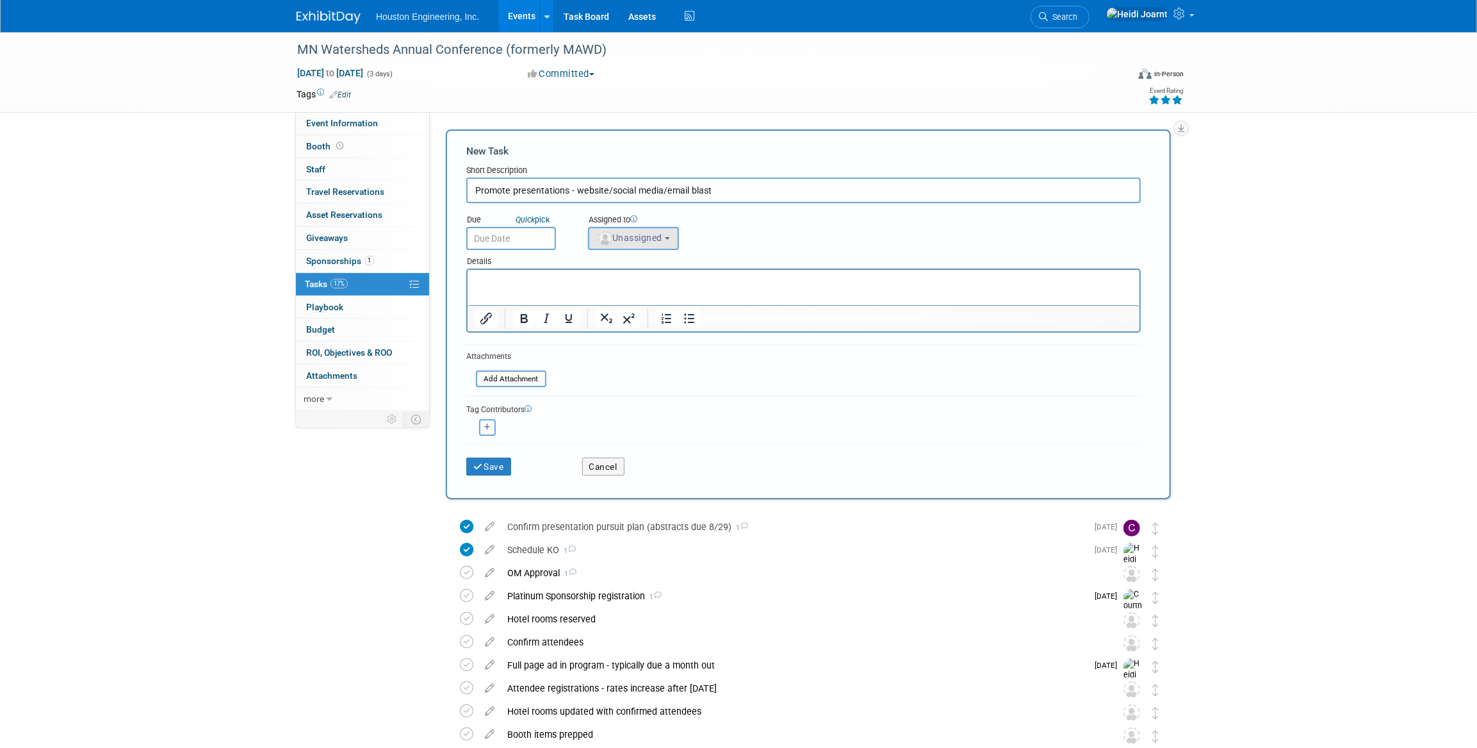
type input "Promote presentations - website/social media/email blast"
click at [649, 240] on span "Unassigned" at bounding box center [629, 238] width 65 height 10
click at [650, 266] on input "text" at bounding box center [680, 269] width 177 height 22
type input "heidi"
click at [643, 288] on label "Heidi Joarnt (me)" at bounding box center [662, 296] width 134 height 21
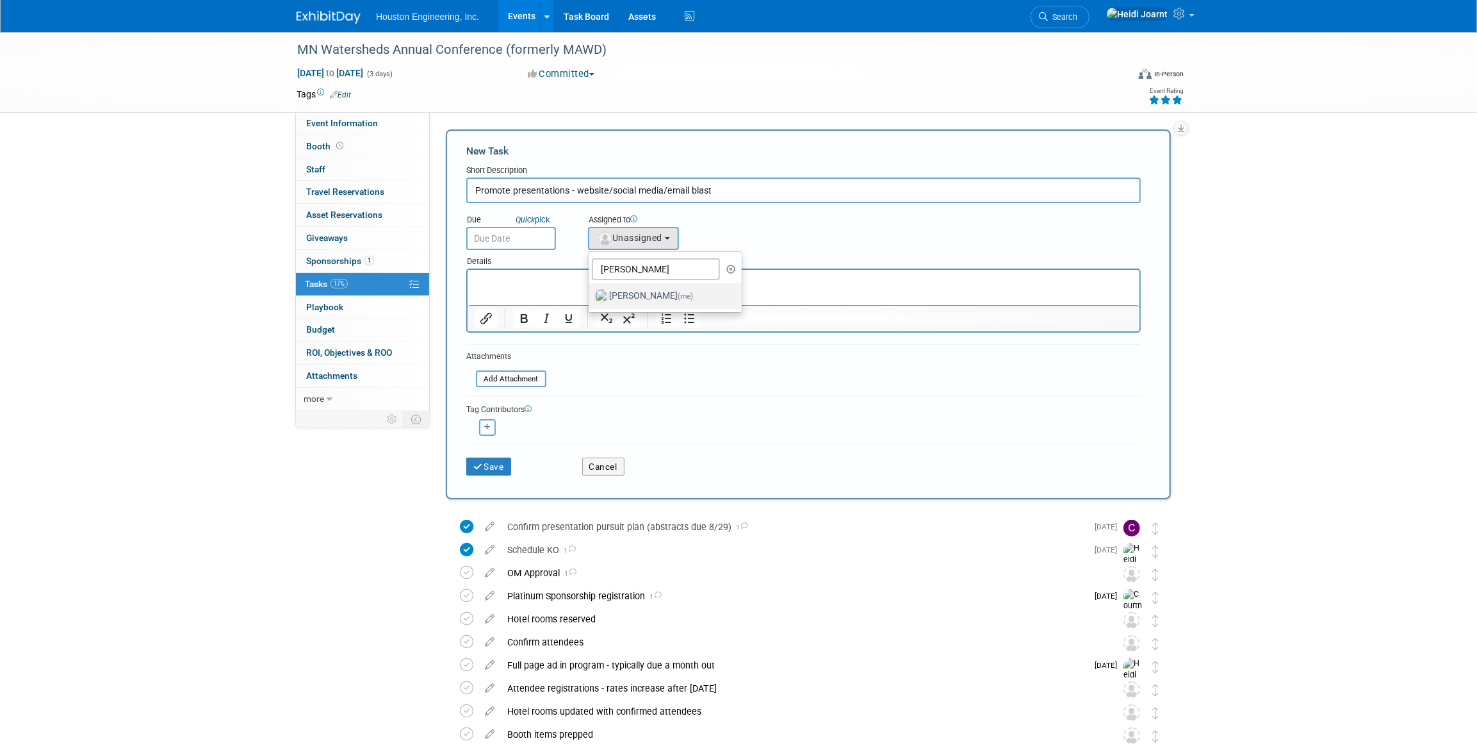
click at [591, 290] on input "Heidi Joarnt (me)" at bounding box center [586, 294] width 8 height 8
select select "6d2580fd-cc23-403a-9f47-834f17e7f51f"
click at [530, 240] on input "text" at bounding box center [511, 238] width 90 height 23
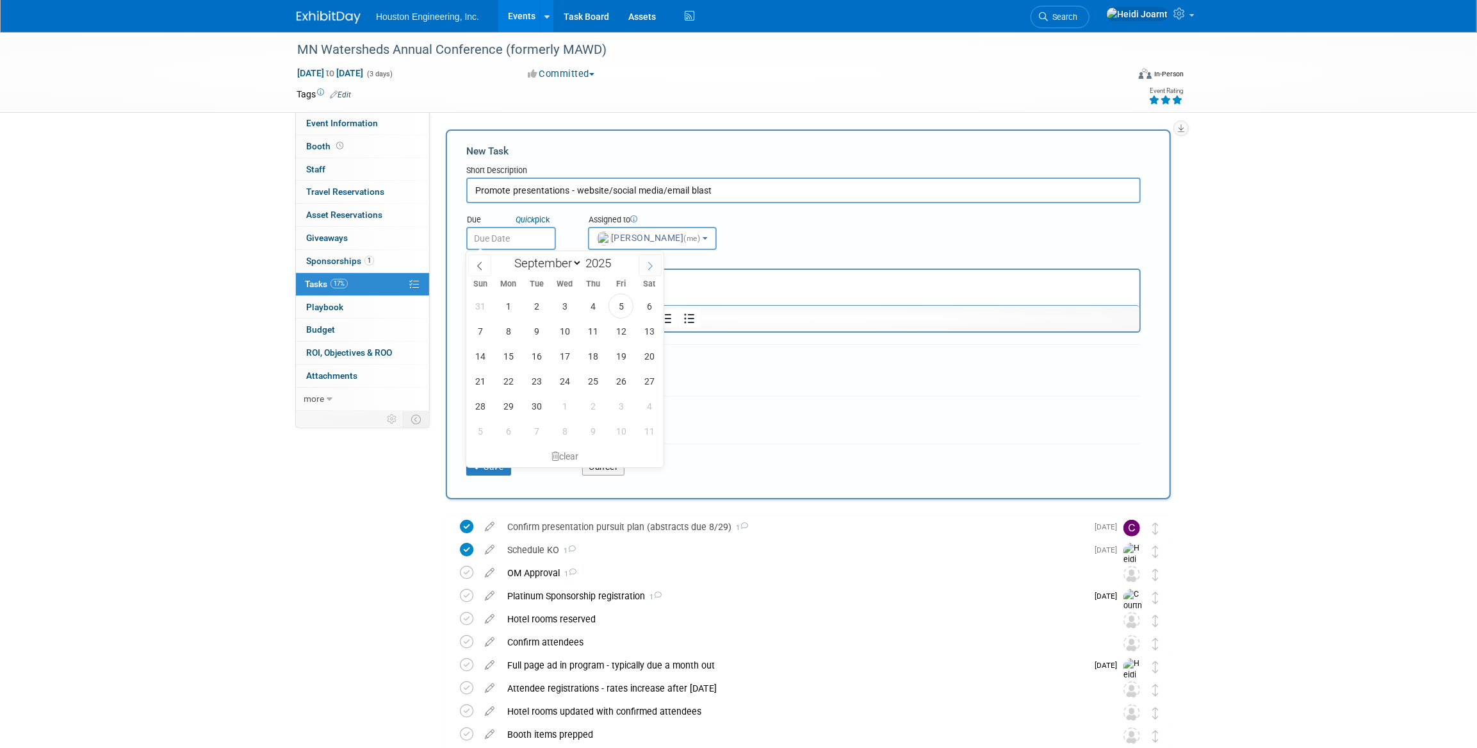
click at [657, 267] on span at bounding box center [650, 265] width 23 height 22
click at [656, 267] on span at bounding box center [650, 265] width 23 height 22
select select "10"
click at [502, 333] on span "3" at bounding box center [508, 330] width 25 height 25
type input "Nov 3, 2025"
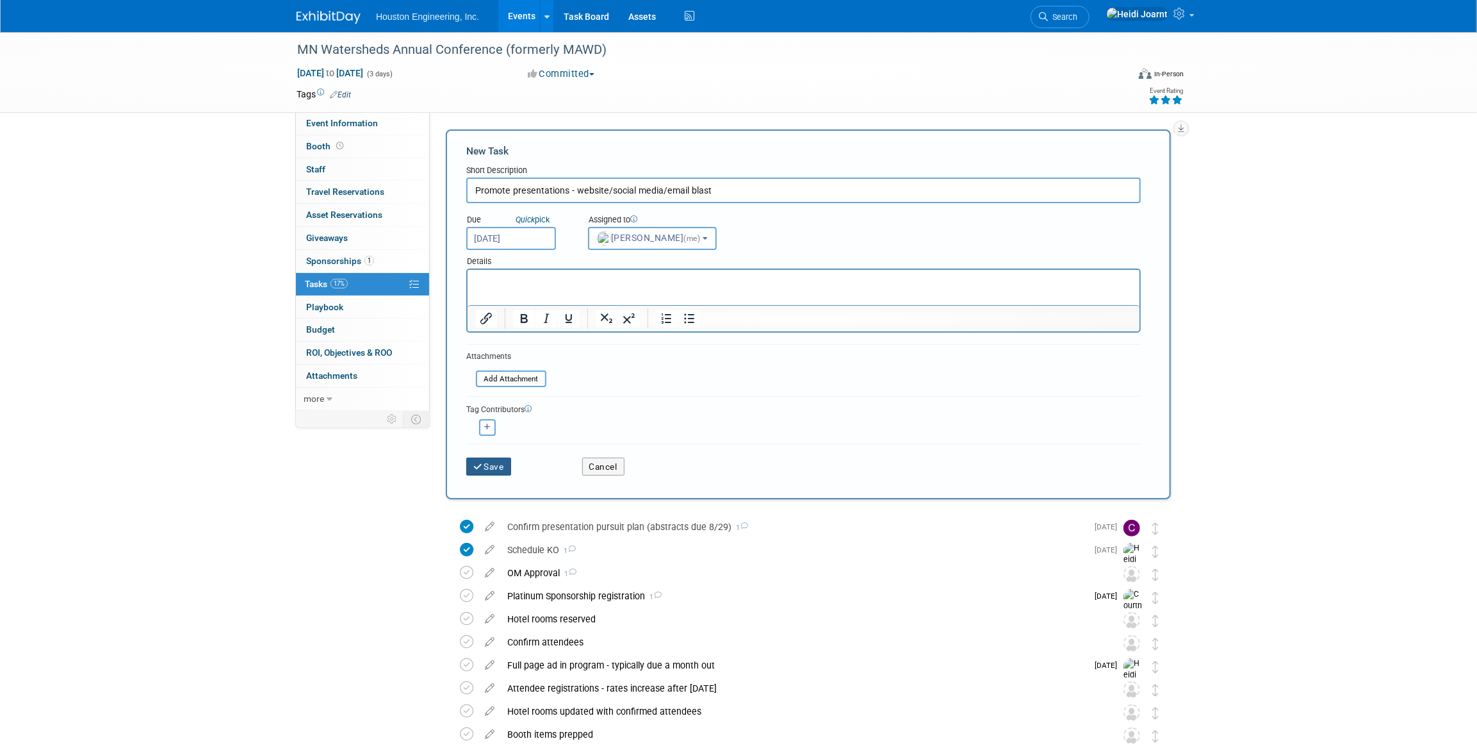
click at [487, 457] on button "Save" at bounding box center [488, 466] width 45 height 18
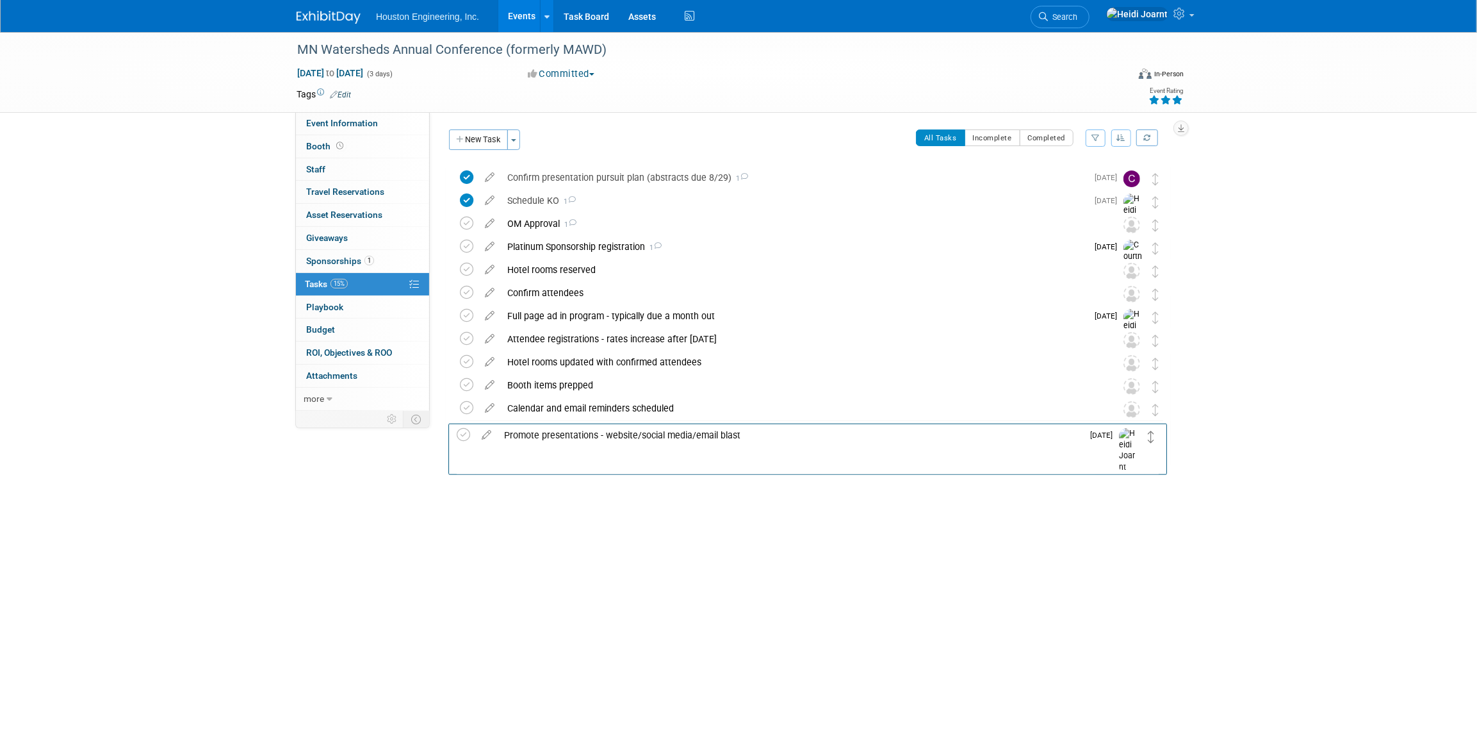
drag, startPoint x: 1153, startPoint y: 175, endPoint x: 1151, endPoint y: 430, distance: 255.0
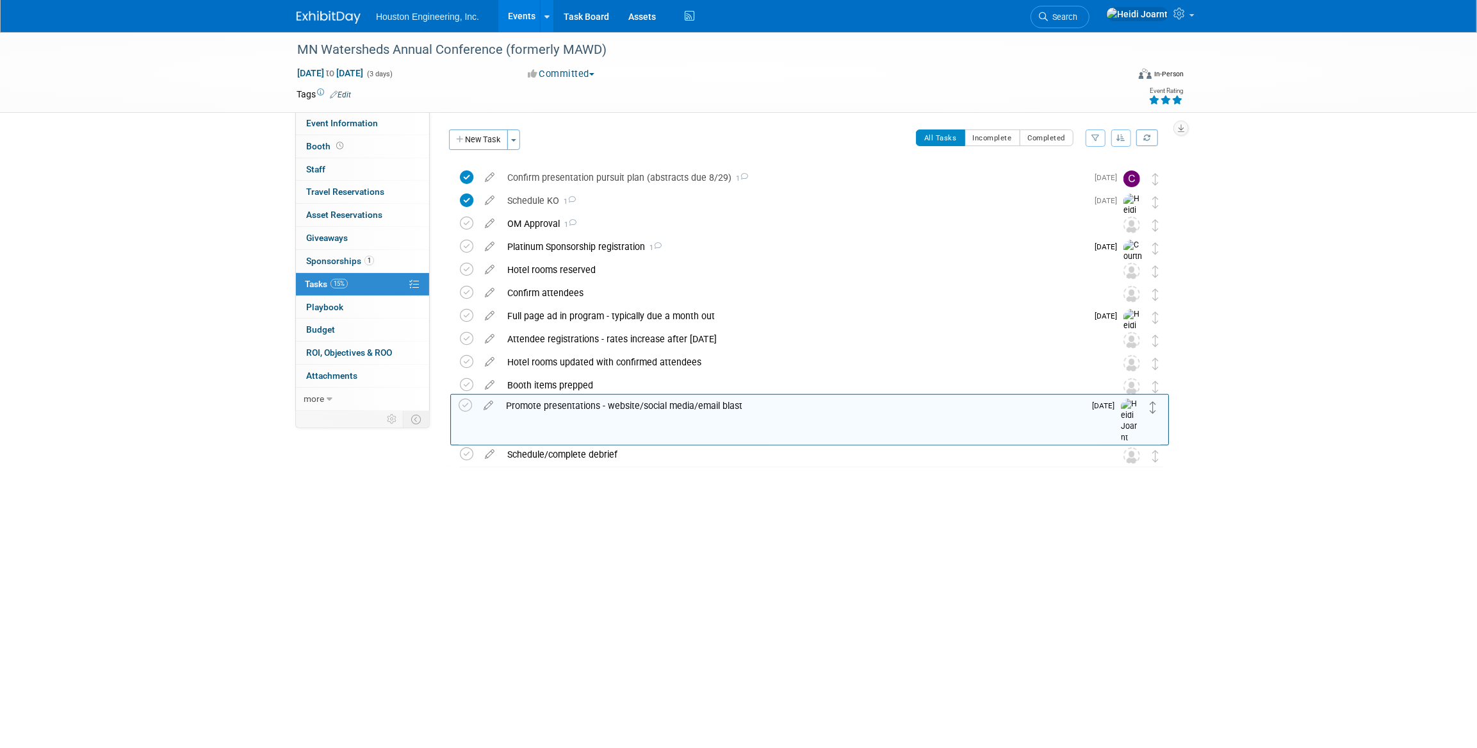
drag, startPoint x: 1158, startPoint y: 436, endPoint x: 1153, endPoint y: 410, distance: 26.1
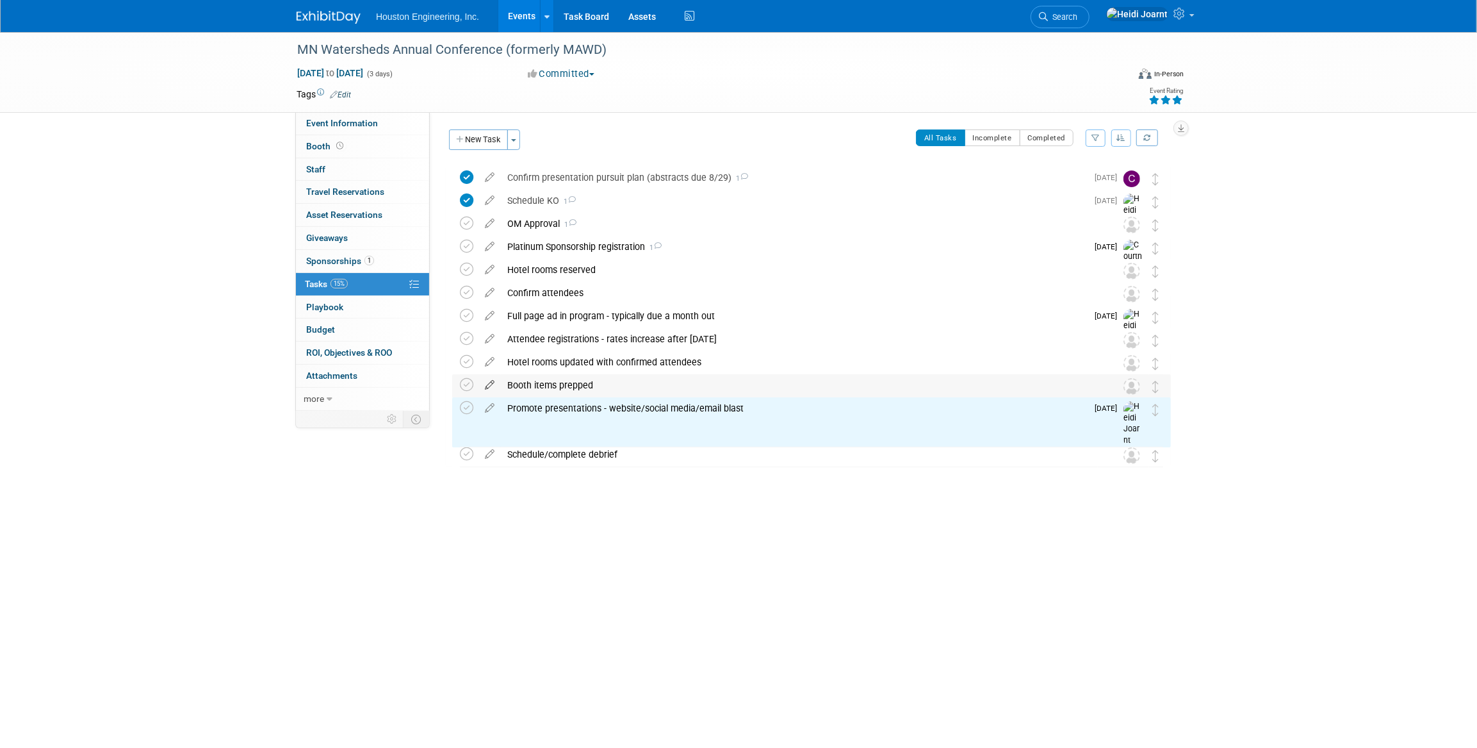
click at [487, 384] on icon at bounding box center [490, 382] width 22 height 16
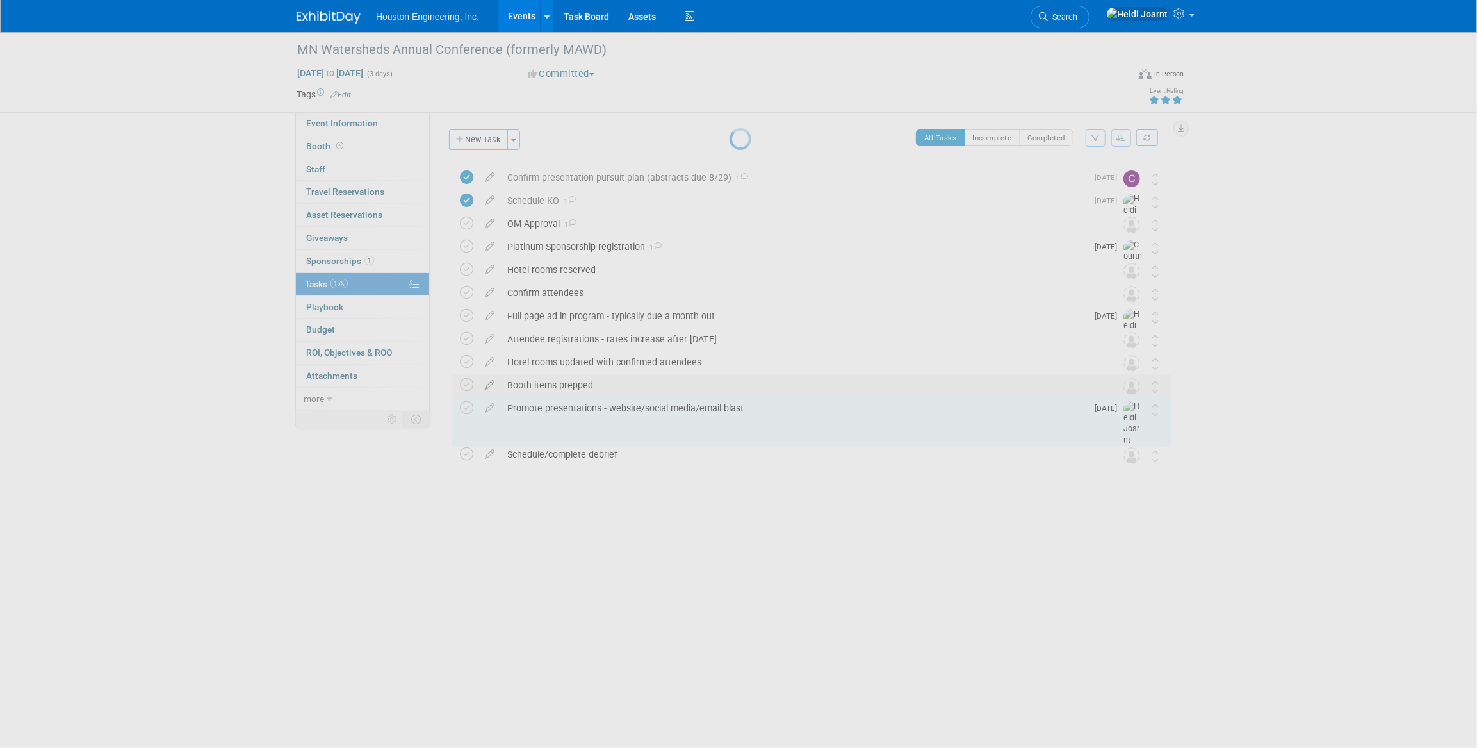
select select "8"
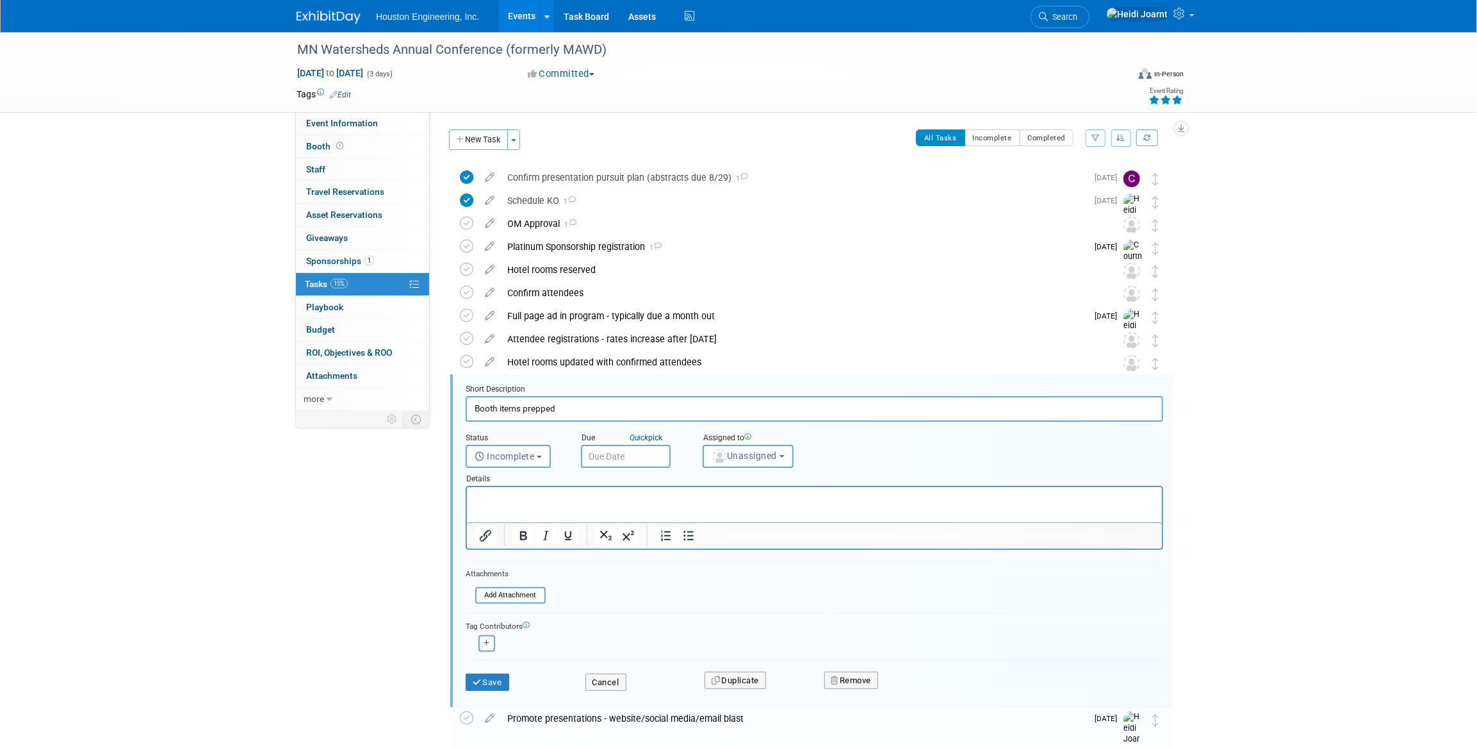
scroll to position [106, 0]
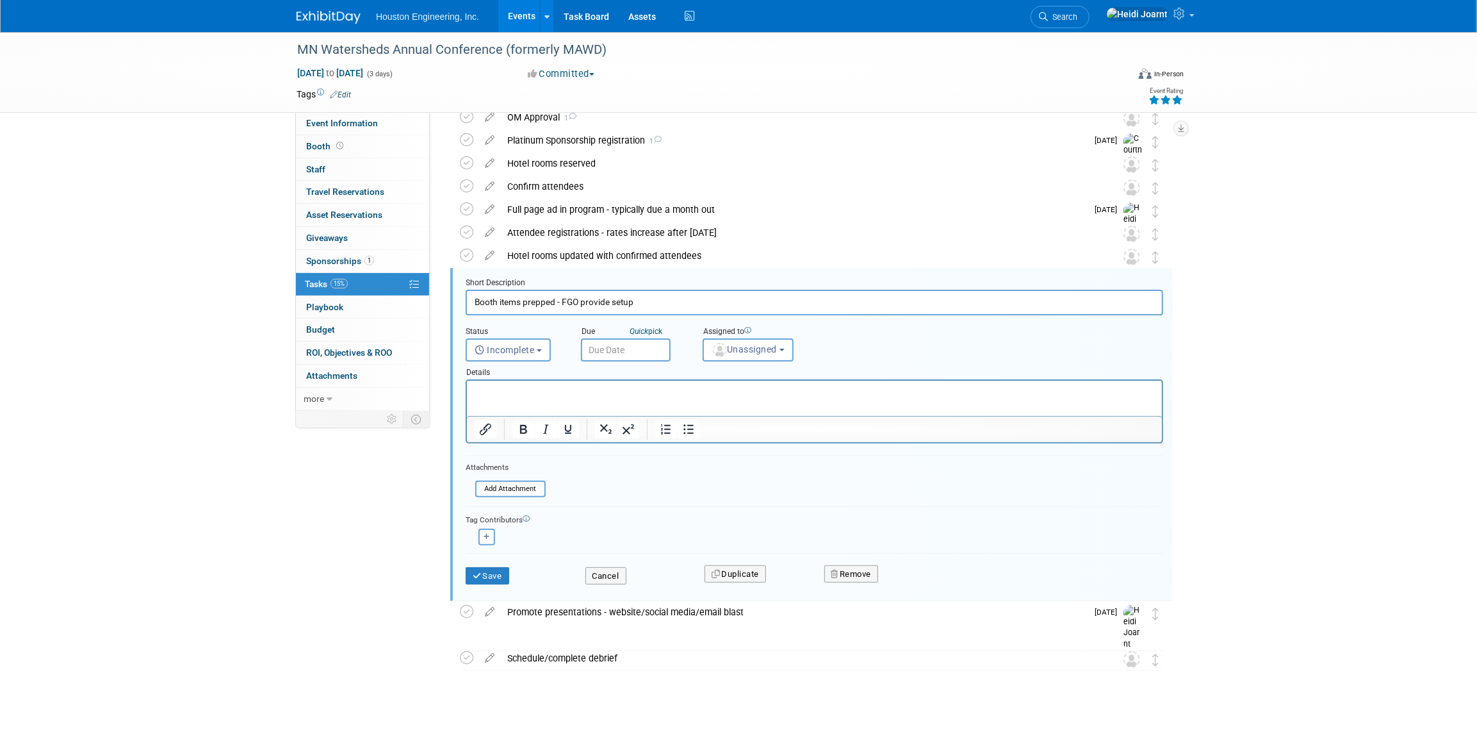
type input "Booth items prepped - FGO provide setup"
click at [609, 351] on input "text" at bounding box center [626, 349] width 90 height 23
click at [766, 377] on icon at bounding box center [765, 376] width 9 height 9
select select "10"
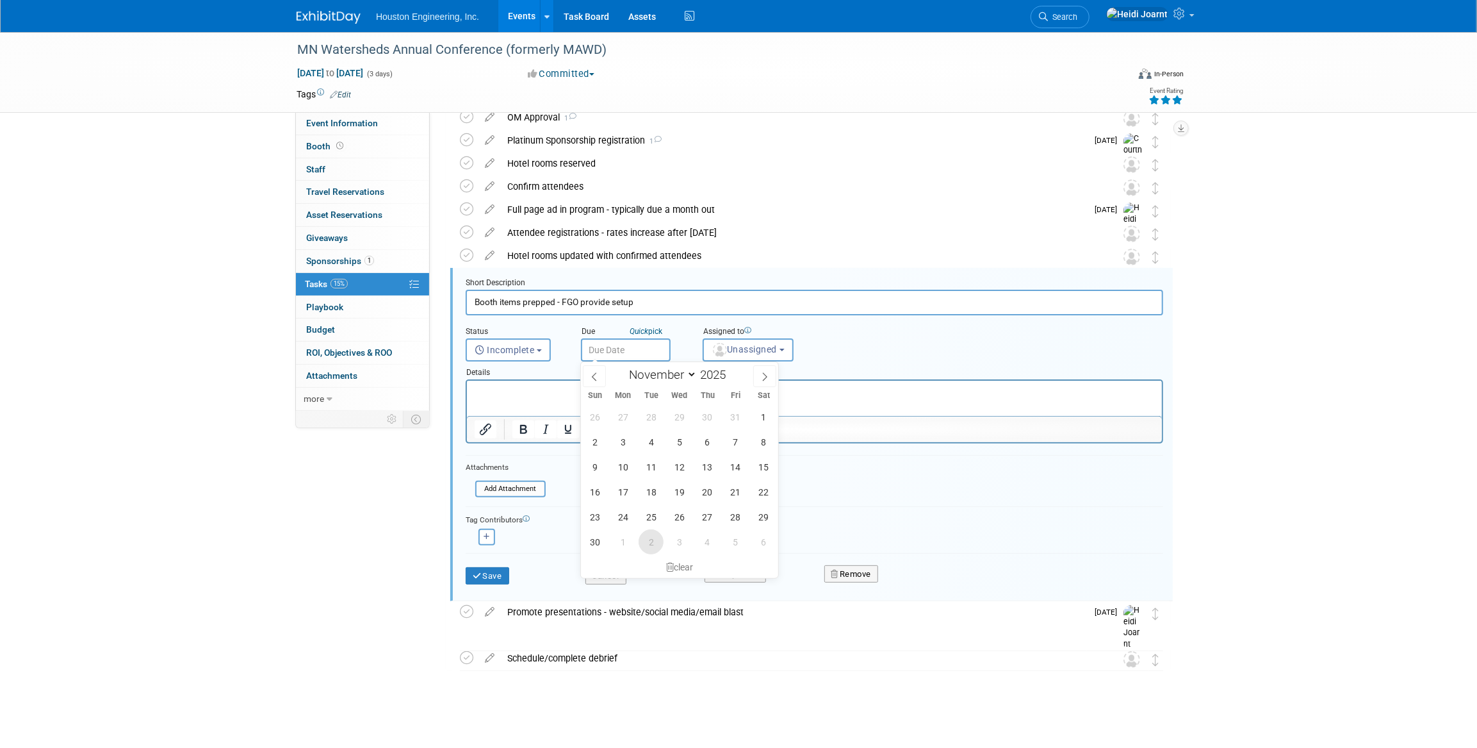
click at [643, 544] on span "2" at bounding box center [651, 541] width 25 height 25
type input "Dec 2, 2025"
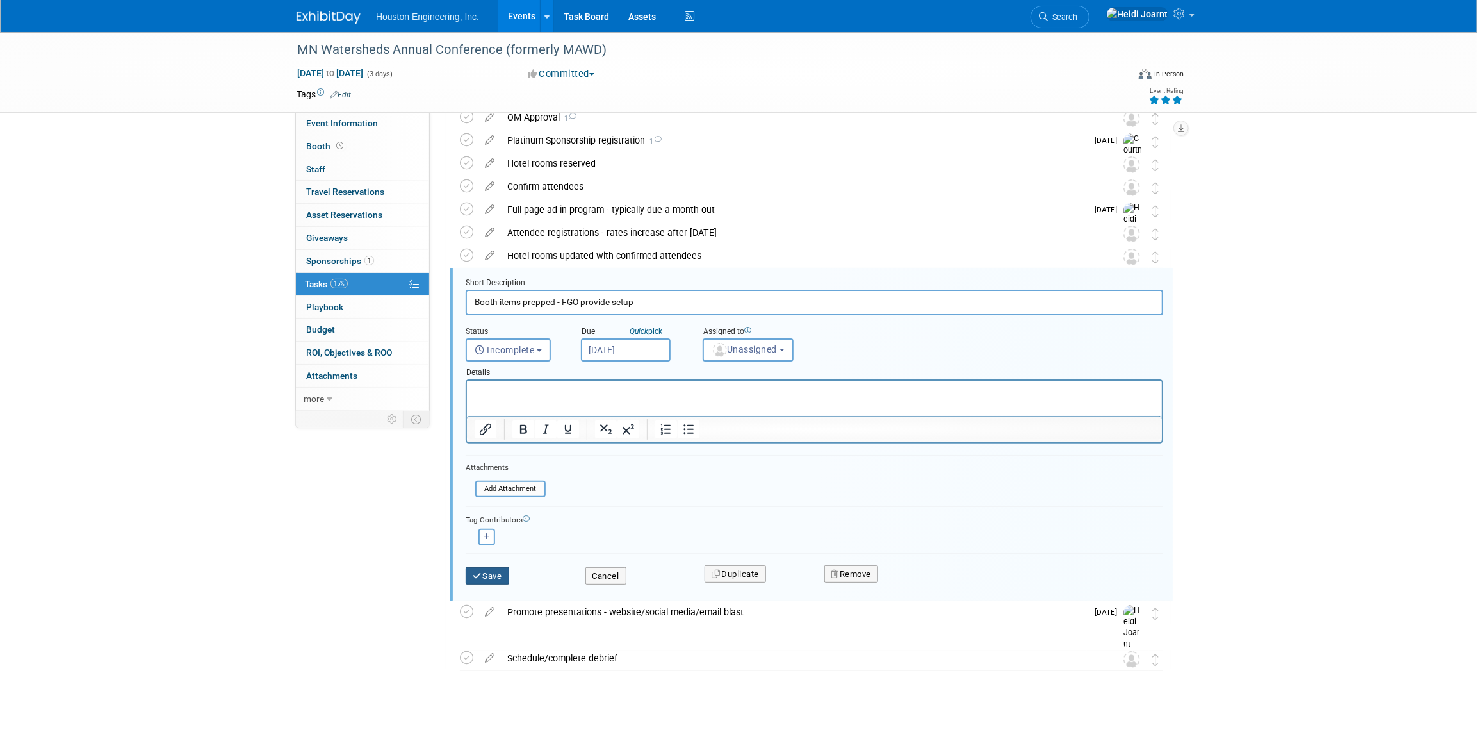
click at [497, 577] on button "Save" at bounding box center [488, 576] width 44 height 18
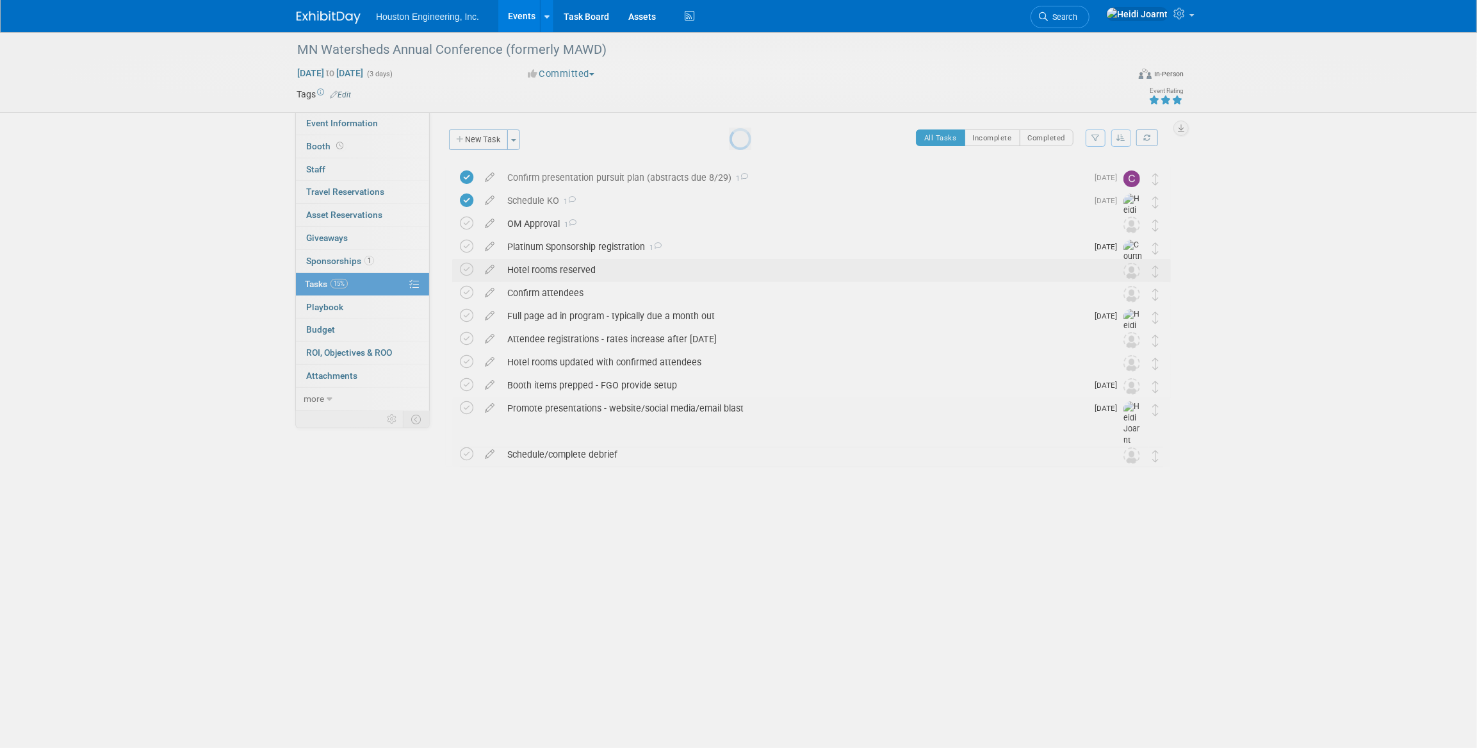
scroll to position [0, 0]
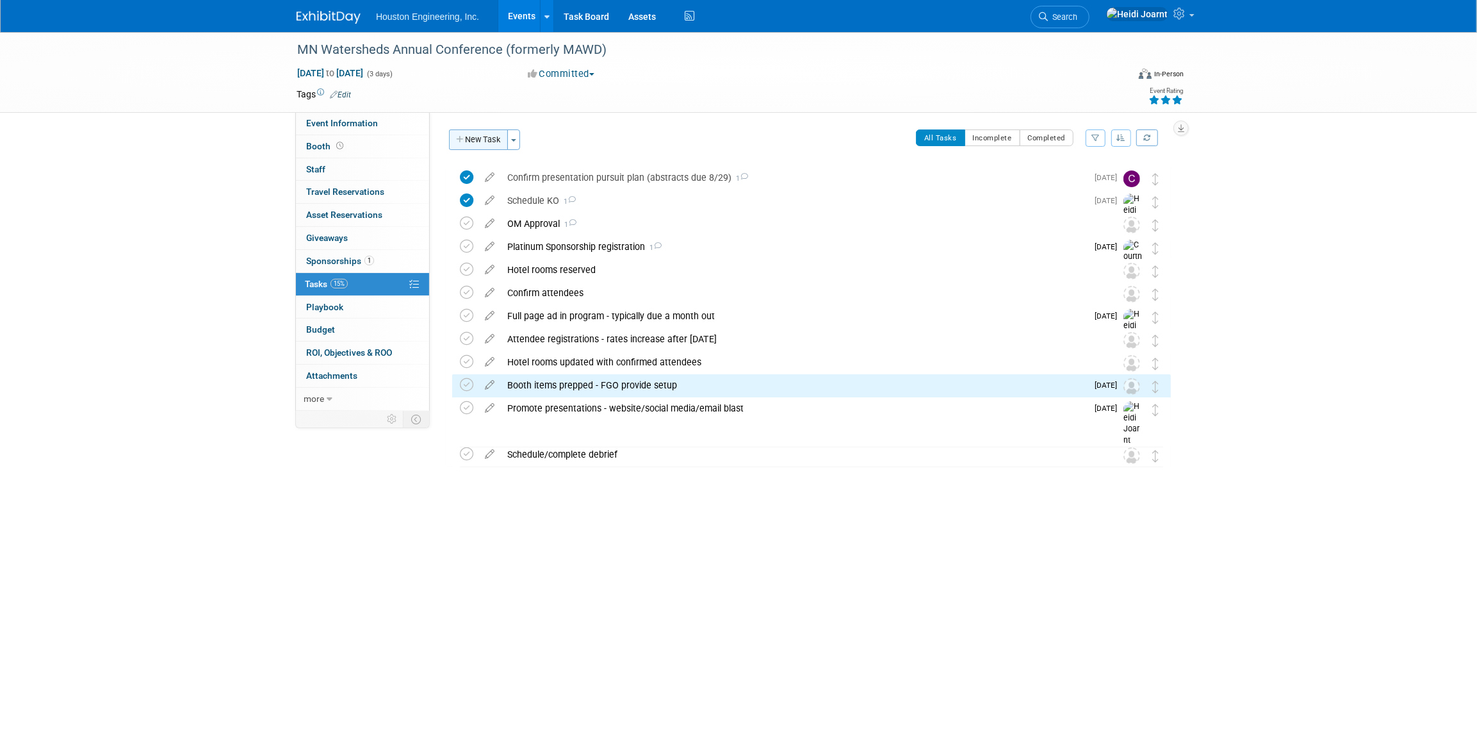
click at [488, 142] on button "New Task" at bounding box center [478, 139] width 59 height 21
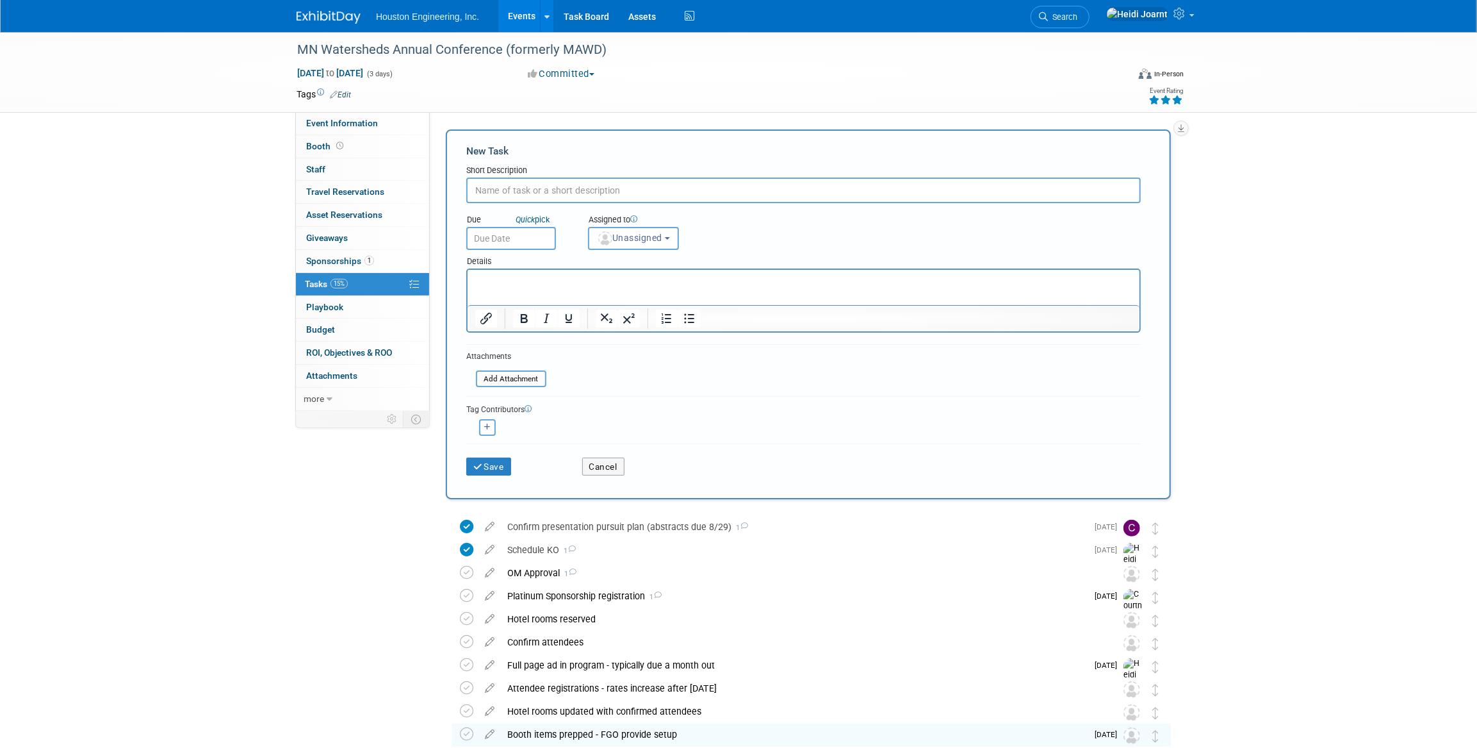
type input "H"
type input ""Unofficial Hospitality Room" supplies prepped"
click at [498, 238] on input "text" at bounding box center [511, 238] width 90 height 23
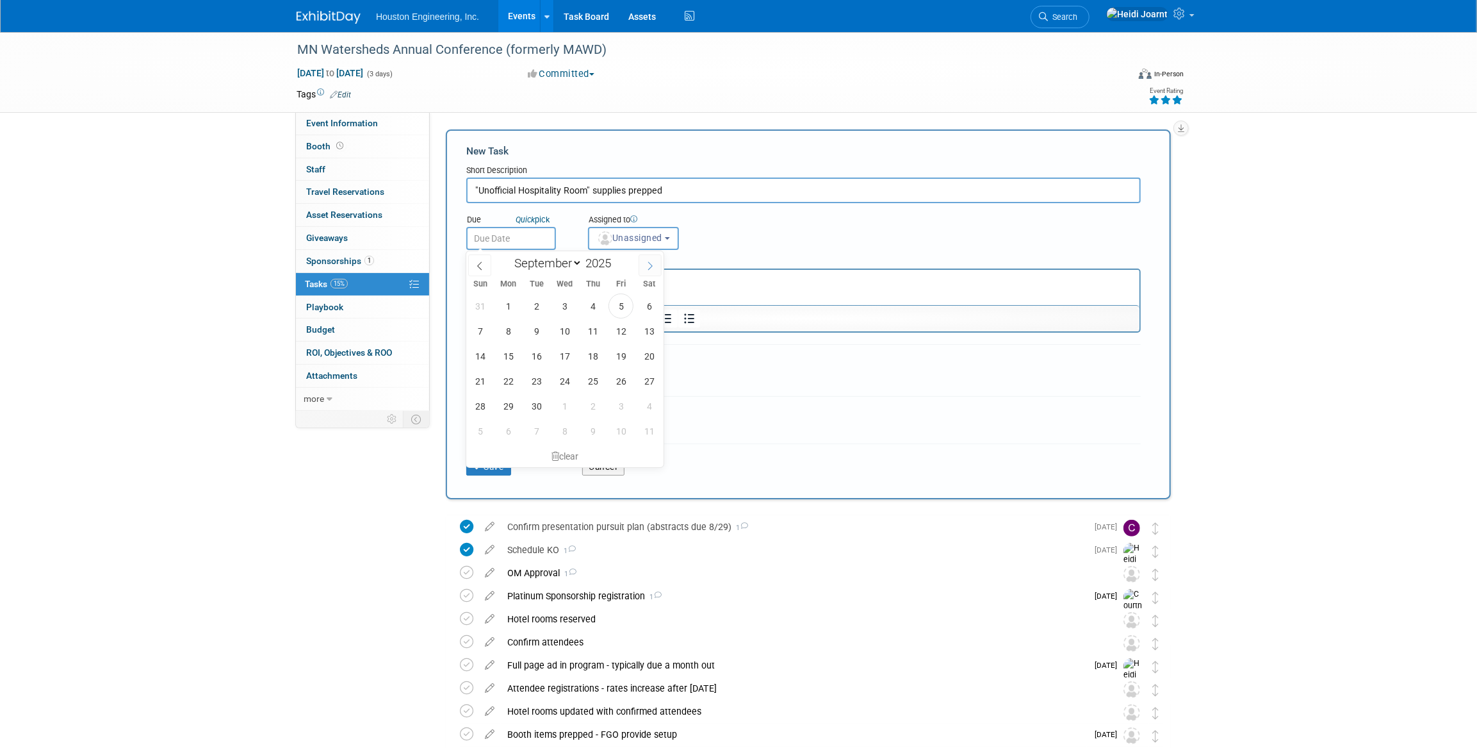
click at [651, 266] on icon at bounding box center [650, 265] width 4 height 8
select select "11"
click at [534, 308] on span "2" at bounding box center [536, 305] width 25 height 25
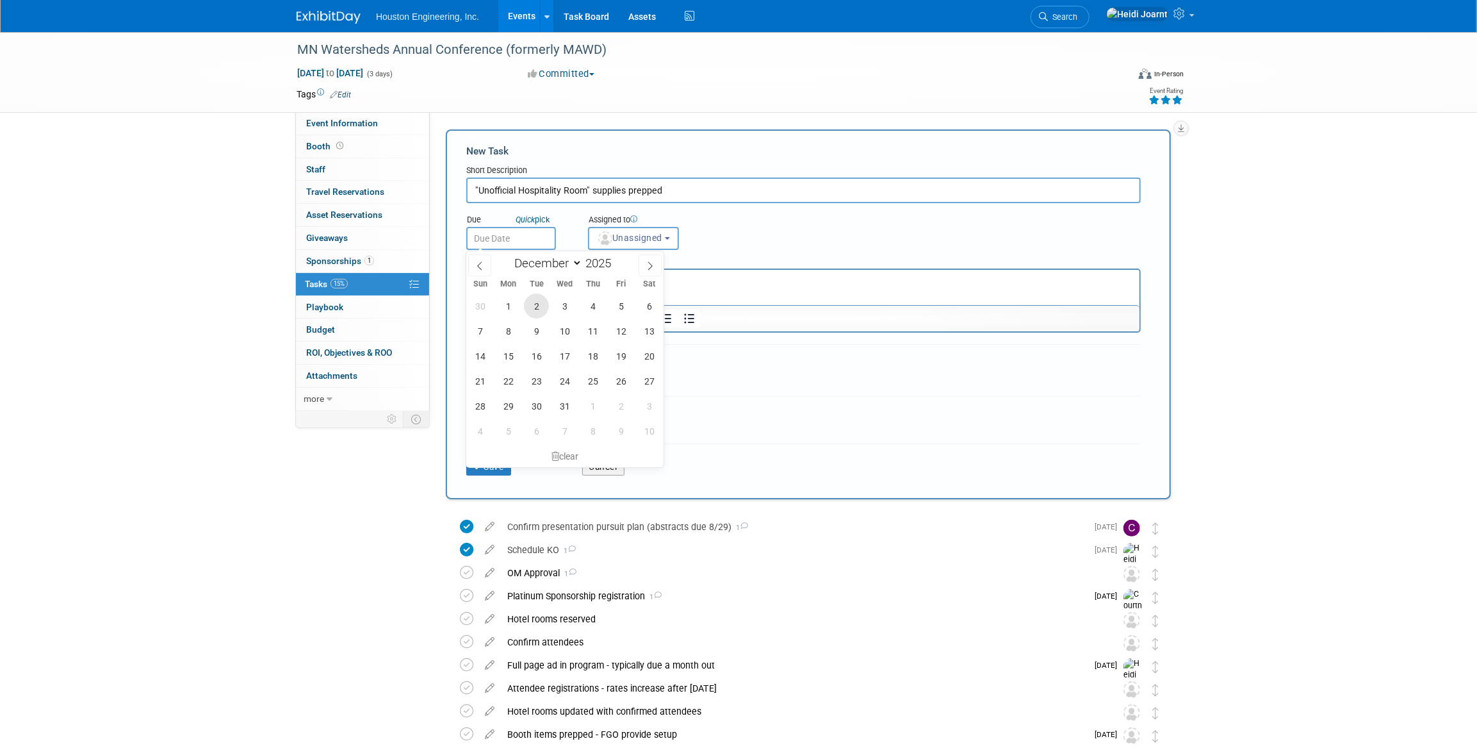
type input "Dec 2, 2025"
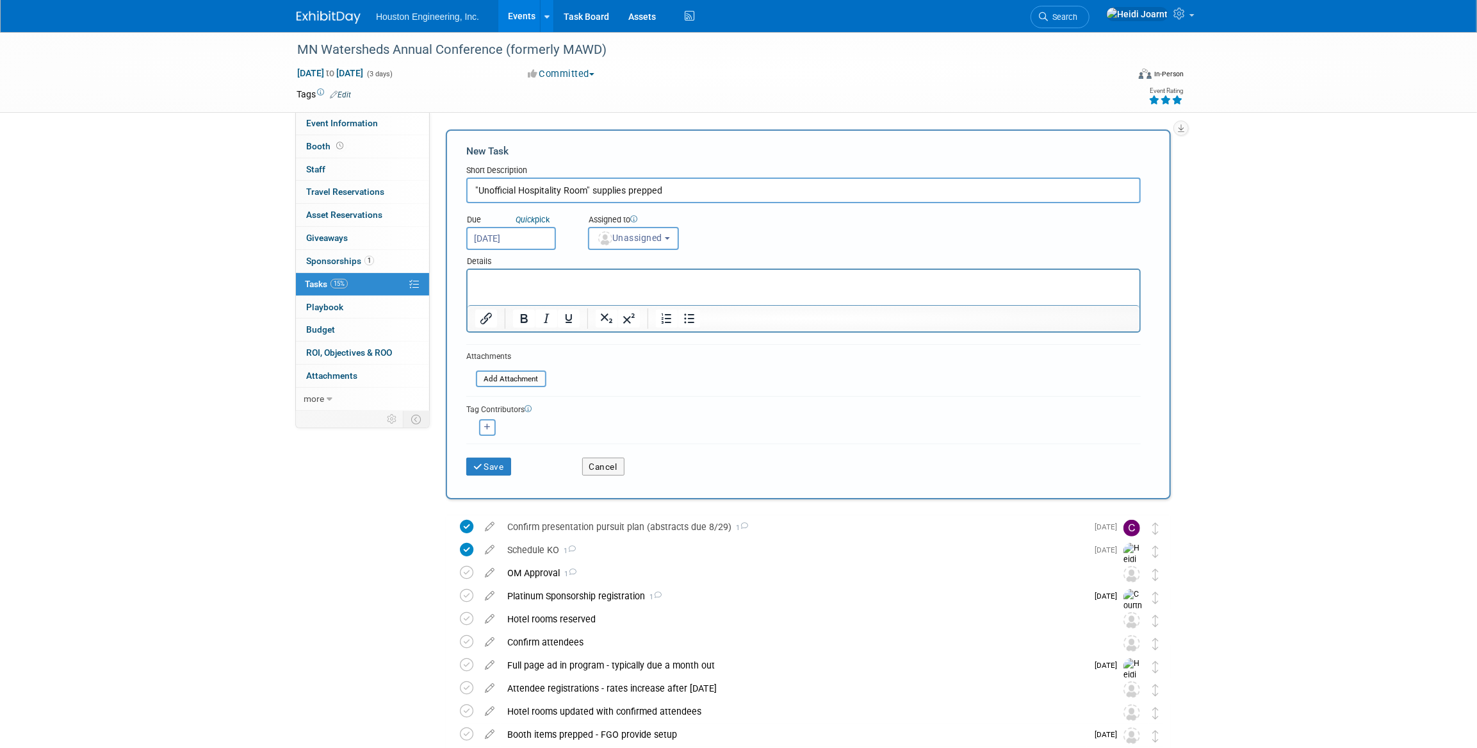
click at [648, 188] on input ""Unofficial Hospitality Room" supplies prepped" at bounding box center [803, 190] width 675 height 26
type input ""Unofficial Hospitality Room" supplies ready"
click at [493, 466] on button "Save" at bounding box center [488, 466] width 45 height 18
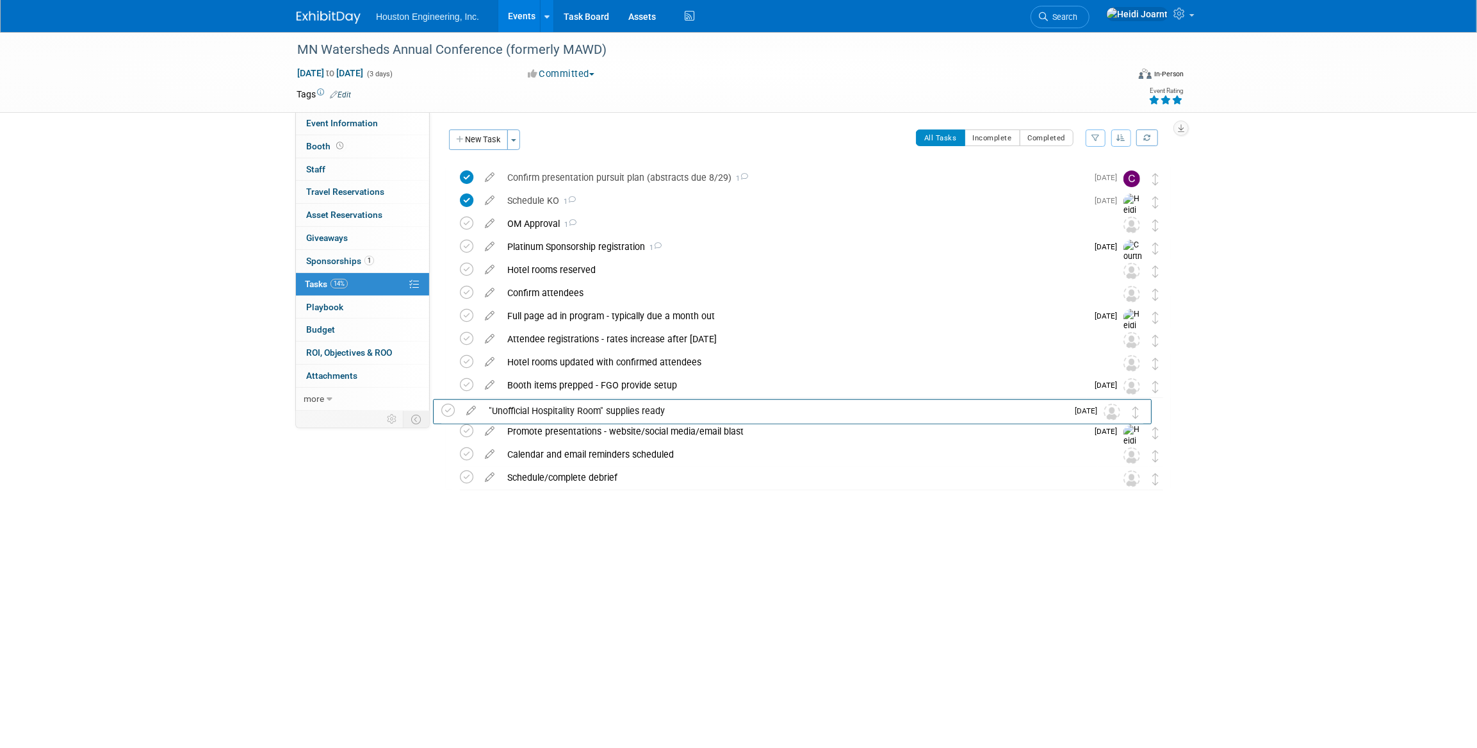
drag, startPoint x: 1160, startPoint y: 179, endPoint x: 1141, endPoint y: 411, distance: 232.7
click at [492, 409] on icon at bounding box center [490, 405] width 22 height 16
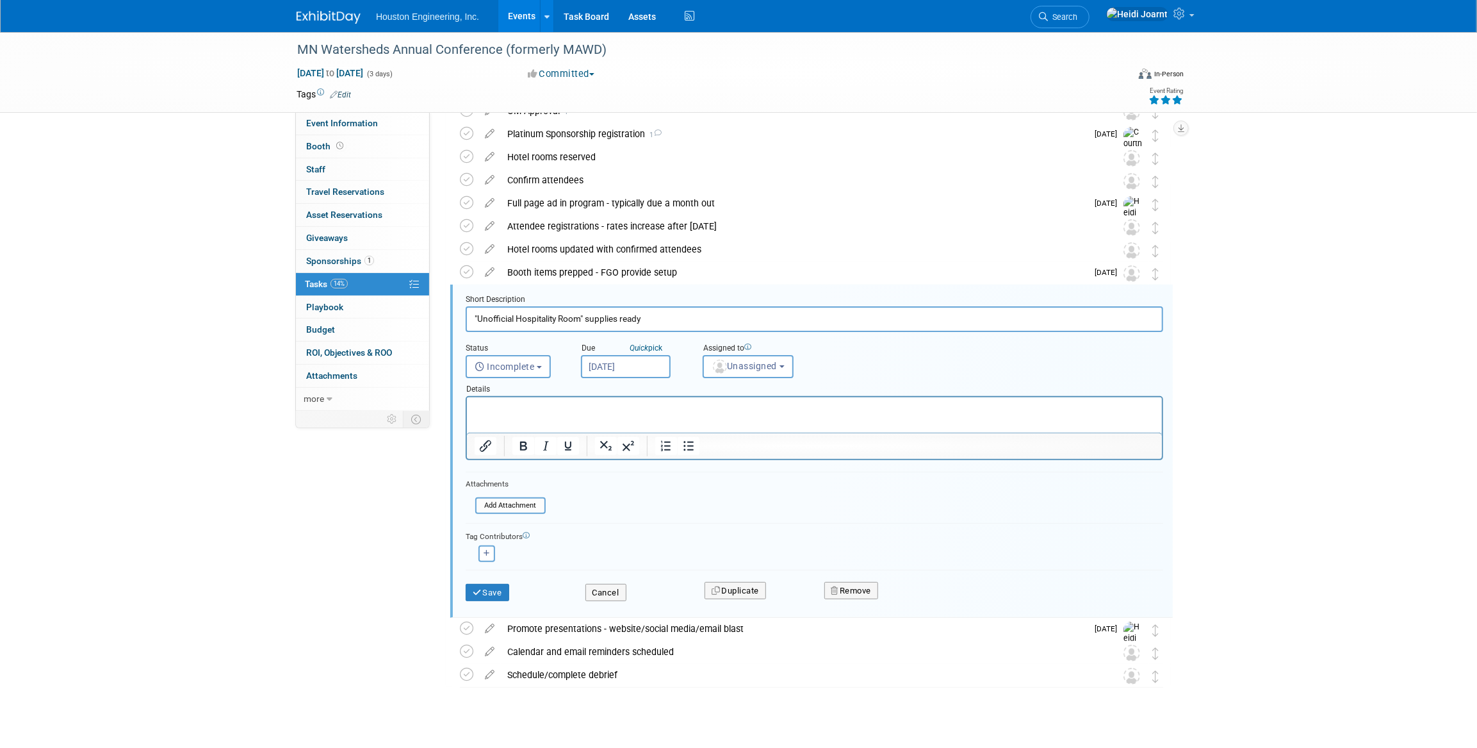
scroll to position [129, 0]
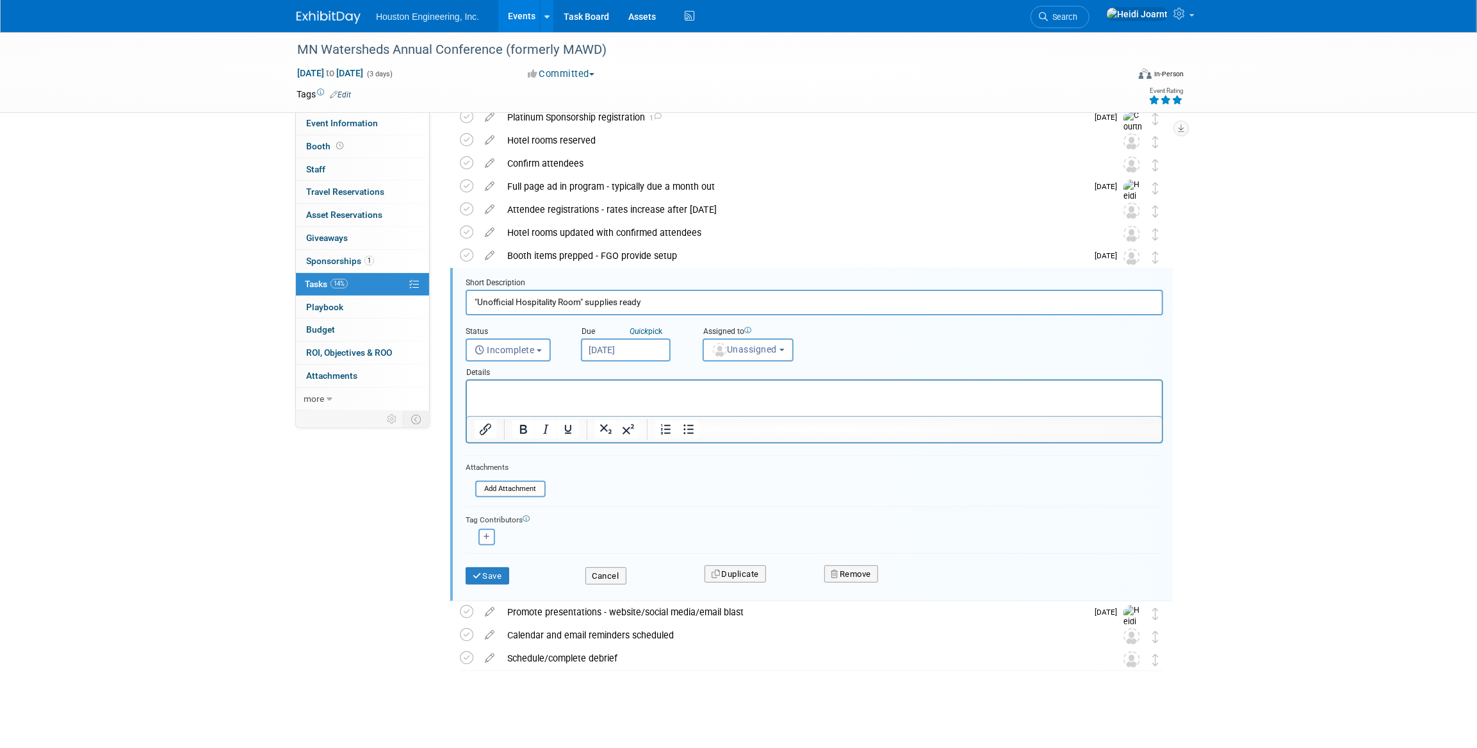
click at [629, 297] on input ""Unofficial Hospitality Room" supplies ready" at bounding box center [815, 302] width 698 height 25
type input ""Unofficial Hospitality Room" supplies prepped - MG provide"
click at [490, 569] on button "Save" at bounding box center [488, 576] width 44 height 18
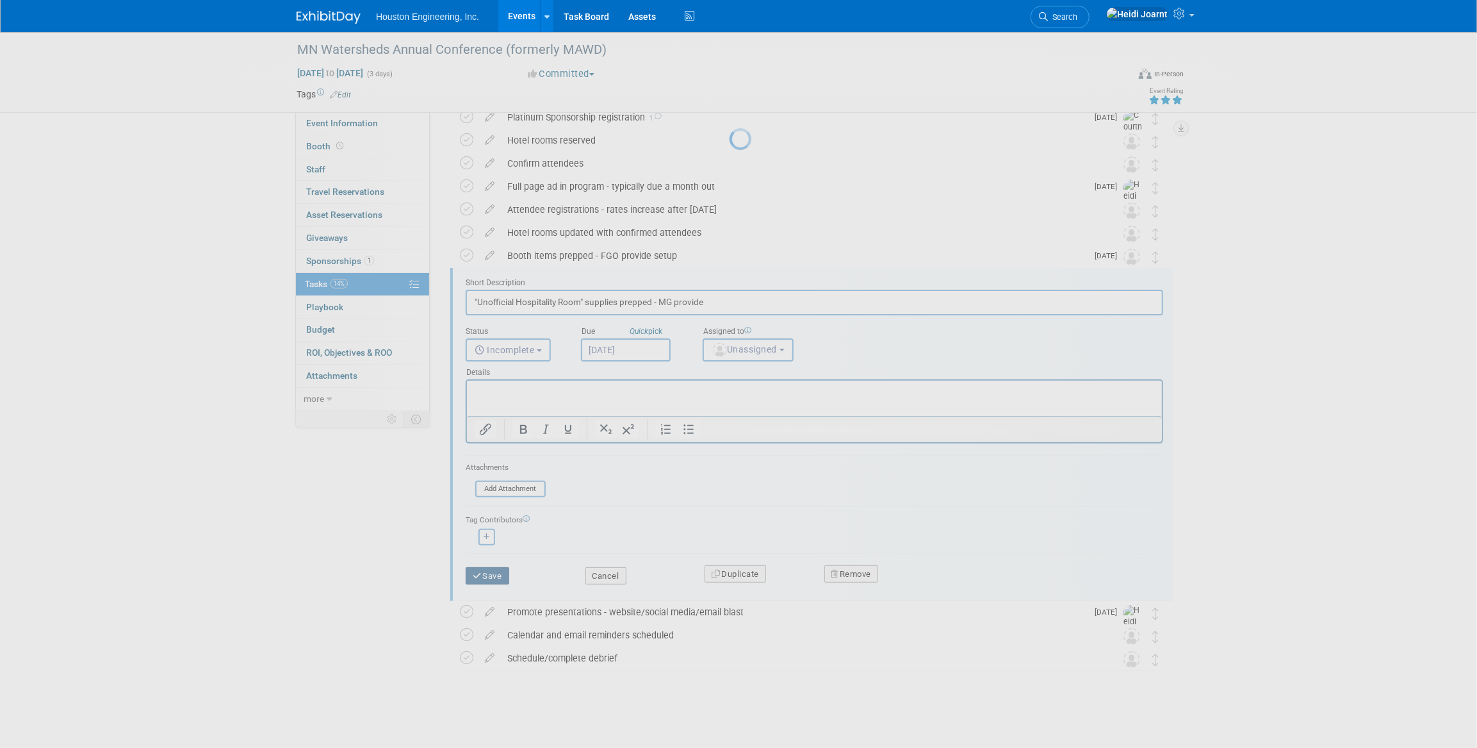
scroll to position [0, 0]
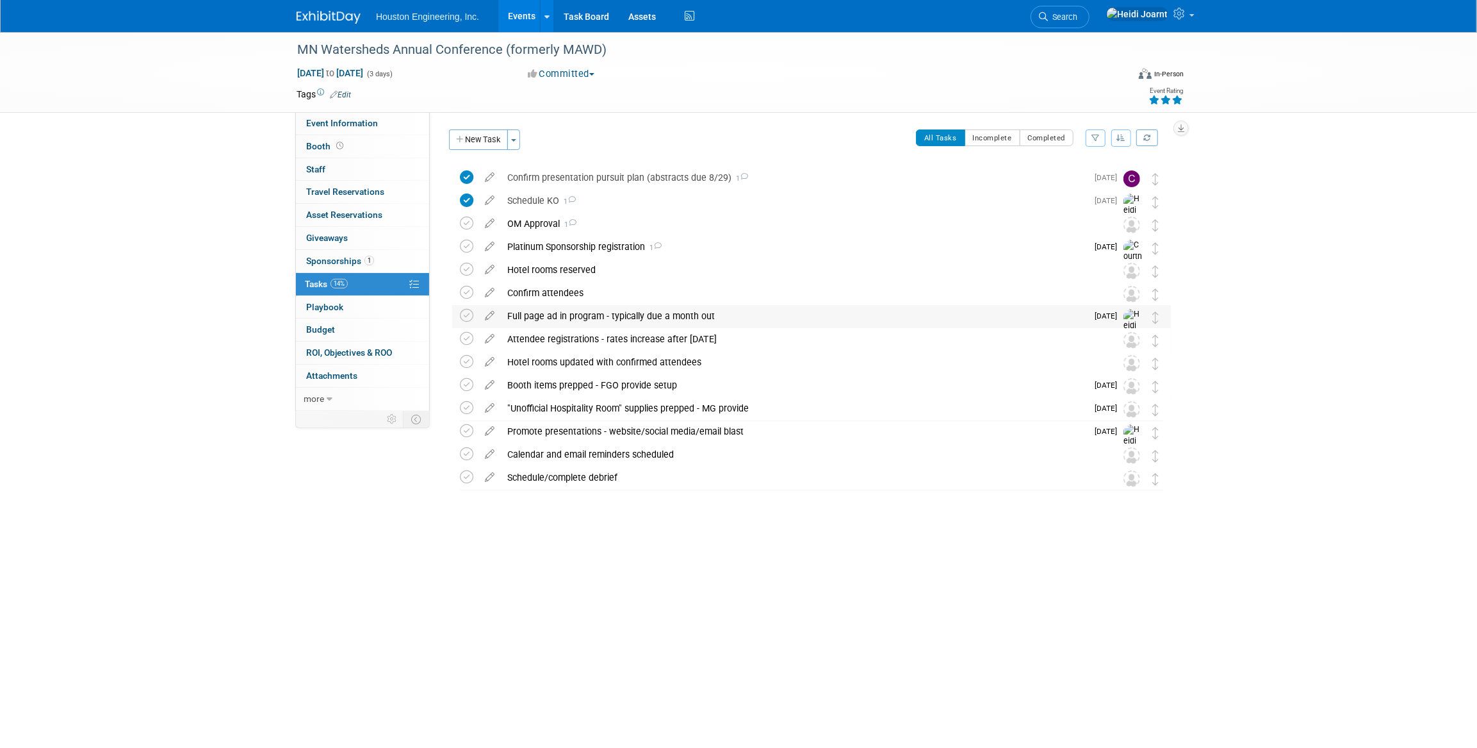
click at [531, 316] on div "Full page ad in program - typically due a month out" at bounding box center [794, 316] width 586 height 22
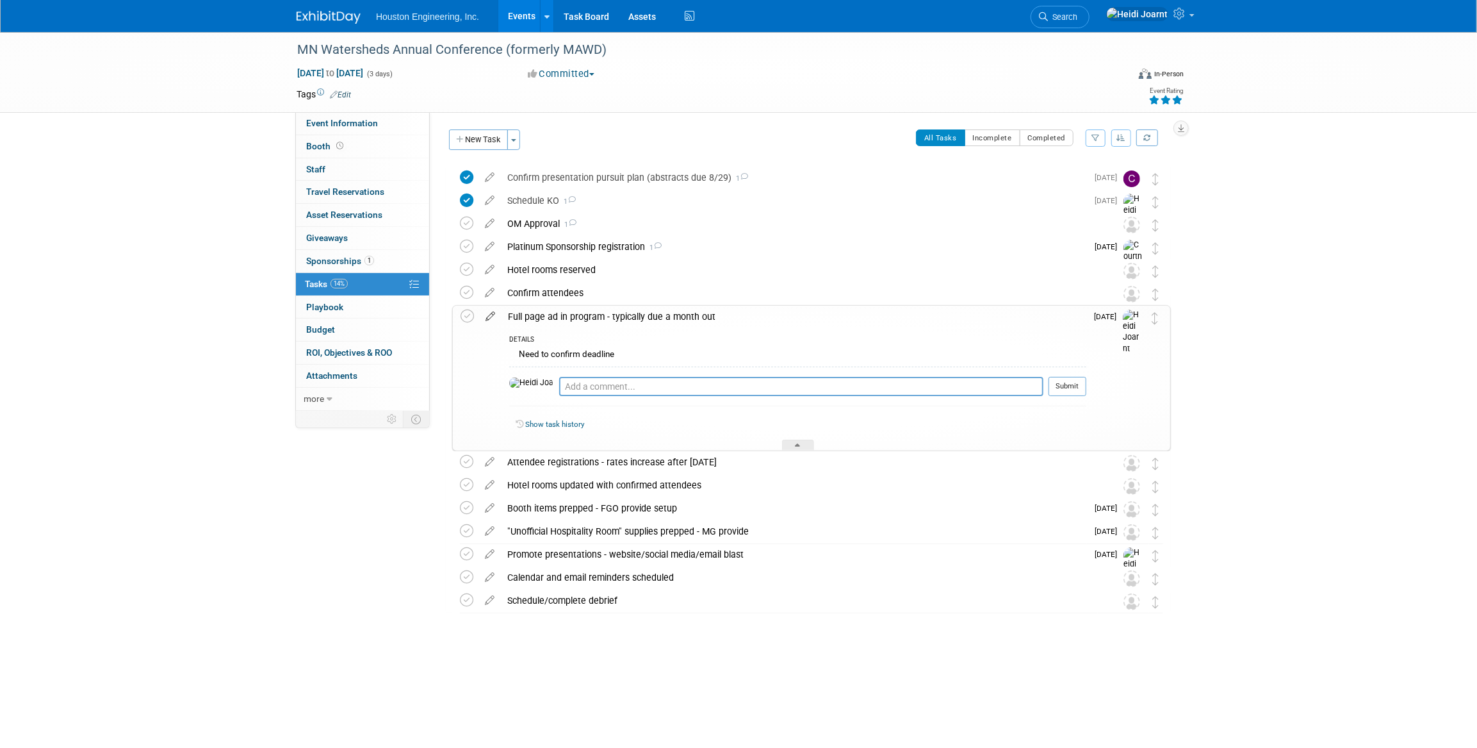
click at [488, 316] on icon at bounding box center [490, 314] width 22 height 16
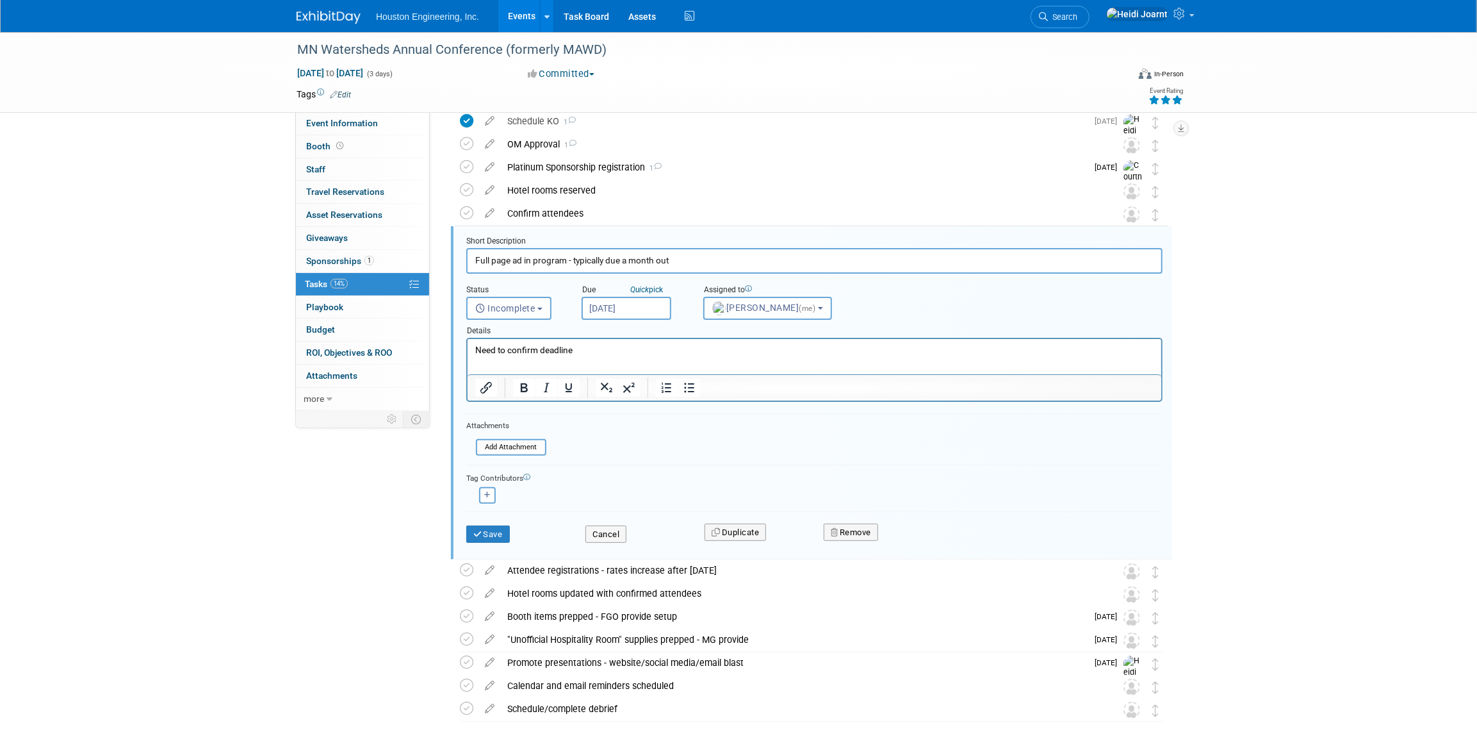
scroll to position [117, 0]
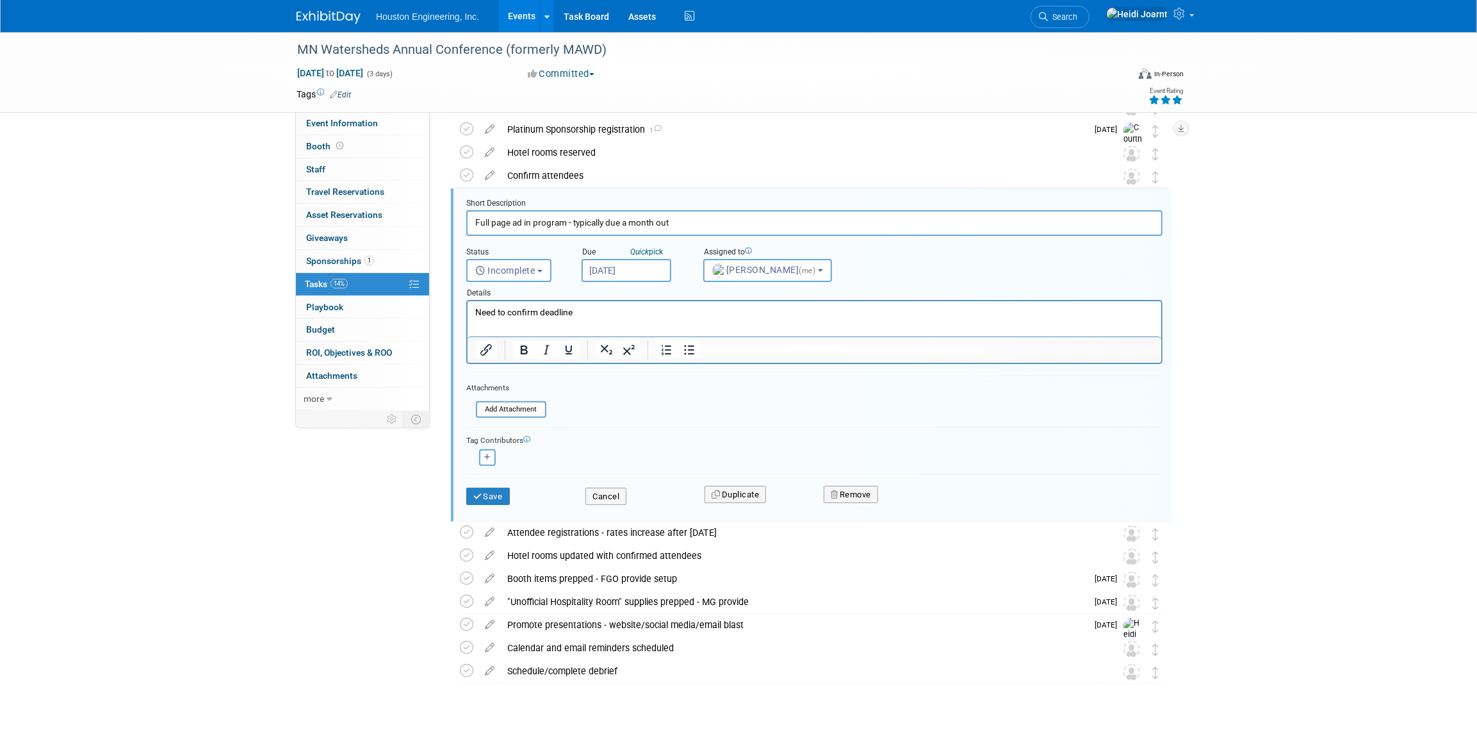
drag, startPoint x: 525, startPoint y: 223, endPoint x: 532, endPoint y: 224, distance: 6.4
click at [527, 223] on input "Full page ad in program - typically due a month out" at bounding box center [814, 222] width 696 height 25
drag, startPoint x: 534, startPoint y: 223, endPoint x: 466, endPoint y: 217, distance: 68.2
click at [466, 217] on input "Full page ad in program - typically due a month out" at bounding box center [814, 222] width 696 height 25
click at [494, 223] on input "Ad - full page in program - typically due a month out" at bounding box center [814, 222] width 696 height 25
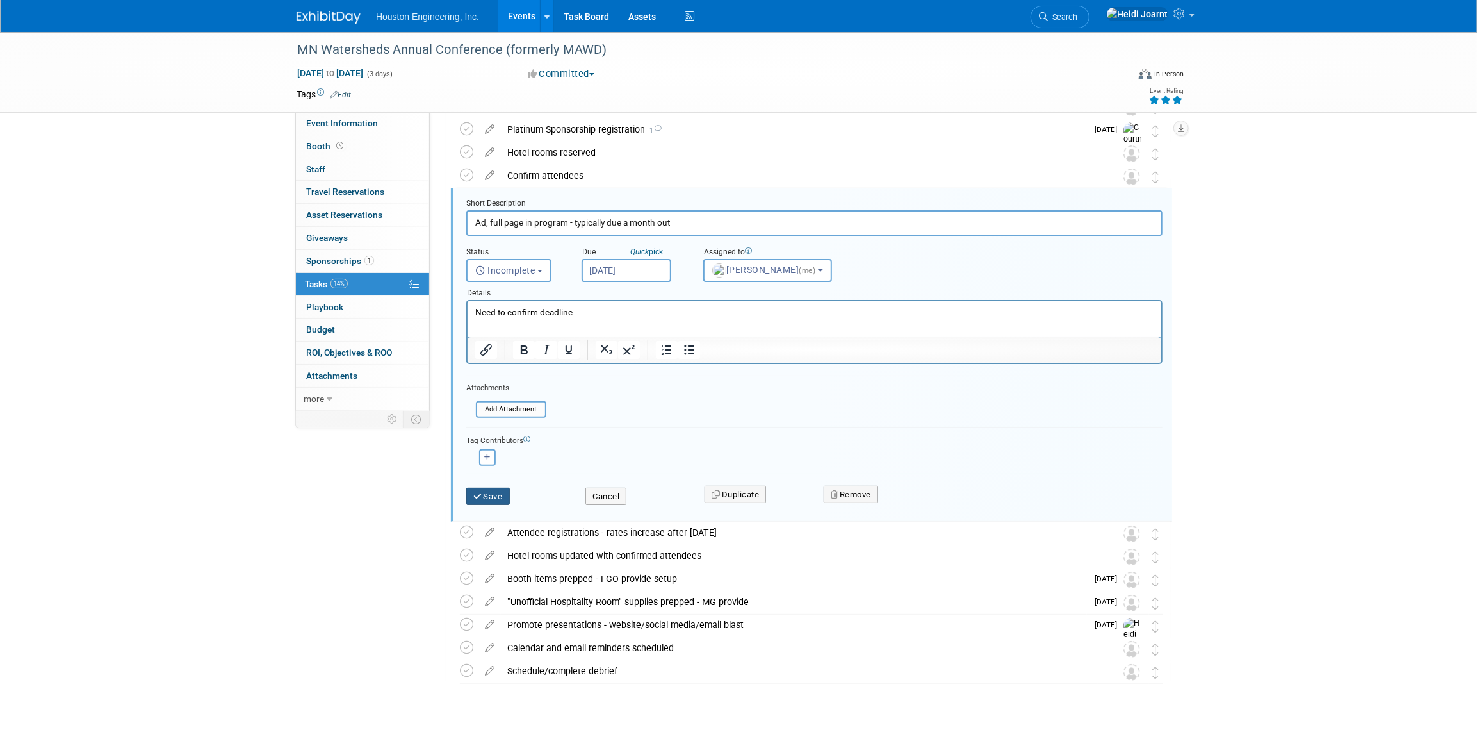
type input "Ad, full page in program - typically due a month out"
click at [493, 497] on button "Save" at bounding box center [488, 497] width 44 height 18
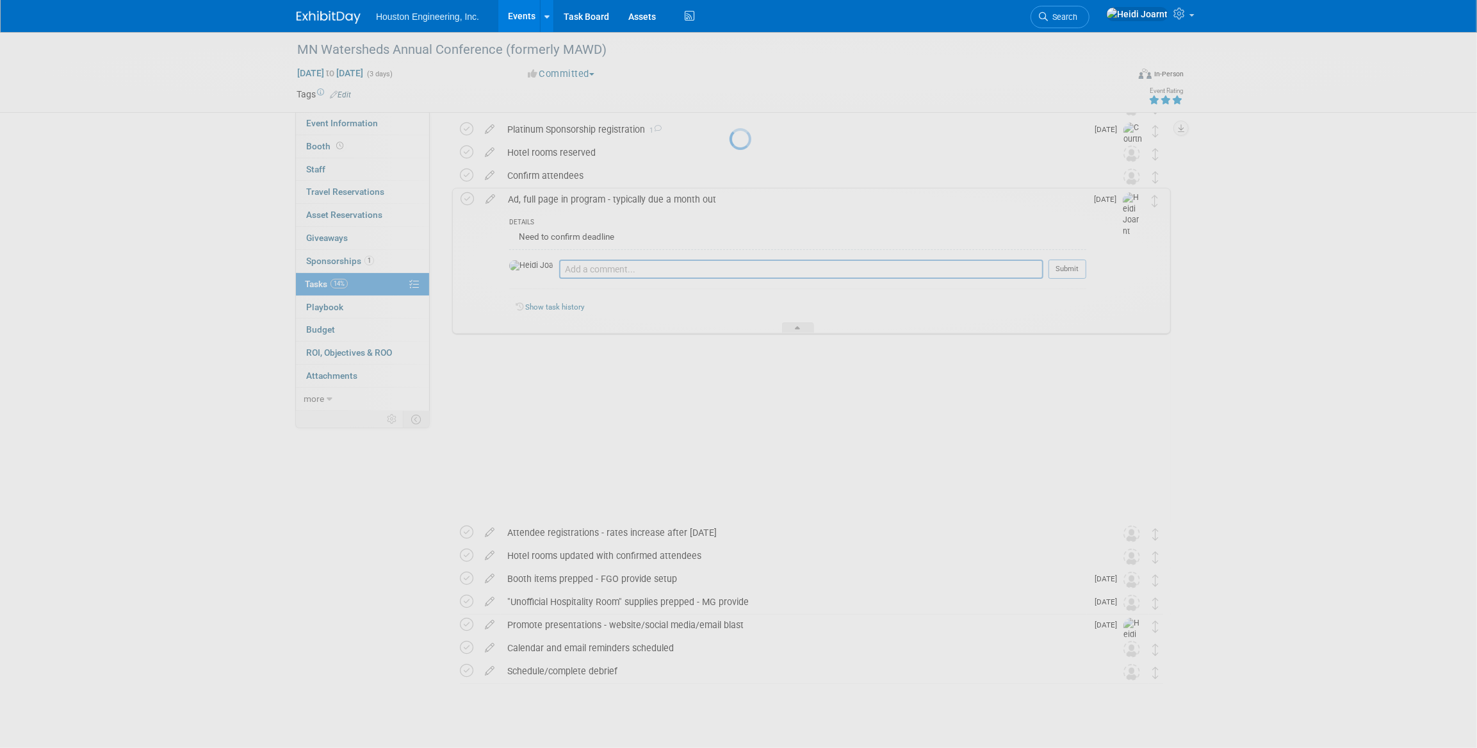
scroll to position [0, 0]
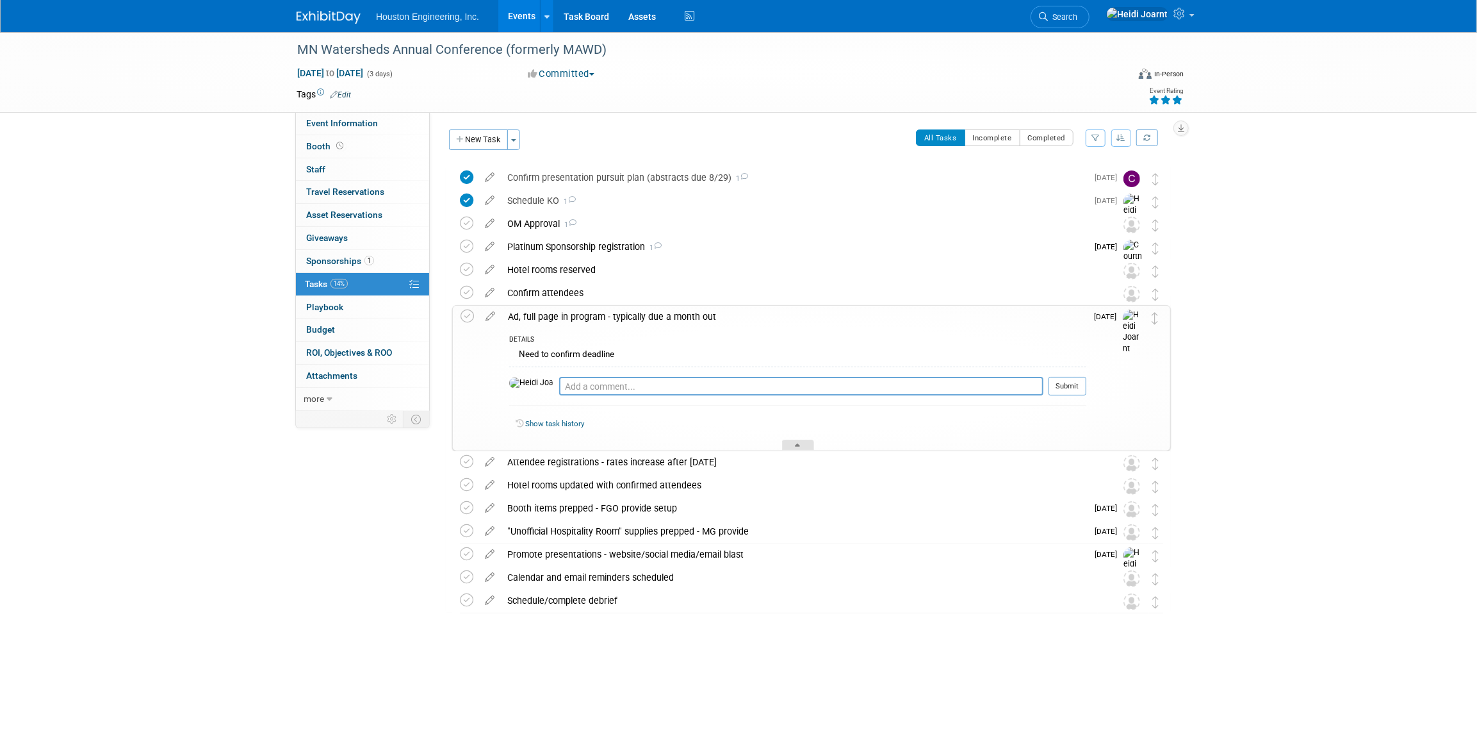
click at [799, 444] on icon at bounding box center [798, 447] width 5 height 8
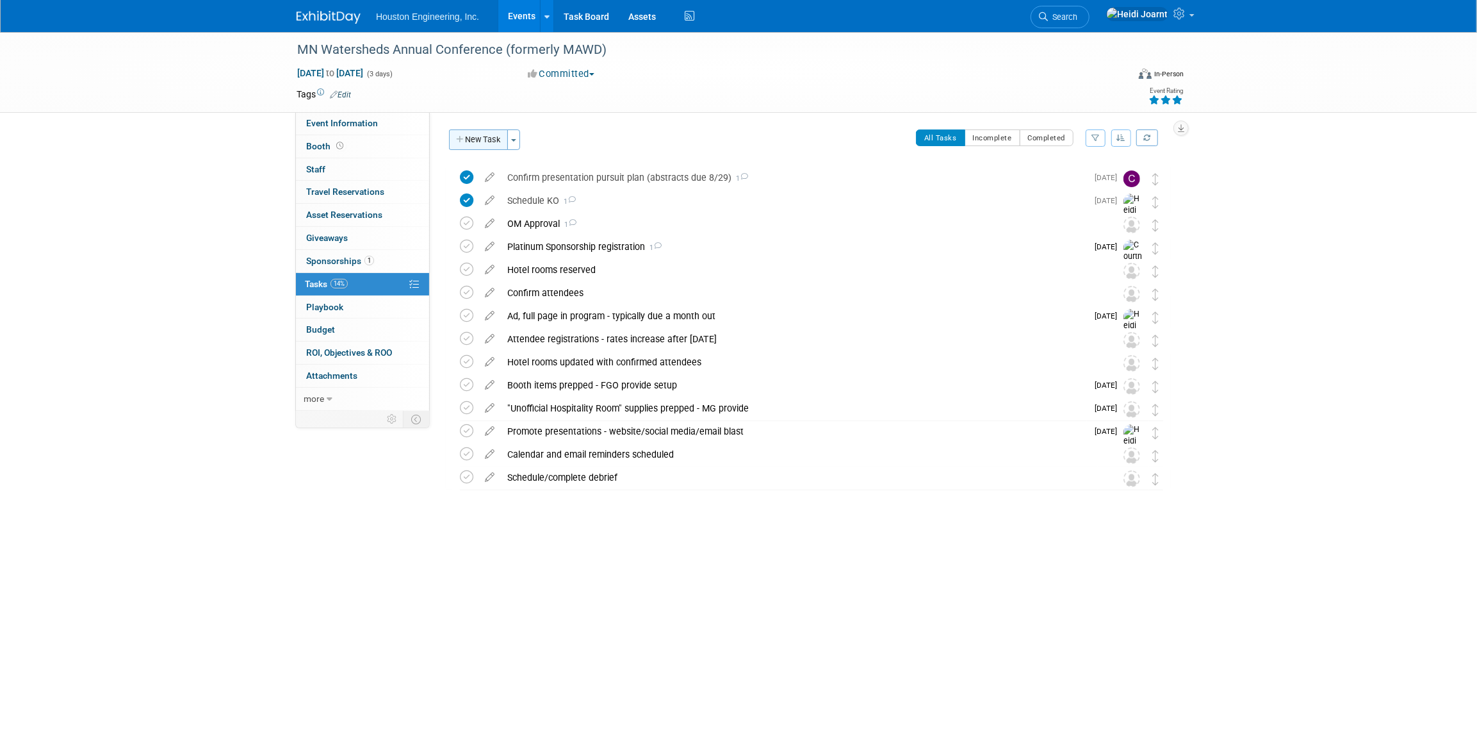
click at [479, 144] on button "New Task" at bounding box center [478, 139] width 59 height 21
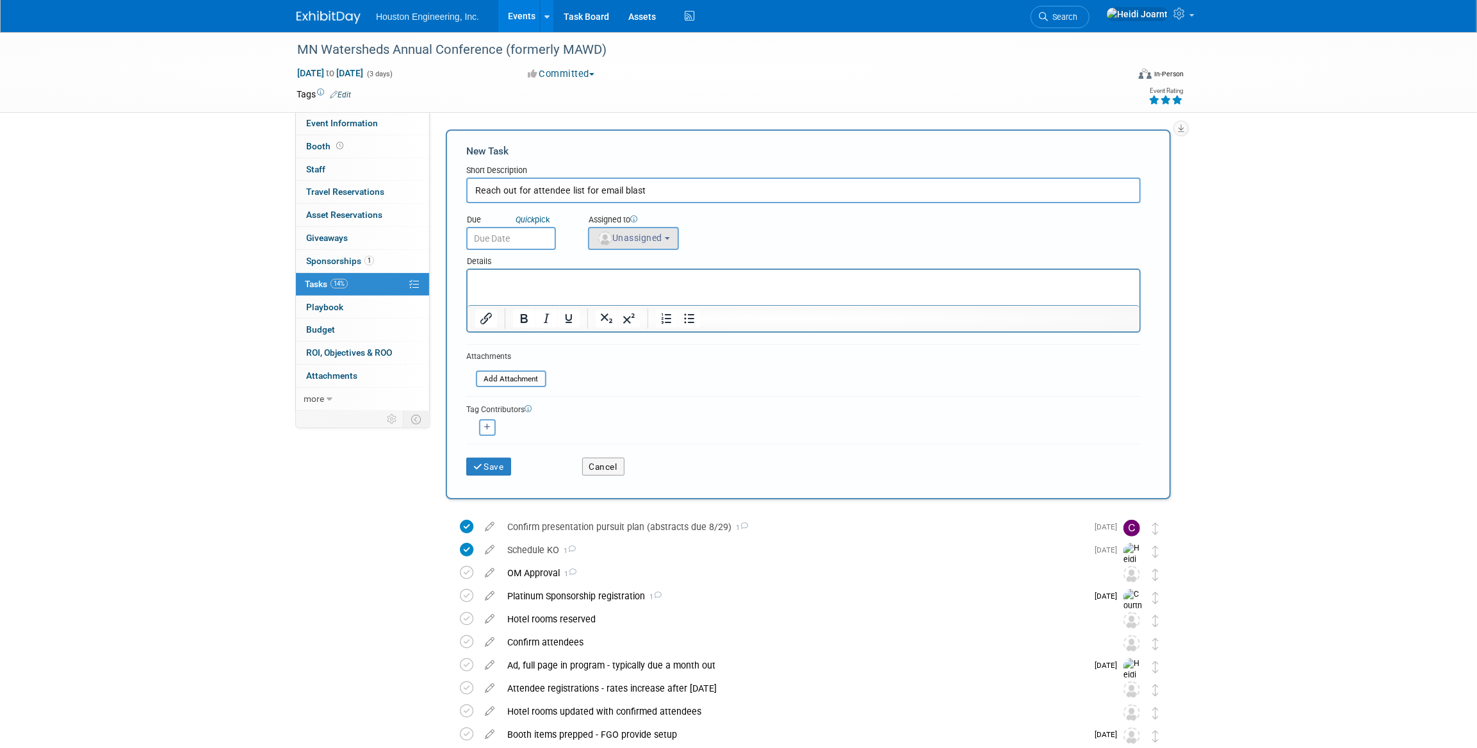
type input "Reach out for attendee list for email blast"
click at [649, 238] on span "Unassigned" at bounding box center [629, 238] width 65 height 10
click at [648, 265] on input "text" at bounding box center [680, 269] width 177 height 22
type input "heidi"
click at [661, 290] on label "Heidi Joarnt (me)" at bounding box center [662, 296] width 134 height 21
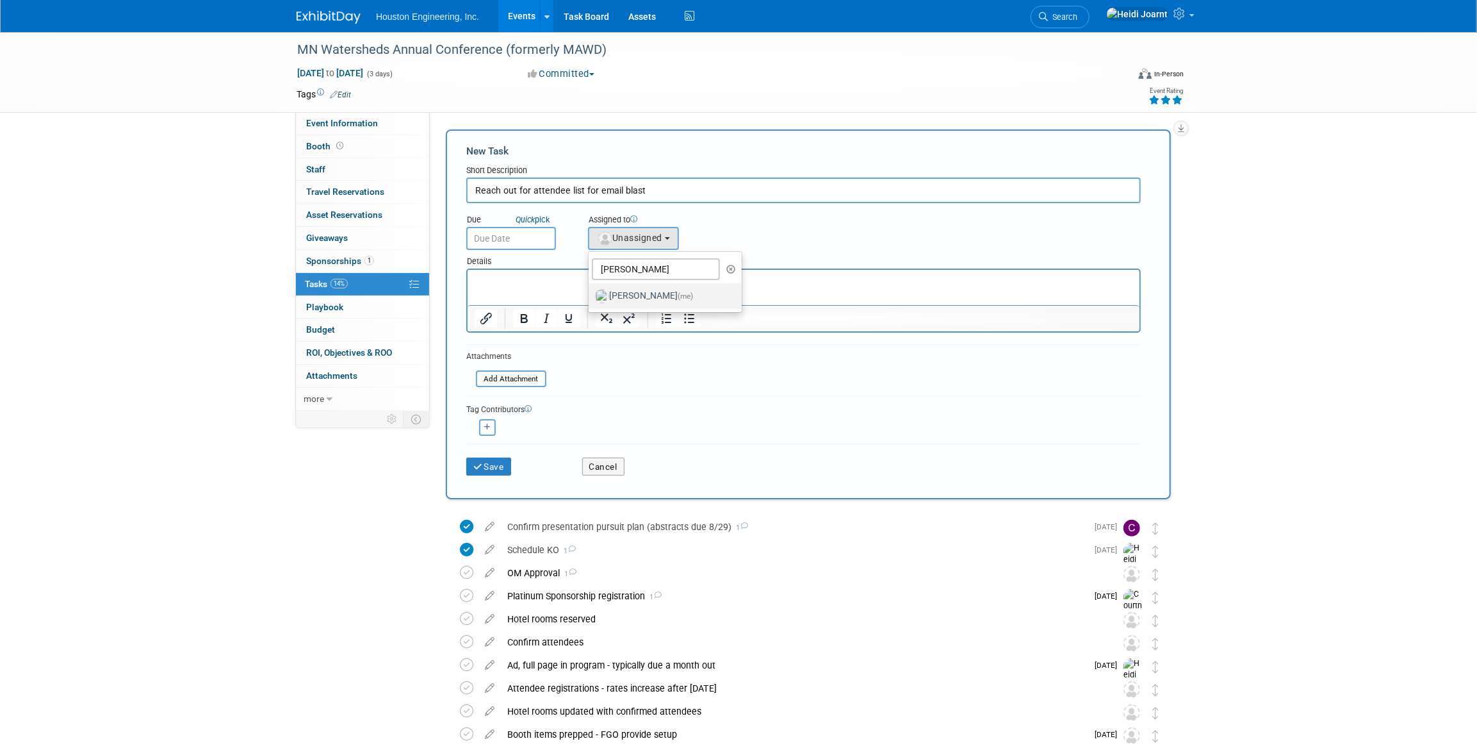
click at [591, 290] on input "Heidi Joarnt (me)" at bounding box center [586, 294] width 8 height 8
select select "6d2580fd-cc23-403a-9f47-834f17e7f51f"
click at [500, 245] on input "text" at bounding box center [511, 238] width 90 height 23
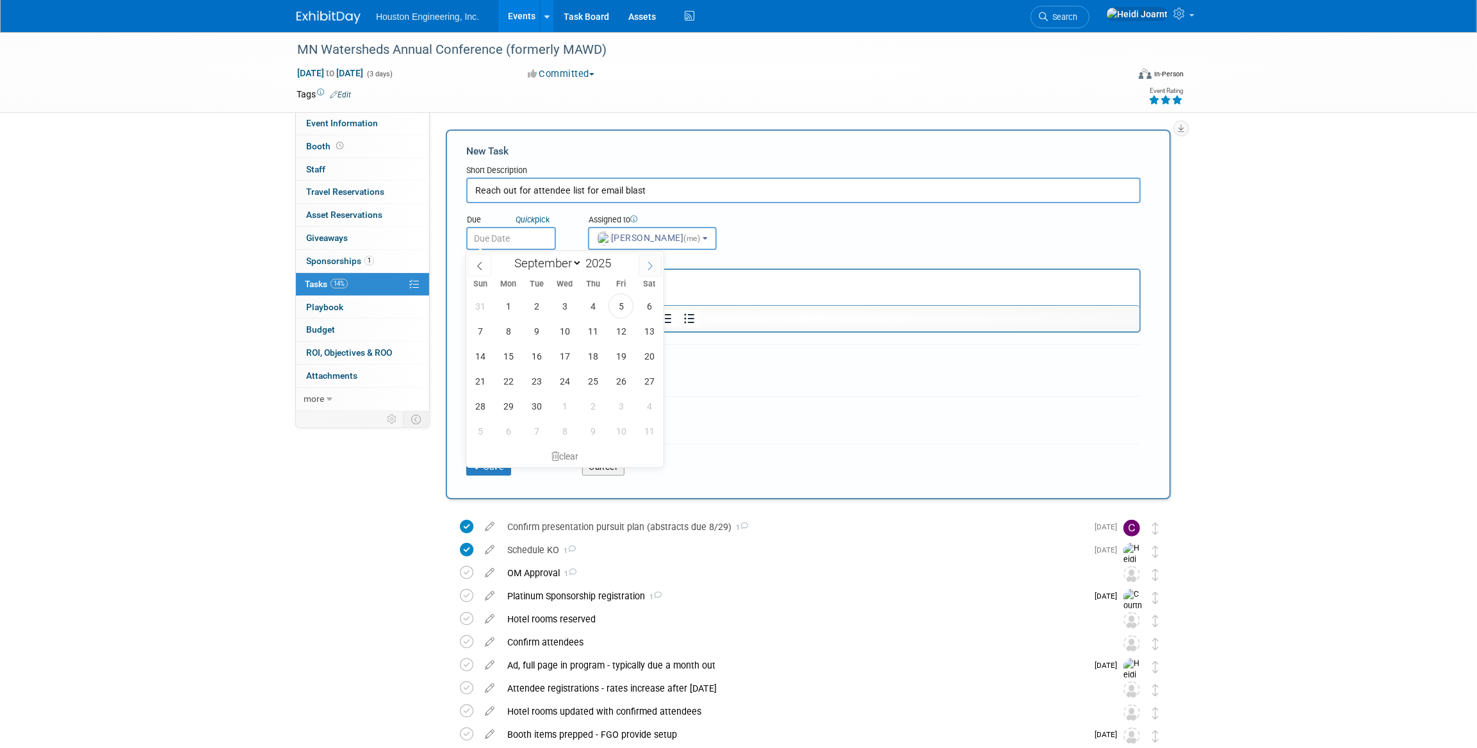
click at [645, 271] on span at bounding box center [650, 265] width 23 height 22
select select "10"
click at [507, 373] on span "17" at bounding box center [508, 380] width 25 height 25
type input "Nov 17, 2025"
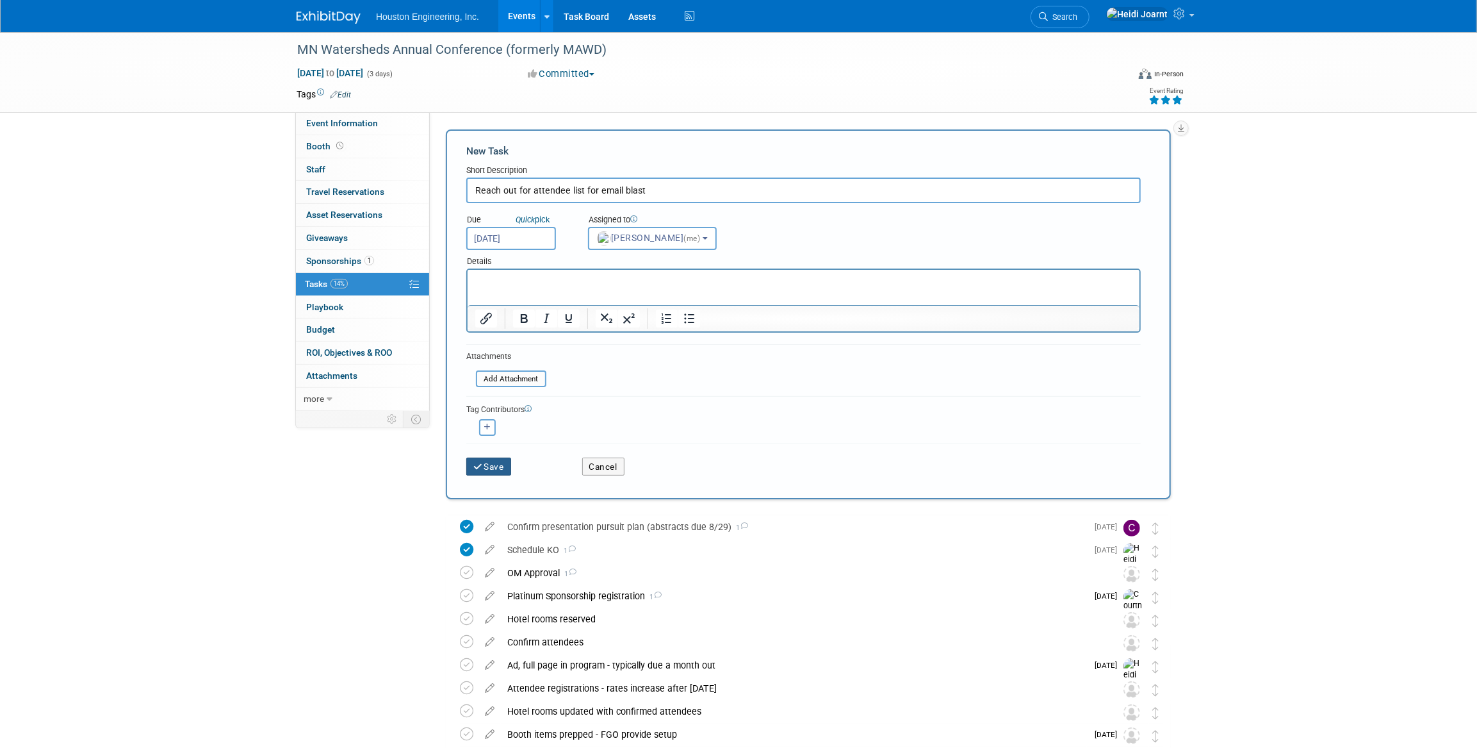
click at [487, 465] on button "Save" at bounding box center [488, 466] width 45 height 18
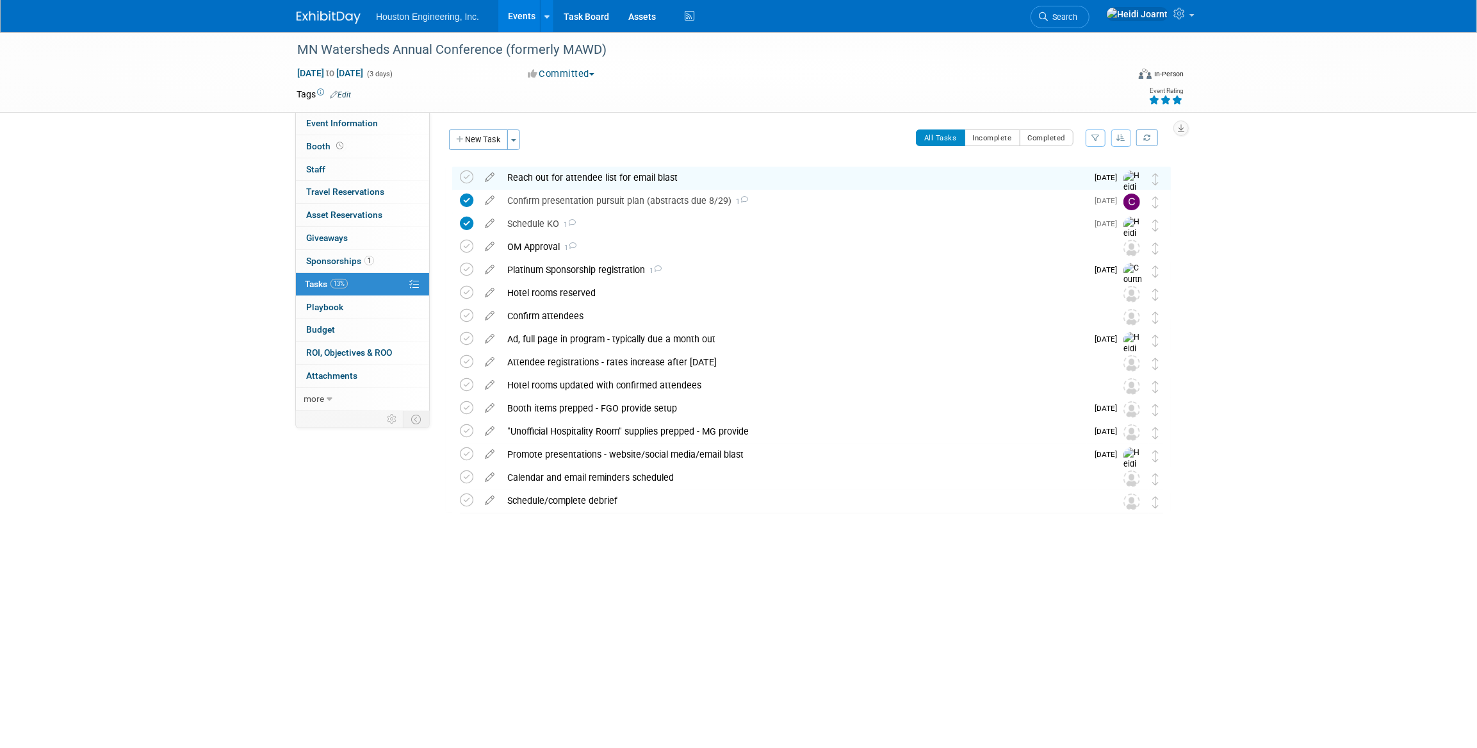
click at [1121, 139] on icon "button" at bounding box center [1121, 138] width 9 height 8
click at [1095, 192] on link "By Due Date" at bounding box center [1085, 197] width 92 height 18
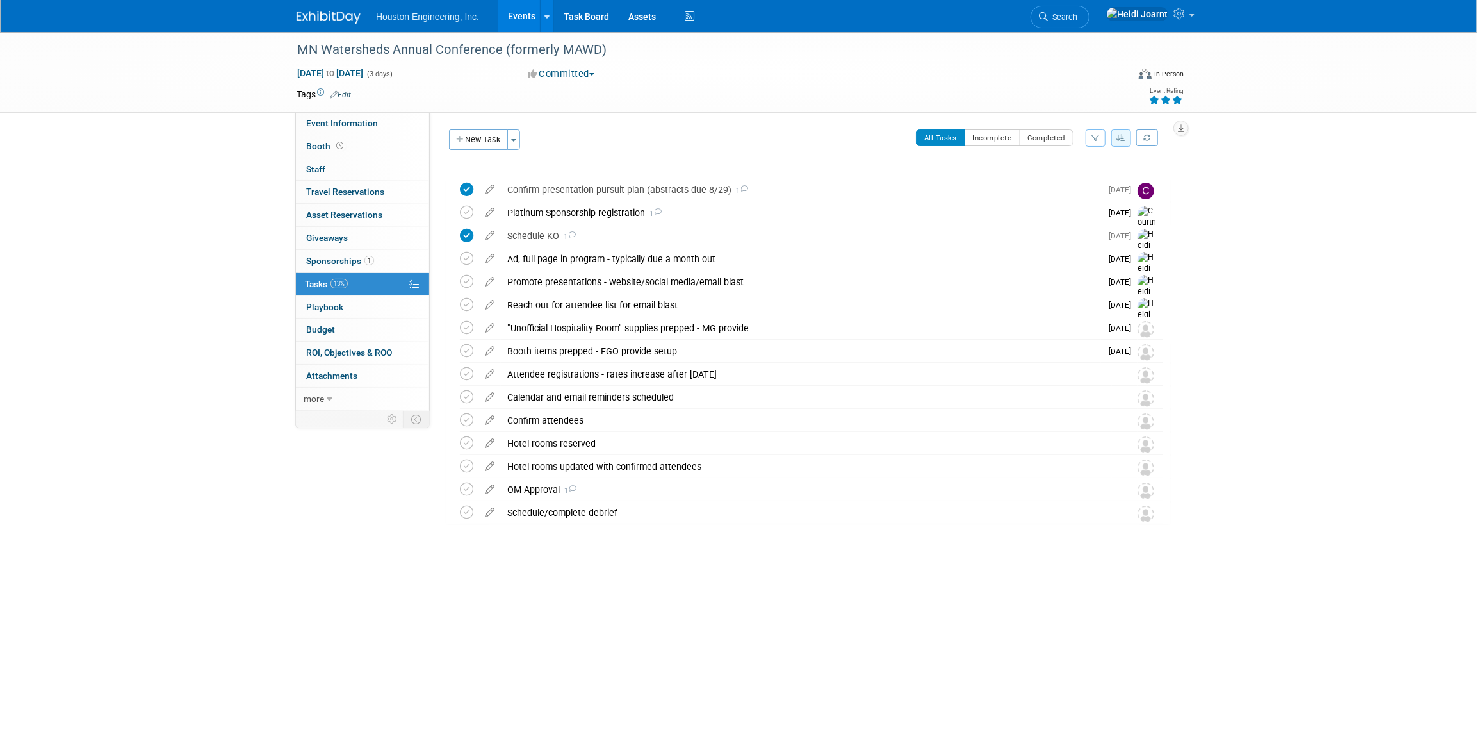
click at [825, 148] on div "All Tasks Incomplete Completed Filter by Assignee -- Select Assignee -- All una…" at bounding box center [849, 142] width 644 height 27
click at [1117, 137] on icon "button" at bounding box center [1121, 138] width 9 height 8
click at [1081, 176] on link "Default" at bounding box center [1085, 179] width 92 height 18
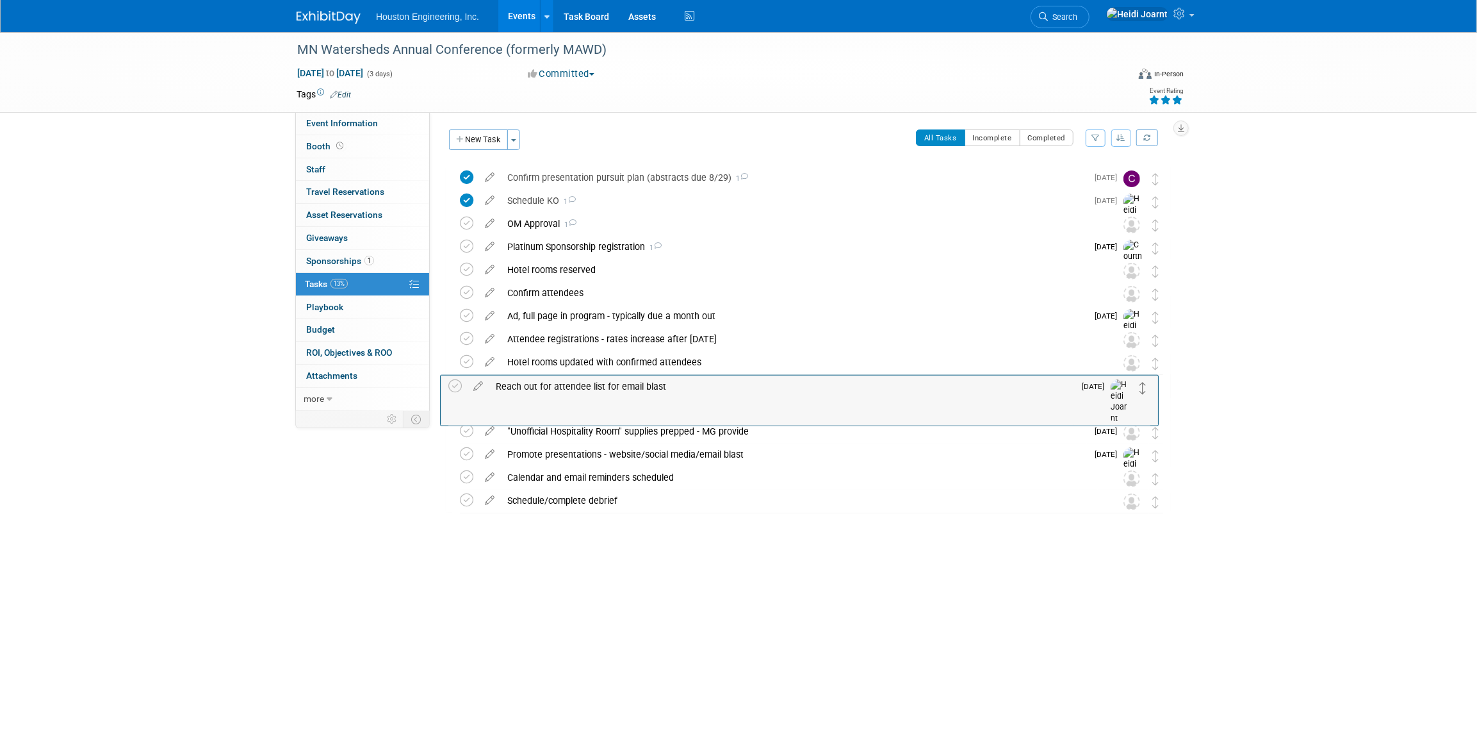
drag, startPoint x: 1155, startPoint y: 179, endPoint x: 1144, endPoint y: 387, distance: 207.9
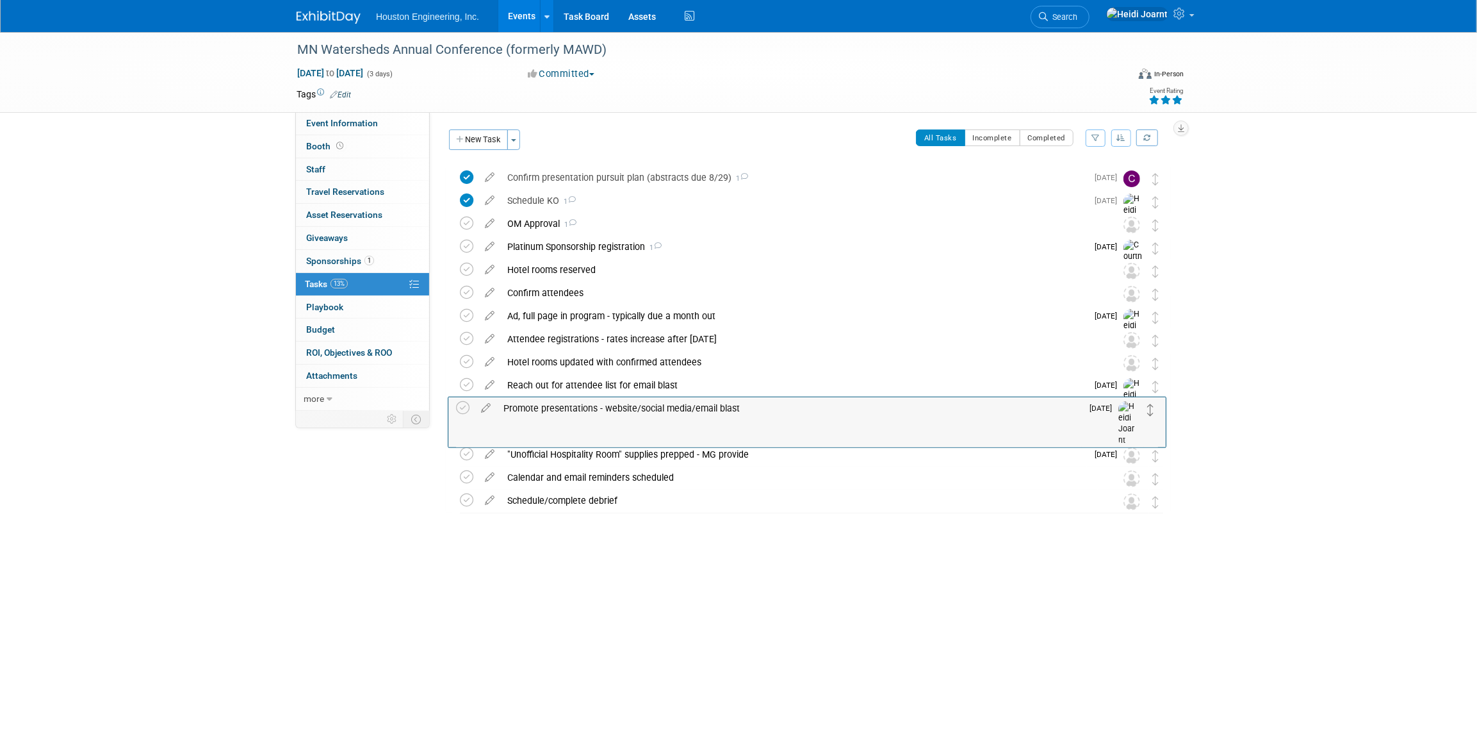
drag, startPoint x: 1153, startPoint y: 460, endPoint x: 1148, endPoint y: 413, distance: 47.7
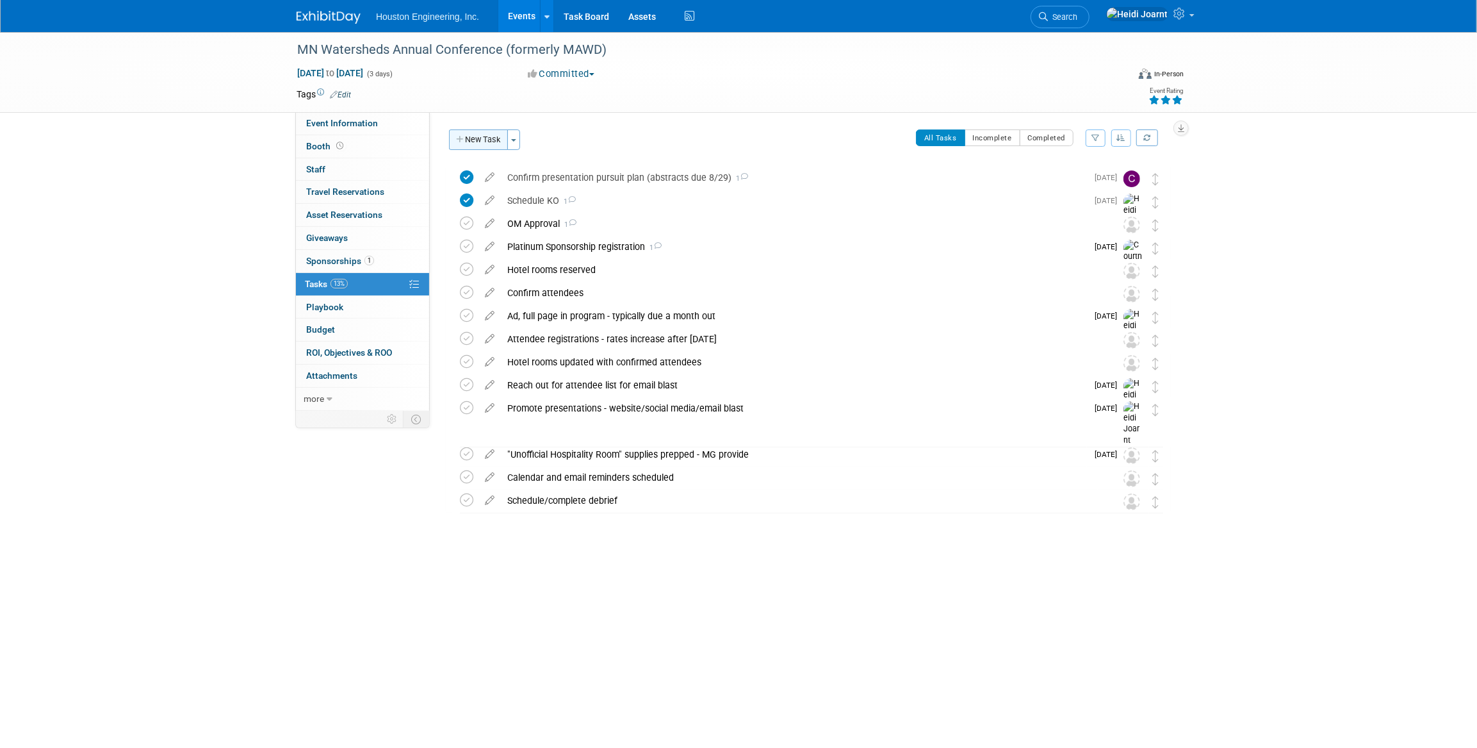
click at [472, 137] on button "New Task" at bounding box center [478, 139] width 59 height 21
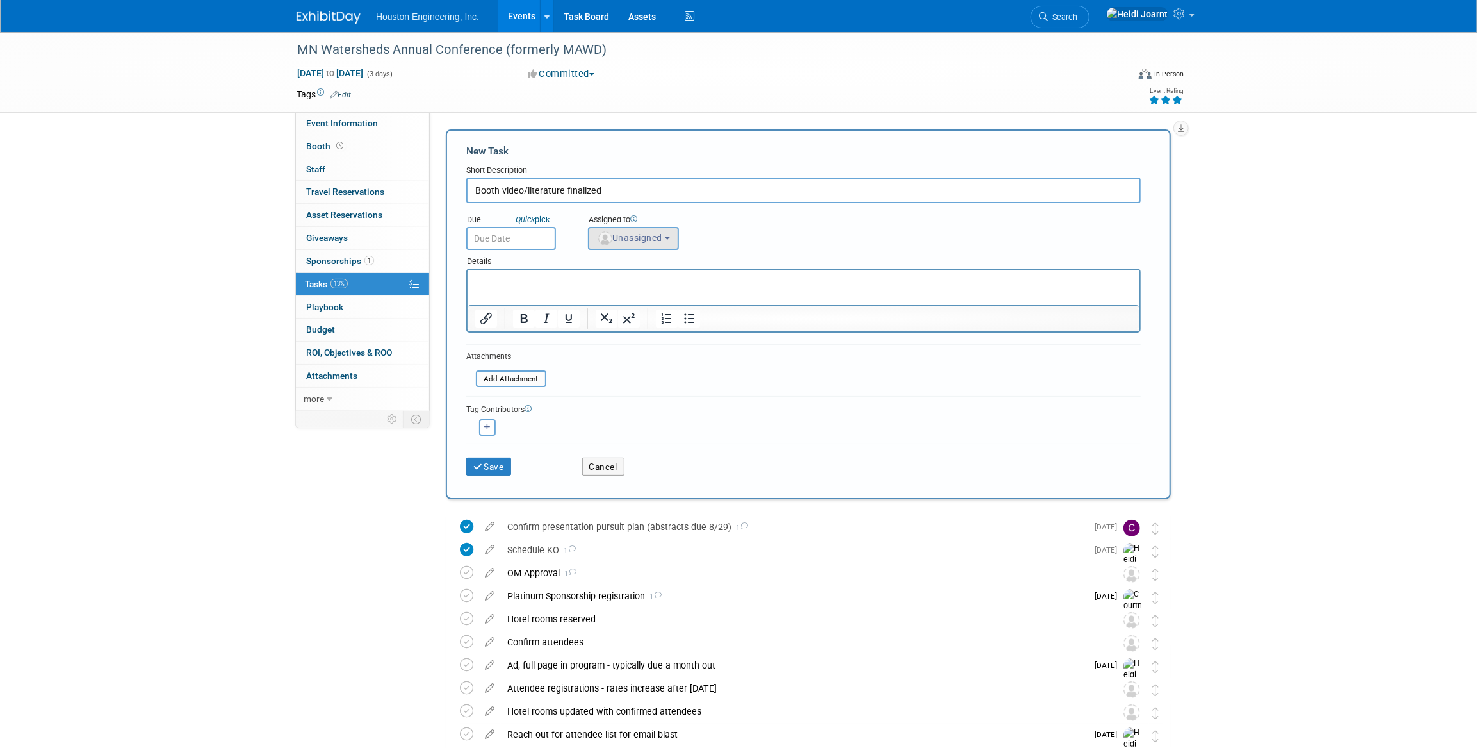
type input "Booth video/literature finalized"
click at [624, 238] on span "Unassigned" at bounding box center [629, 238] width 65 height 10
click at [636, 276] on input "text" at bounding box center [680, 269] width 177 height 22
type input "heidi"
click at [657, 284] on link "Heidi Joarnt (me)" at bounding box center [665, 296] width 153 height 26
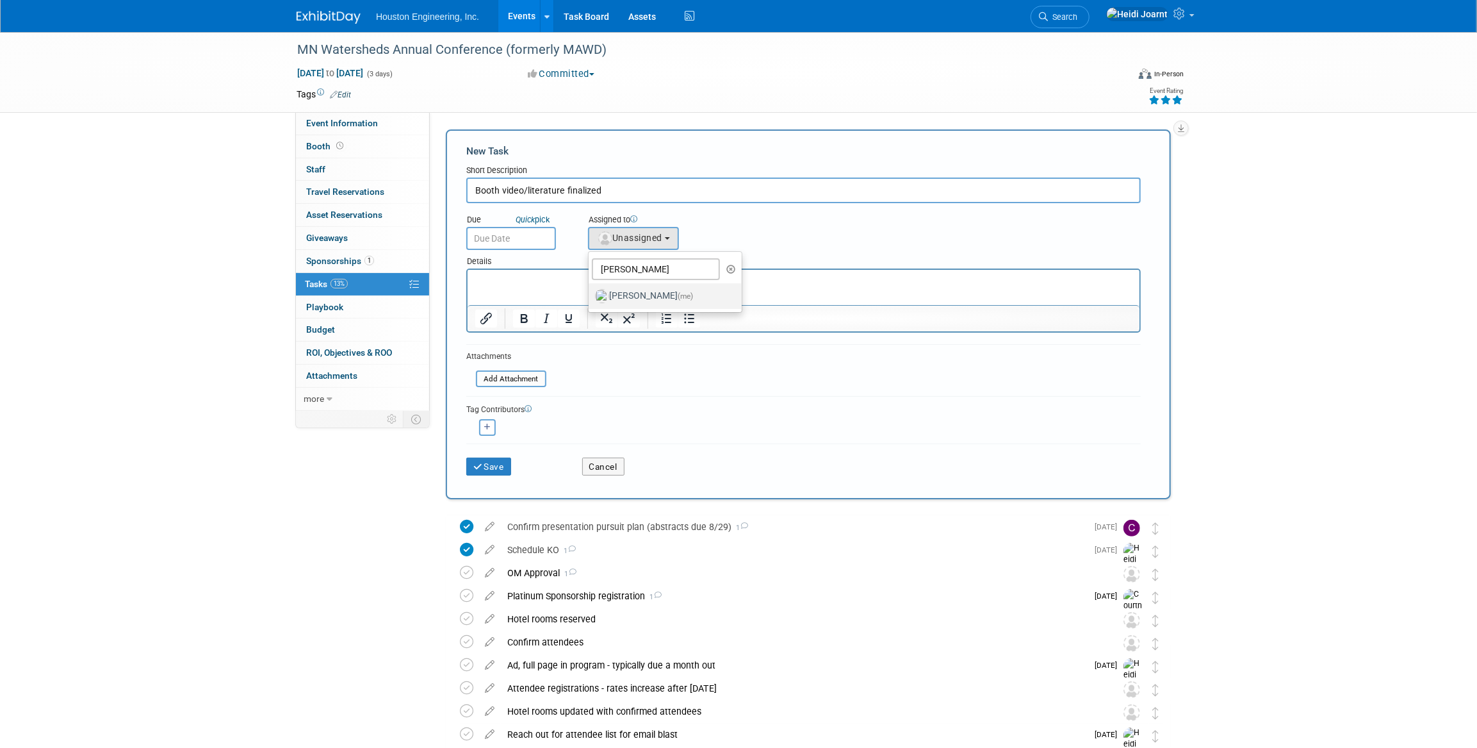
click at [640, 292] on label "Heidi Joarnt (me)" at bounding box center [662, 296] width 134 height 21
click at [591, 292] on input "Heidi Joarnt (me)" at bounding box center [586, 294] width 8 height 8
select select "6d2580fd-cc23-403a-9f47-834f17e7f51f"
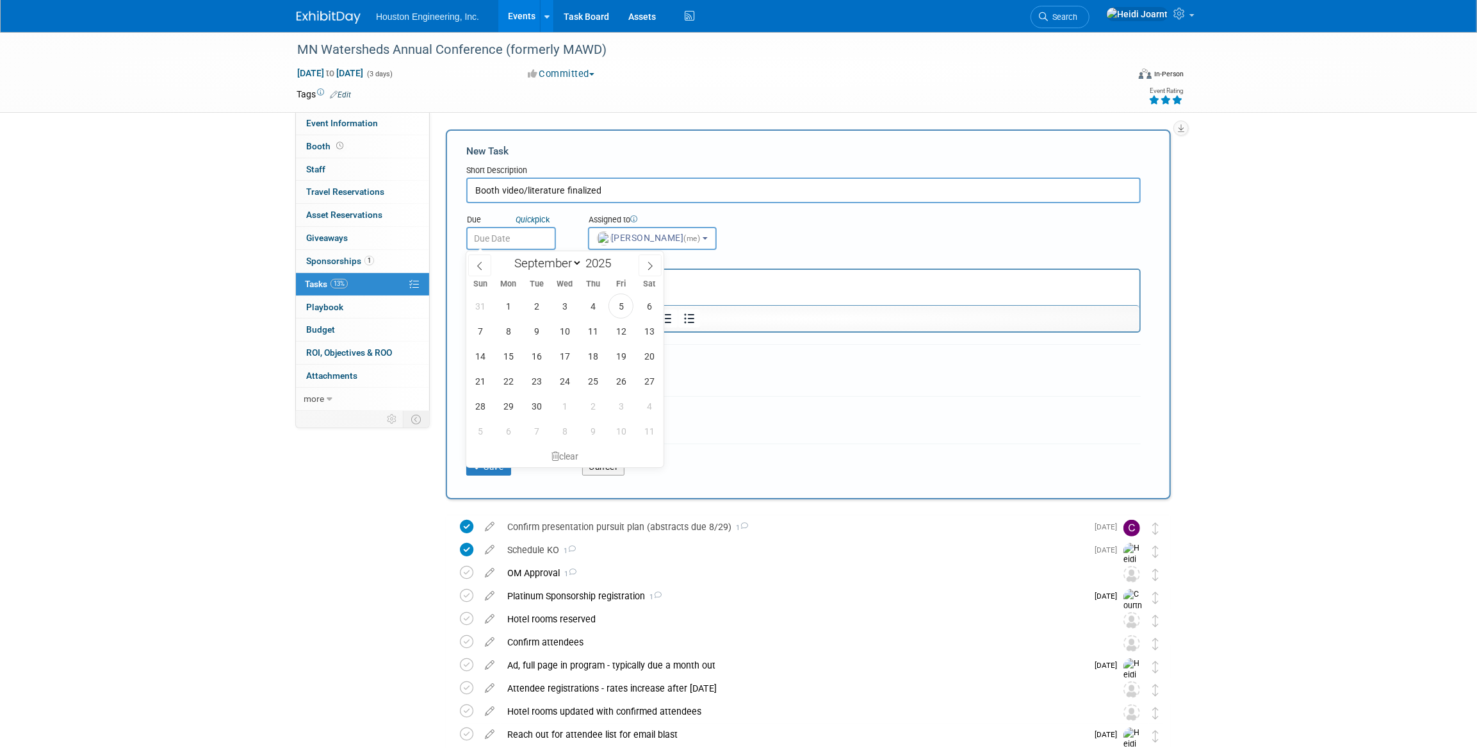
click at [532, 243] on input "text" at bounding box center [511, 238] width 90 height 23
click at [648, 267] on icon at bounding box center [650, 265] width 9 height 9
select select "10"
click at [513, 384] on span "17" at bounding box center [508, 380] width 25 height 25
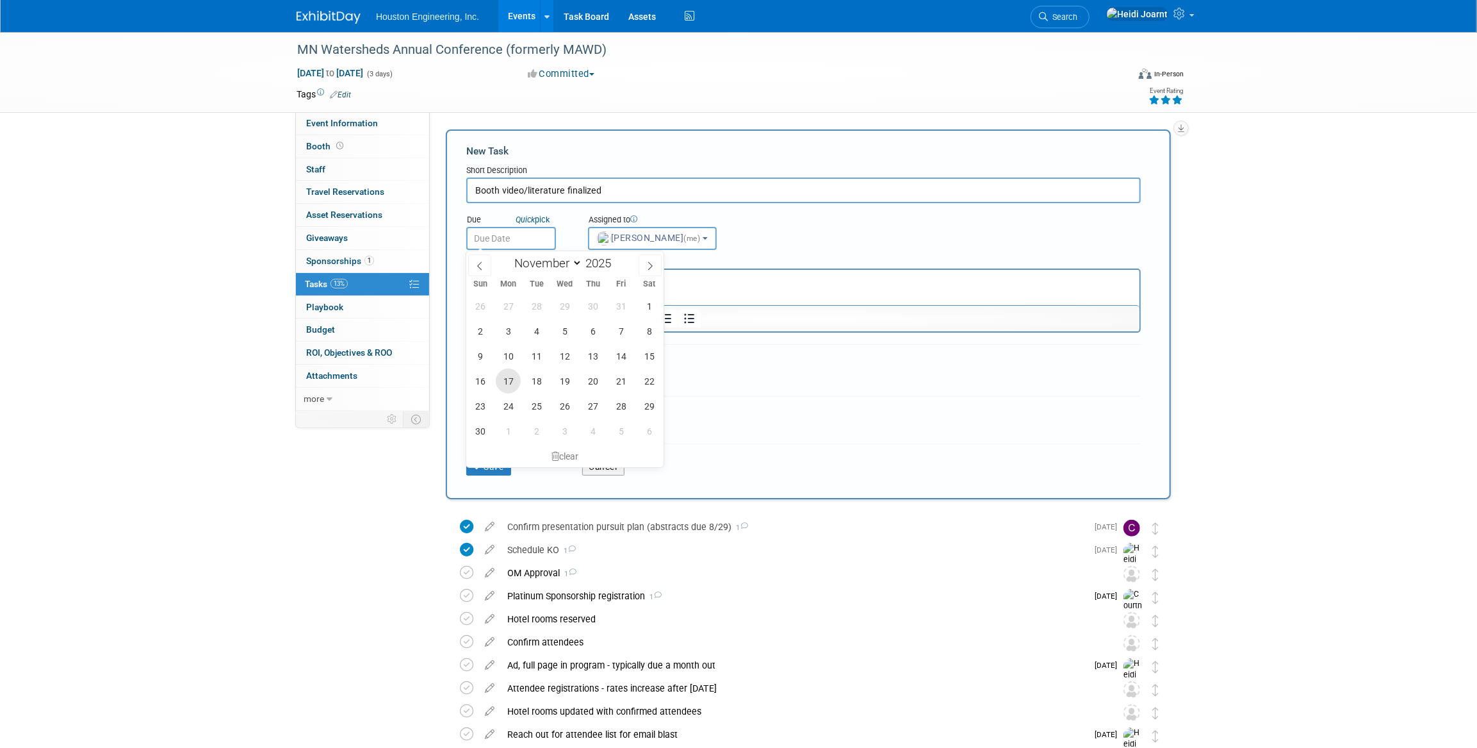
type input "Nov 17, 2025"
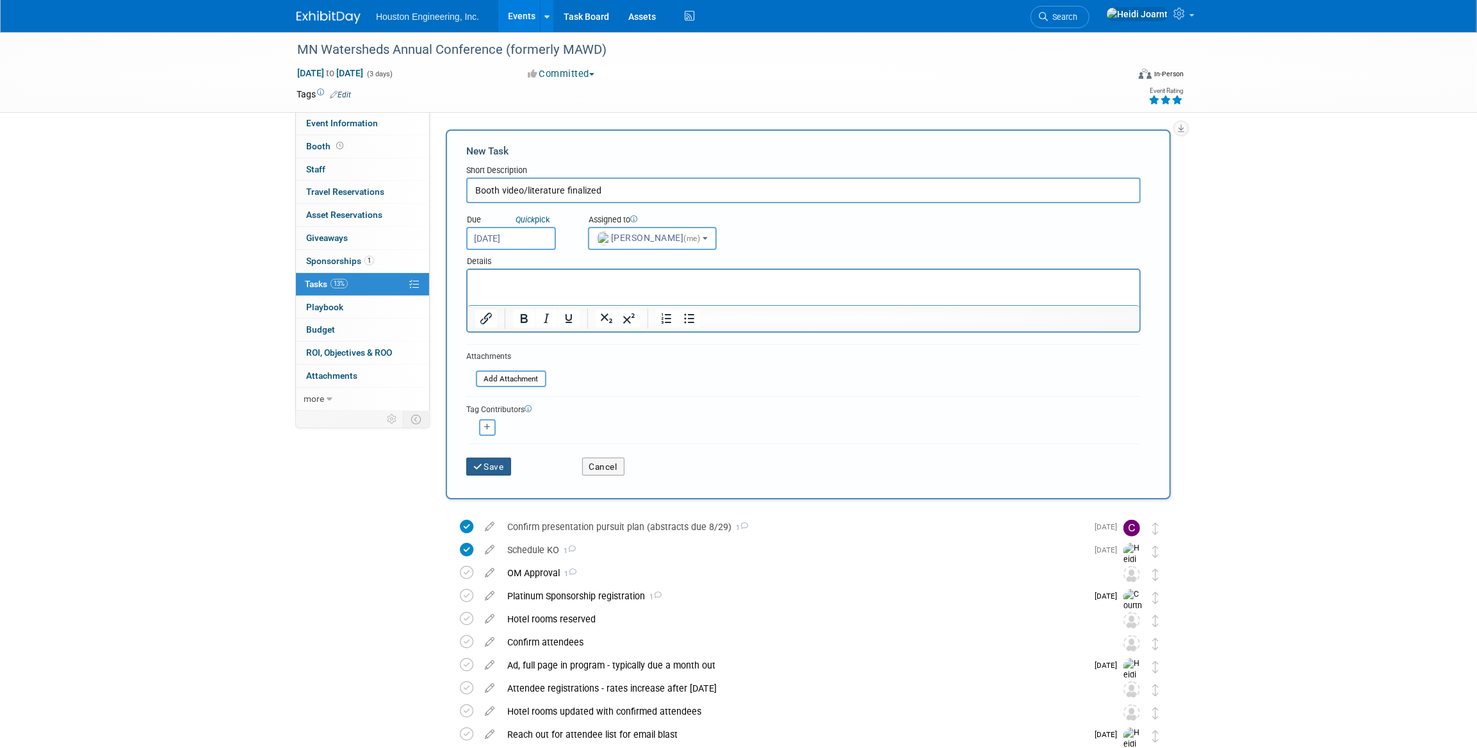
click at [491, 466] on button "Save" at bounding box center [488, 466] width 45 height 18
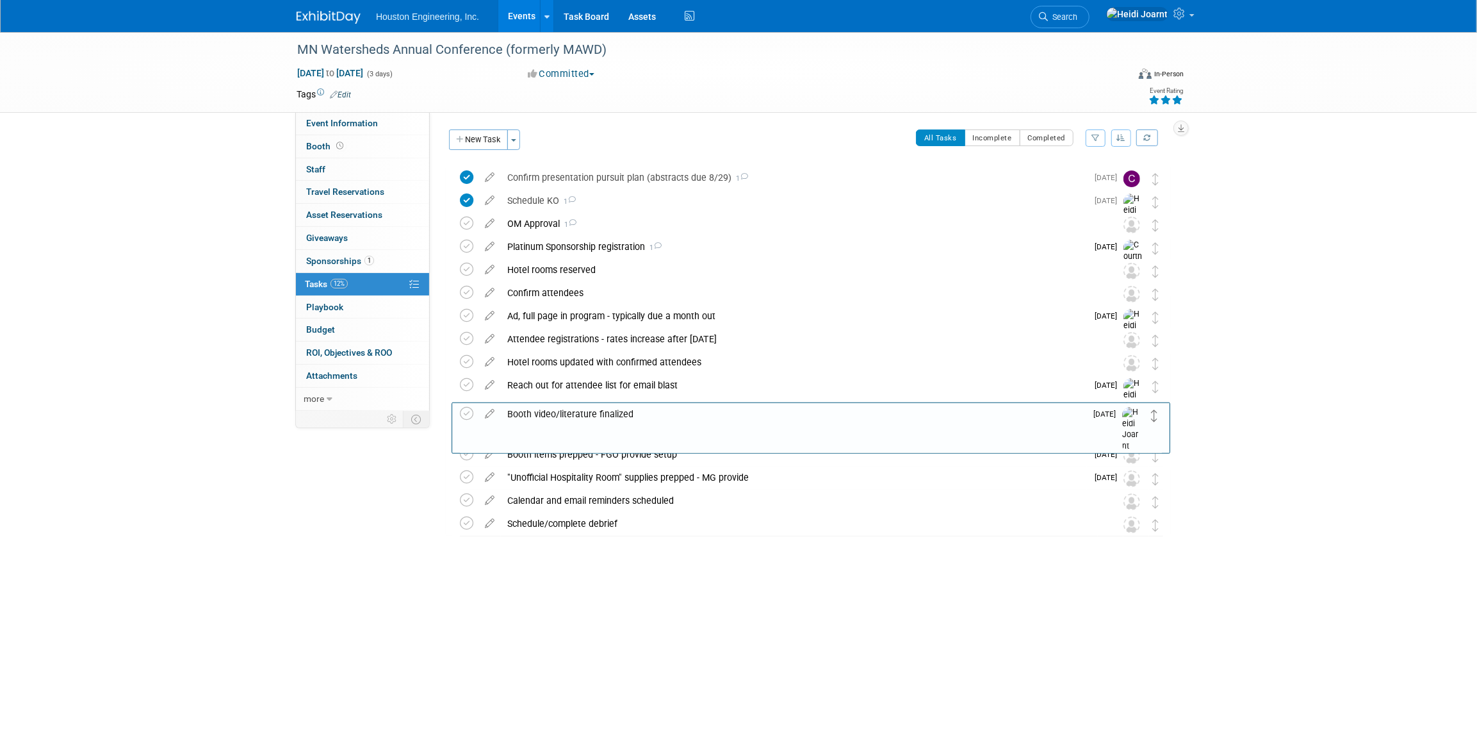
drag, startPoint x: 1157, startPoint y: 179, endPoint x: 1152, endPoint y: 413, distance: 234.6
click at [378, 126] on link "Event Information" at bounding box center [362, 123] width 133 height 22
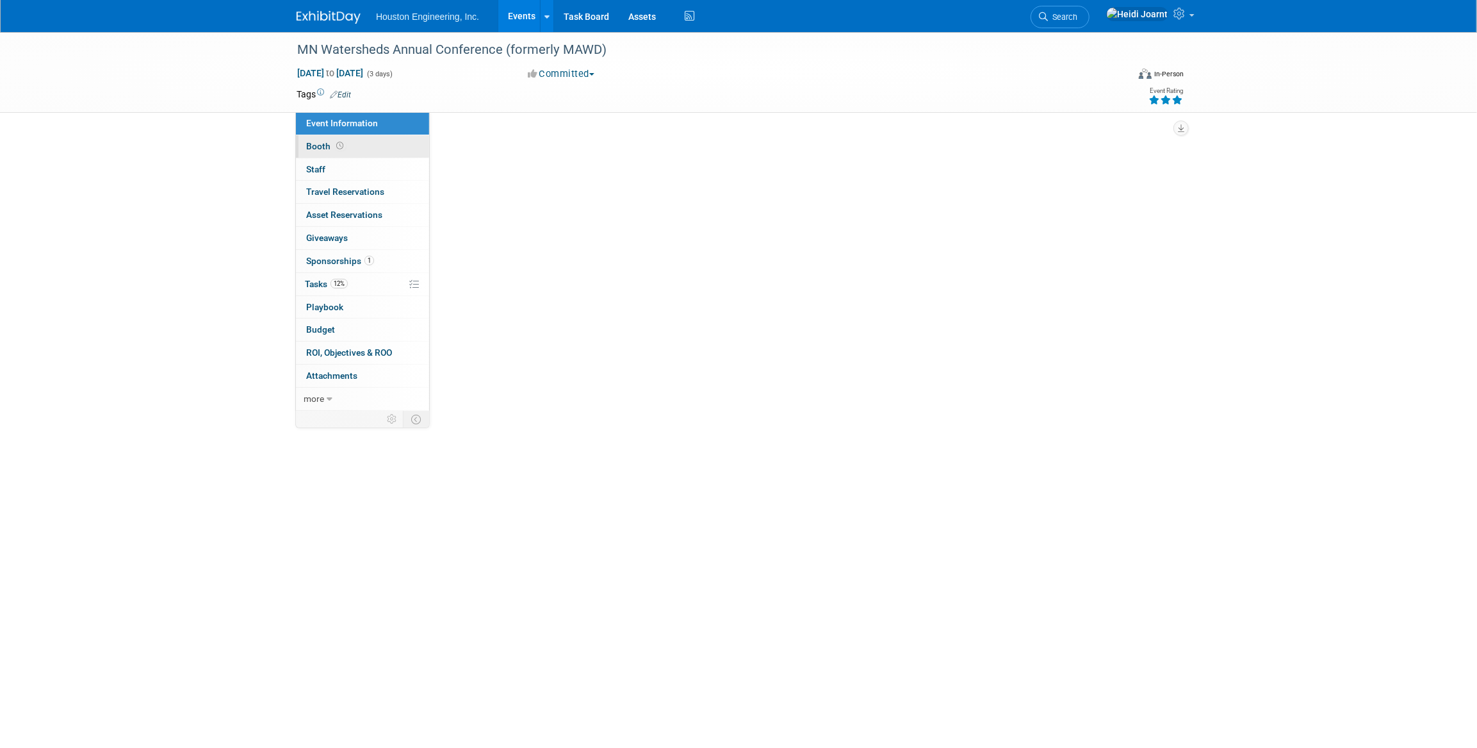
select select "1 - GNG/KO Needed"
select select "Yes"
select select "Water Resources"
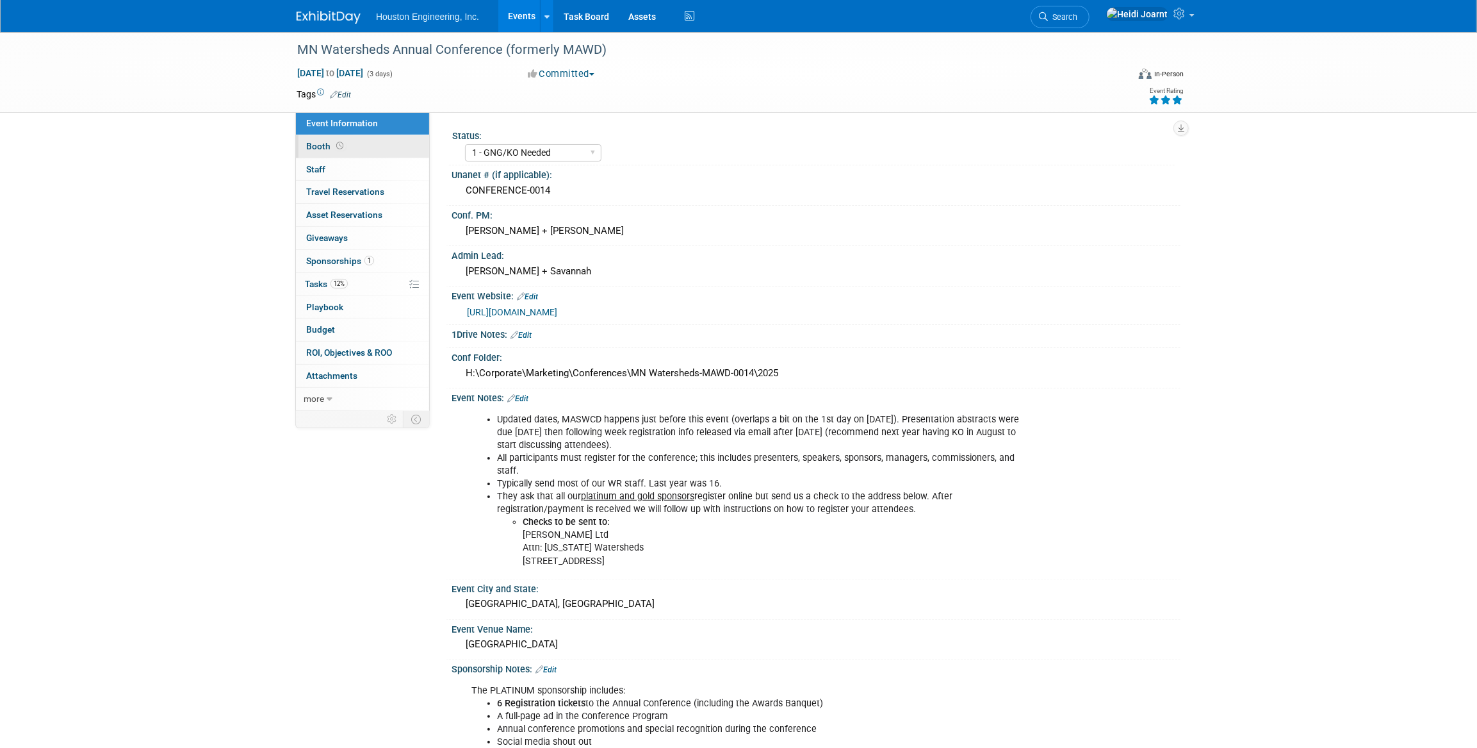
click at [376, 147] on link "Booth" at bounding box center [362, 146] width 133 height 22
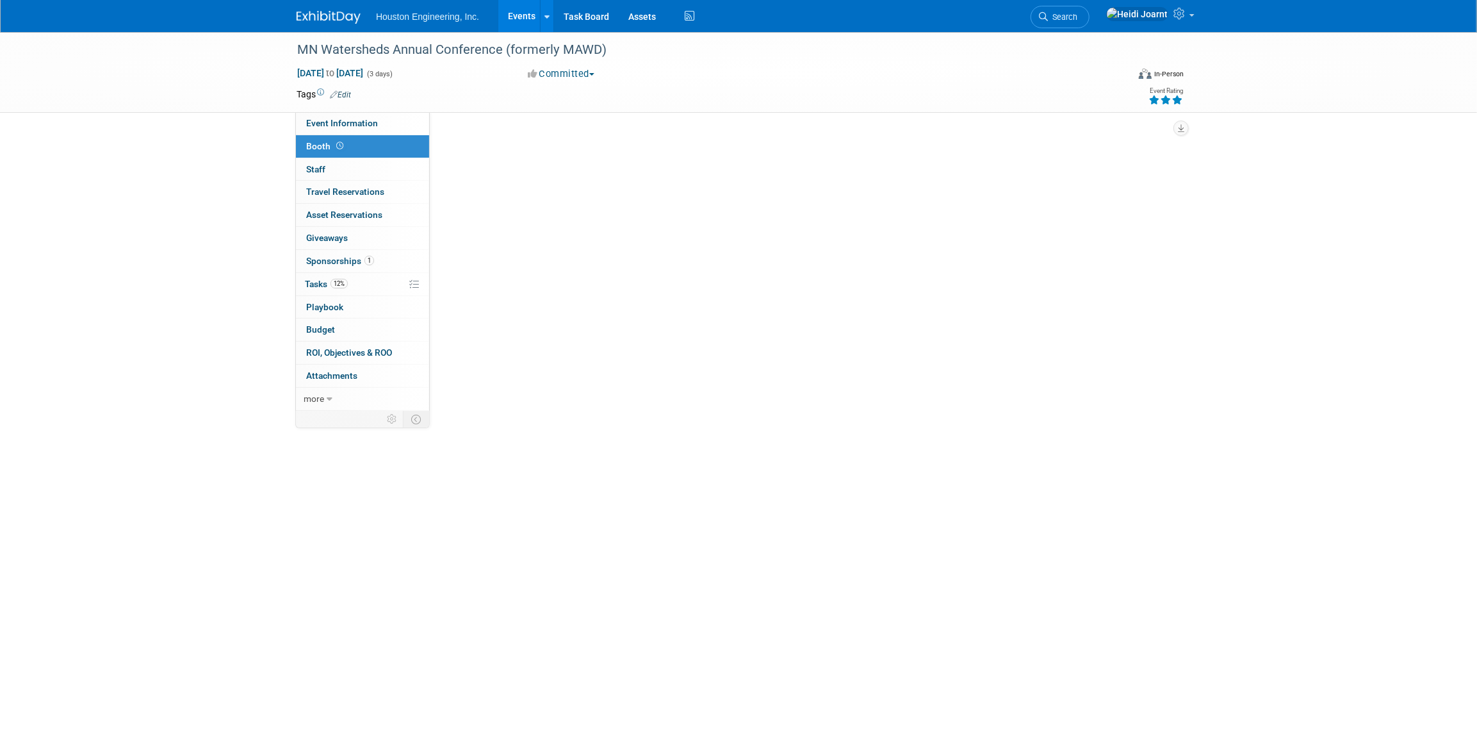
select select "Yes"
select select "Fargo"
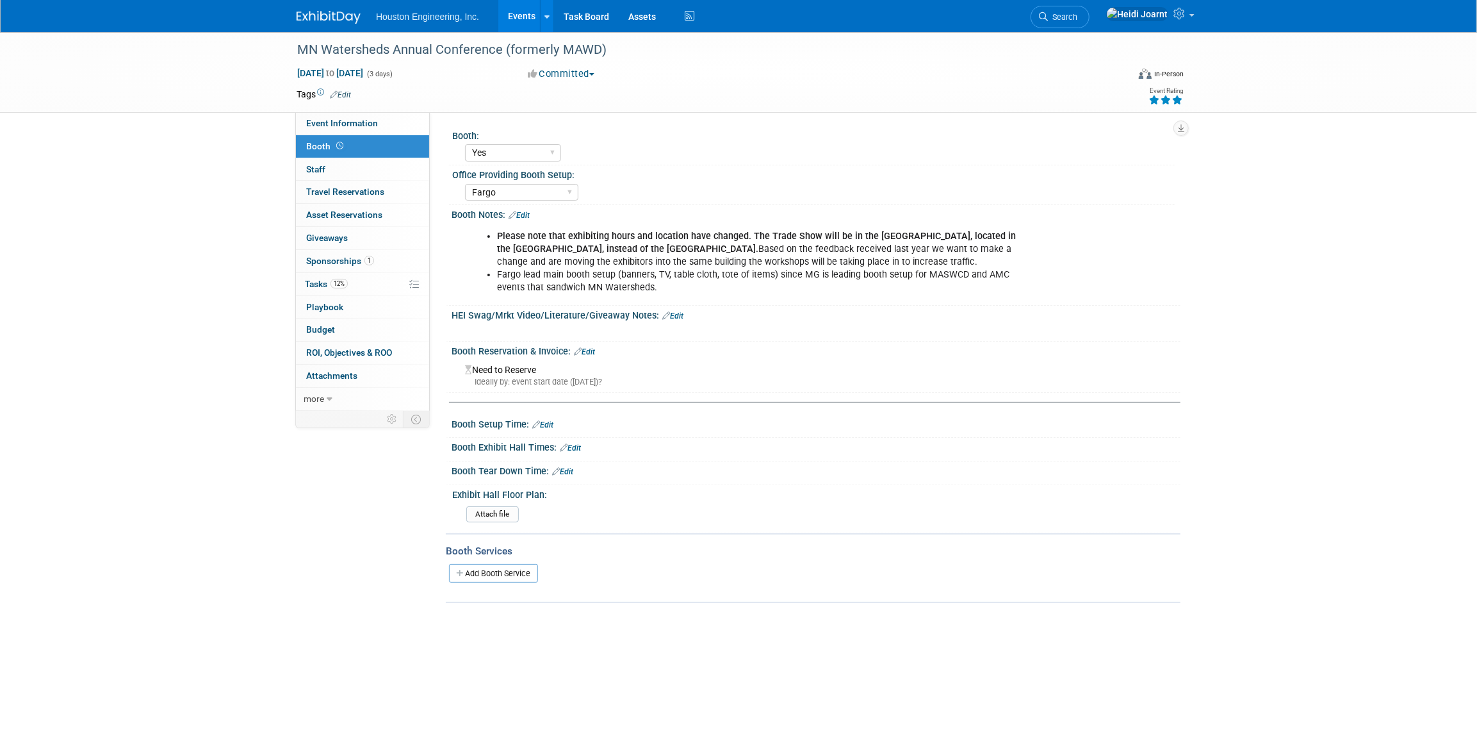
click at [673, 313] on link "Edit" at bounding box center [673, 315] width 21 height 9
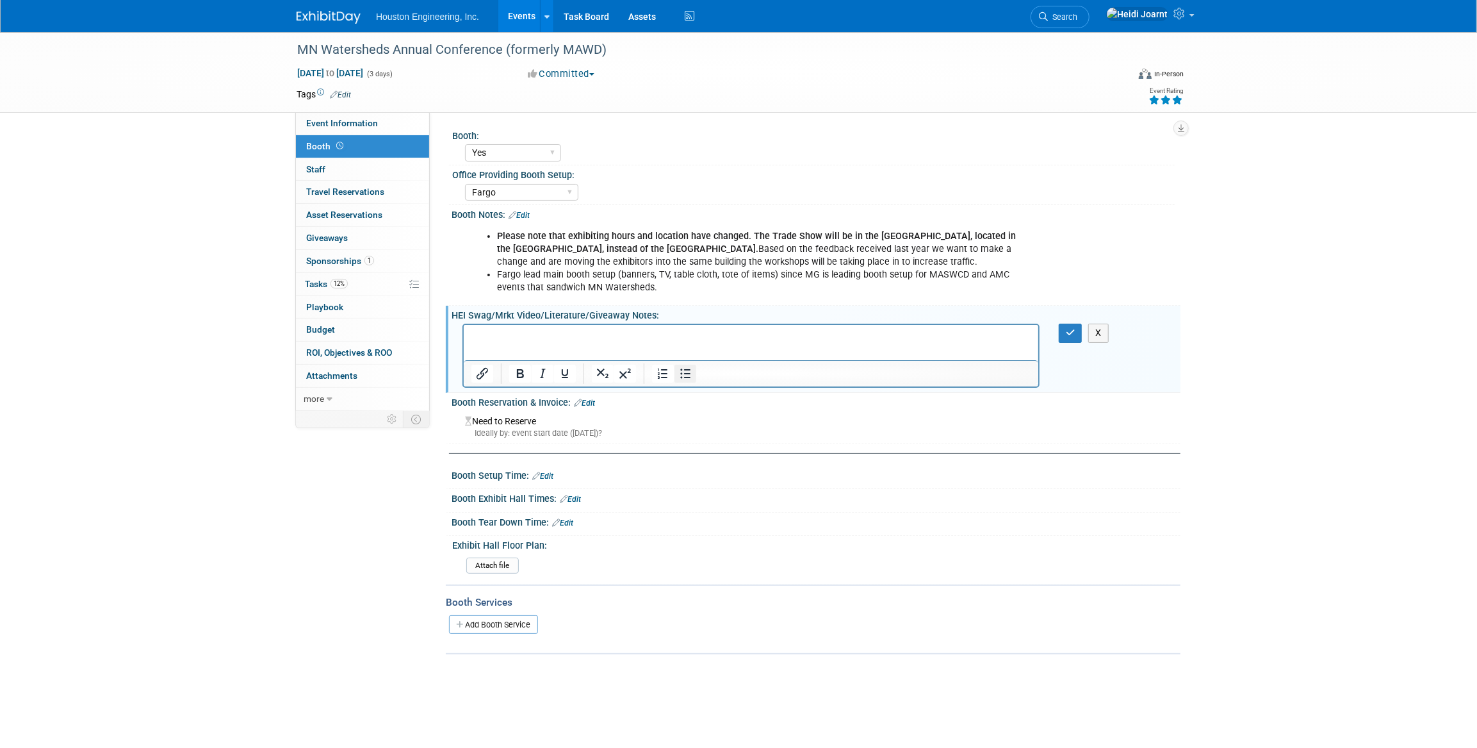
click at [692, 376] on icon "Bullet list" at bounding box center [685, 373] width 15 height 15
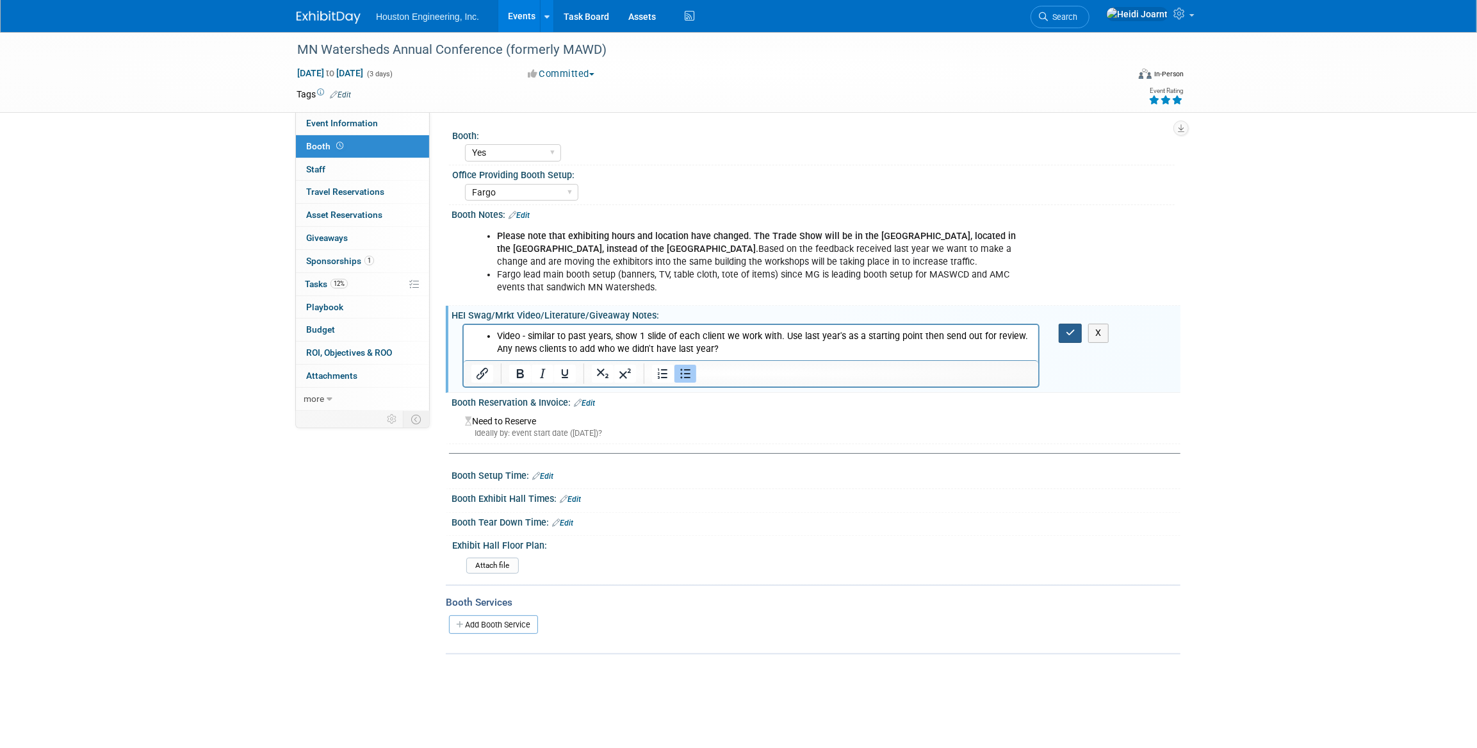
click at [1069, 330] on icon "button" at bounding box center [1071, 332] width 10 height 9
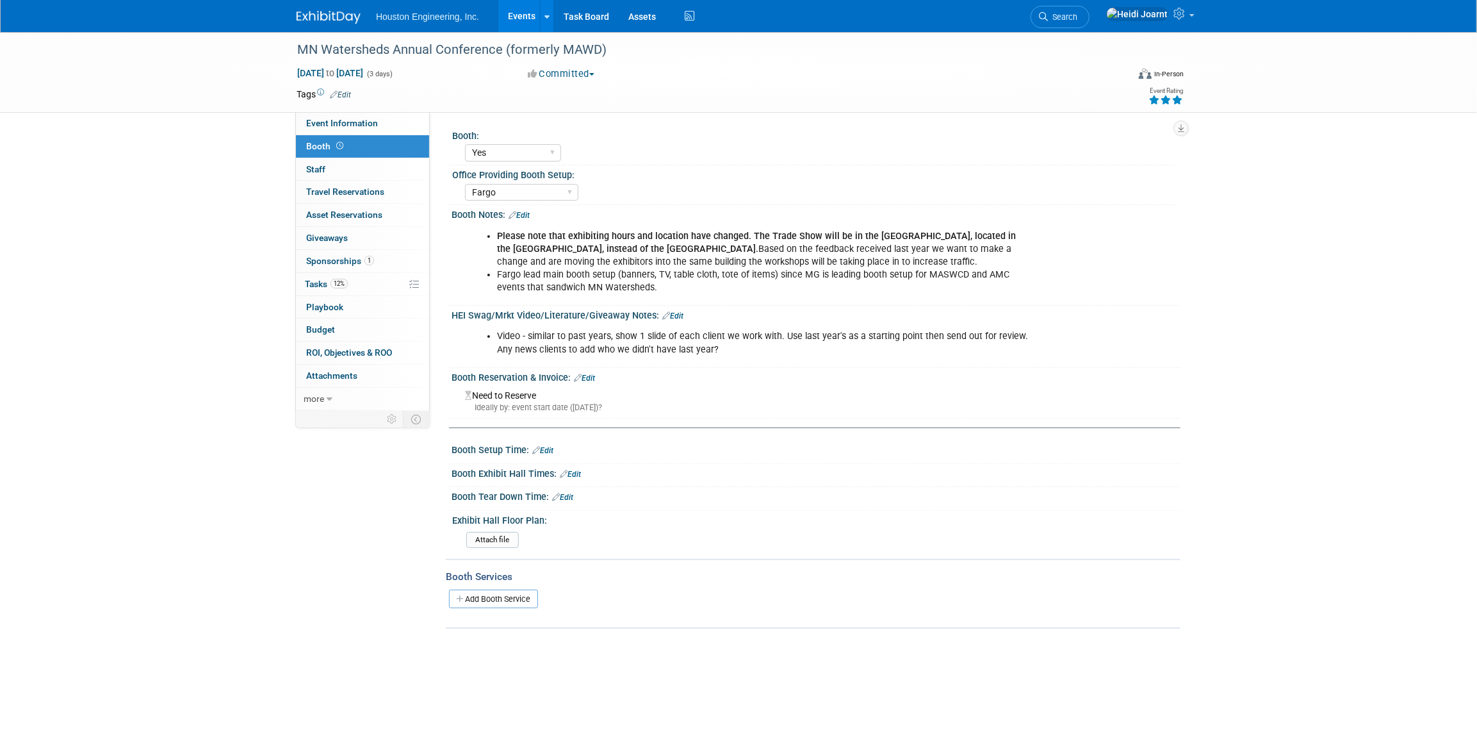
click at [525, 211] on link "Edit" at bounding box center [519, 215] width 21 height 9
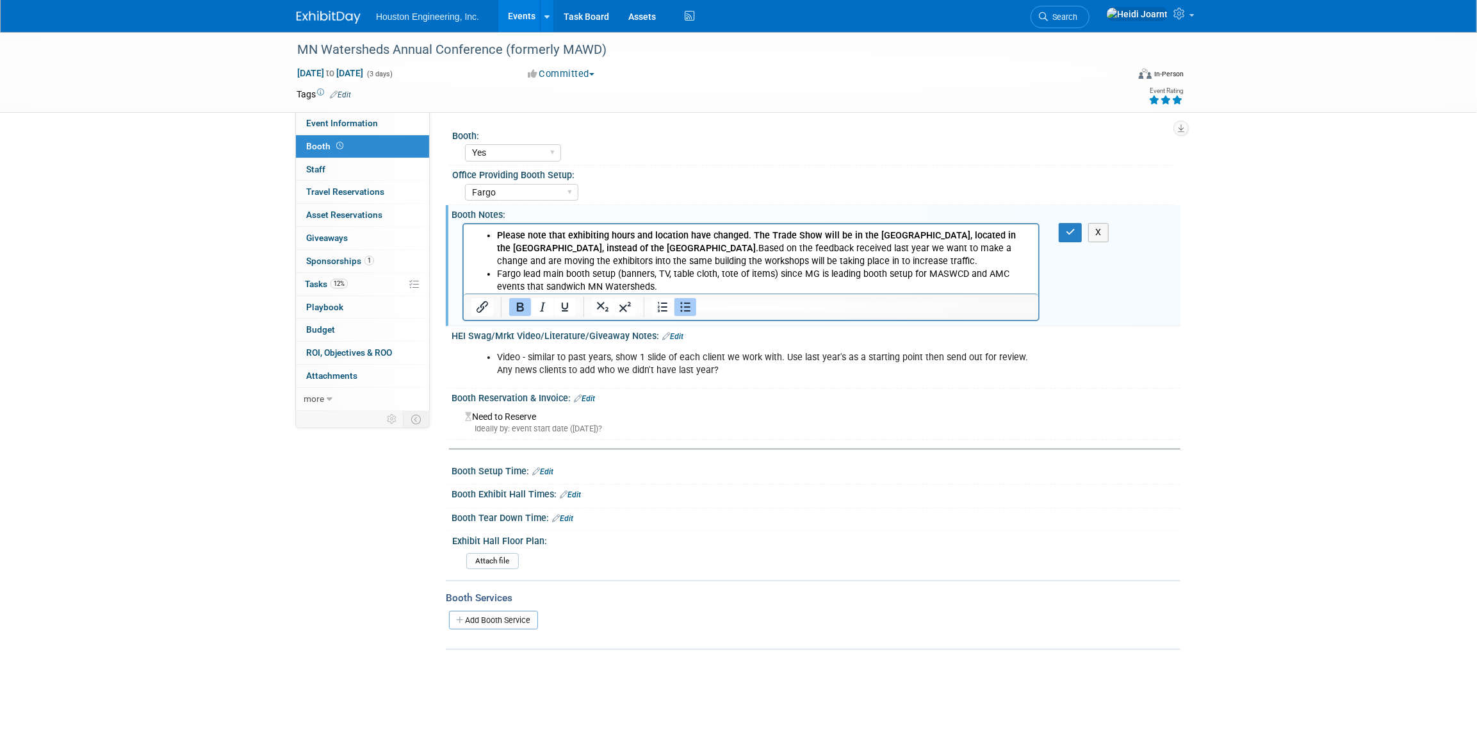
click at [673, 285] on li "Fargo lead main booth setup (banners, TV, table cloth, tote of items) since MG …" at bounding box center [764, 281] width 534 height 26
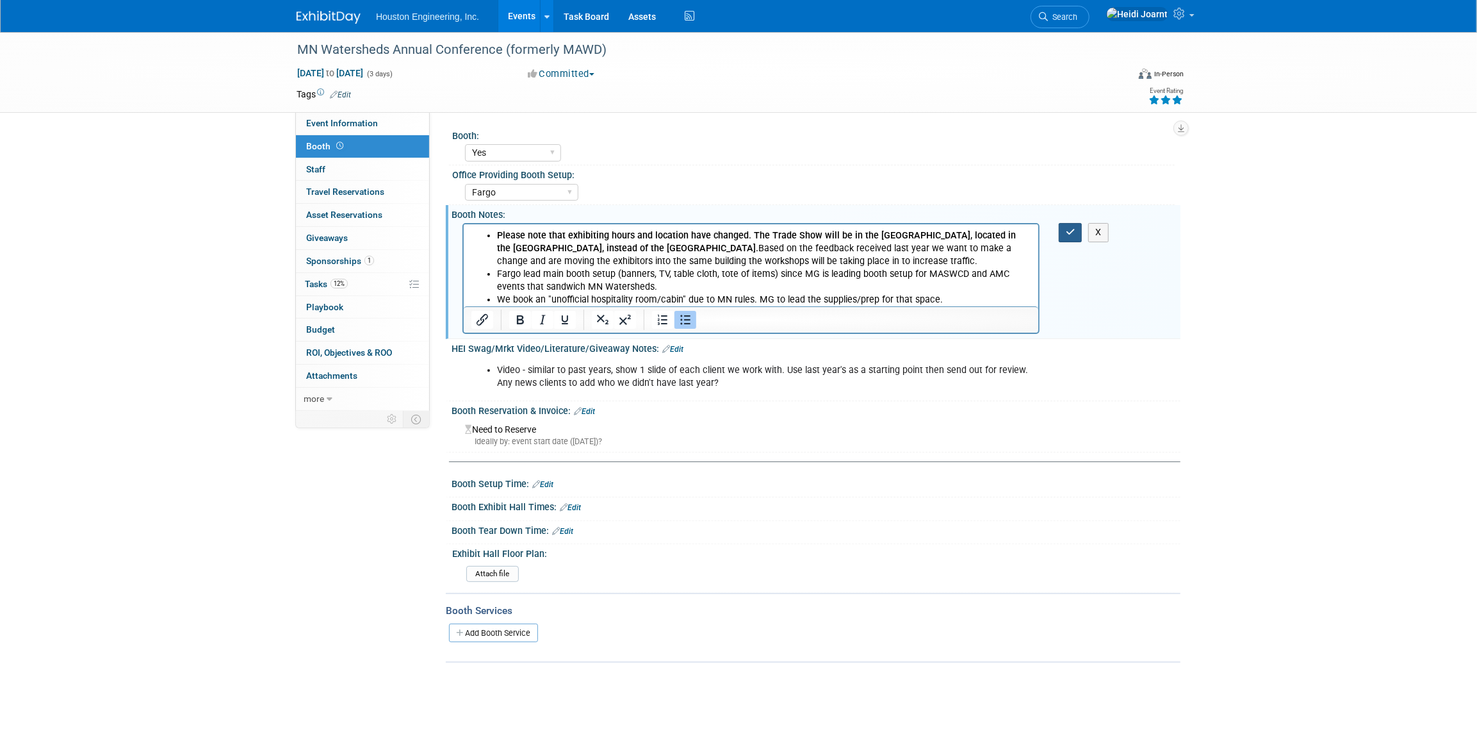
click at [1067, 234] on icon "button" at bounding box center [1071, 231] width 10 height 9
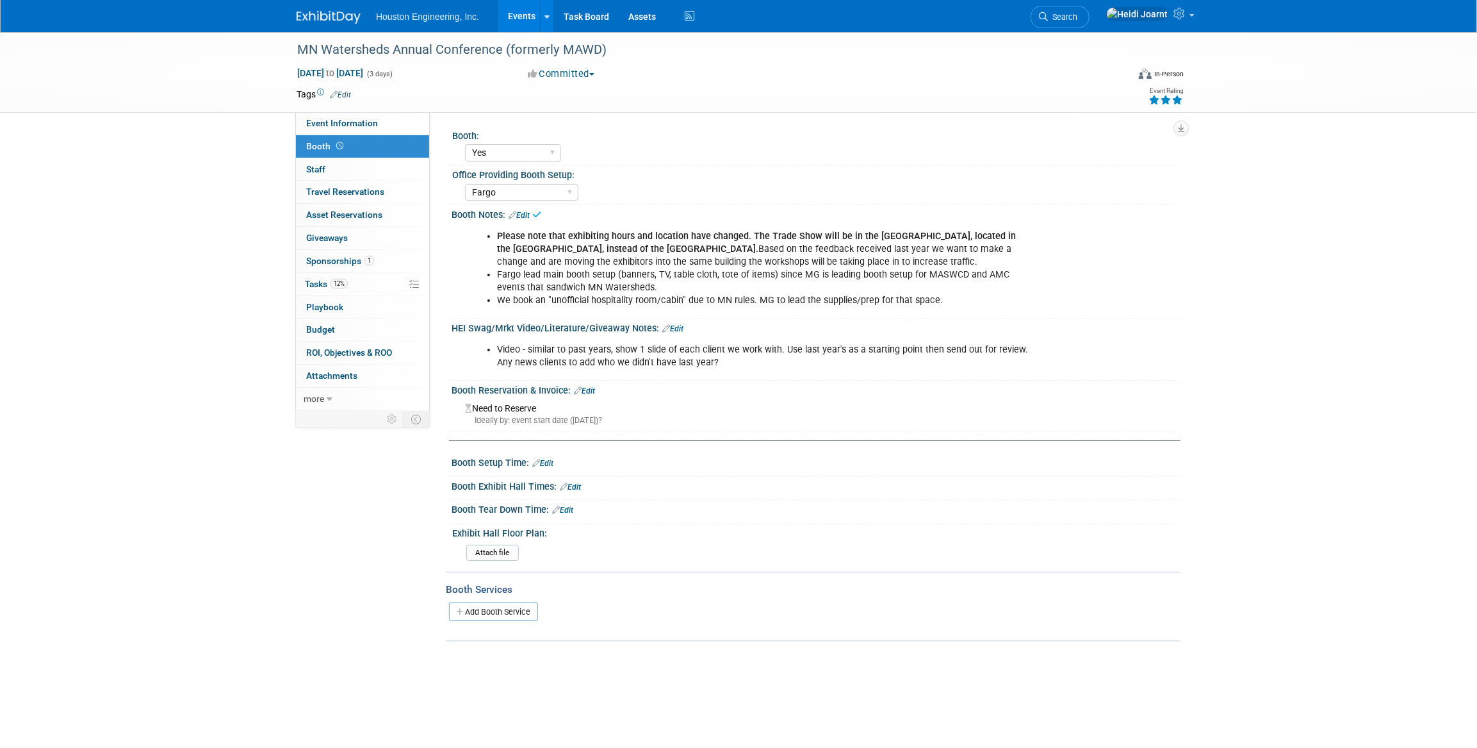
click at [539, 464] on icon at bounding box center [536, 463] width 8 height 8
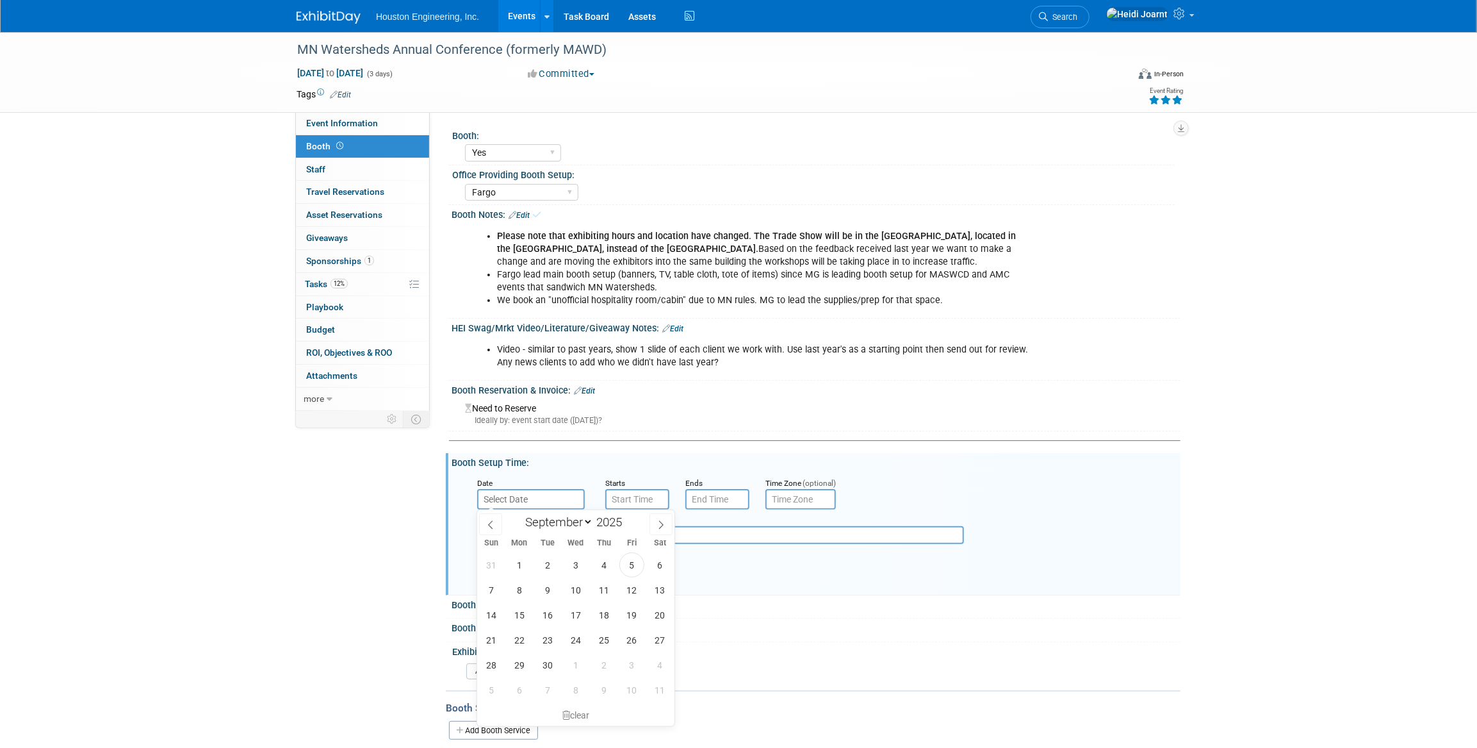
click at [557, 493] on input "text" at bounding box center [531, 499] width 108 height 21
click at [668, 522] on span at bounding box center [661, 524] width 23 height 22
select select "11"
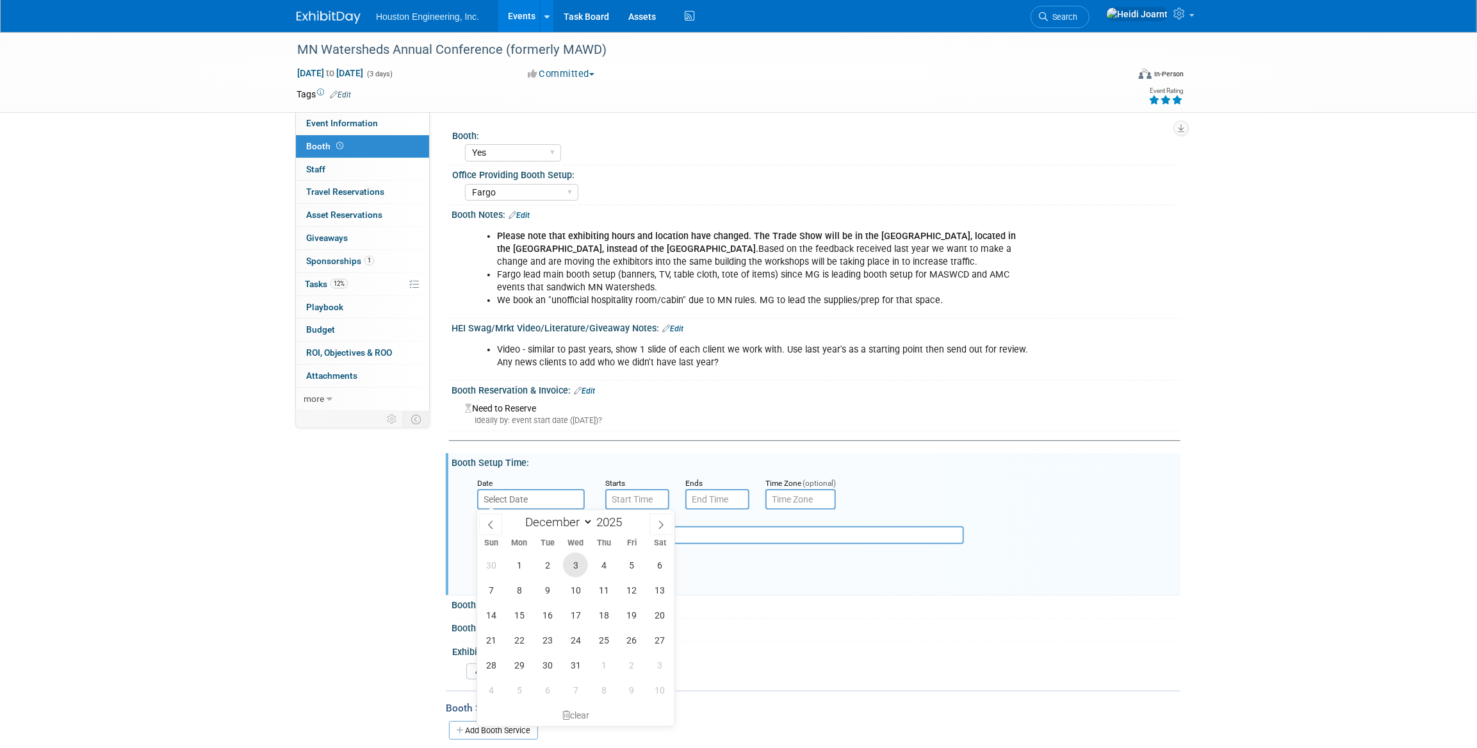
click at [578, 566] on span "3" at bounding box center [575, 564] width 25 height 25
type input "[DATE]"
click at [633, 500] on input "7:00 AM" at bounding box center [637, 499] width 64 height 21
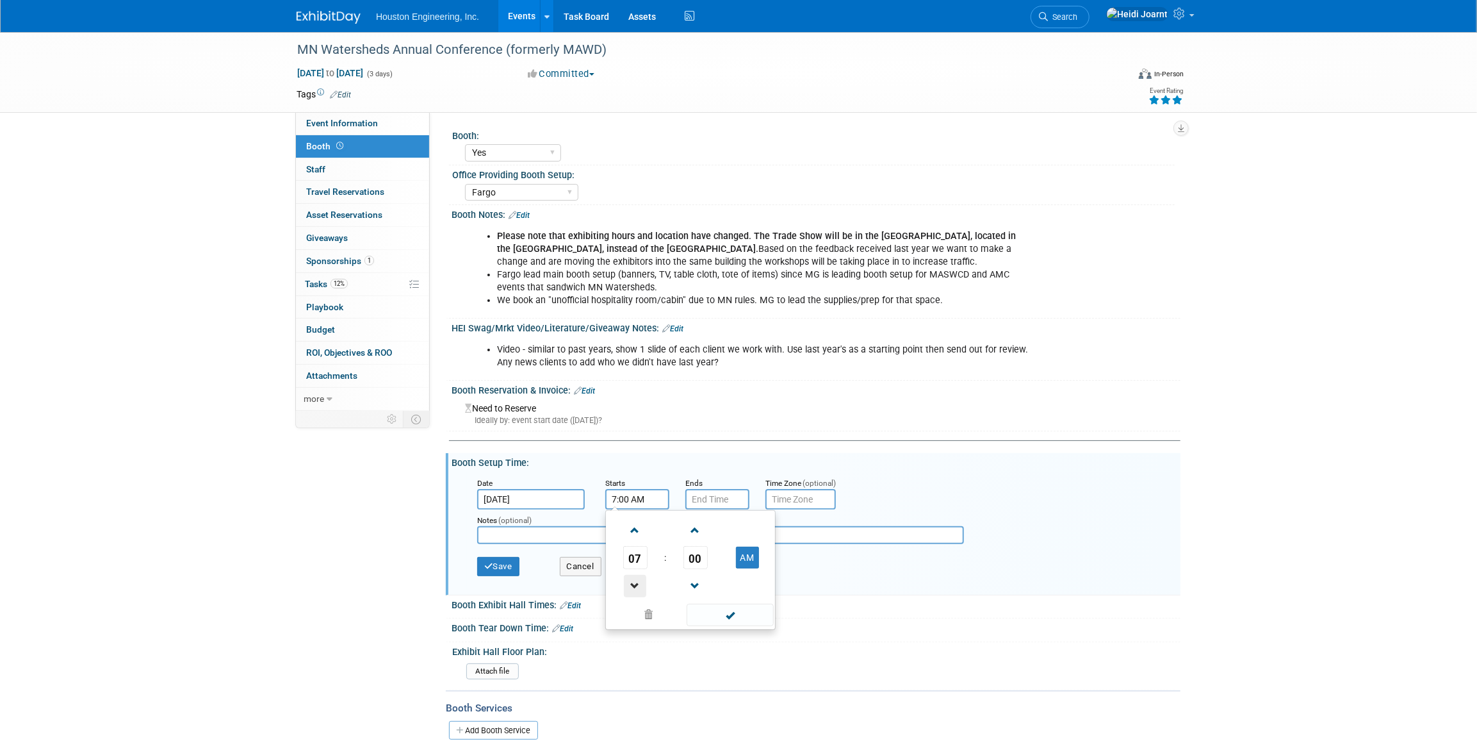
click at [635, 575] on span at bounding box center [635, 586] width 22 height 22
click at [746, 561] on button "AM" at bounding box center [747, 558] width 23 height 22
type input "4:00 PM"
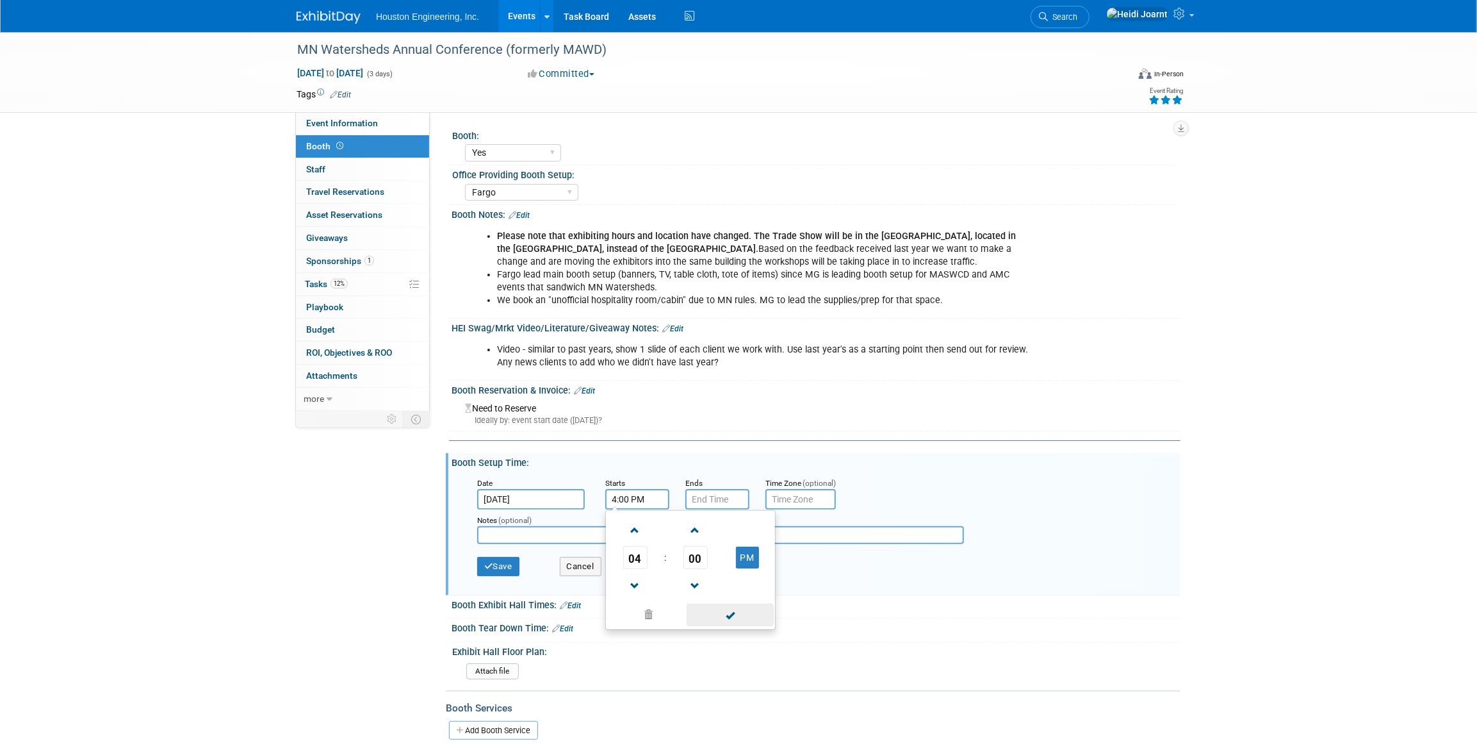
click at [741, 621] on span at bounding box center [730, 615] width 86 height 22
click at [715, 503] on input "7:00 PM" at bounding box center [718, 499] width 64 height 21
click at [718, 523] on span at bounding box center [715, 530] width 22 height 22
type input "9:00 PM"
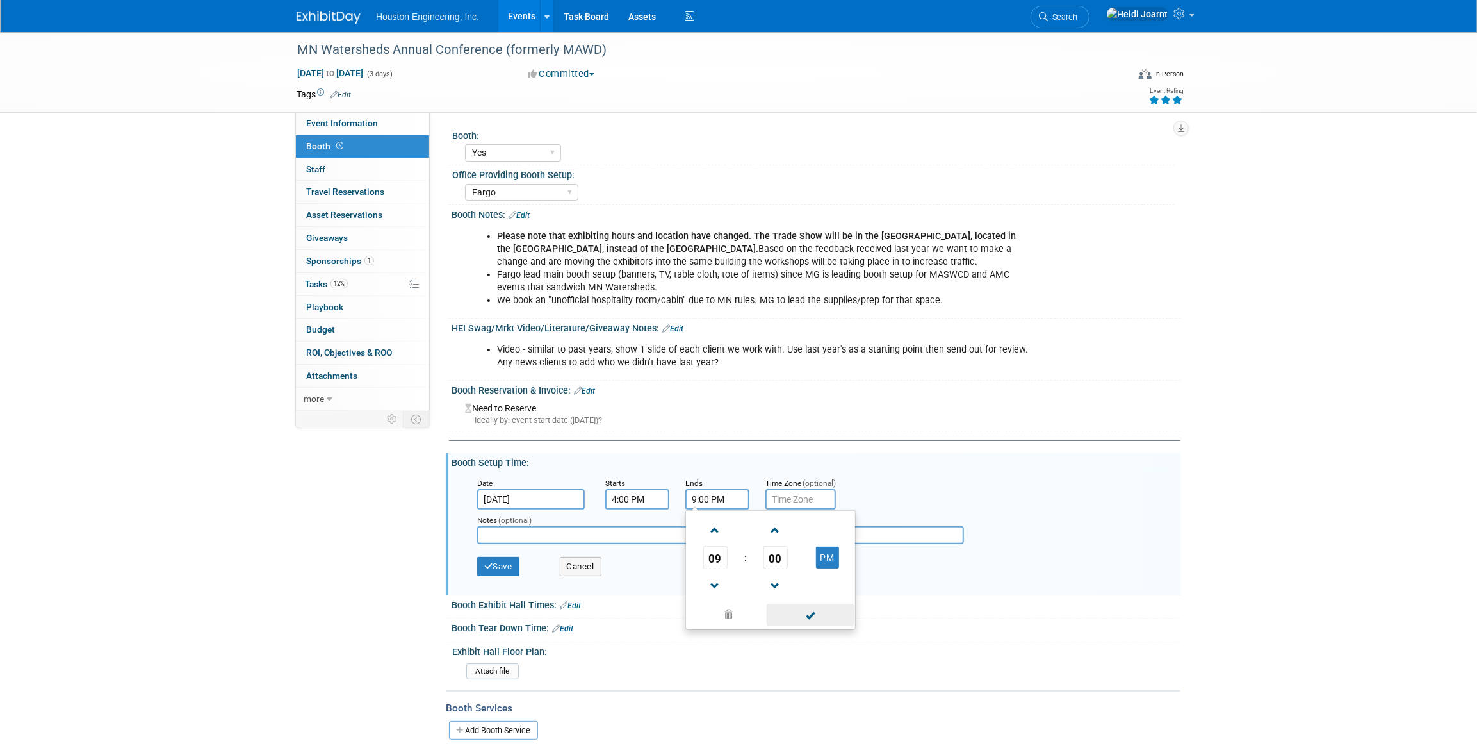
click at [792, 613] on span at bounding box center [810, 615] width 86 height 22
click at [628, 537] on input "text" at bounding box center [720, 535] width 487 height 18
type input "T"
type input "A"
type input "Based on last year's info, update"
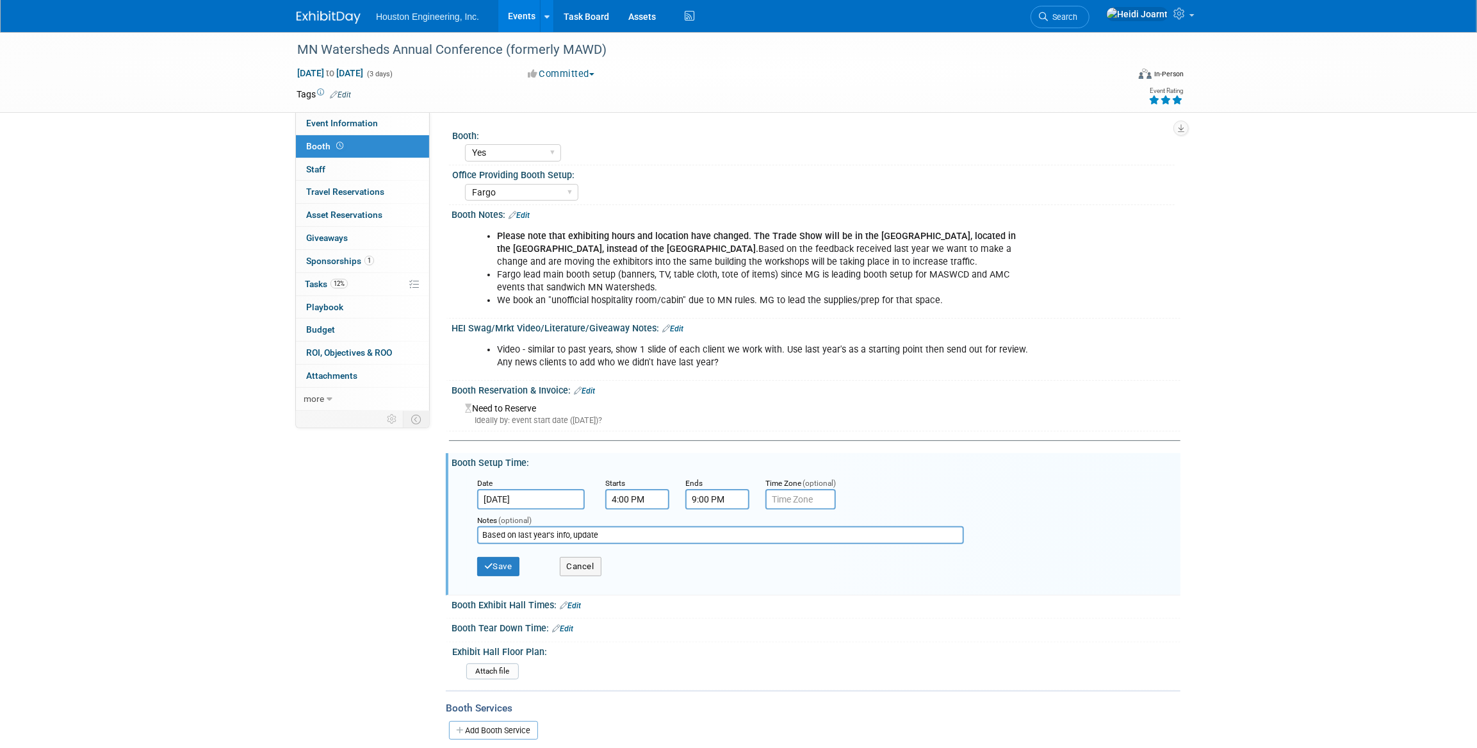
click at [522, 575] on div "Save Cancel" at bounding box center [819, 567] width 684 height 35
click at [481, 563] on button "Save" at bounding box center [498, 566] width 42 height 19
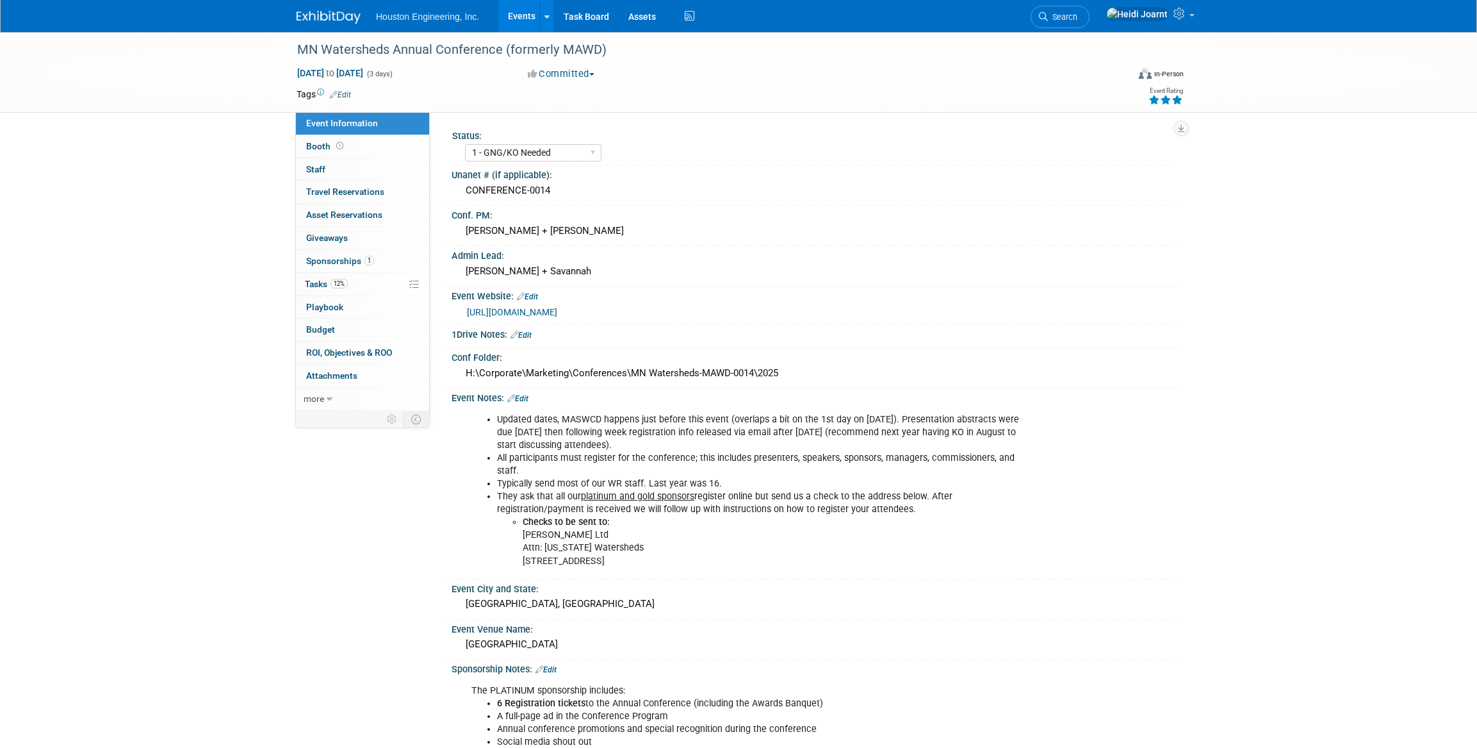
select select "1 - GNG/KO Needed"
select select "Yes"
select select "Water Resources"
click at [516, 15] on link "Events" at bounding box center [521, 16] width 47 height 32
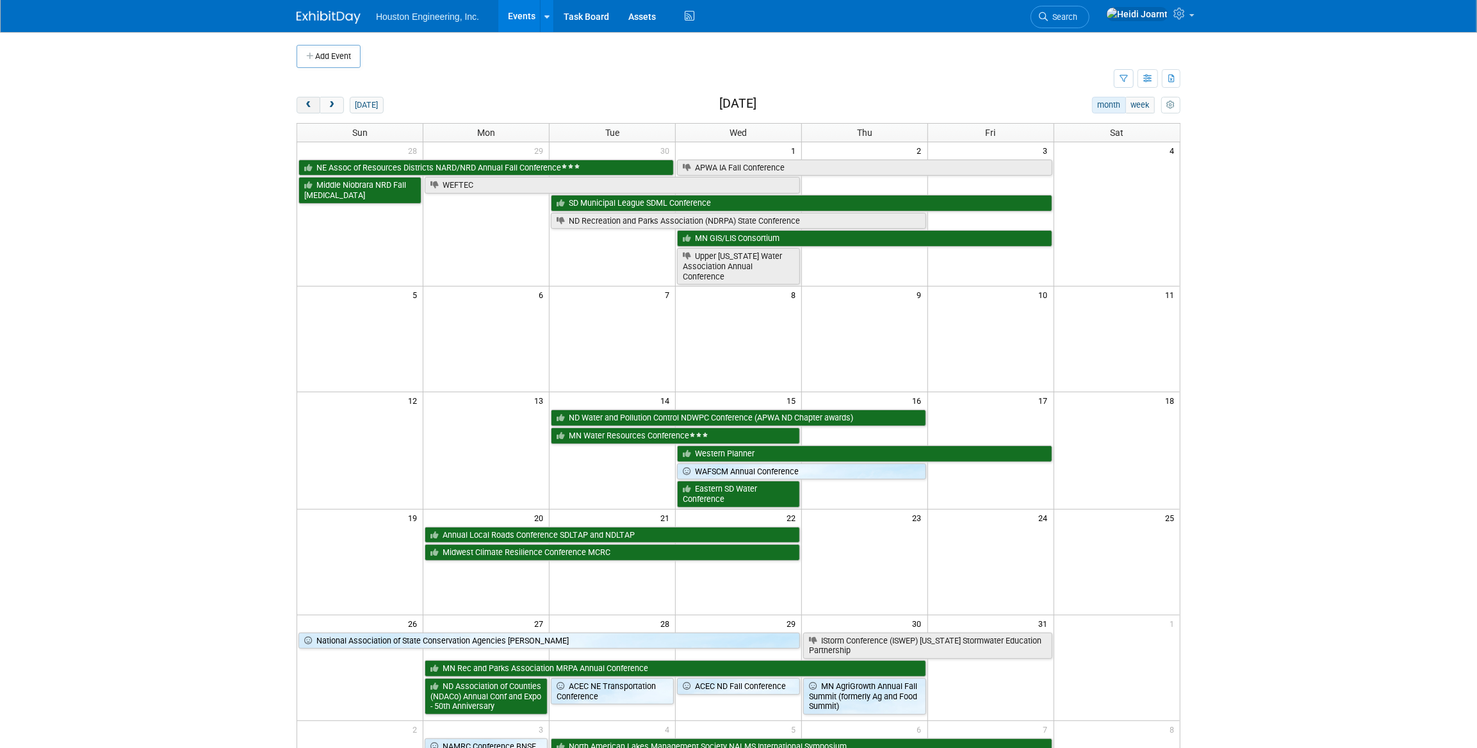
click at [311, 103] on span "prev" at bounding box center [309, 105] width 10 height 8
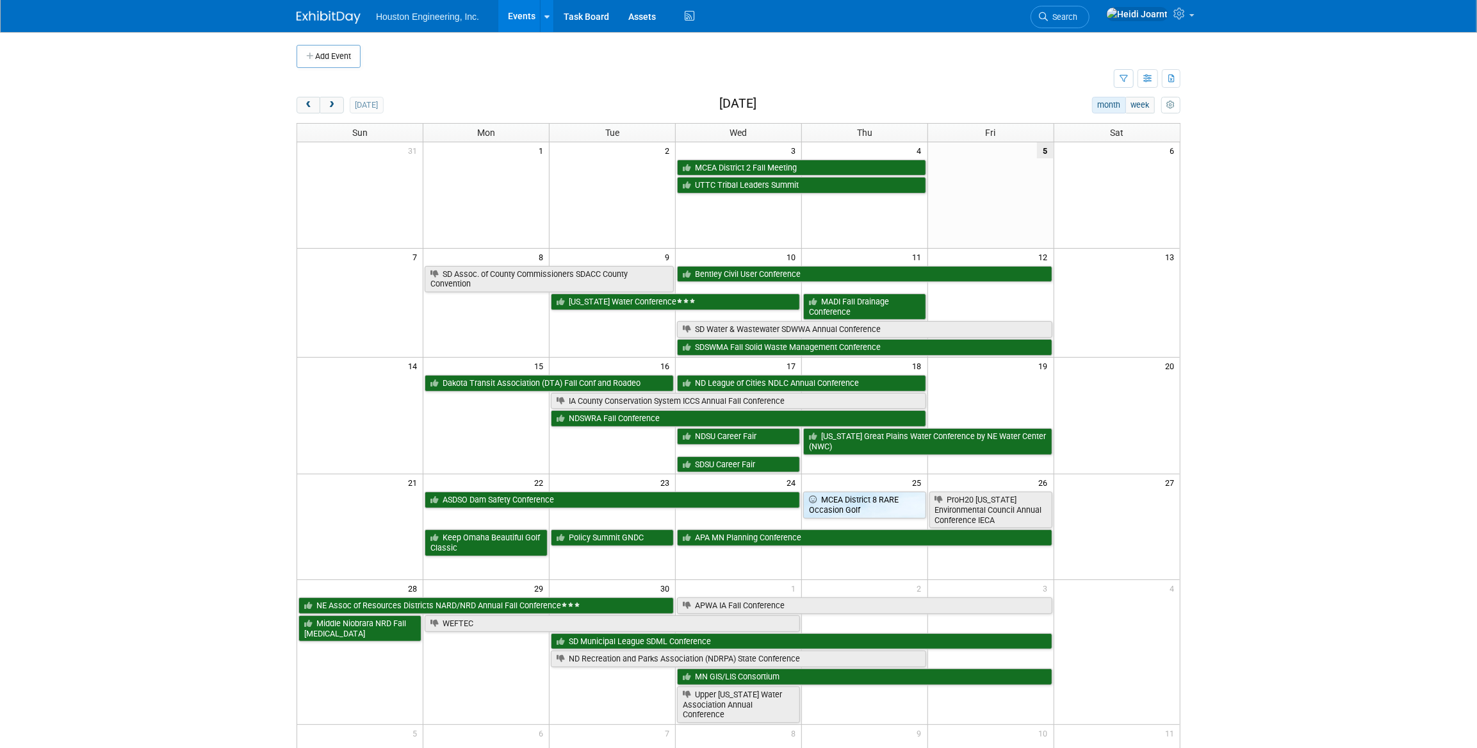
click at [435, 83] on td at bounding box center [706, 79] width 818 height 22
click at [1090, 26] on link "Search" at bounding box center [1060, 17] width 59 height 22
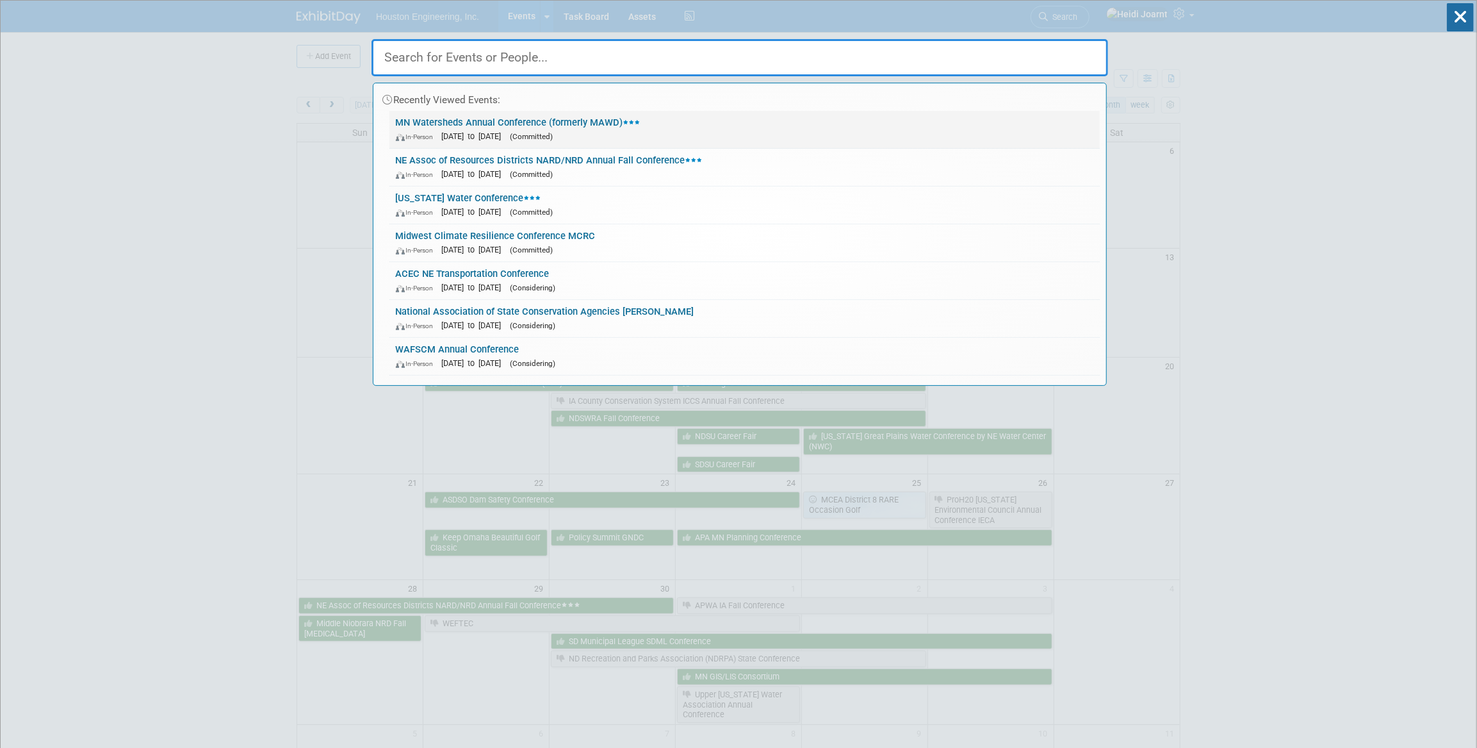
click at [731, 118] on link "MN Watersheds Annual Conference (formerly MAWD) In-Person [DATE] to [DATE] (Com…" at bounding box center [745, 129] width 711 height 37
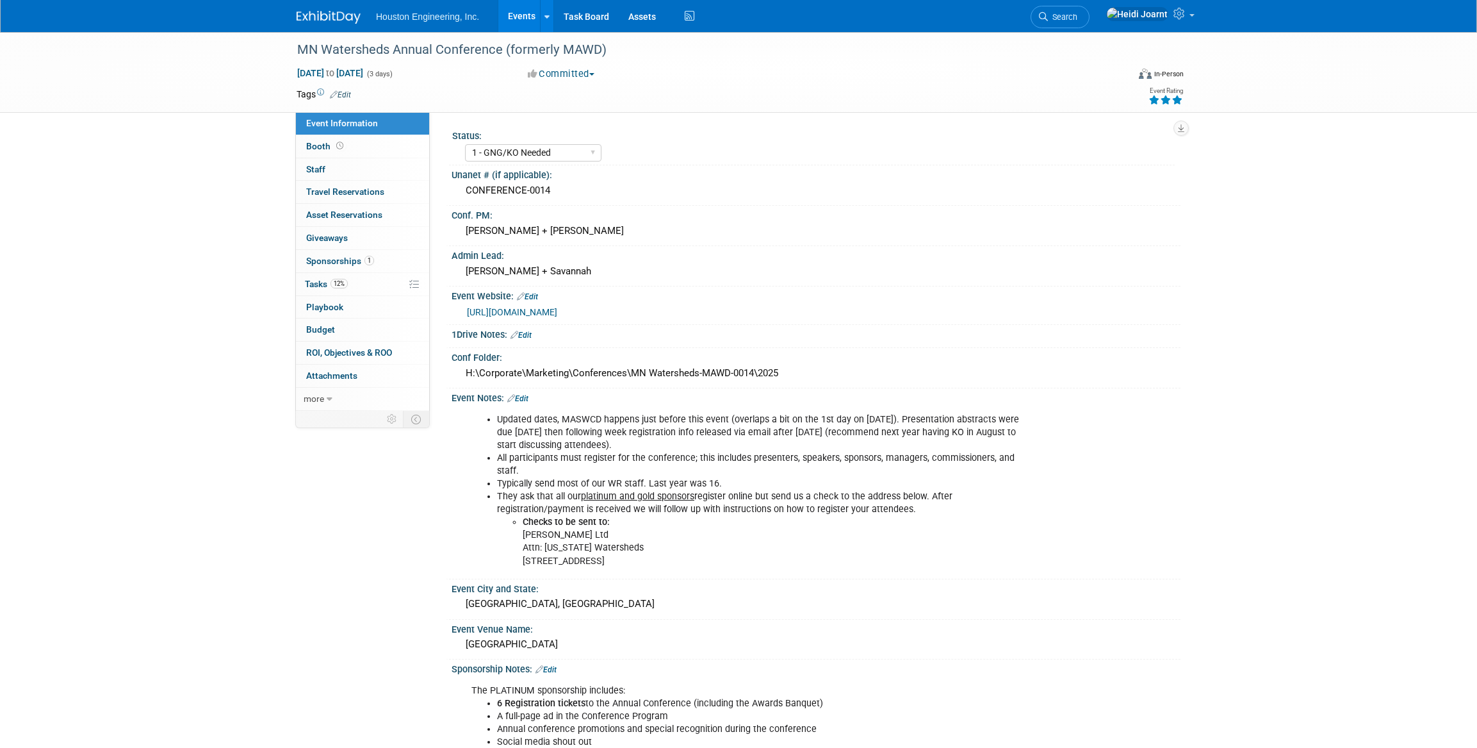
select select "1 - GNG/KO Needed"
select select "Yes"
select select "Water Resources"
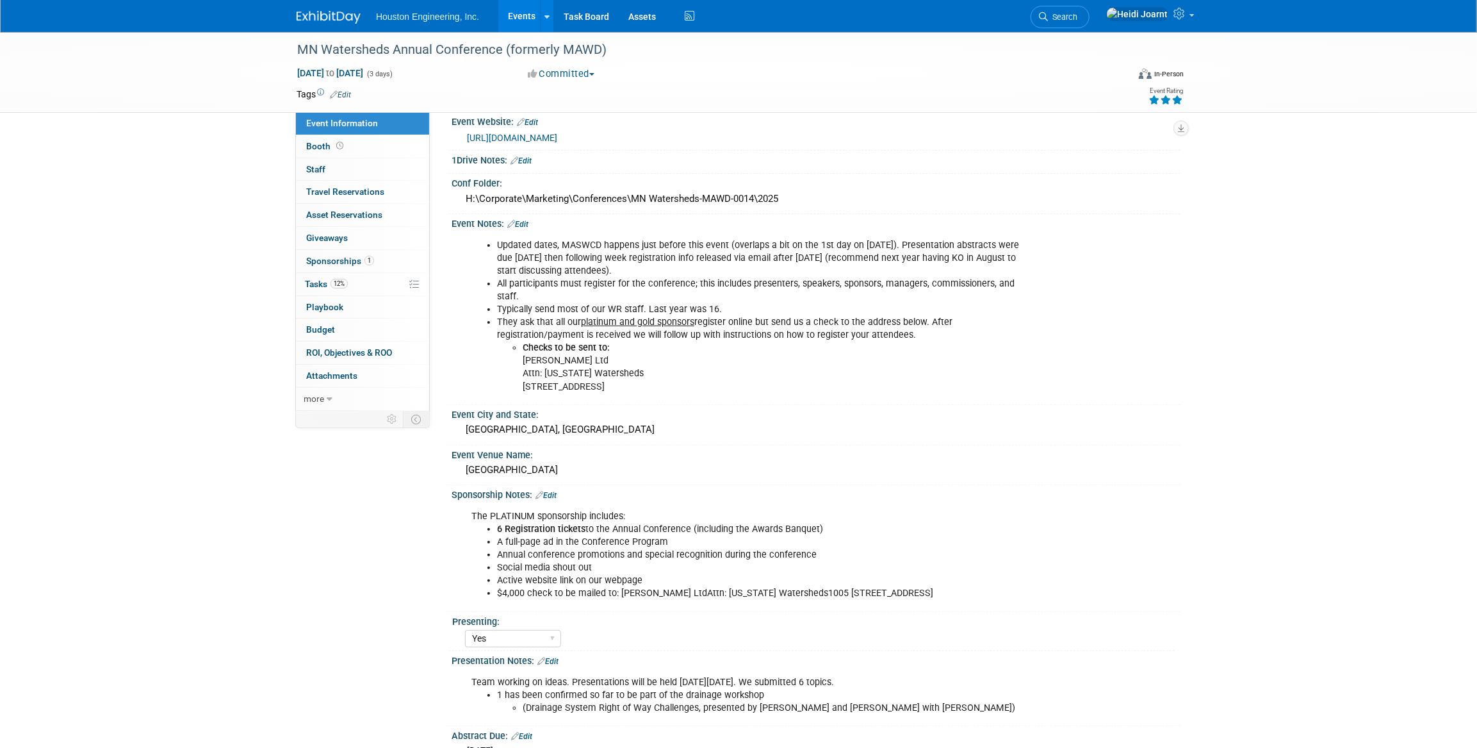
click at [554, 491] on link "Edit" at bounding box center [546, 495] width 21 height 9
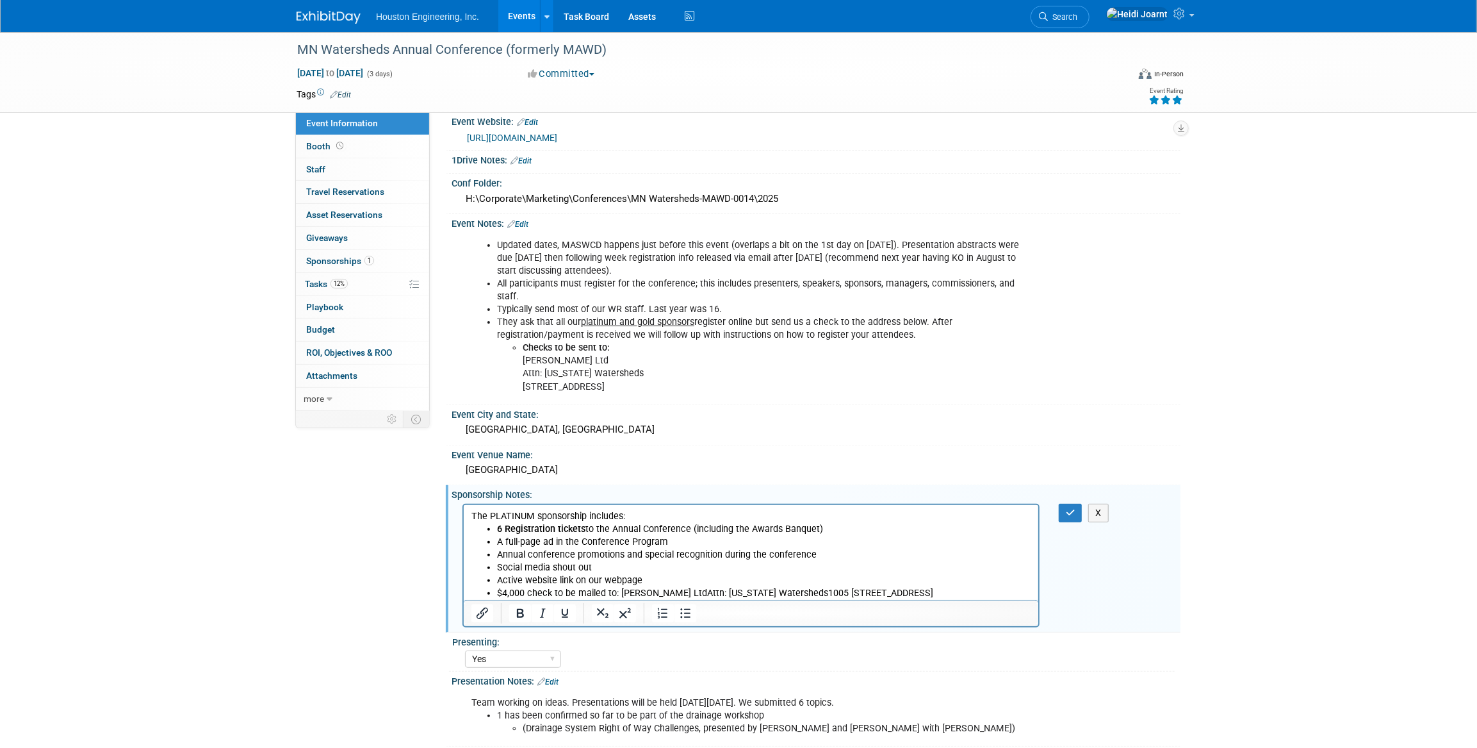
scroll to position [0, 0]
click at [675, 511] on p "The PLATINUM sponsorship includes:" at bounding box center [751, 515] width 560 height 13
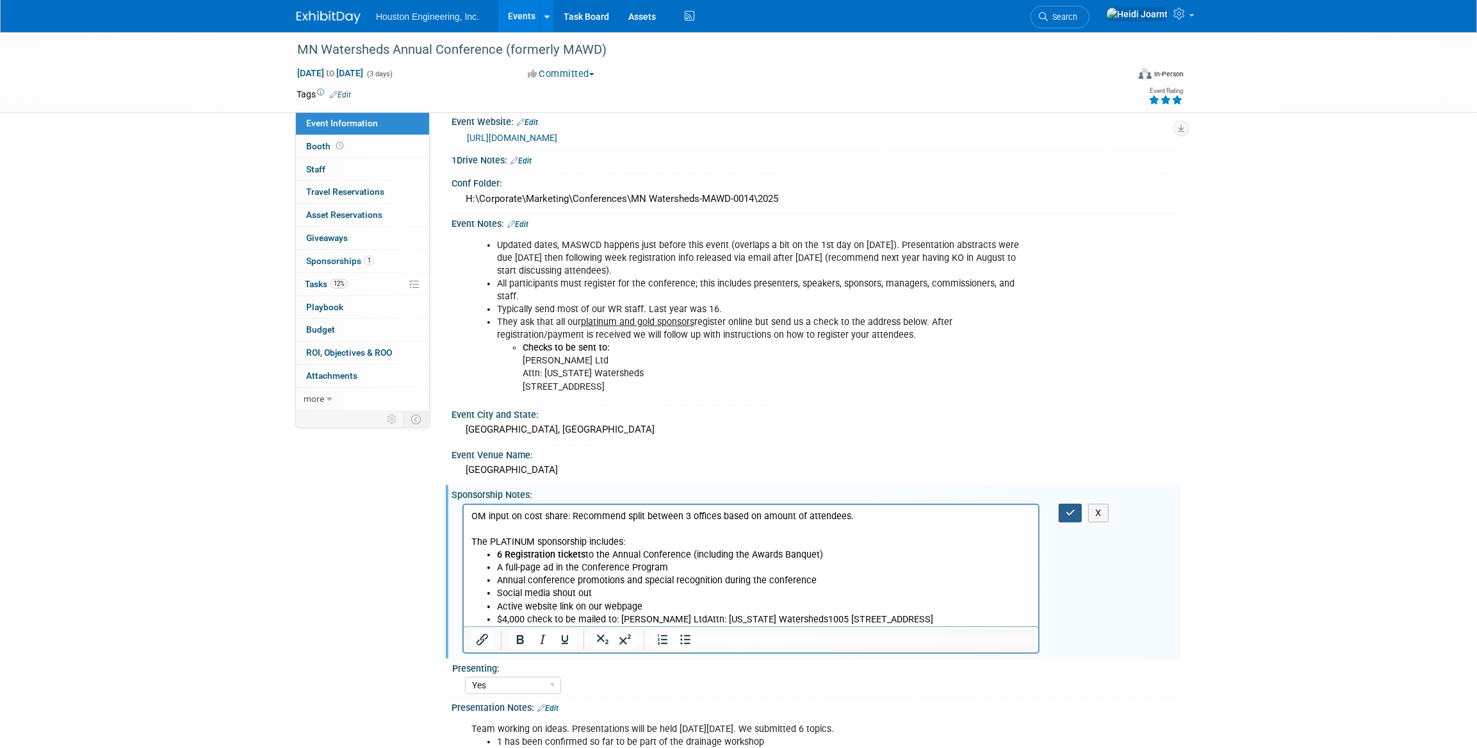
click at [1065, 504] on button "button" at bounding box center [1071, 513] width 24 height 19
